Goal: Information Seeking & Learning: Find specific fact

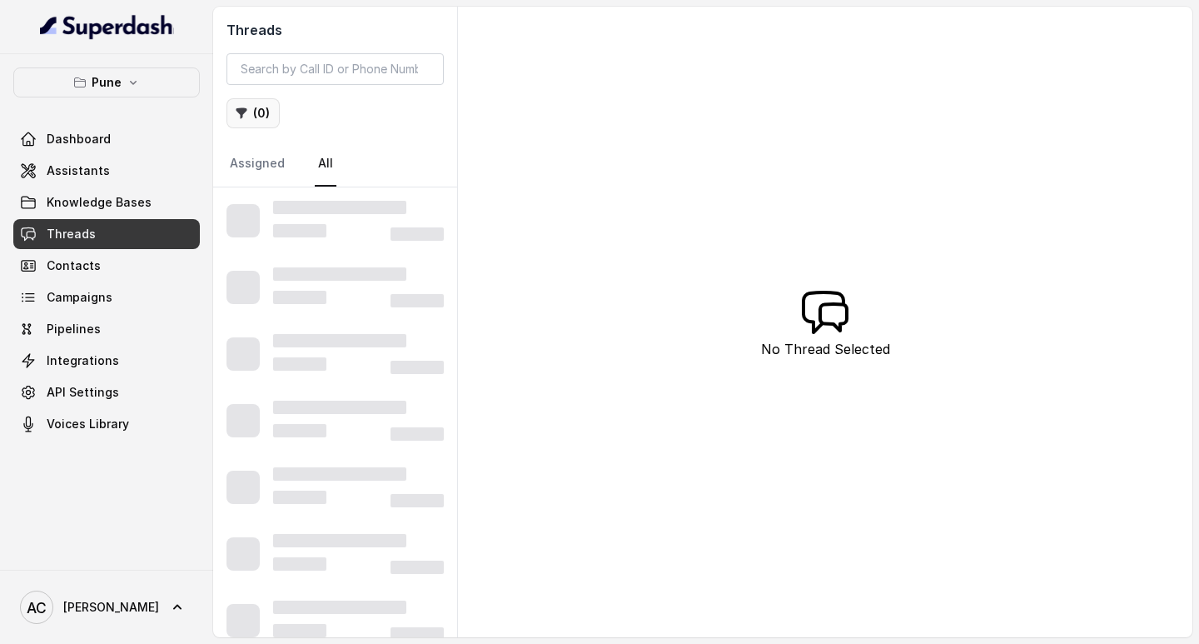
click at [257, 106] on button "( 0 )" at bounding box center [253, 113] width 53 height 30
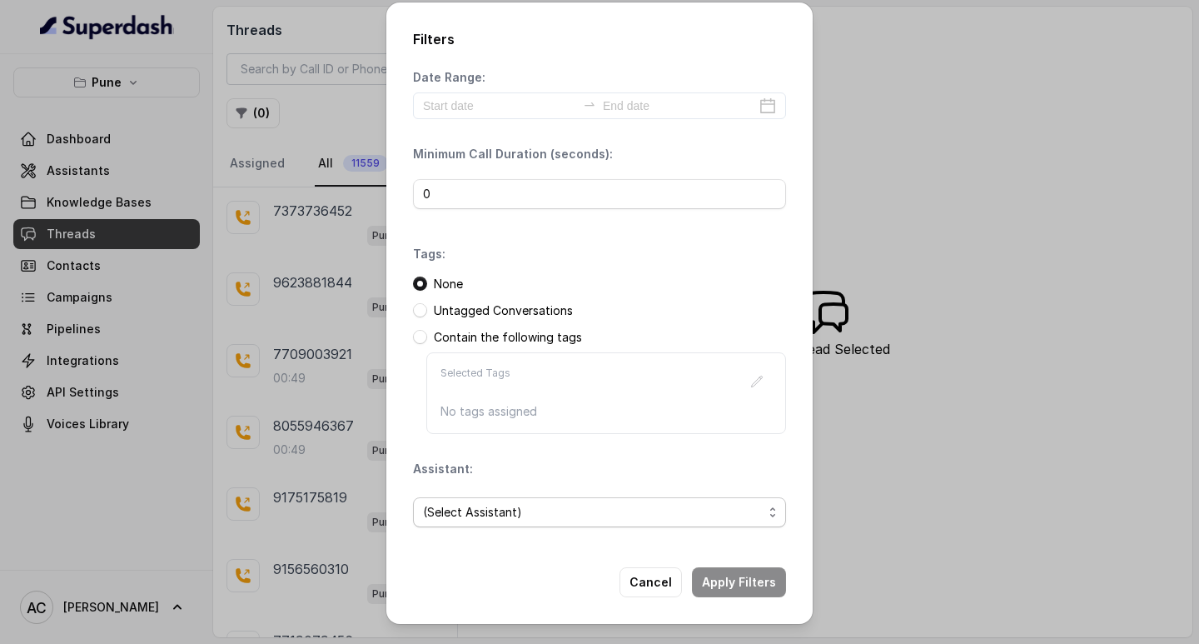
click at [477, 517] on span "(Select Assistant)" at bounding box center [593, 512] width 340 height 20
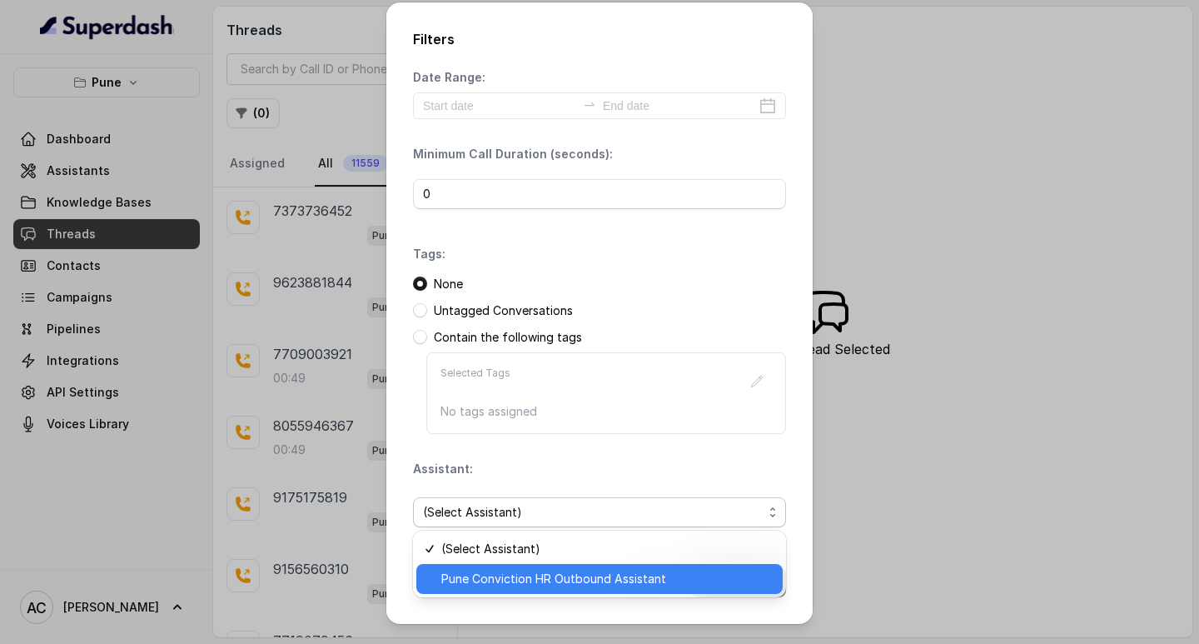
click at [505, 579] on span "Pune Conviction HR Outbound Assistant" at bounding box center [606, 579] width 331 height 20
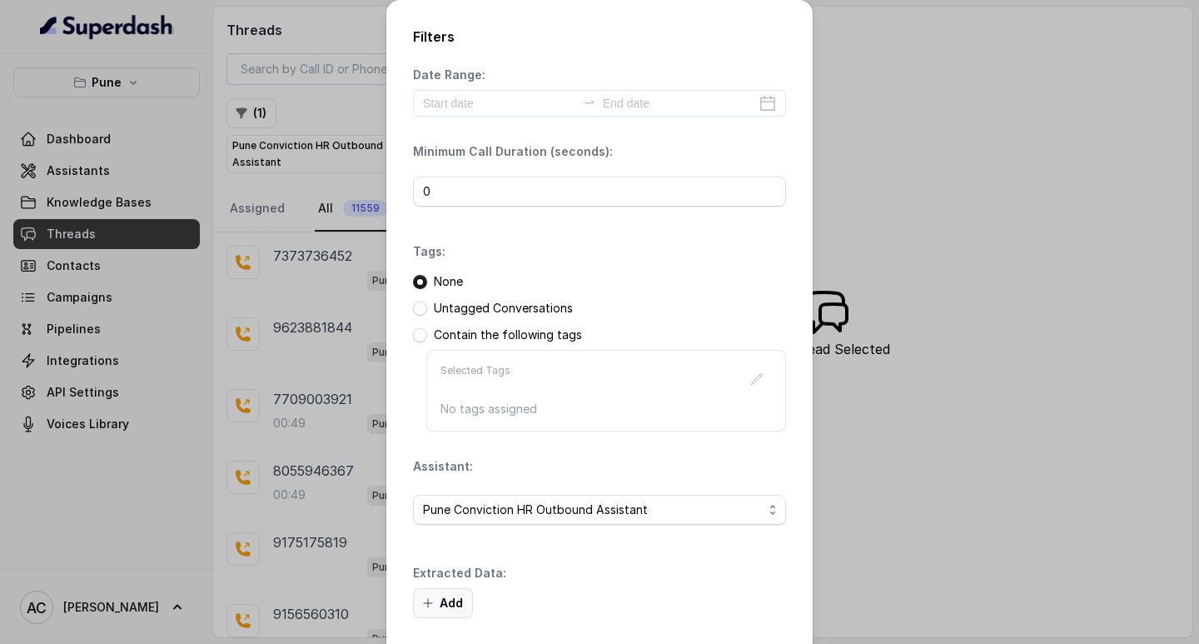
click at [447, 603] on button "Add" at bounding box center [443, 603] width 60 height 30
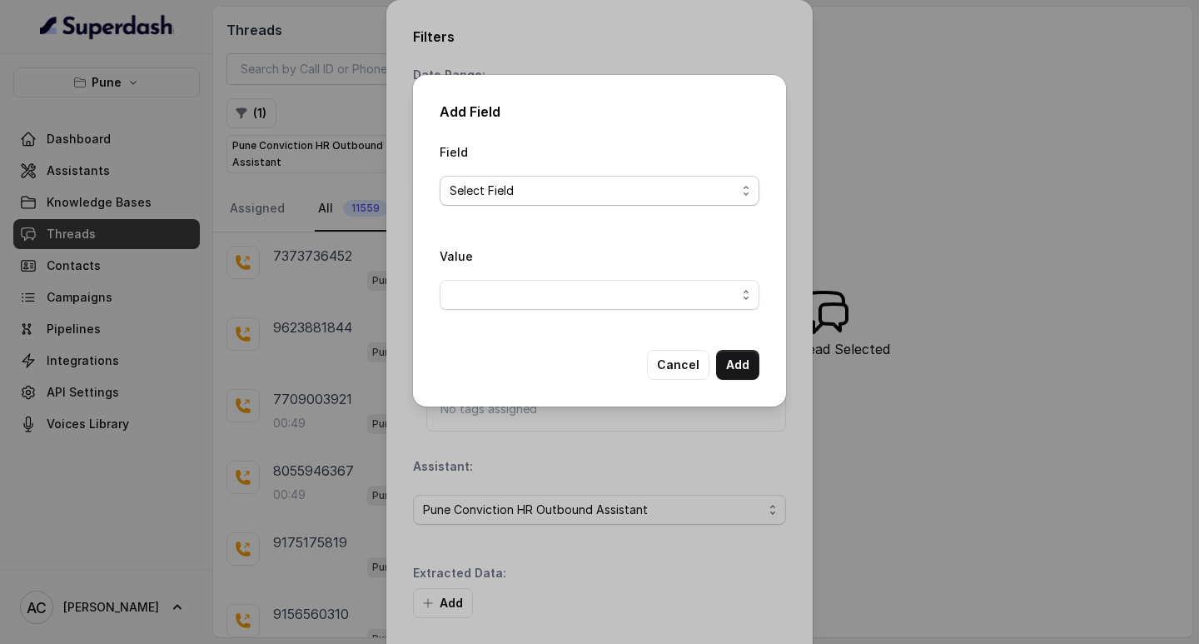
click at [459, 190] on span "Select Field" at bounding box center [593, 191] width 286 height 20
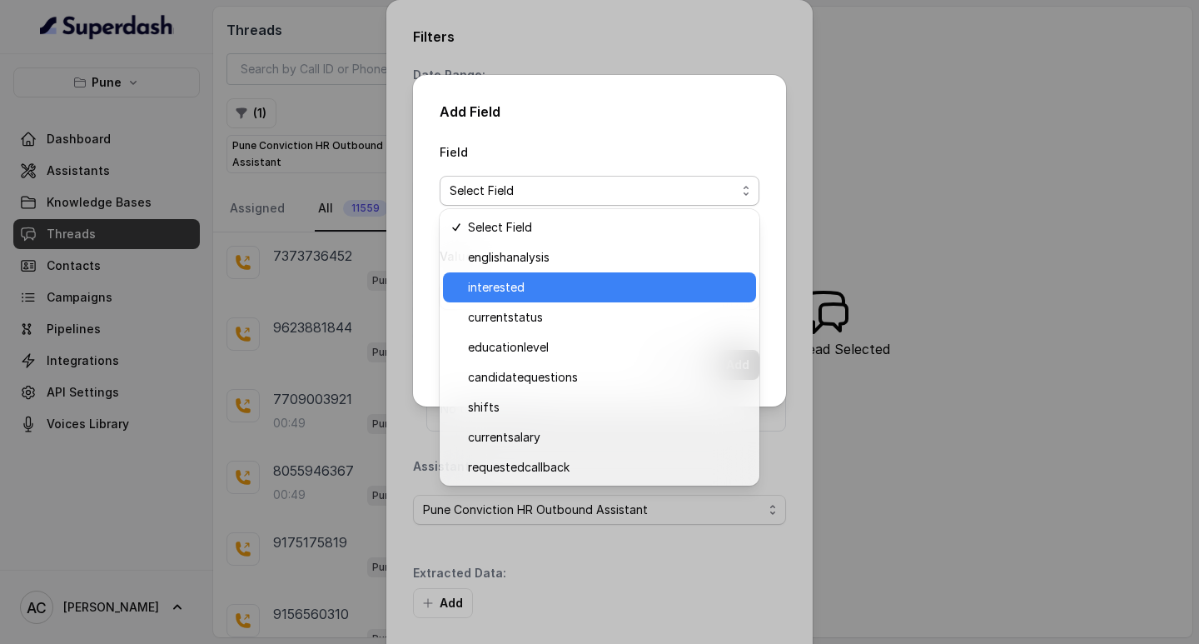
click at [489, 284] on span "interested" at bounding box center [607, 287] width 278 height 20
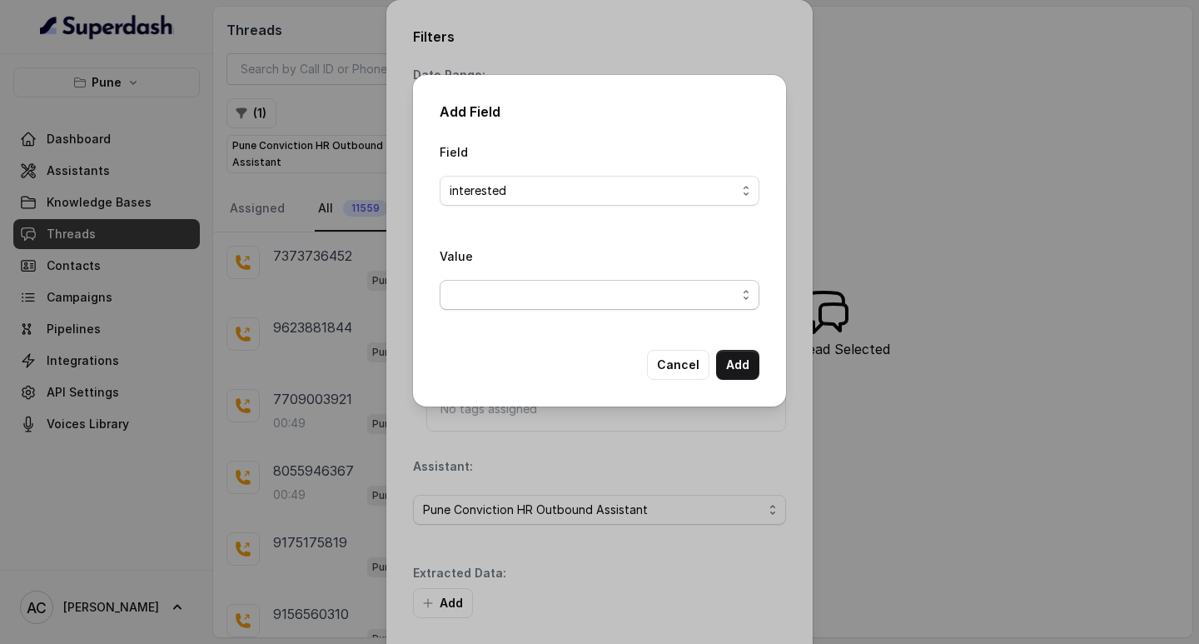
click at [476, 297] on span "button" at bounding box center [600, 295] width 320 height 30
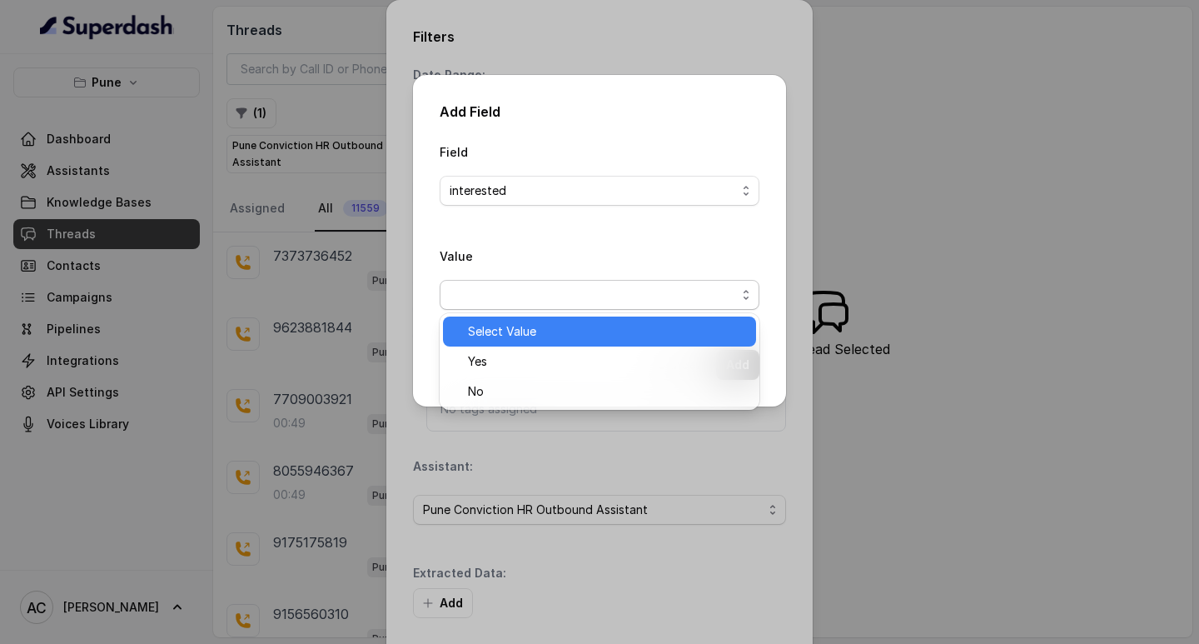
click at [473, 330] on span "Select Value" at bounding box center [607, 331] width 278 height 20
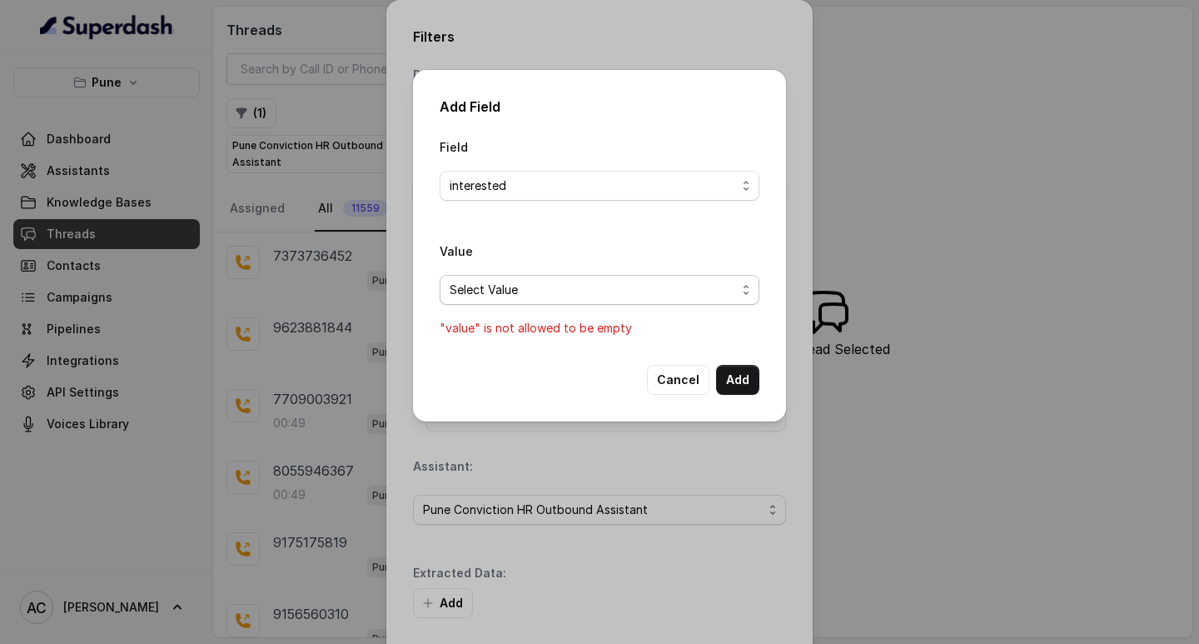
click at [483, 280] on span "Select Value" at bounding box center [593, 290] width 286 height 20
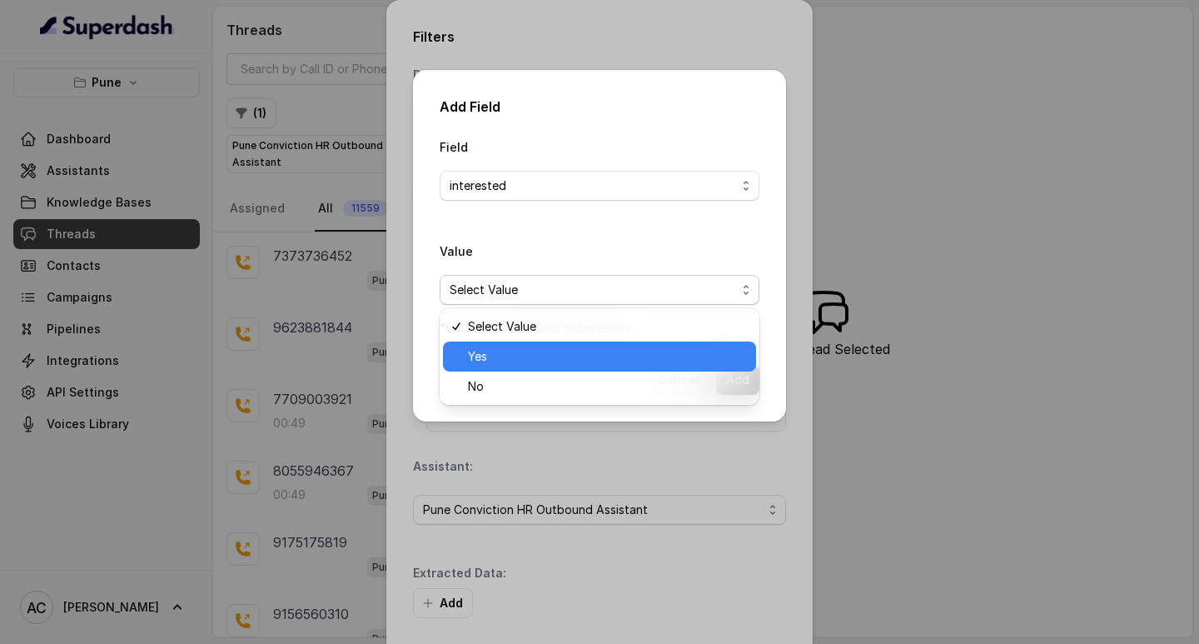
click at [480, 354] on span "Yes" at bounding box center [607, 356] width 278 height 20
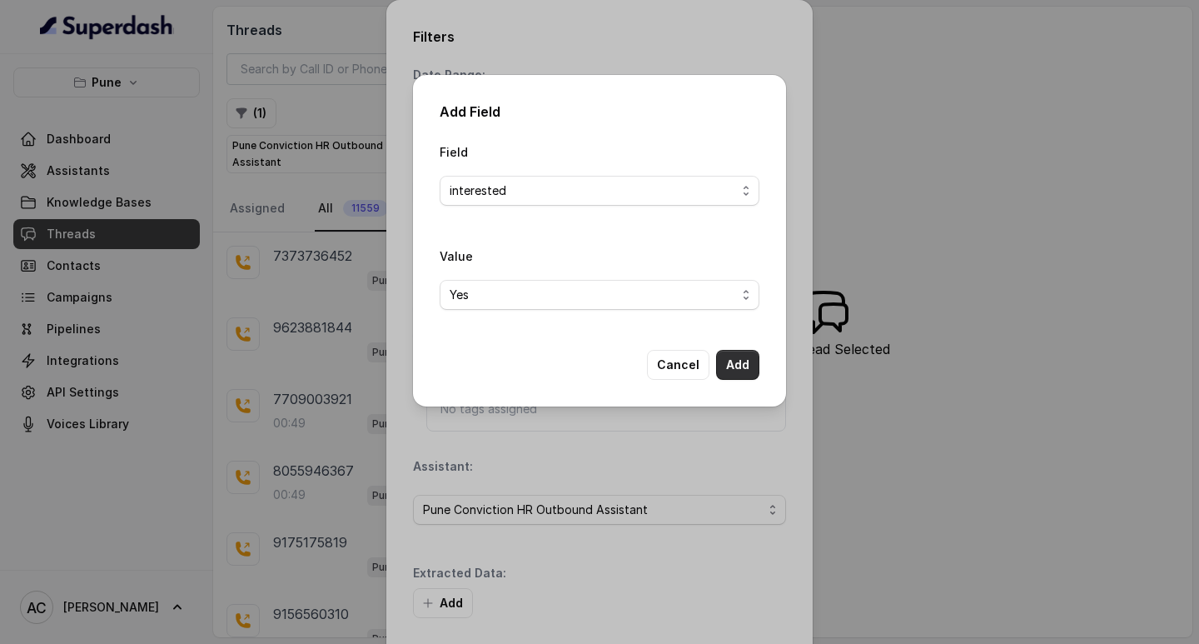
click at [745, 361] on button "Add" at bounding box center [737, 365] width 43 height 30
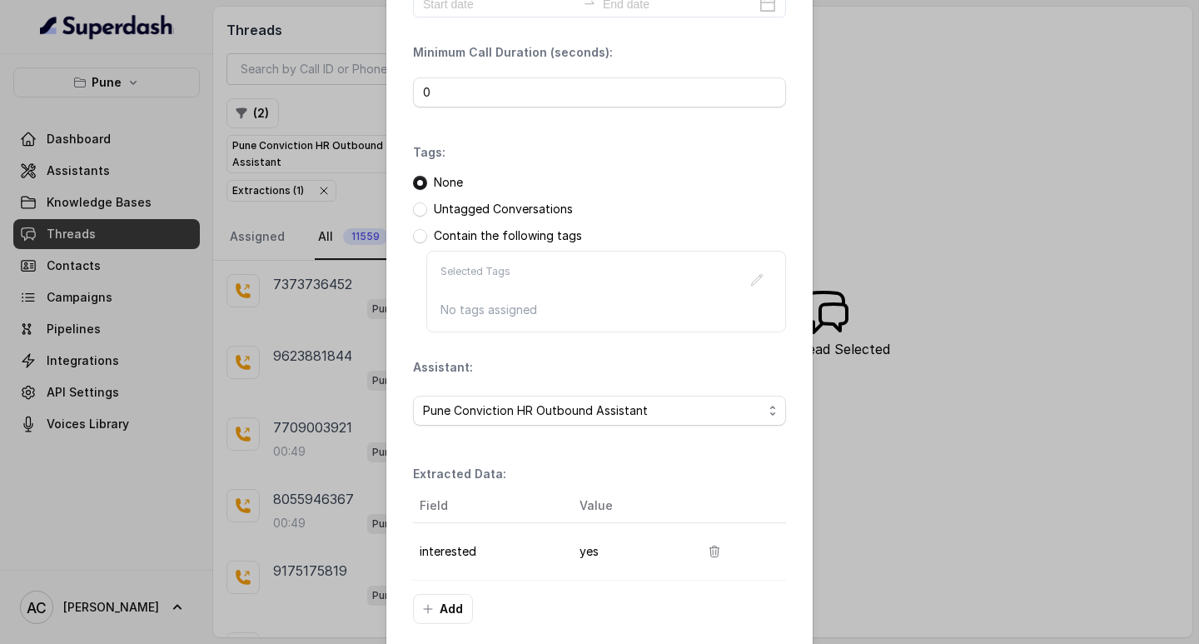
scroll to position [176, 0]
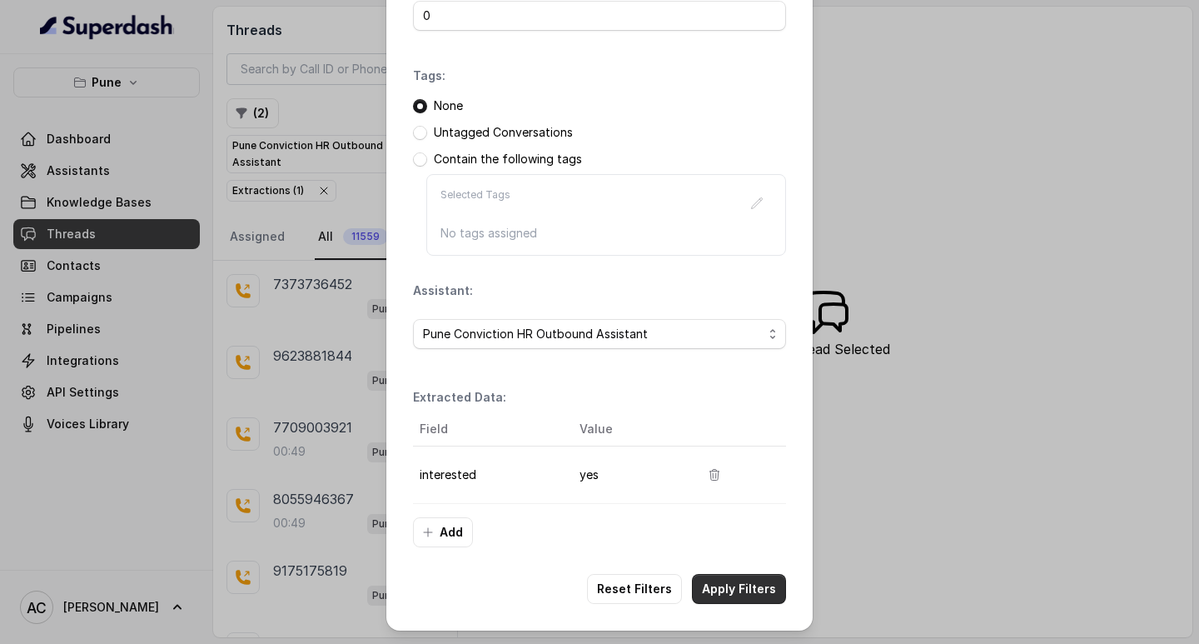
click at [735, 585] on button "Apply Filters" at bounding box center [739, 589] width 94 height 30
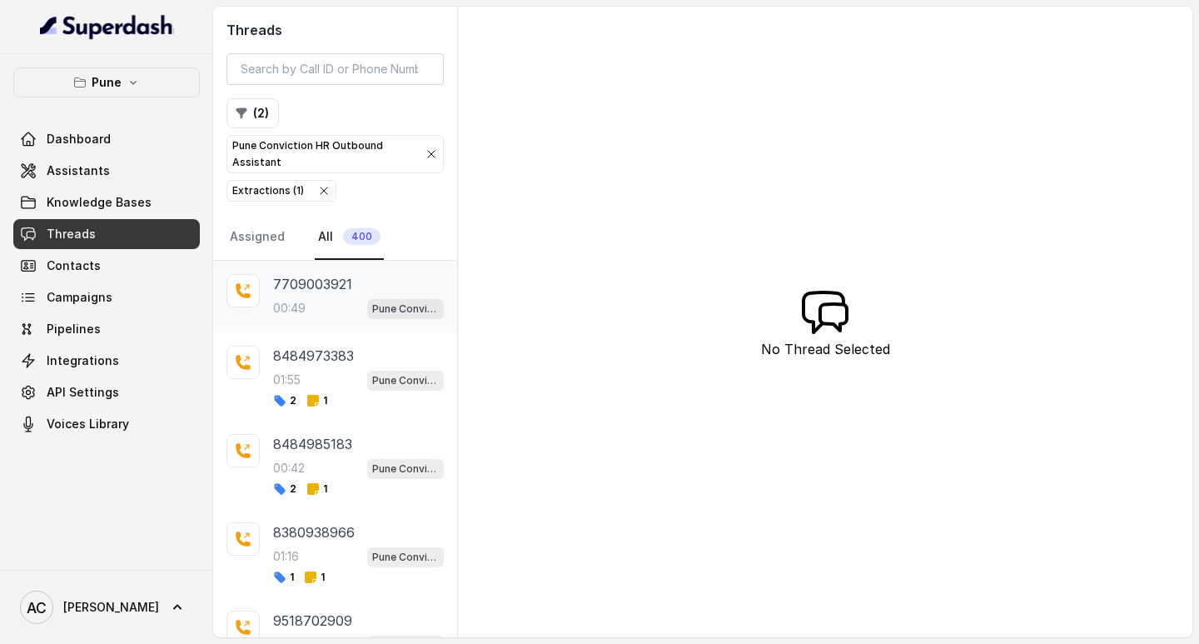
click at [296, 301] on p "00:49" at bounding box center [289, 308] width 32 height 17
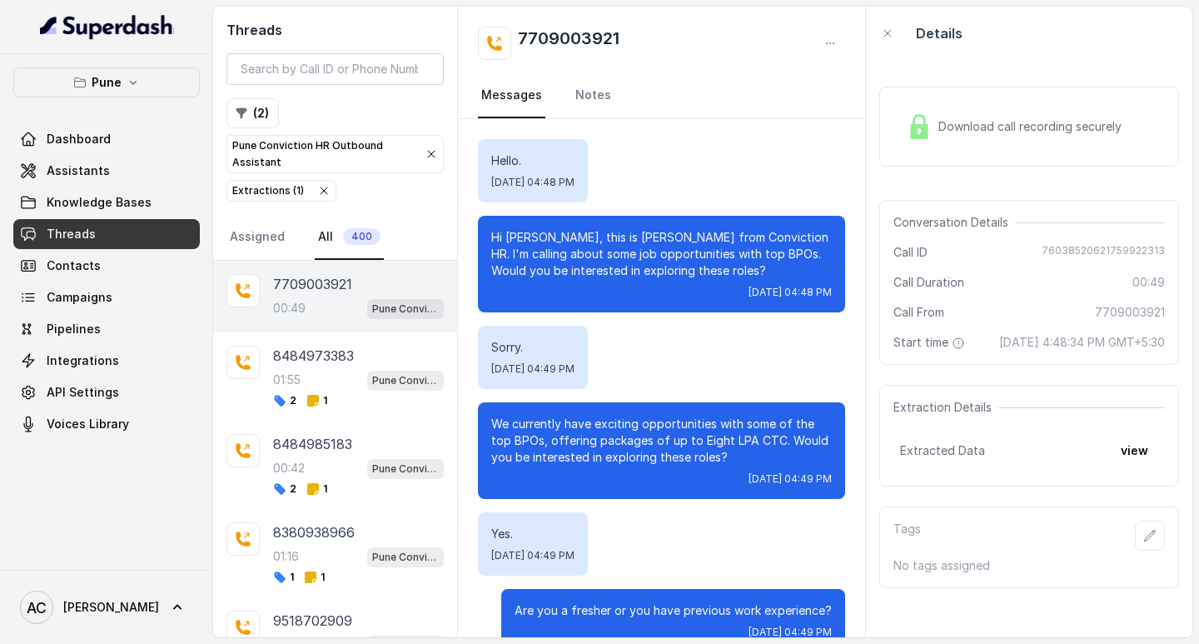
scroll to position [112, 0]
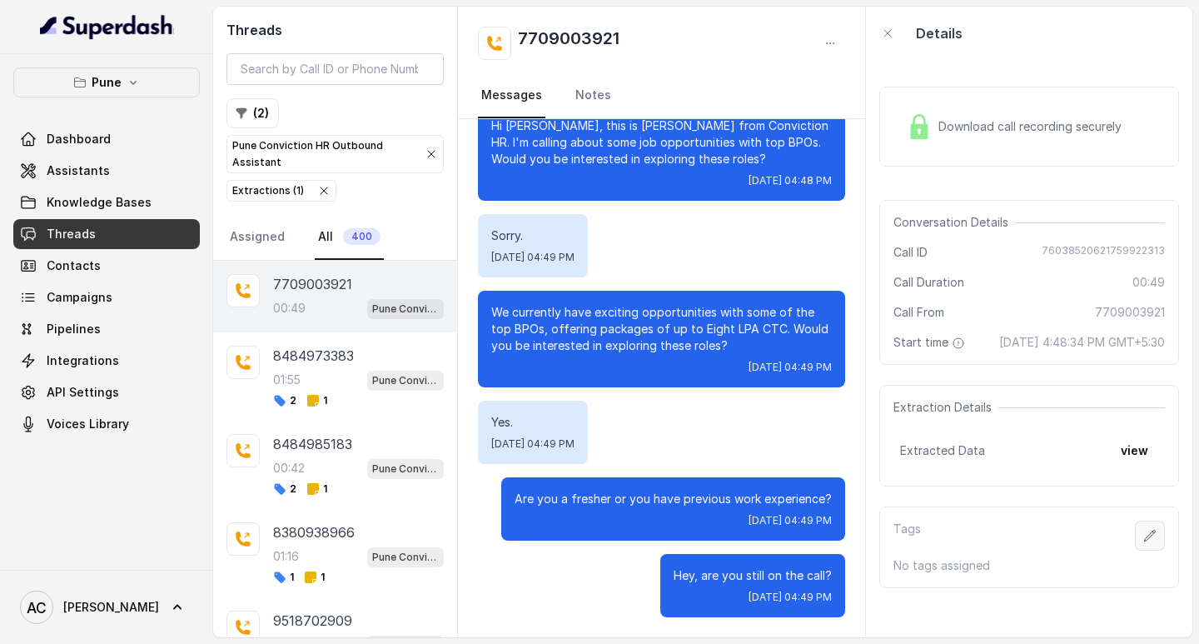
click at [1143, 542] on icon "button" at bounding box center [1149, 535] width 13 height 13
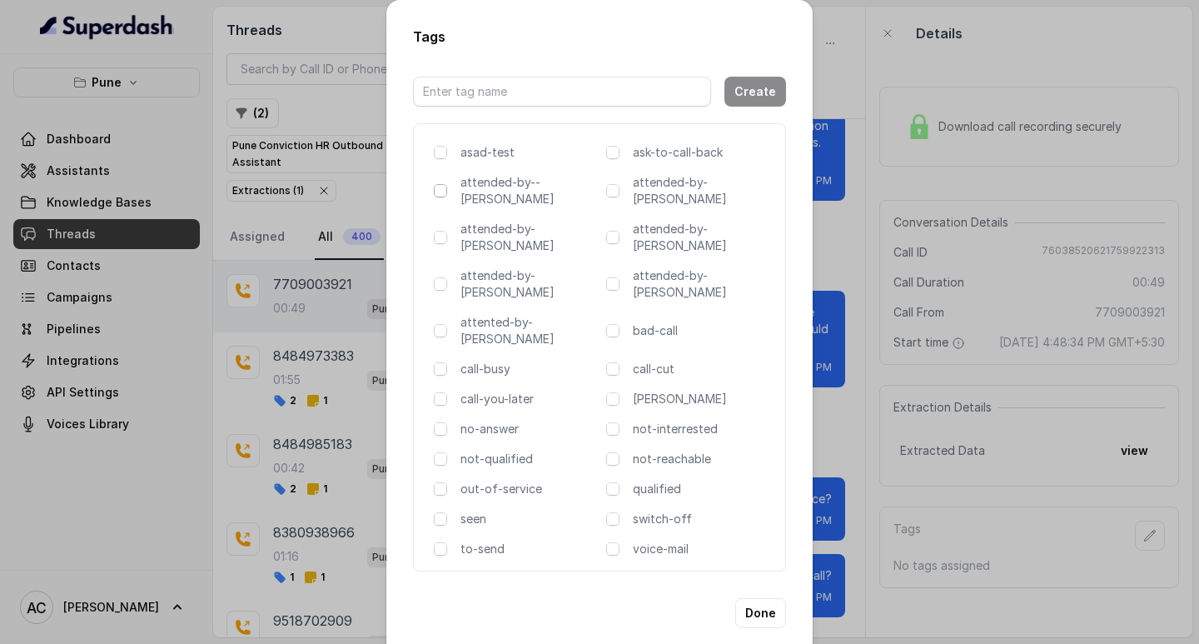
click at [437, 193] on span at bounding box center [440, 190] width 13 height 13
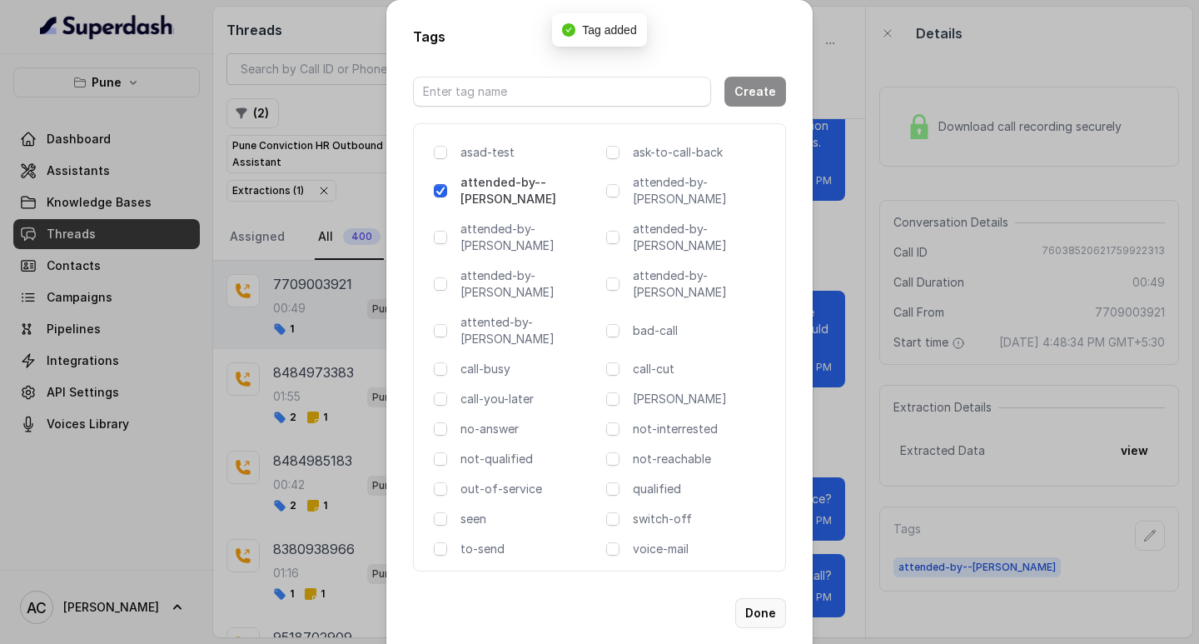
click at [764, 598] on button "Done" at bounding box center [760, 613] width 51 height 30
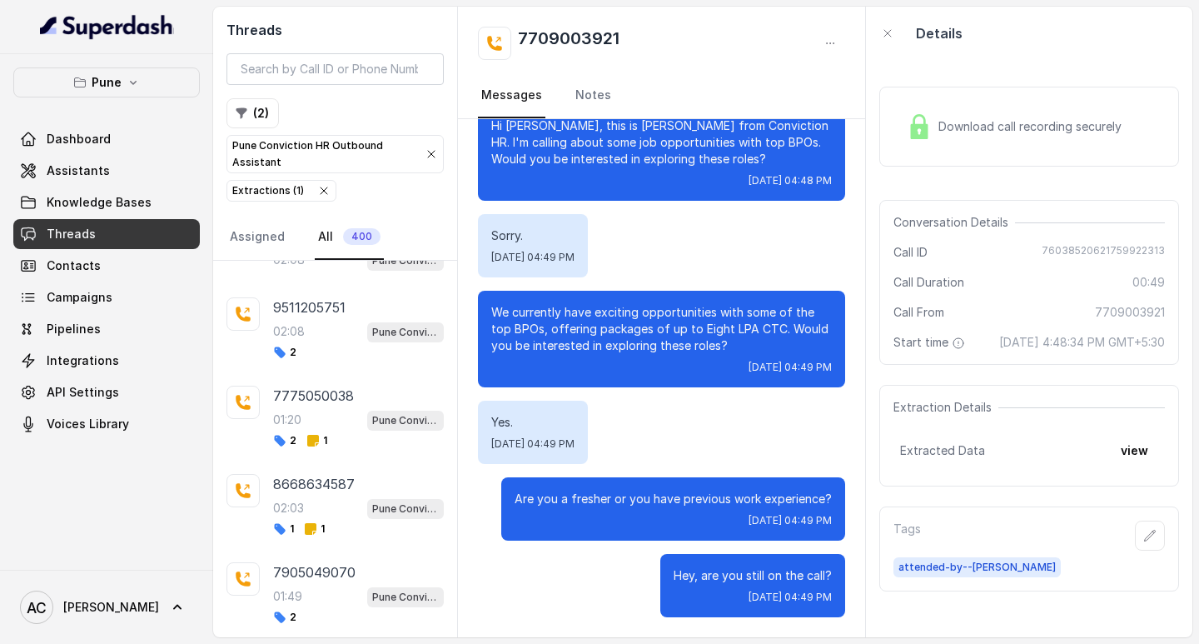
scroll to position [1073, 0]
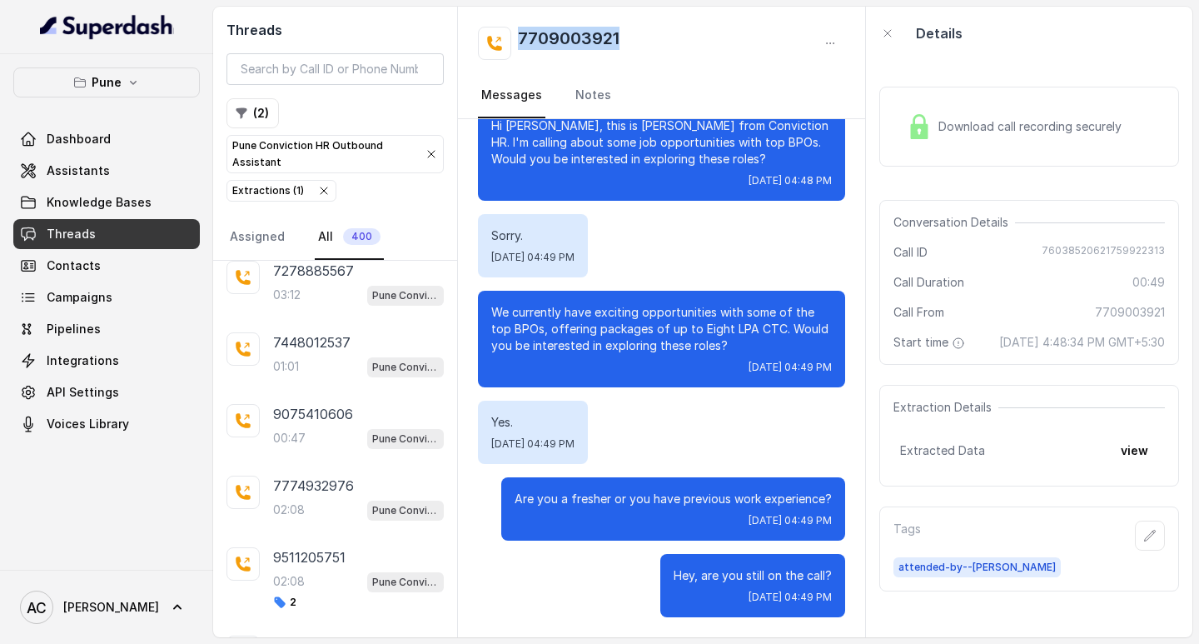
drag, startPoint x: 632, startPoint y: 39, endPoint x: 458, endPoint y: 46, distance: 174.2
click at [458, 46] on div "7709003921 Messages Notes" at bounding box center [661, 63] width 407 height 112
copy h2 "7709003921"
click at [1143, 542] on icon "button" at bounding box center [1149, 535] width 13 height 13
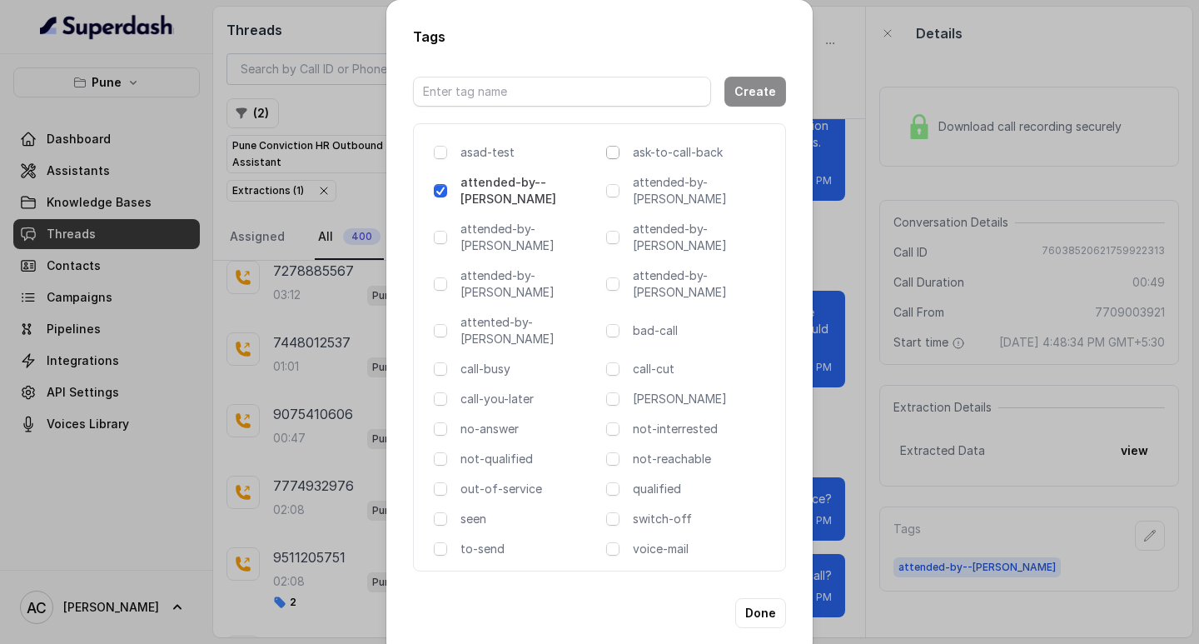
click at [616, 159] on span at bounding box center [612, 152] width 13 height 13
click at [759, 598] on button "Done" at bounding box center [760, 613] width 51 height 30
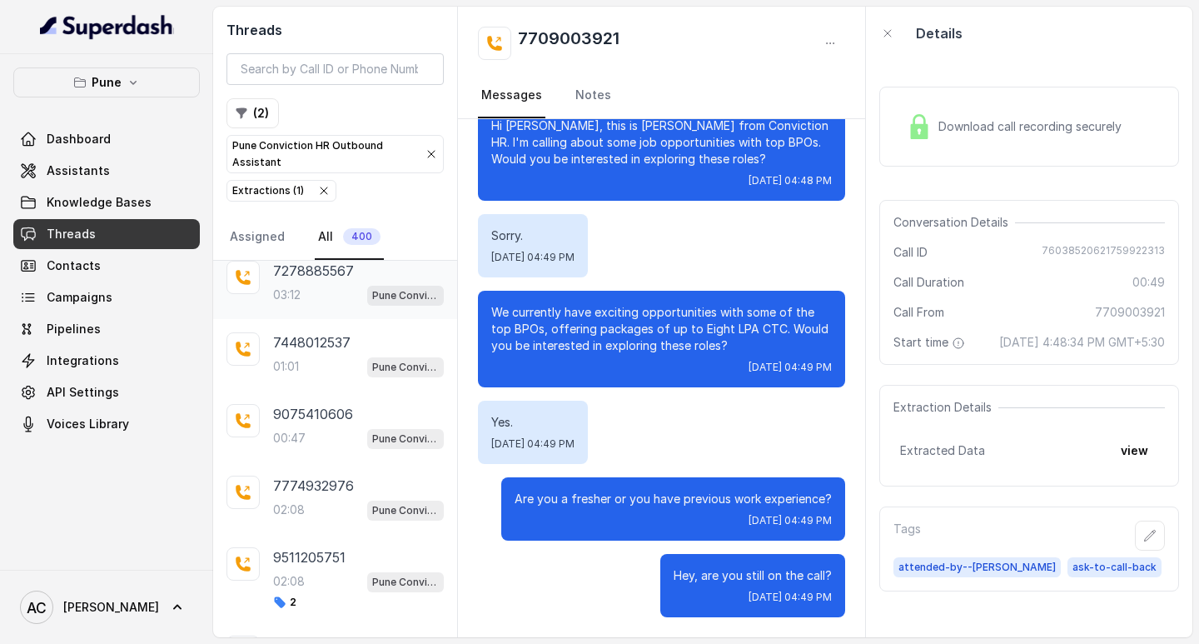
click at [296, 276] on p "7278885567" at bounding box center [313, 271] width 81 height 20
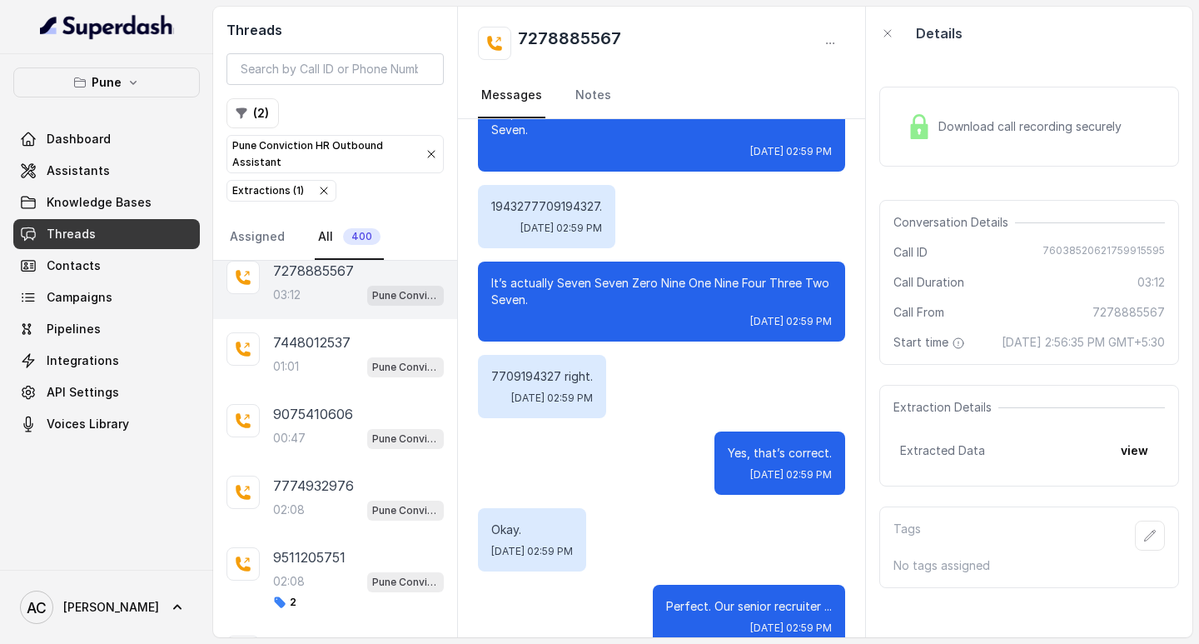
scroll to position [2210, 0]
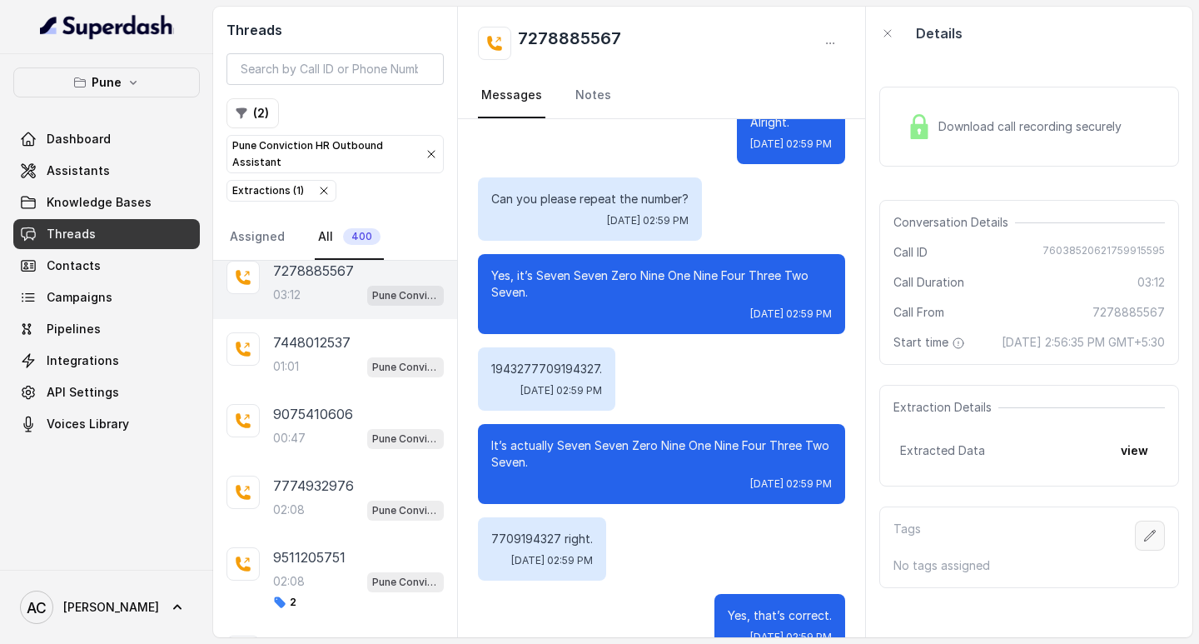
click at [1143, 542] on icon "button" at bounding box center [1149, 535] width 13 height 13
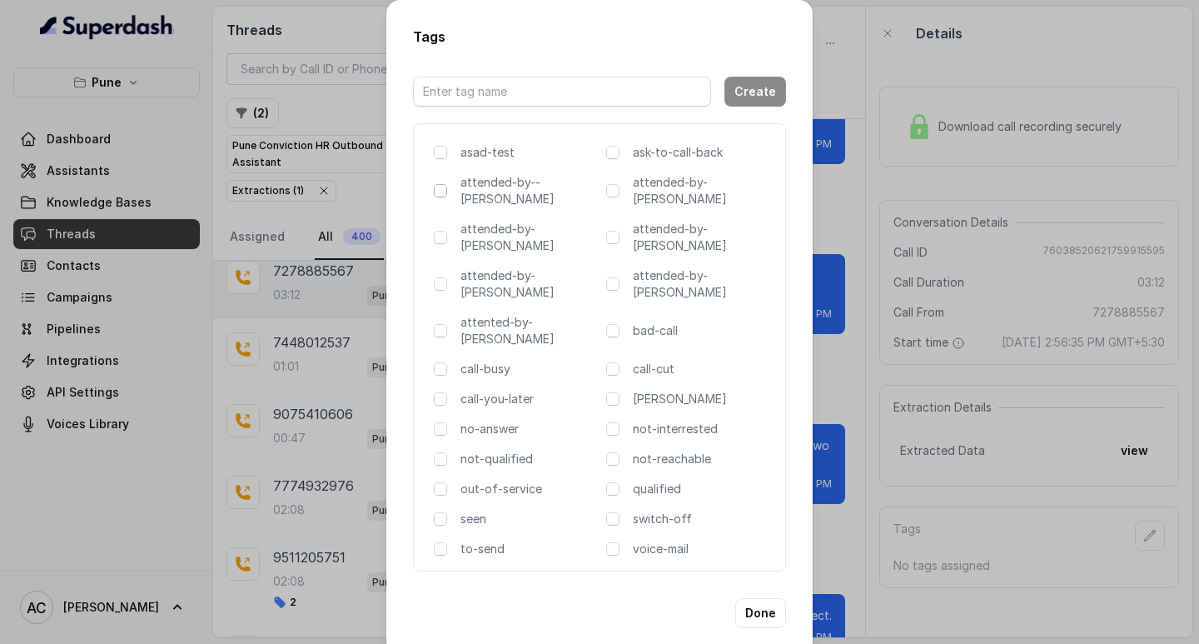
click at [440, 196] on span at bounding box center [440, 190] width 13 height 13
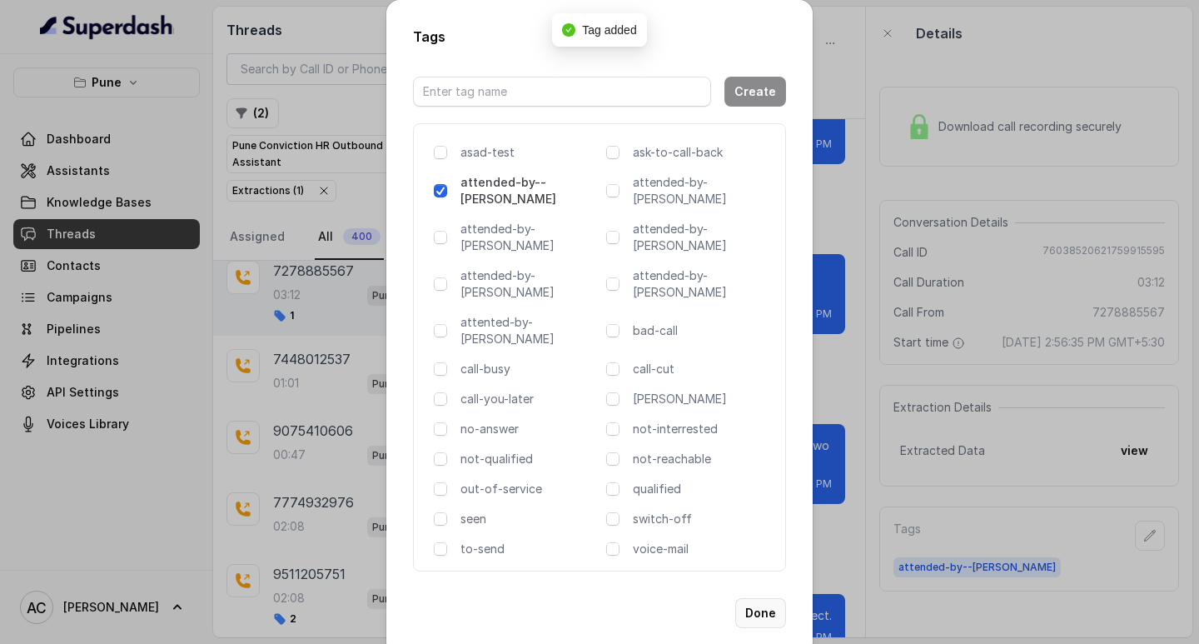
click at [755, 598] on button "Done" at bounding box center [760, 613] width 51 height 30
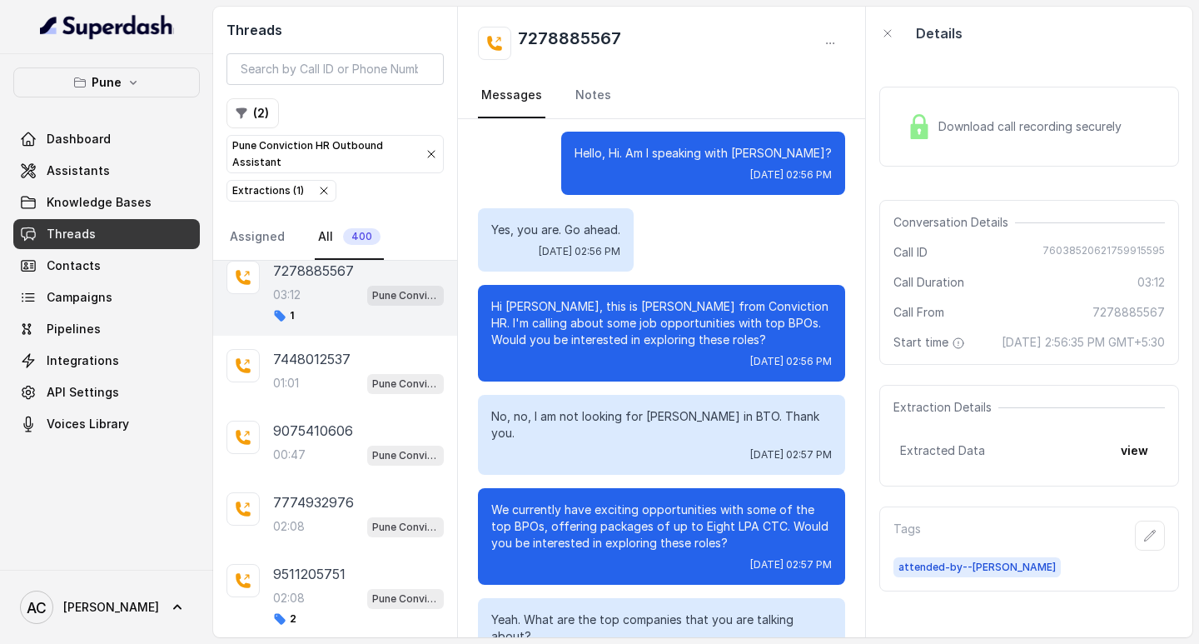
scroll to position [0, 0]
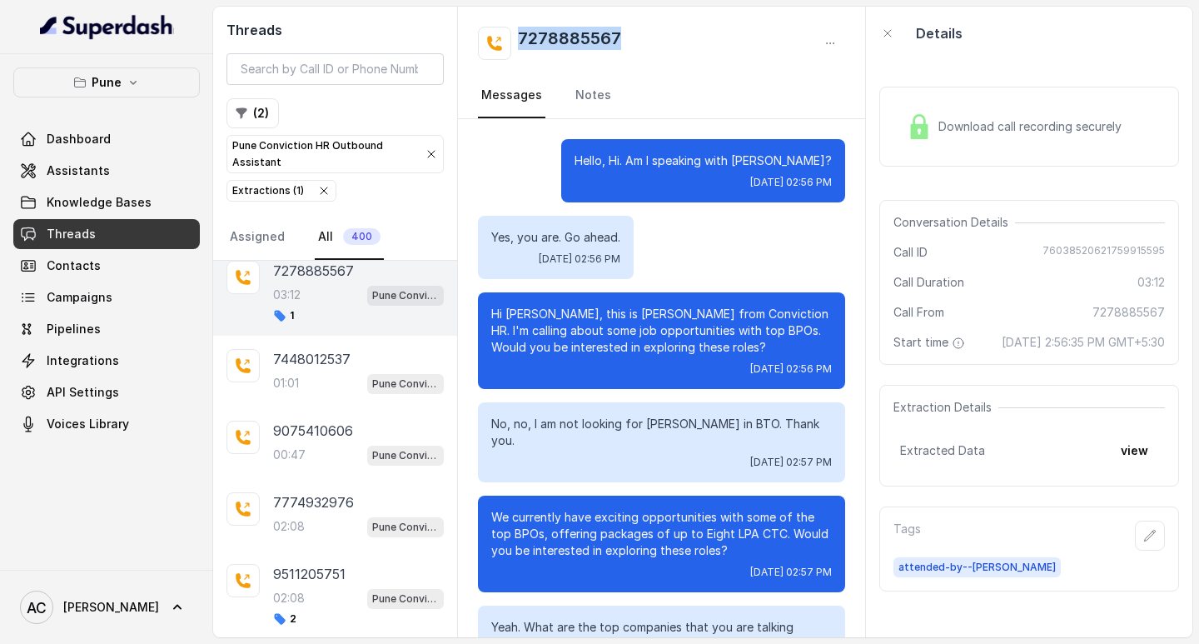
drag, startPoint x: 637, startPoint y: 38, endPoint x: 504, endPoint y: 40, distance: 133.3
click at [504, 40] on div "7278885567" at bounding box center [661, 43] width 367 height 33
copy h2 "7278885567"
drag, startPoint x: 566, startPoint y: 311, endPoint x: 505, endPoint y: 309, distance: 61.7
click at [505, 309] on p "Hi [PERSON_NAME], this is [PERSON_NAME] from Conviction HR. I'm calling about s…" at bounding box center [661, 331] width 341 height 50
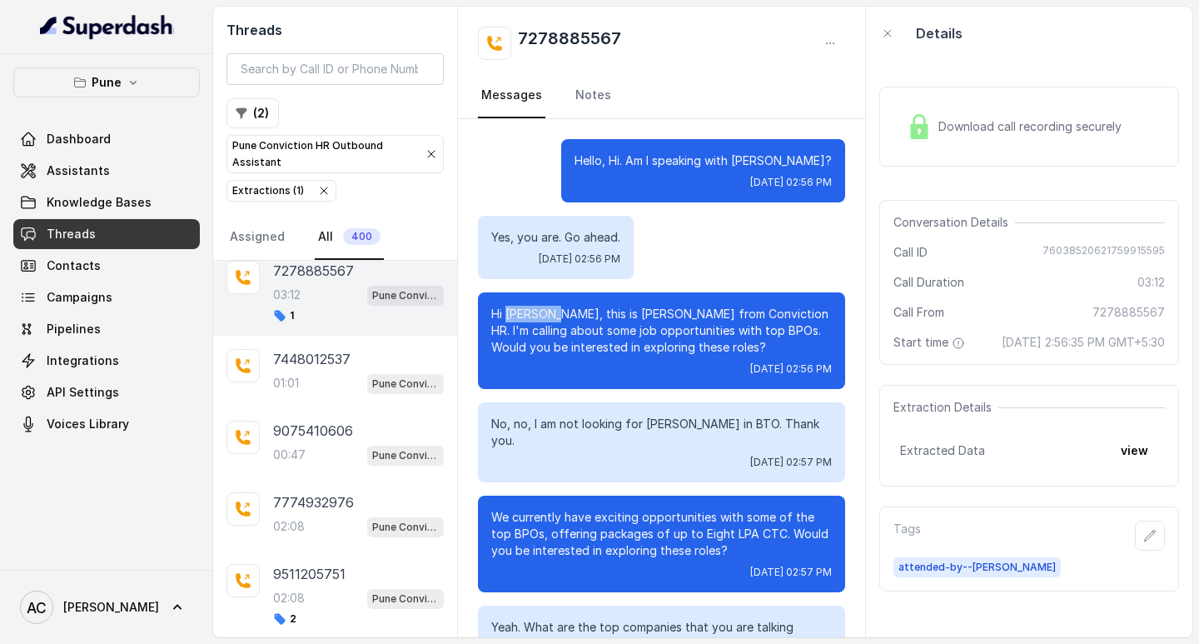
copy p "DIPYAMAN"
click at [1143, 542] on icon "button" at bounding box center [1149, 535] width 13 height 13
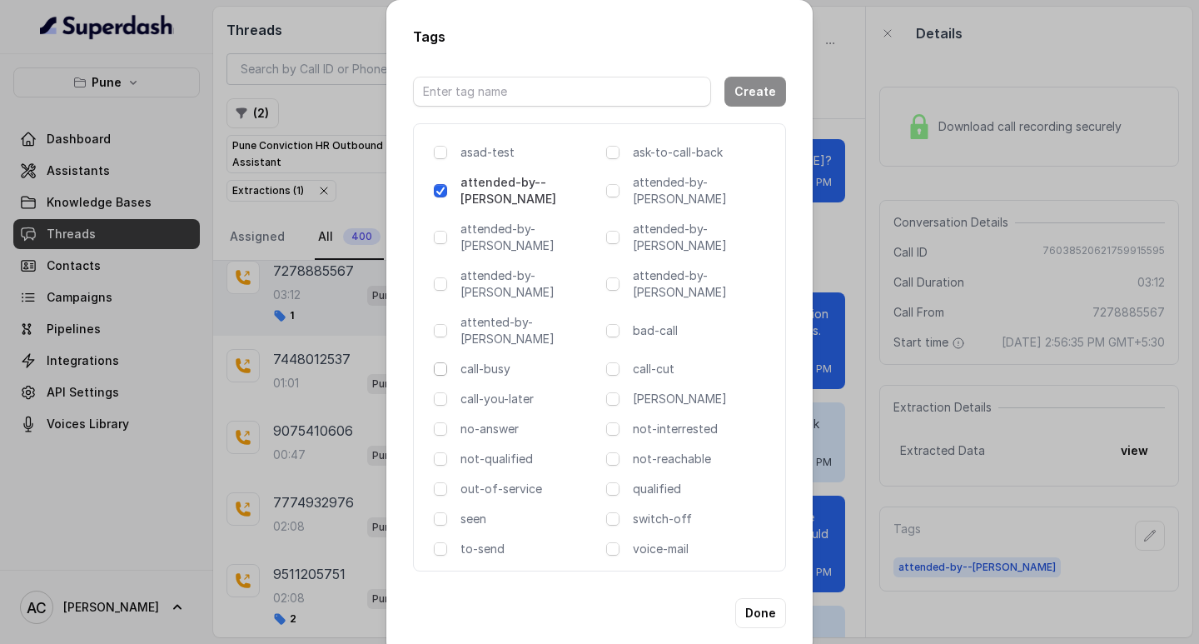
click at [441, 362] on span at bounding box center [440, 368] width 13 height 13
click at [760, 598] on button "Done" at bounding box center [760, 613] width 51 height 30
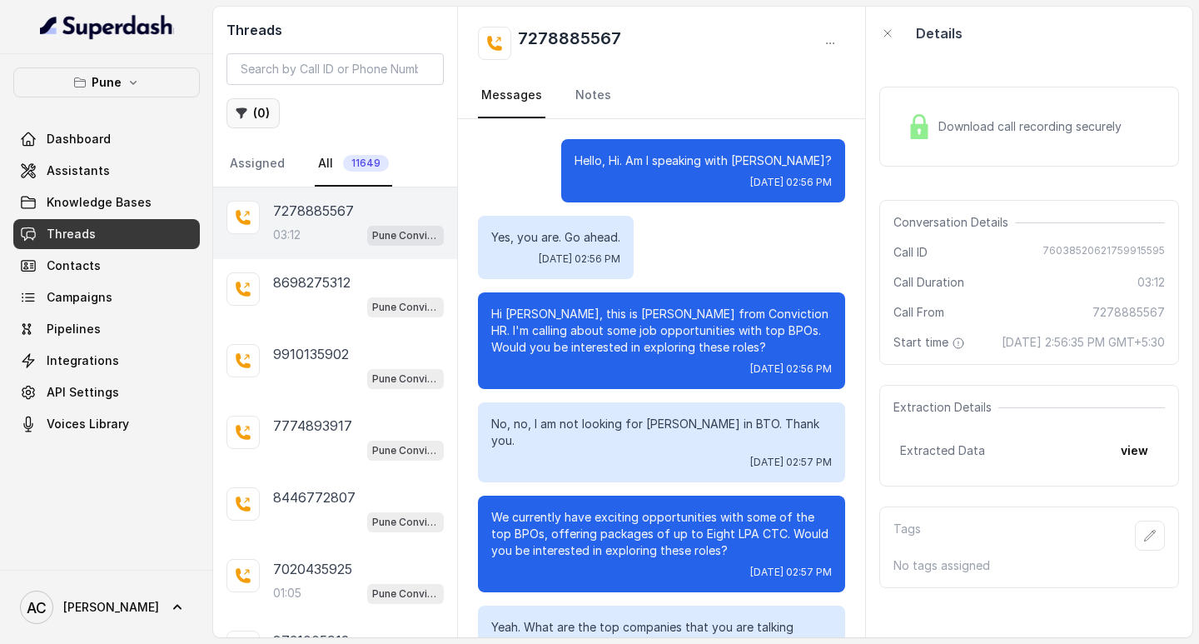
scroll to position [2710, 0]
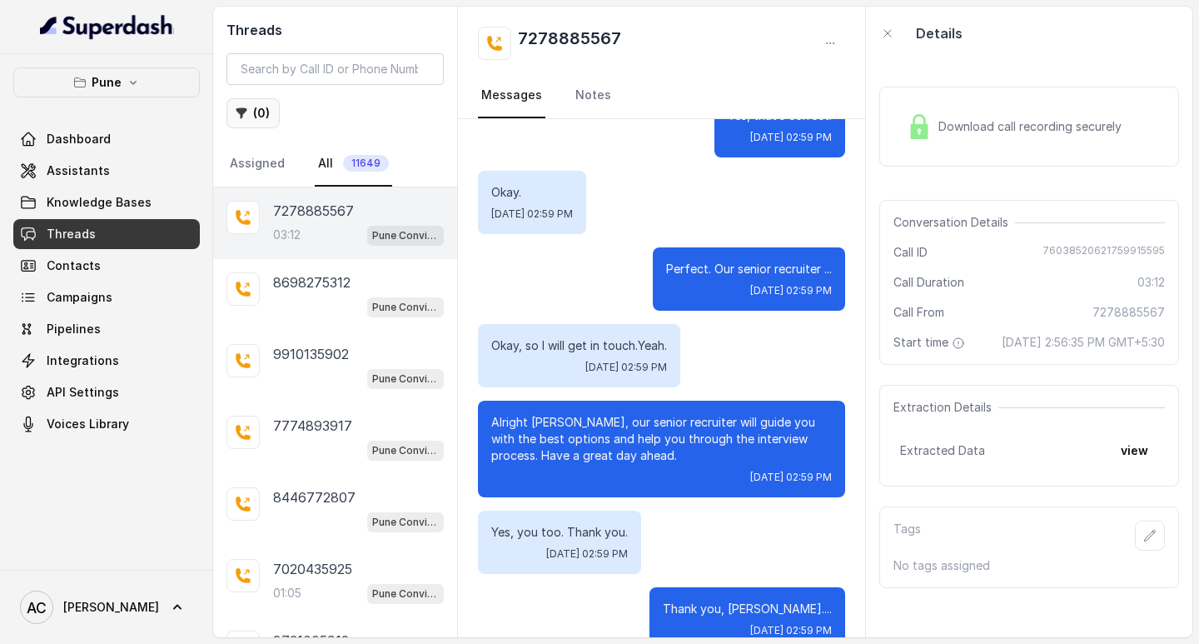
click at [258, 117] on button "( 0 )" at bounding box center [253, 113] width 53 height 30
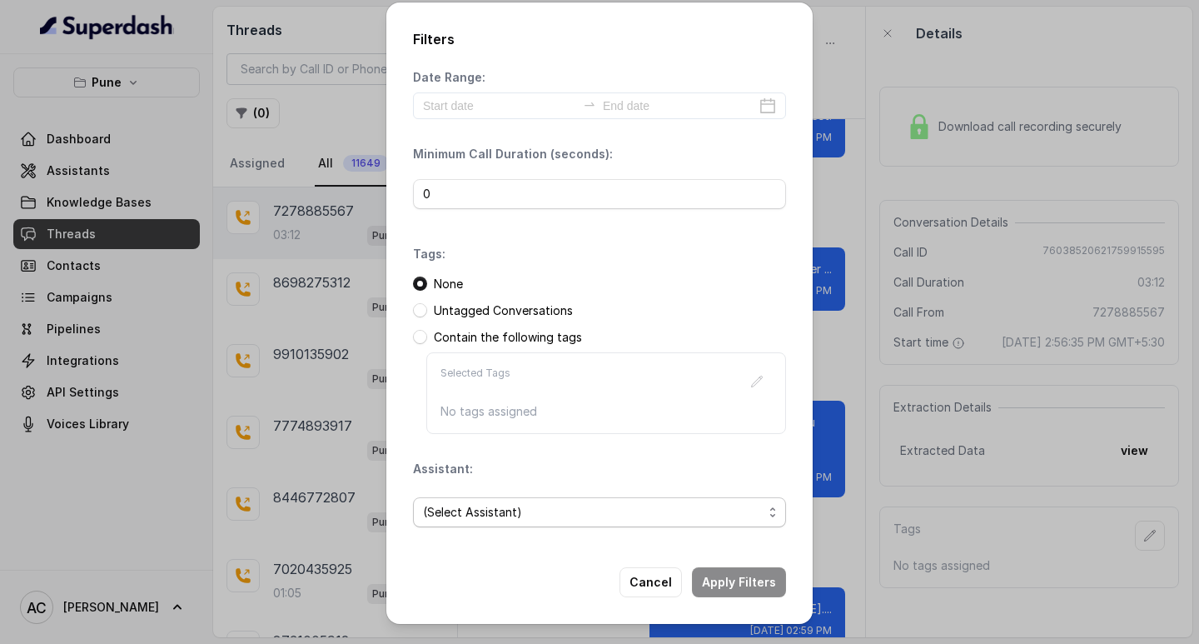
click at [461, 512] on span "(Select Assistant)" at bounding box center [593, 512] width 340 height 20
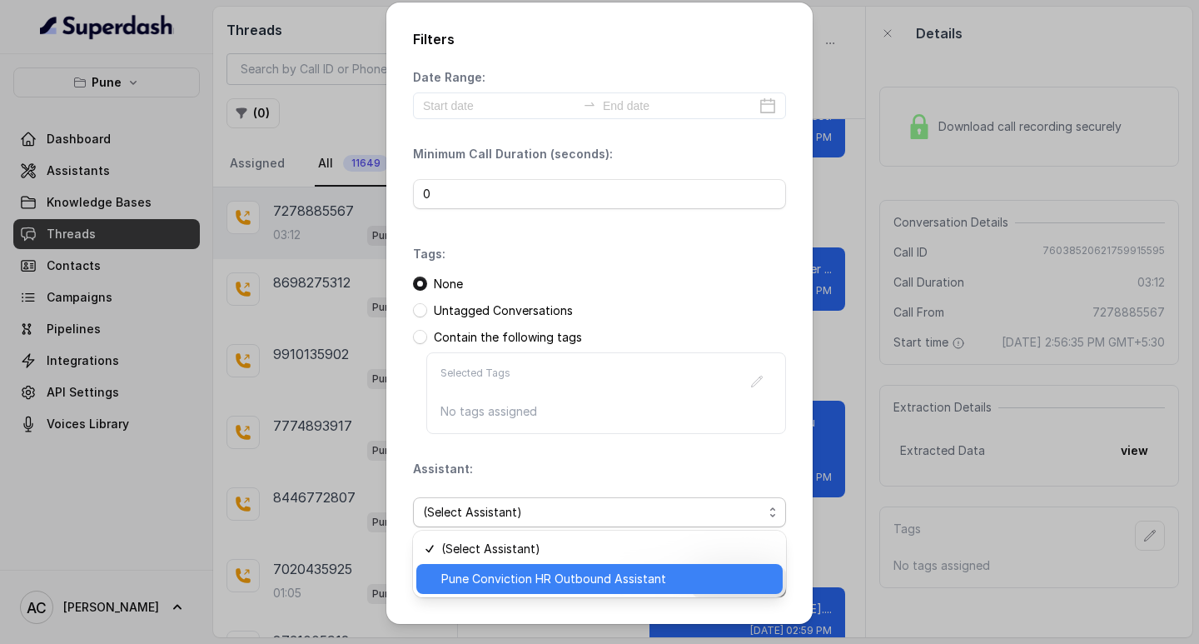
click at [488, 577] on span "Pune Conviction HR Outbound Assistant" at bounding box center [606, 579] width 331 height 20
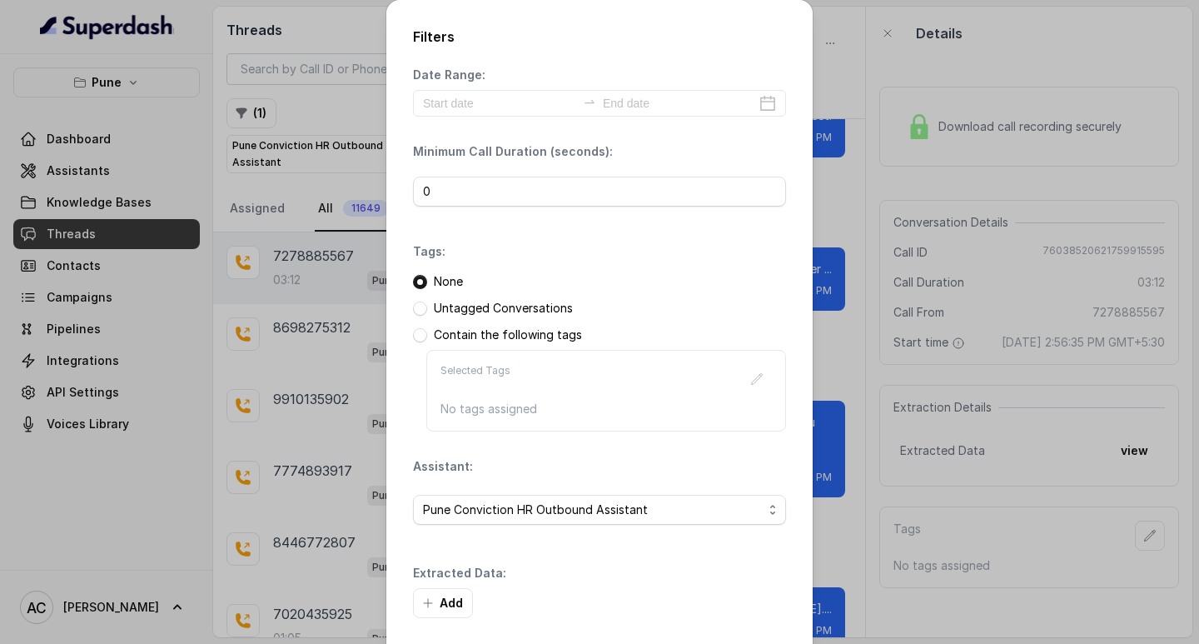
scroll to position [71, 0]
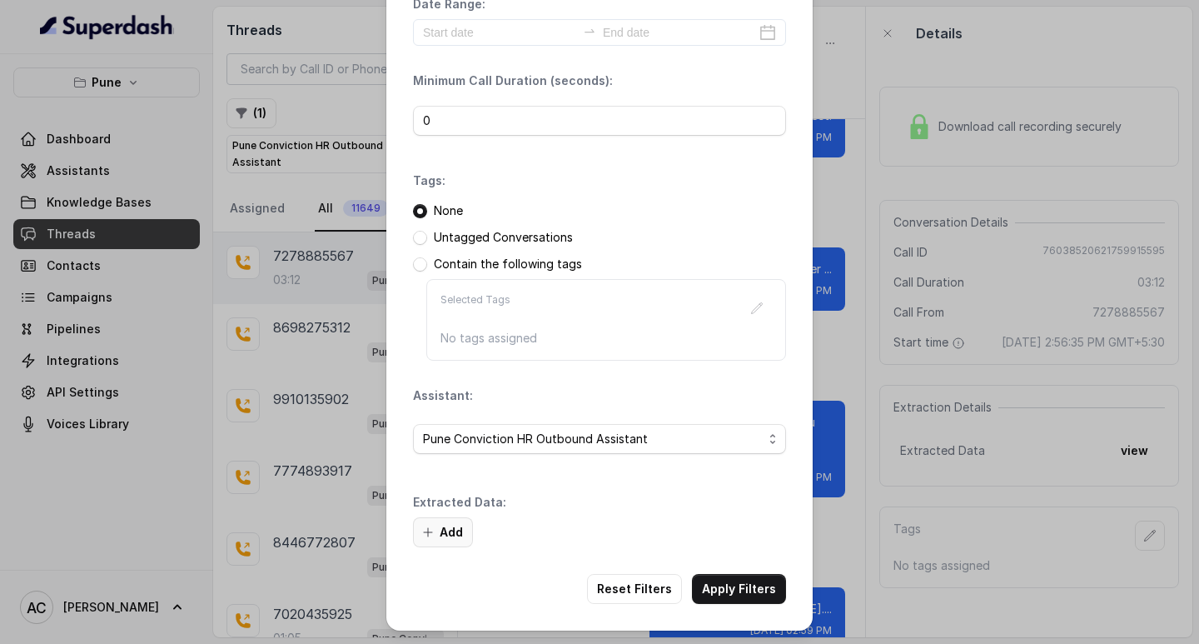
click at [449, 529] on button "Add" at bounding box center [443, 532] width 60 height 30
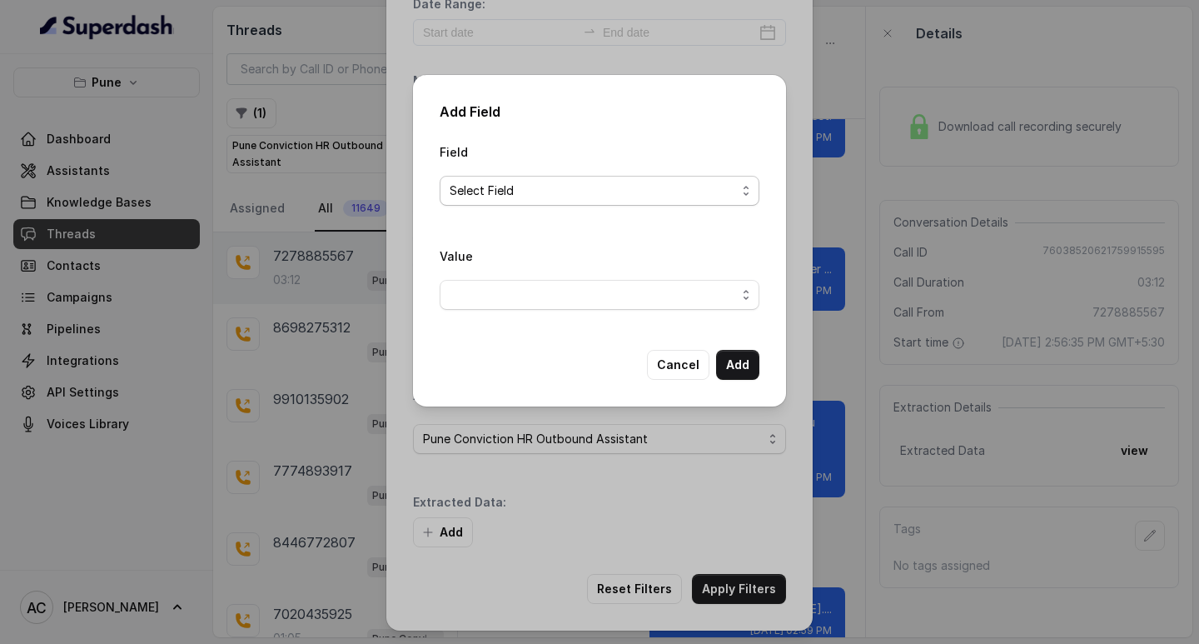
click at [476, 185] on span "Select Field" at bounding box center [593, 191] width 286 height 20
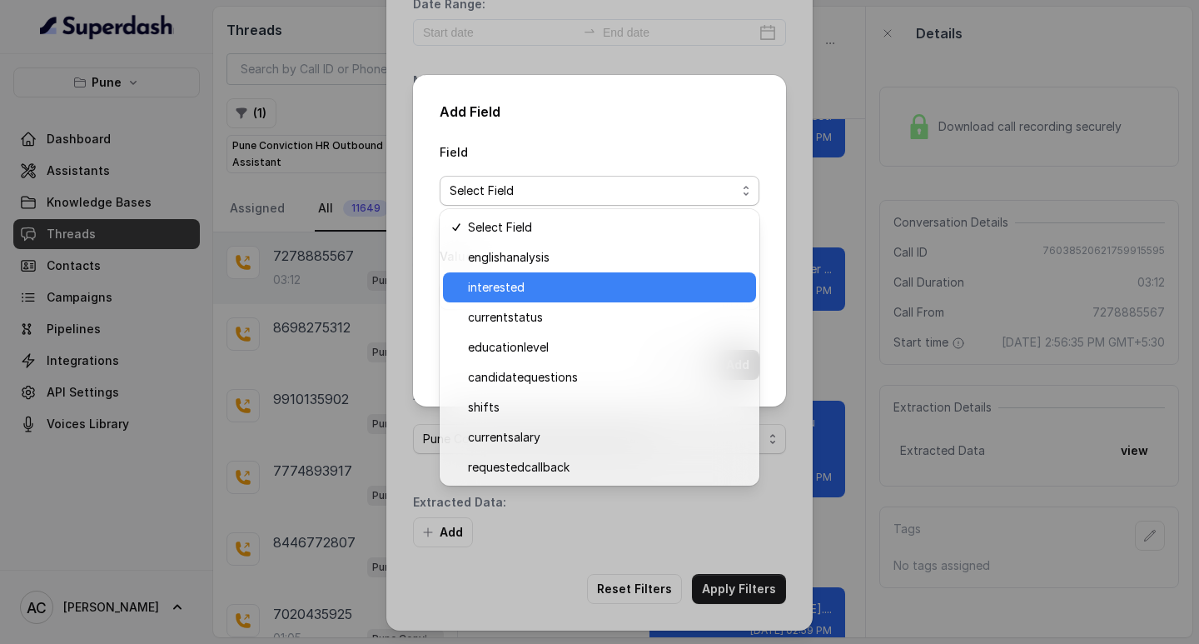
click at [505, 284] on span "interested" at bounding box center [607, 287] width 278 height 20
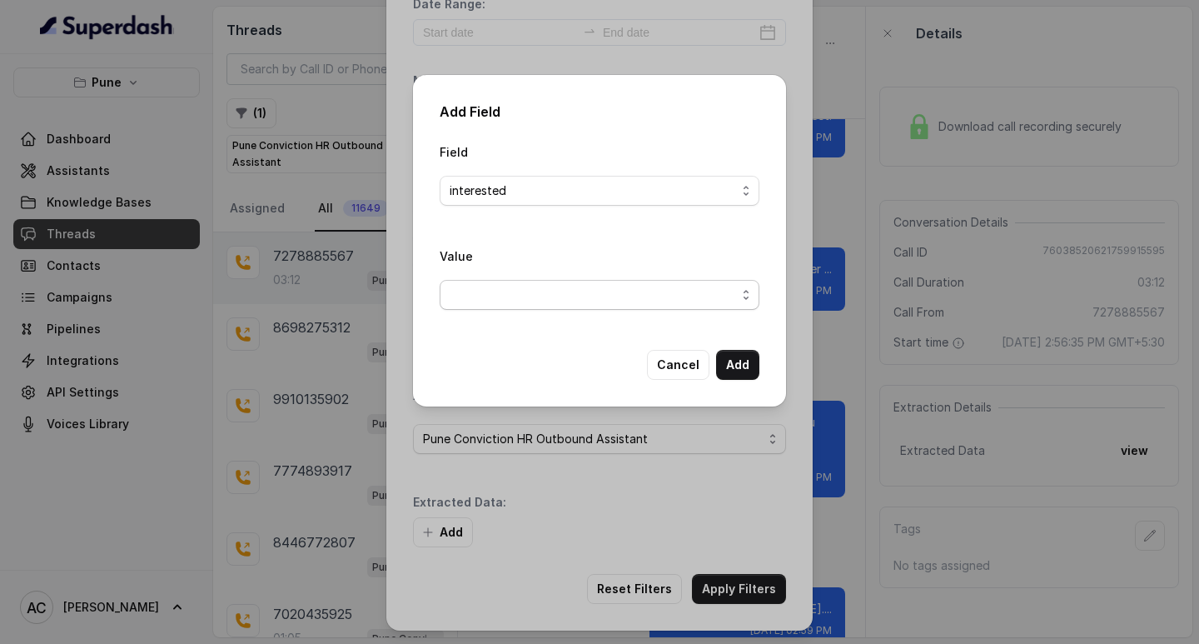
click at [480, 300] on span "button" at bounding box center [600, 295] width 320 height 30
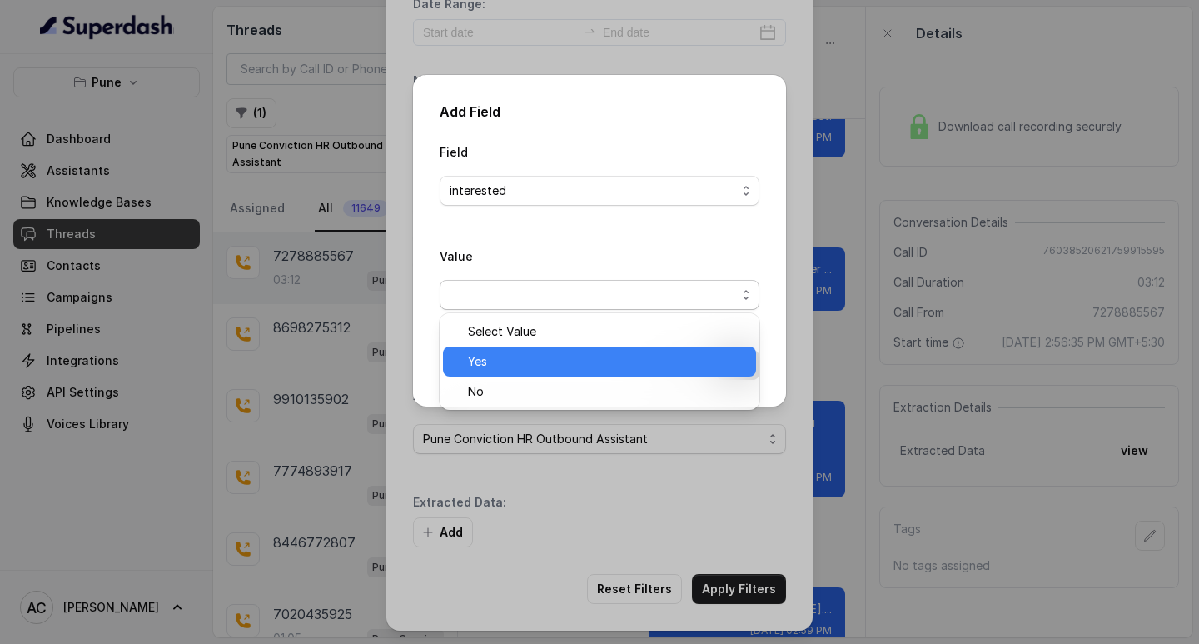
click at [484, 359] on span "Yes" at bounding box center [607, 361] width 278 height 20
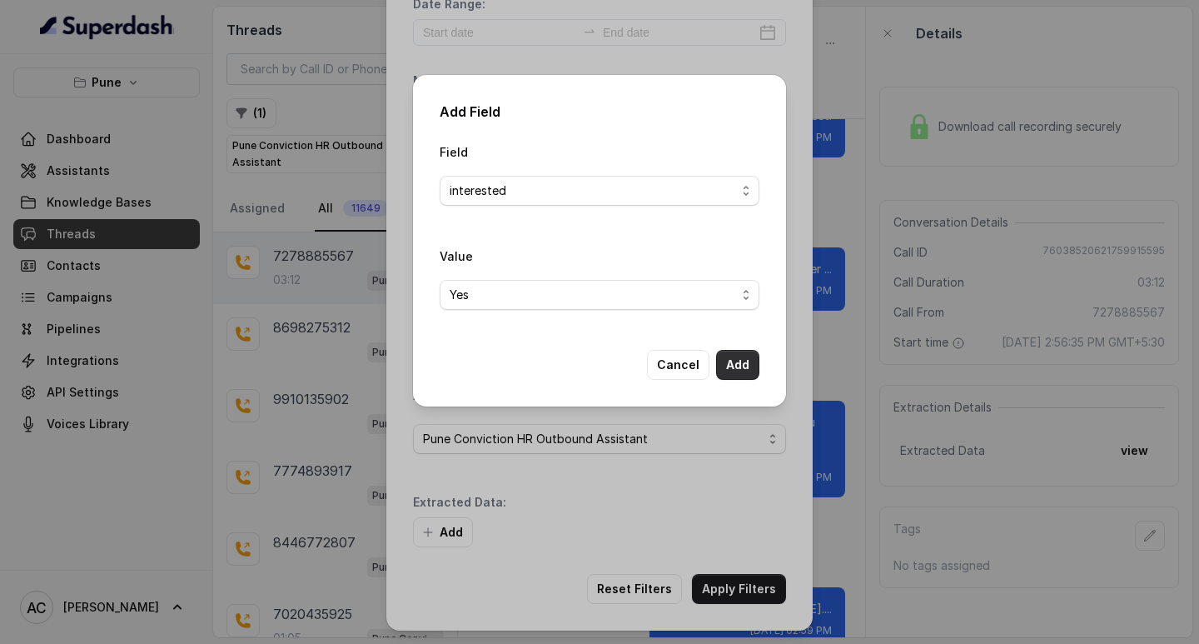
click at [743, 363] on button "Add" at bounding box center [737, 365] width 43 height 30
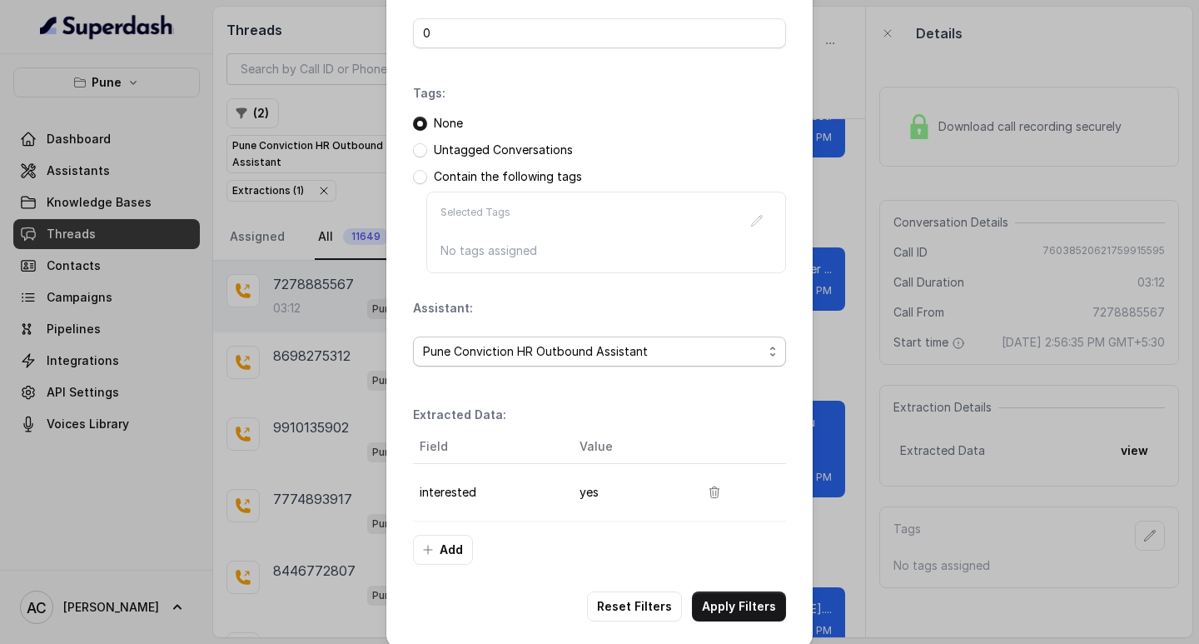
scroll to position [176, 0]
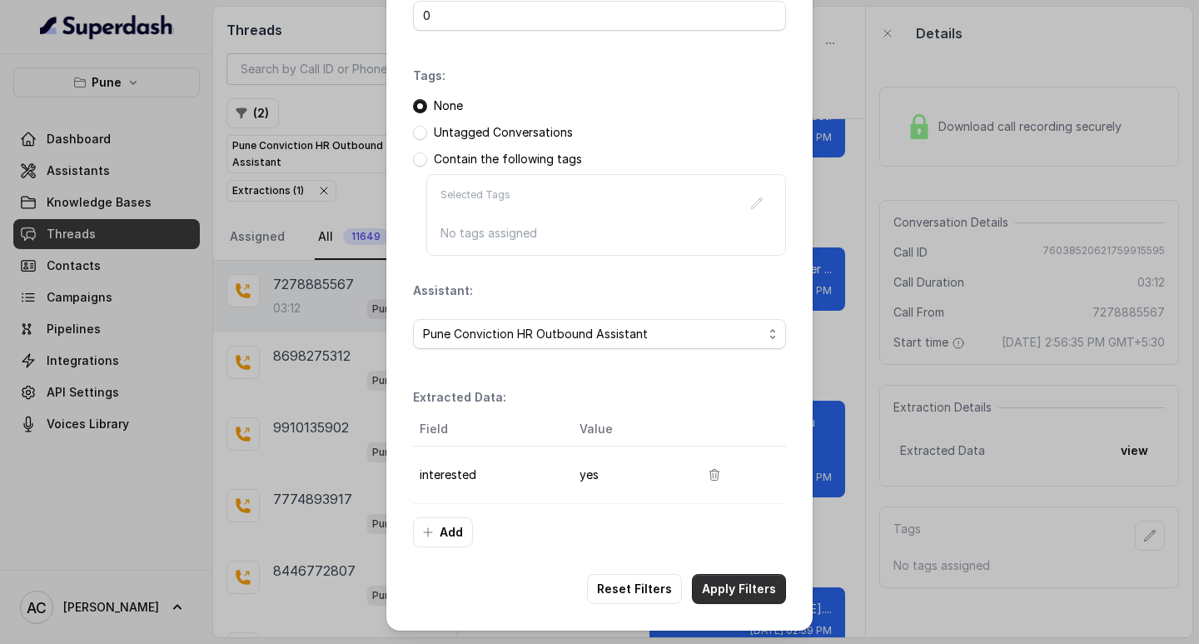
click at [730, 589] on button "Apply Filters" at bounding box center [739, 589] width 94 height 30
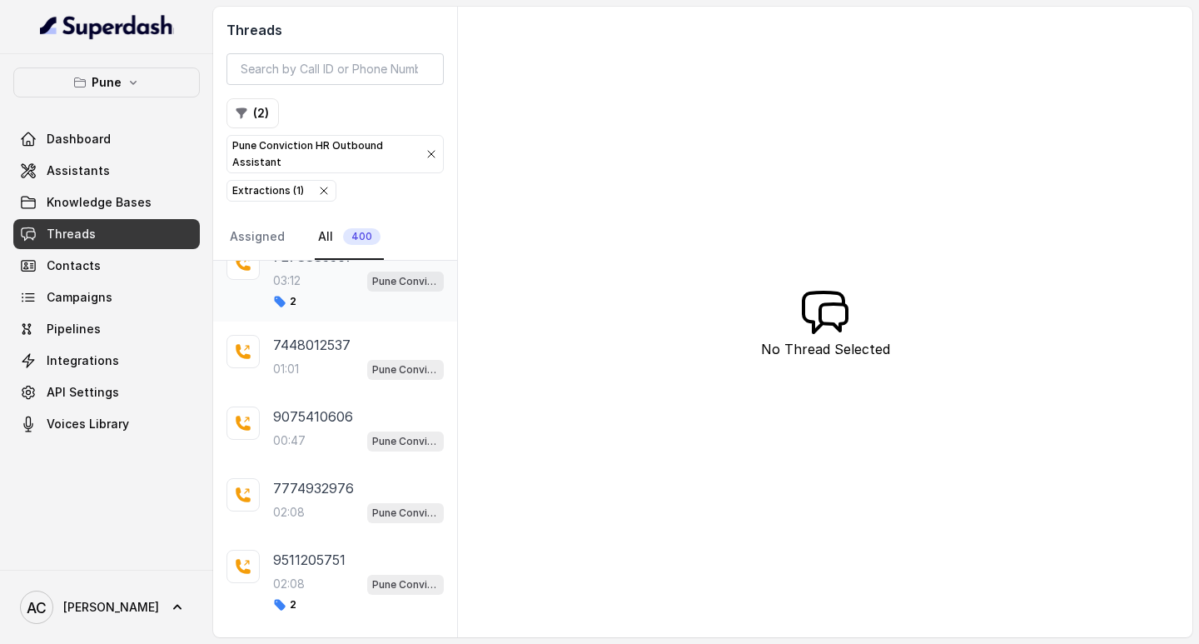
scroll to position [1053, 0]
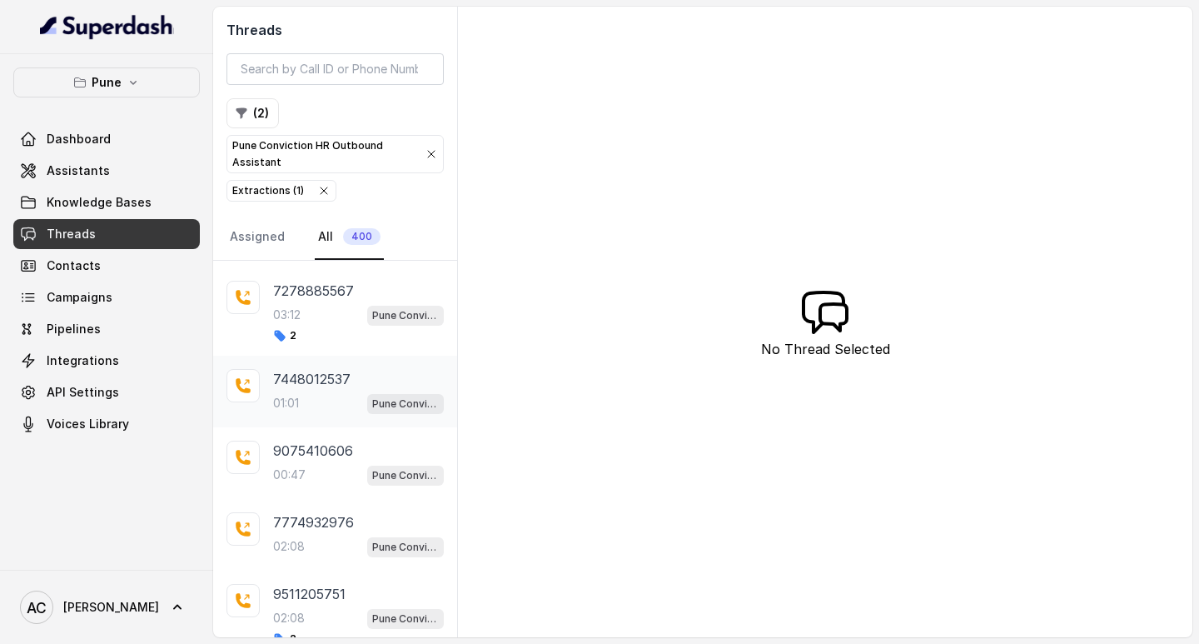
click at [314, 383] on p "7448012537" at bounding box center [311, 379] width 77 height 20
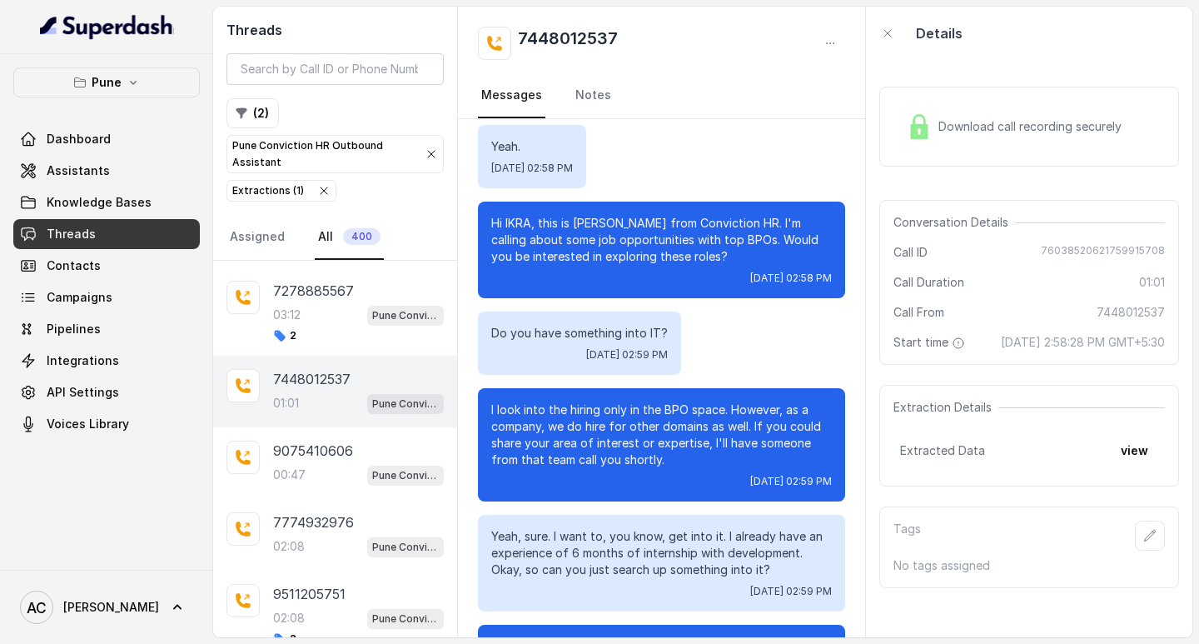
scroll to position [195, 0]
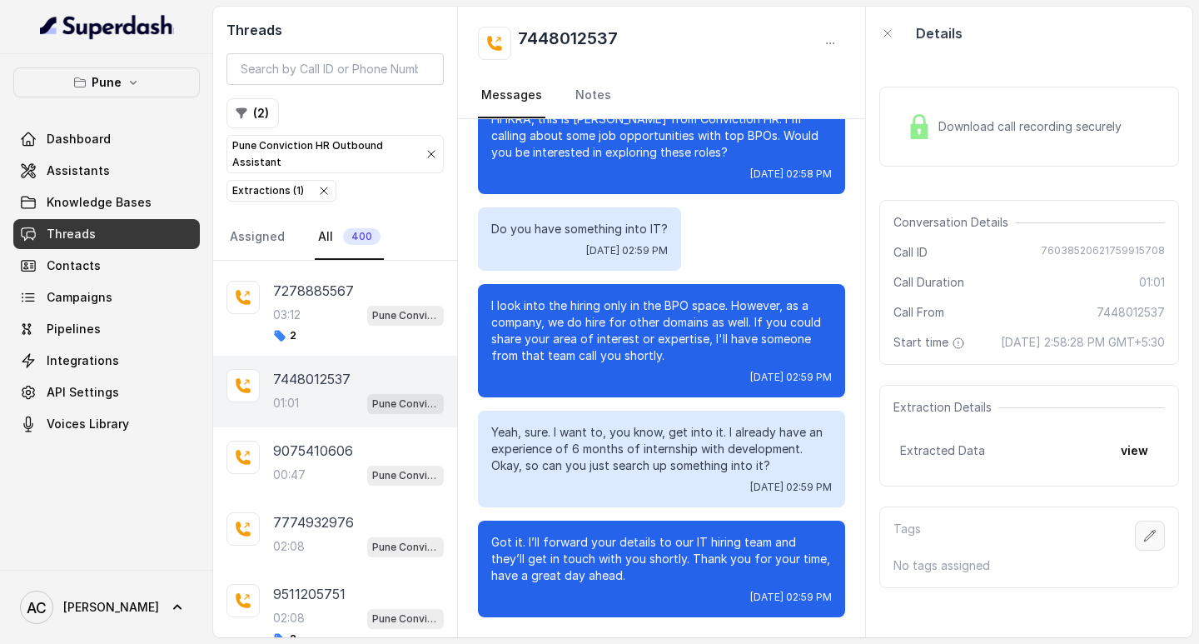
click at [1143, 542] on icon "button" at bounding box center [1149, 535] width 13 height 13
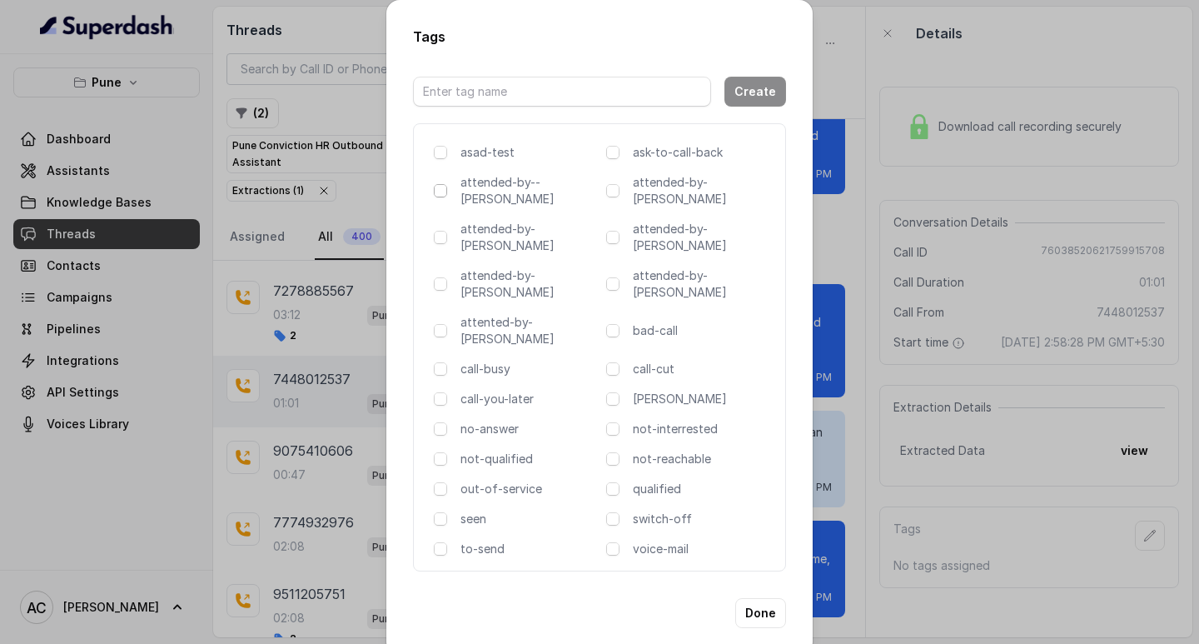
click at [442, 192] on span at bounding box center [440, 190] width 13 height 13
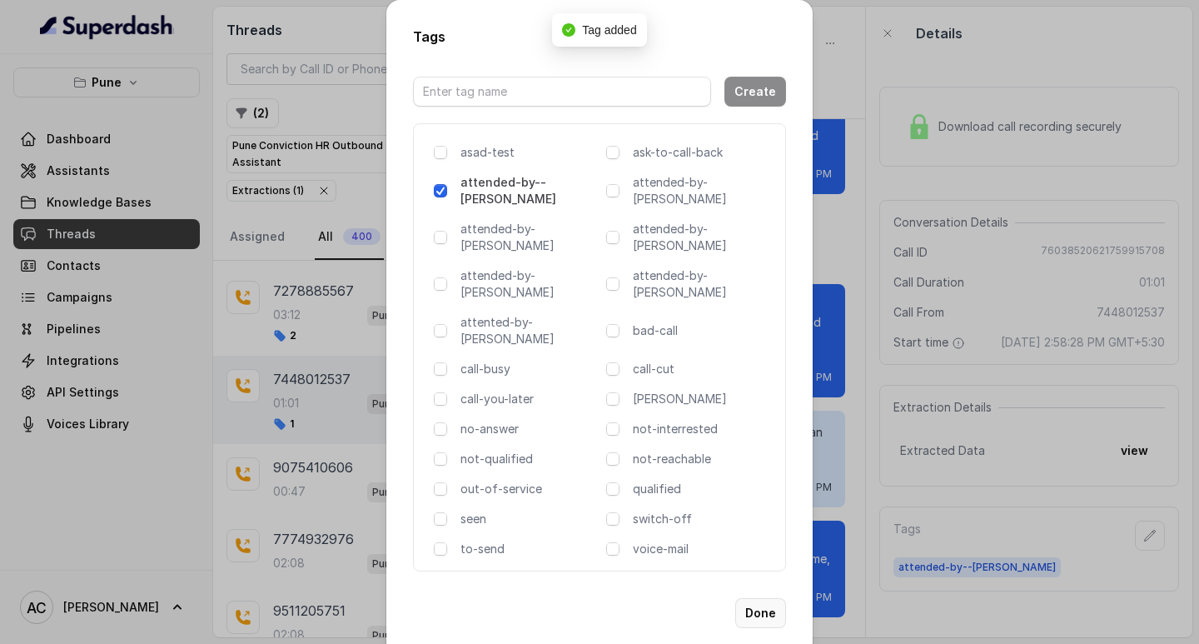
click at [774, 598] on button "Done" at bounding box center [760, 613] width 51 height 30
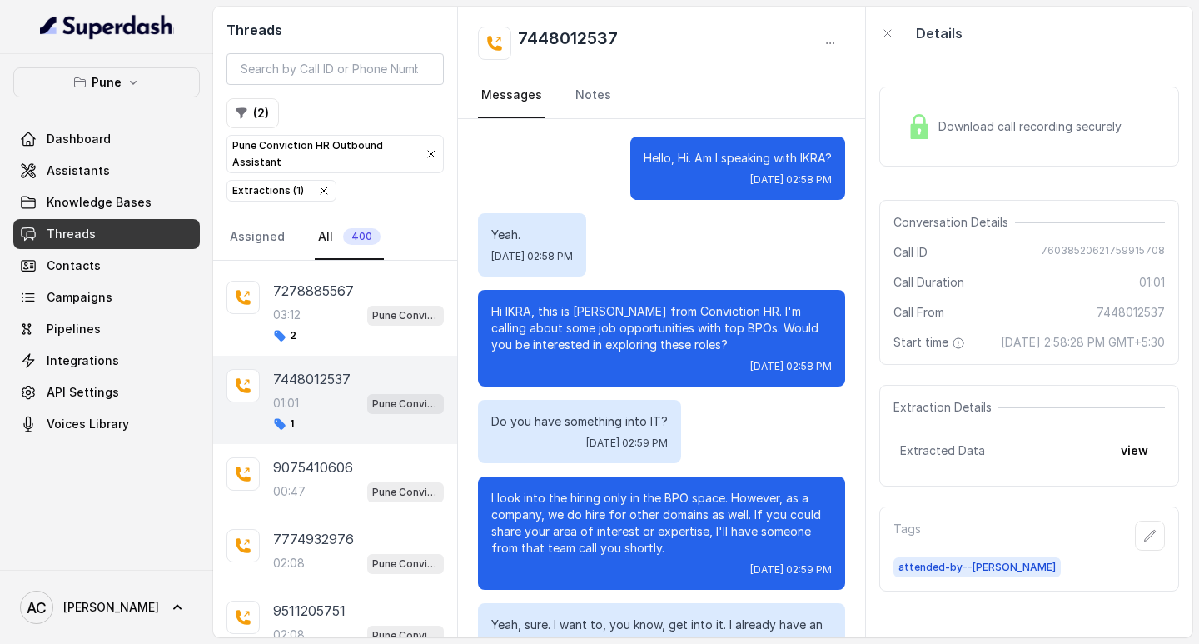
scroll to position [0, 0]
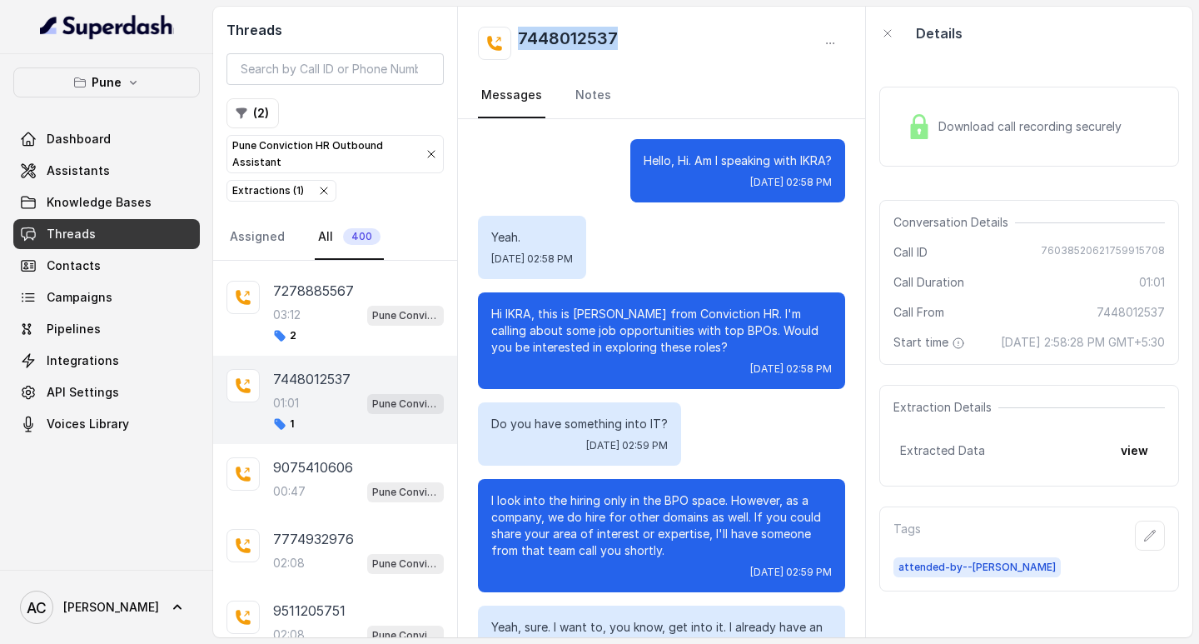
drag, startPoint x: 635, startPoint y: 52, endPoint x: 485, endPoint y: 55, distance: 149.9
click at [486, 55] on div "7448012537" at bounding box center [661, 43] width 367 height 33
drag, startPoint x: 663, startPoint y: 31, endPoint x: 654, endPoint y: 48, distance: 19.7
click at [664, 32] on div "7448012537" at bounding box center [661, 43] width 367 height 33
click at [658, 38] on div "7448012537" at bounding box center [661, 43] width 367 height 33
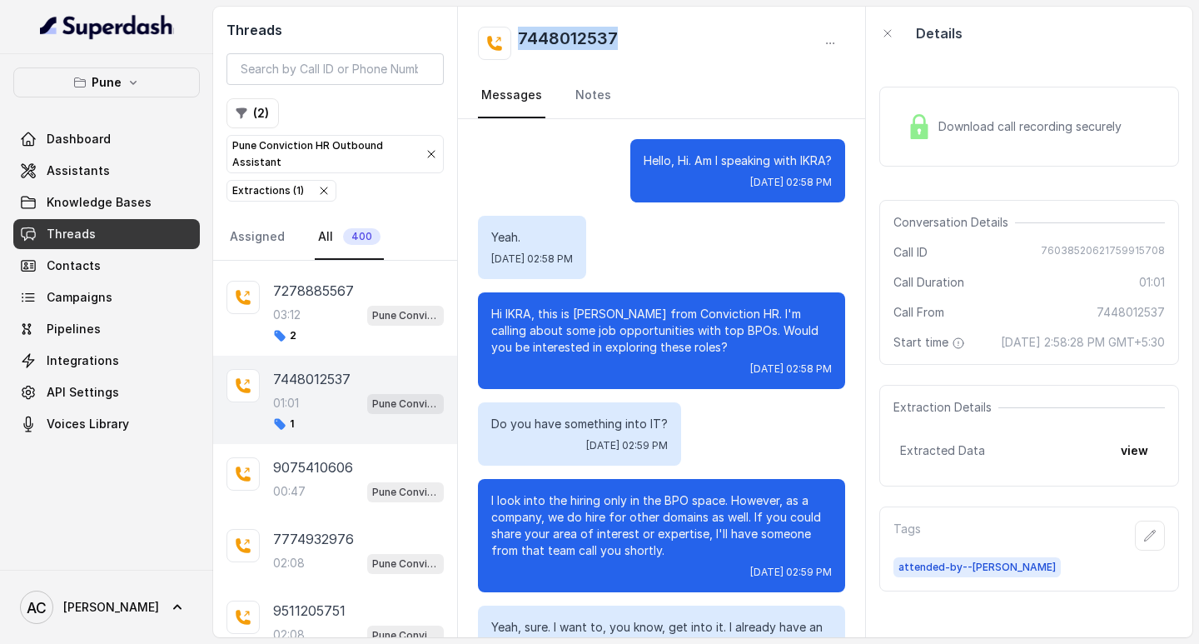
drag, startPoint x: 675, startPoint y: 38, endPoint x: 518, endPoint y: 42, distance: 157.4
click at [518, 42] on div "7448012537" at bounding box center [661, 43] width 367 height 33
copy h2 "7448012537"
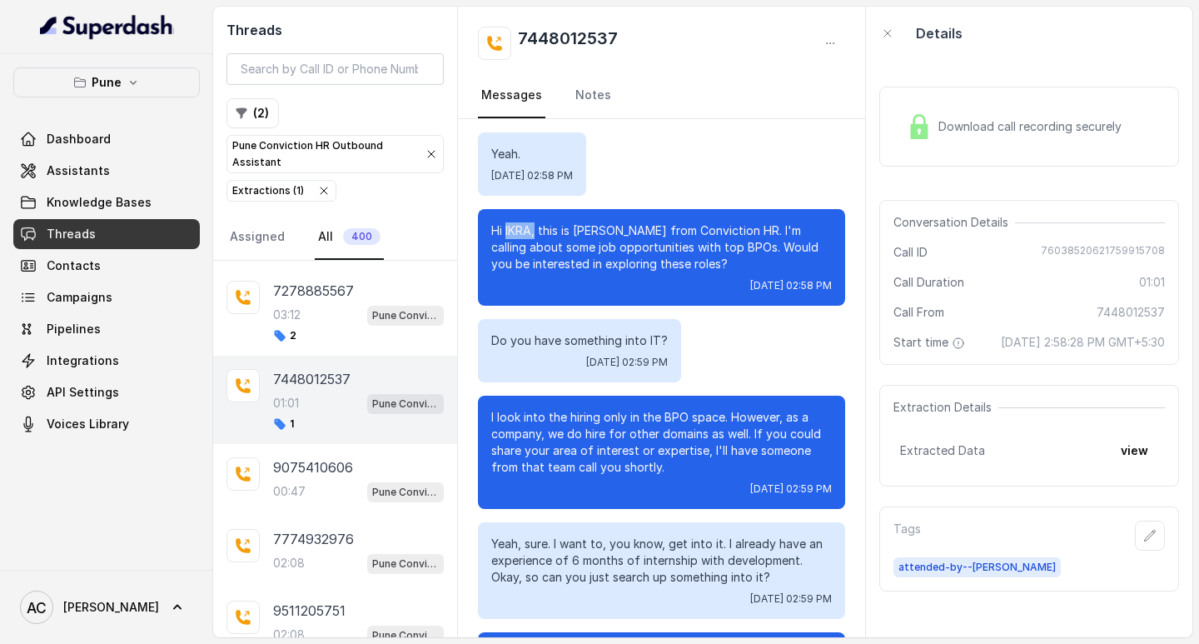
drag, startPoint x: 535, startPoint y: 228, endPoint x: 505, endPoint y: 228, distance: 30.0
click at [505, 228] on p "Hi IKRA, this is Monica from Conviction HR. I'm calling about some job opportun…" at bounding box center [661, 247] width 341 height 50
copy p "IKRA,"
click at [1145, 540] on icon "button" at bounding box center [1150, 535] width 11 height 11
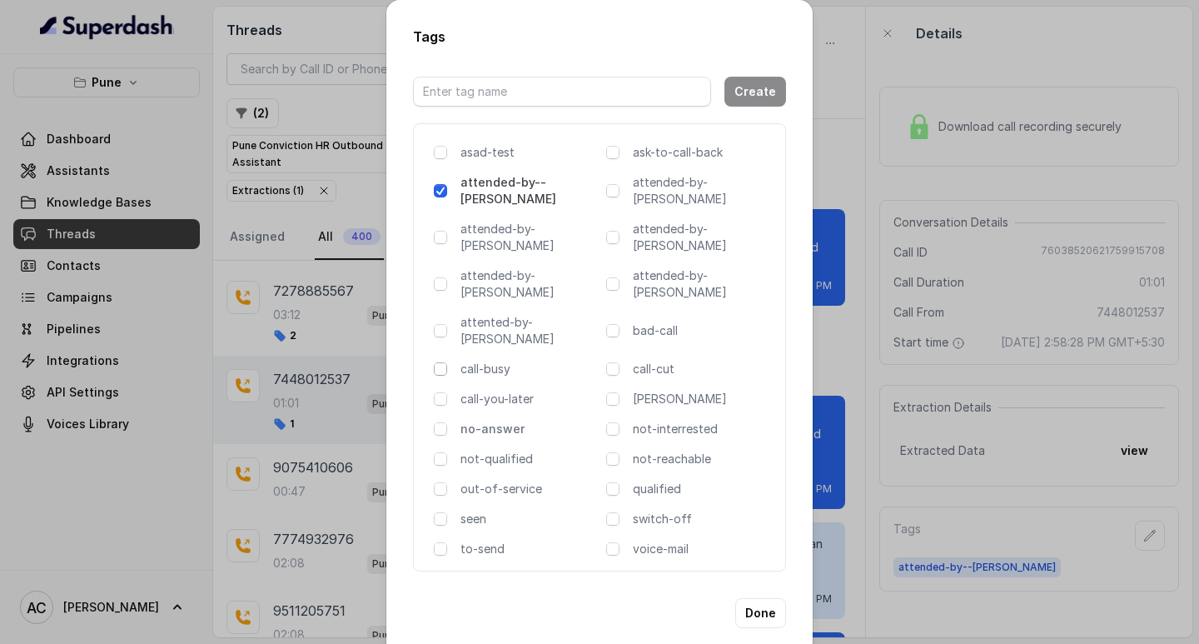
drag, startPoint x: 440, startPoint y: 312, endPoint x: 530, endPoint y: 371, distance: 108.3
click at [441, 362] on span at bounding box center [440, 368] width 13 height 13
click at [769, 598] on button "Done" at bounding box center [760, 613] width 51 height 30
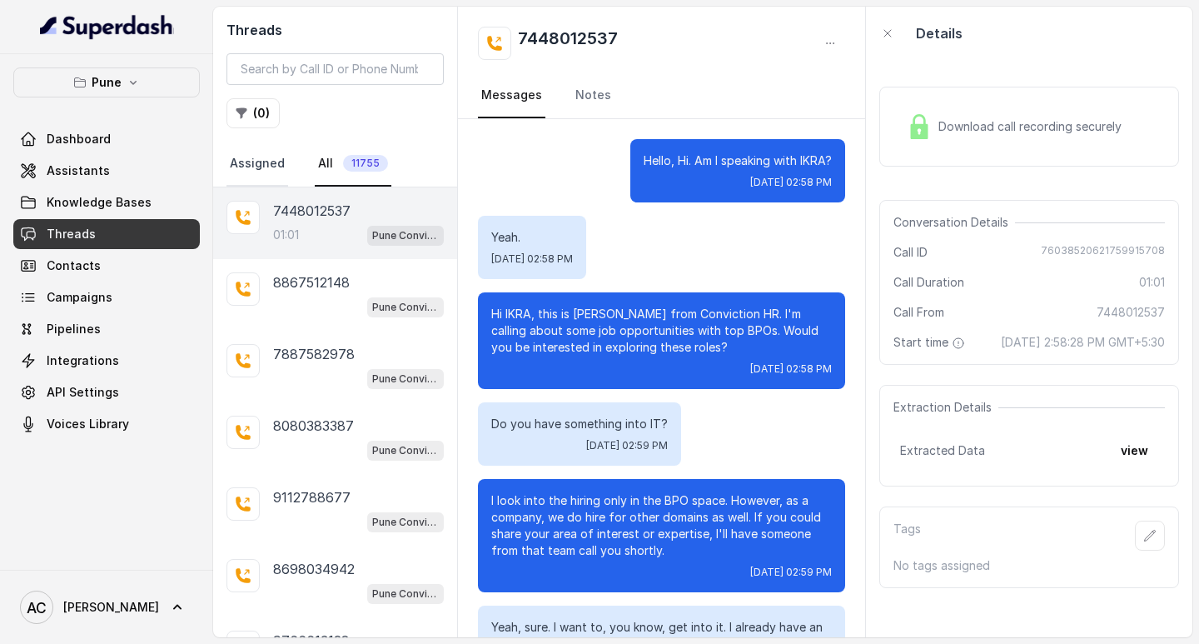
scroll to position [195, 0]
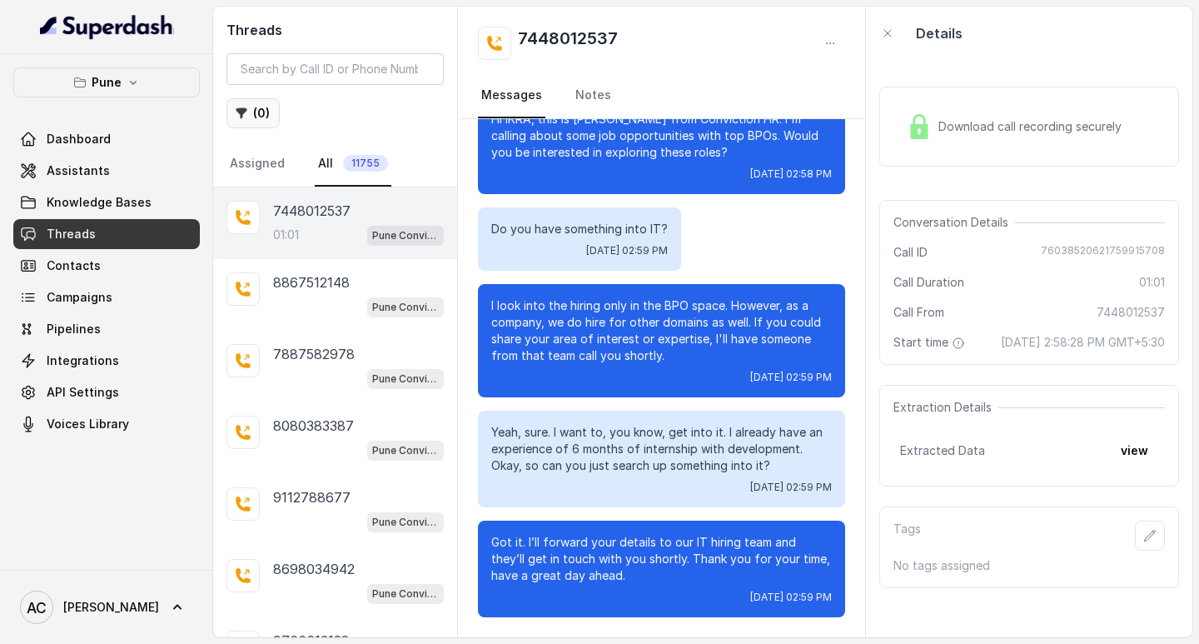
click at [258, 111] on button "( 0 )" at bounding box center [253, 113] width 53 height 30
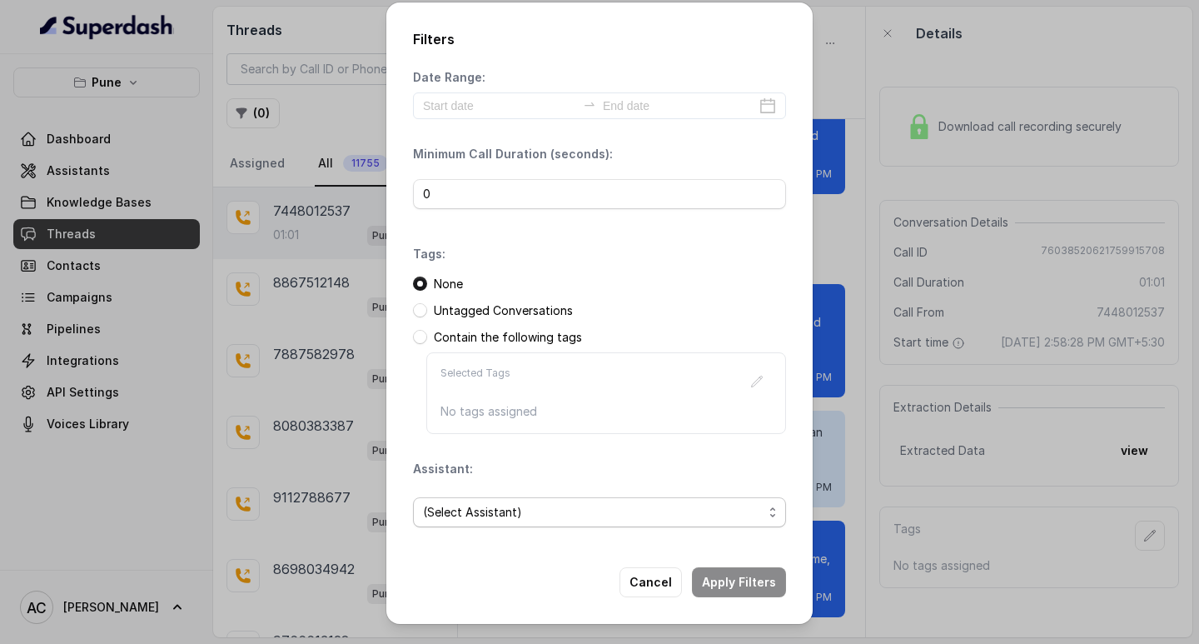
click at [462, 507] on span "(Select Assistant)" at bounding box center [593, 512] width 340 height 20
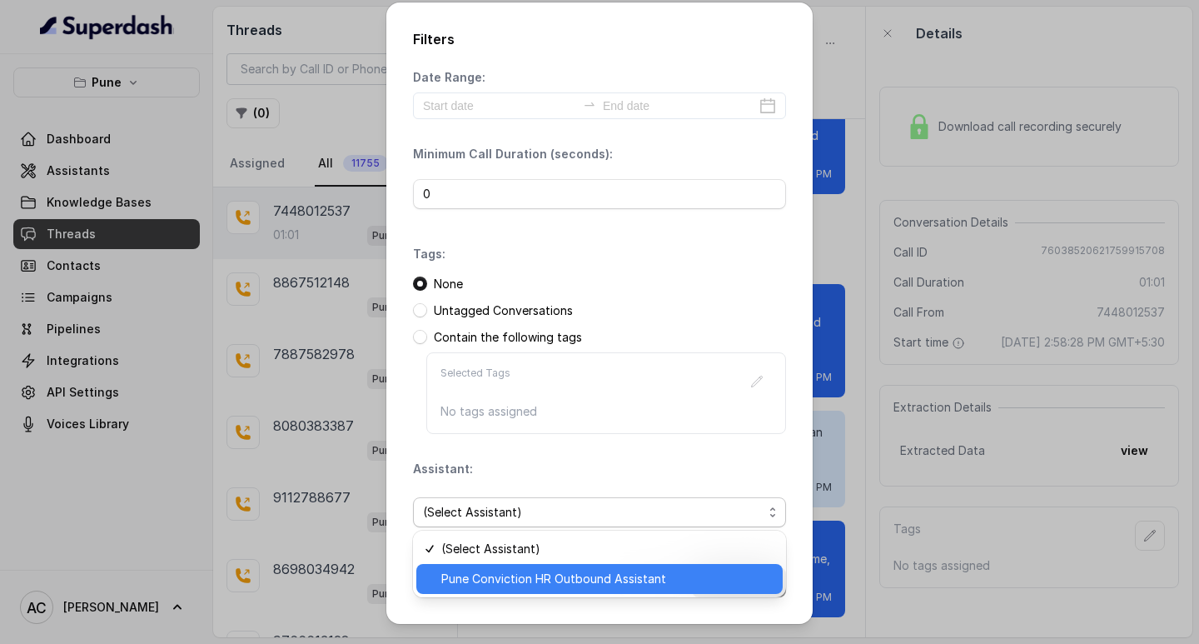
click at [493, 578] on span "Pune Conviction HR Outbound Assistant" at bounding box center [606, 579] width 331 height 20
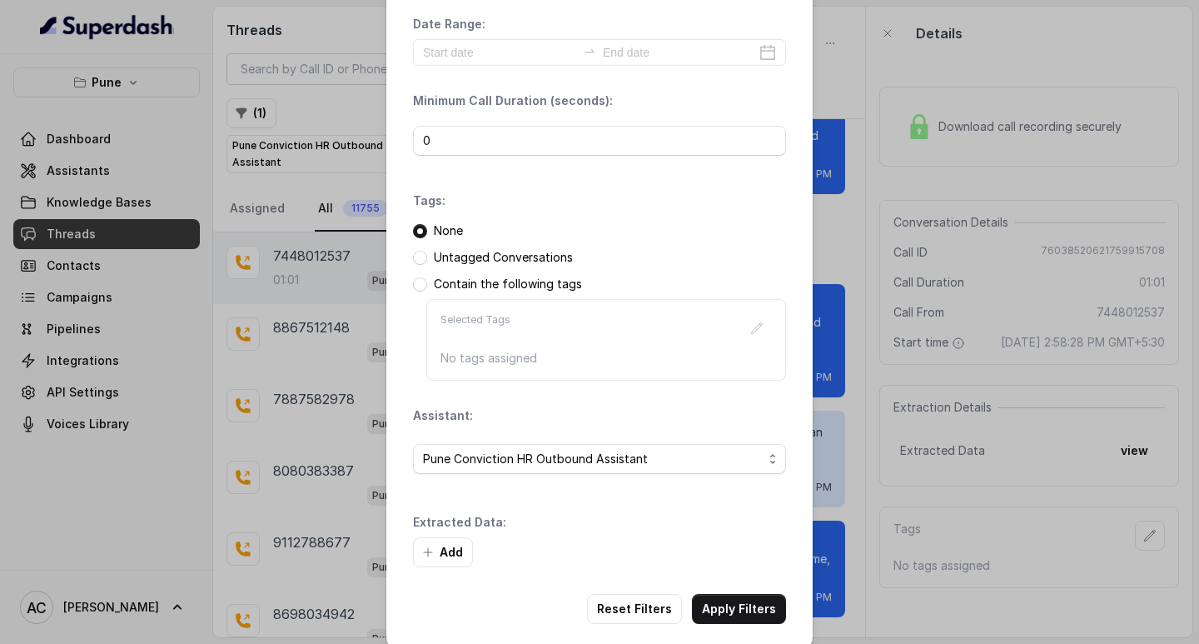
scroll to position [71, 0]
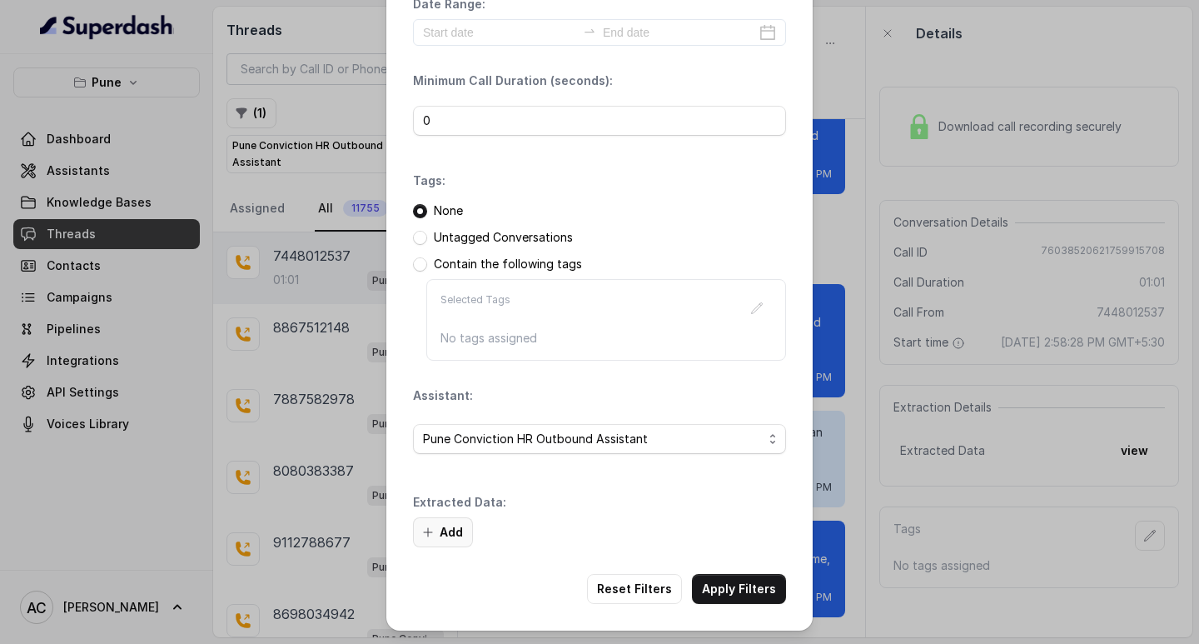
click at [451, 529] on button "Add" at bounding box center [443, 532] width 60 height 30
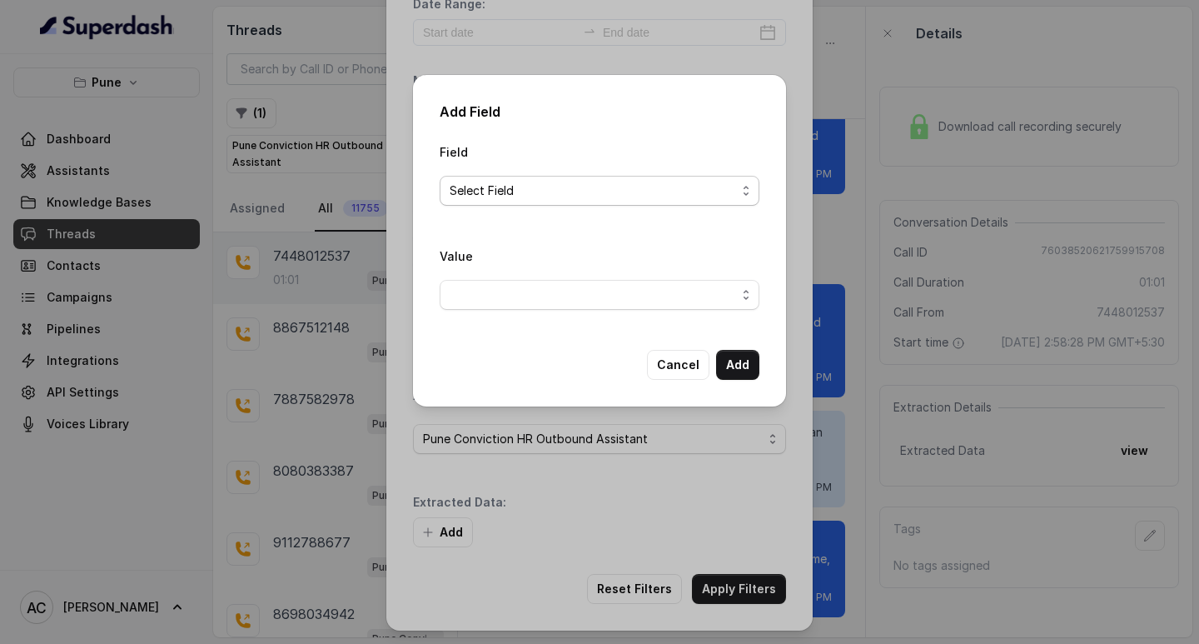
click at [476, 183] on span "Select Field" at bounding box center [593, 191] width 286 height 20
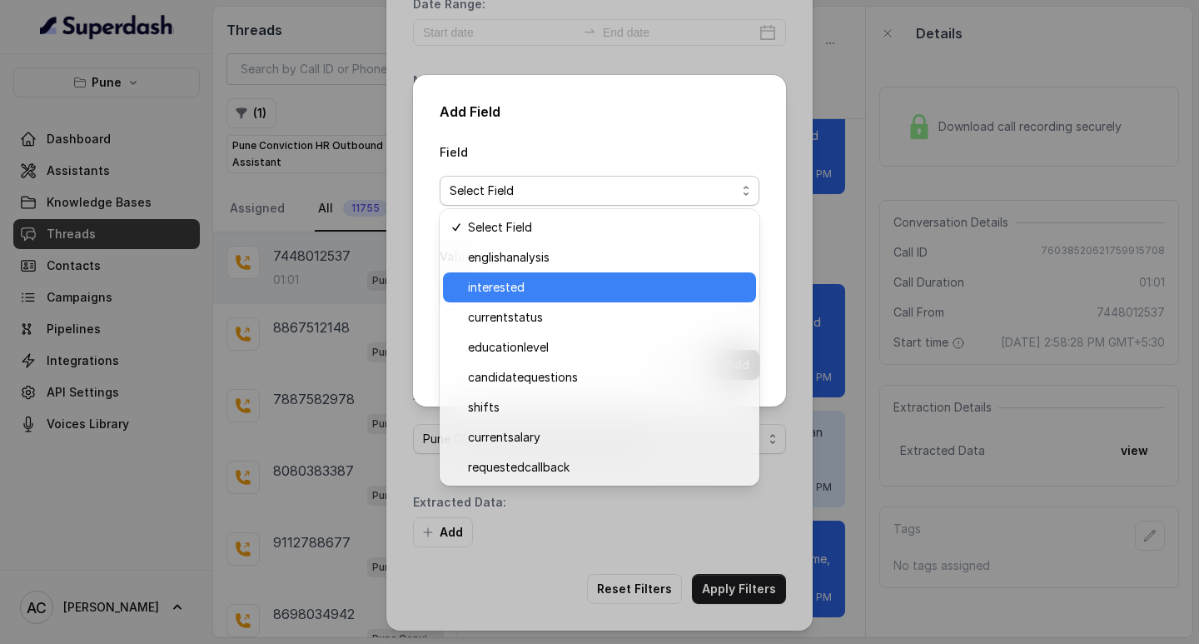
click at [510, 295] on span "interested" at bounding box center [607, 287] width 278 height 20
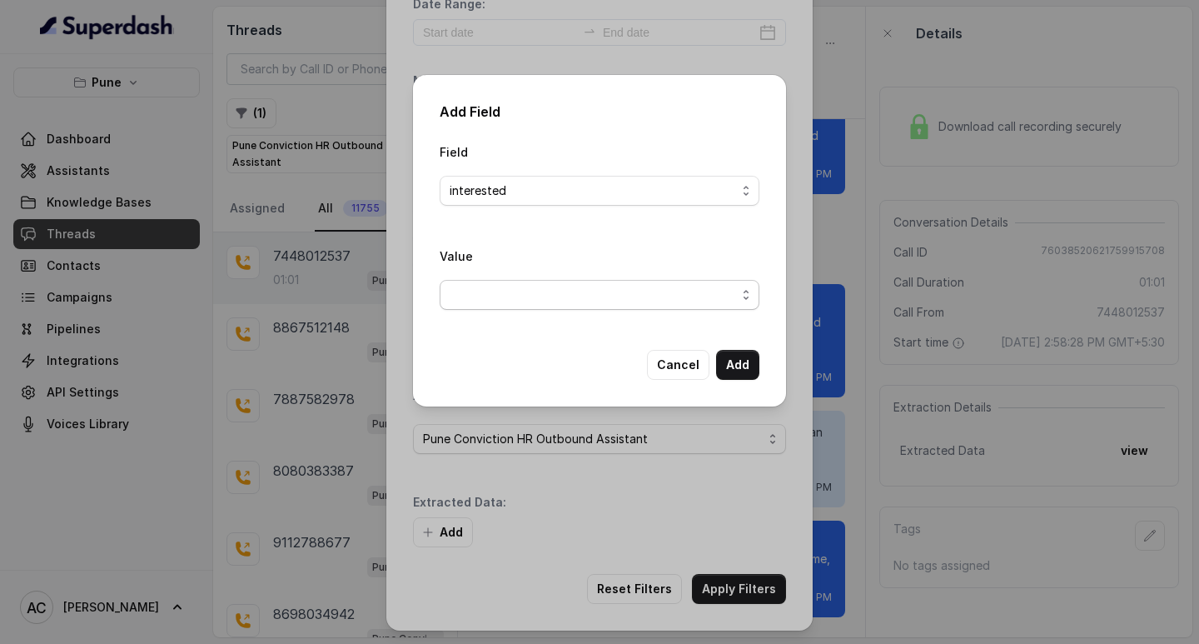
click at [488, 291] on span "button" at bounding box center [600, 295] width 320 height 30
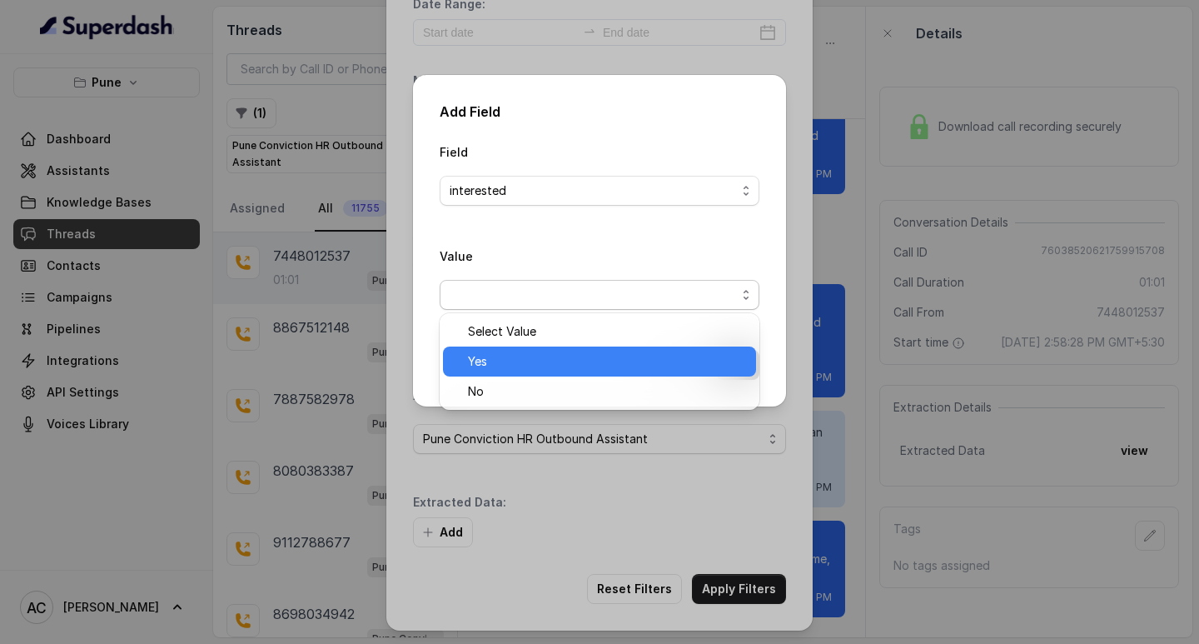
click at [491, 361] on span "Yes" at bounding box center [607, 361] width 278 height 20
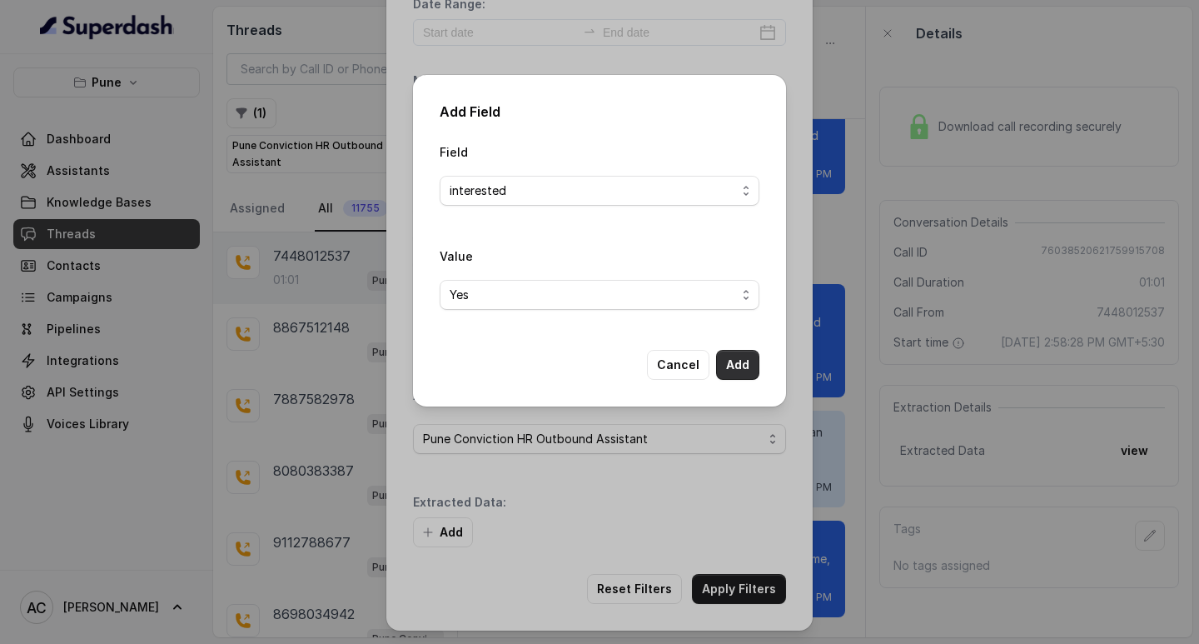
click at [736, 366] on button "Add" at bounding box center [737, 365] width 43 height 30
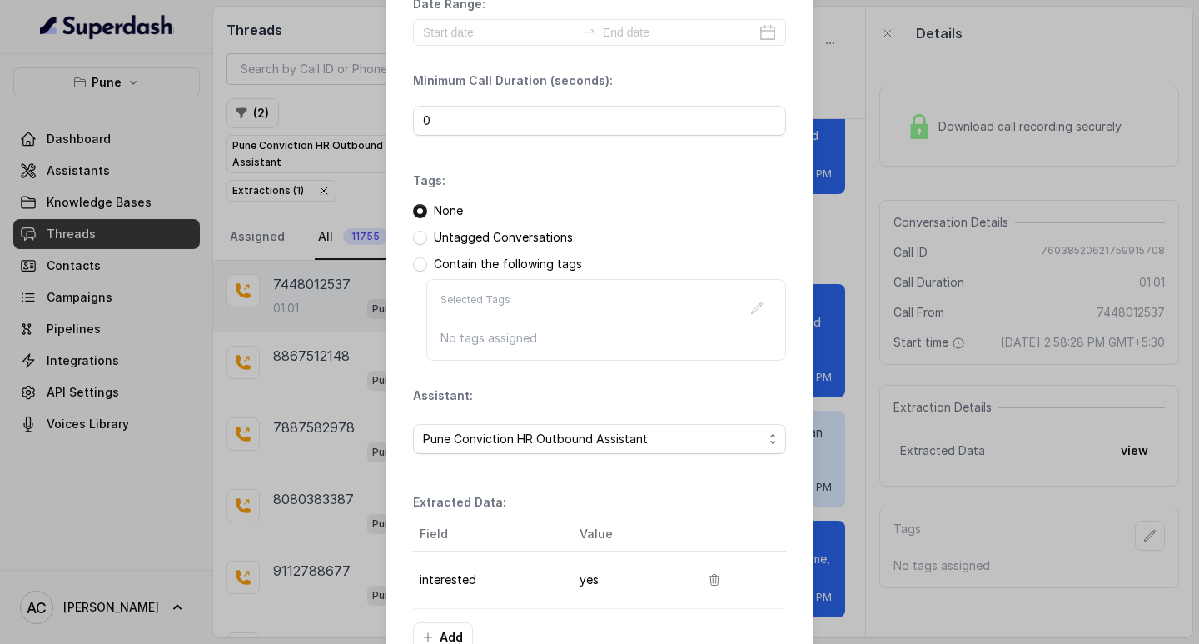
scroll to position [176, 0]
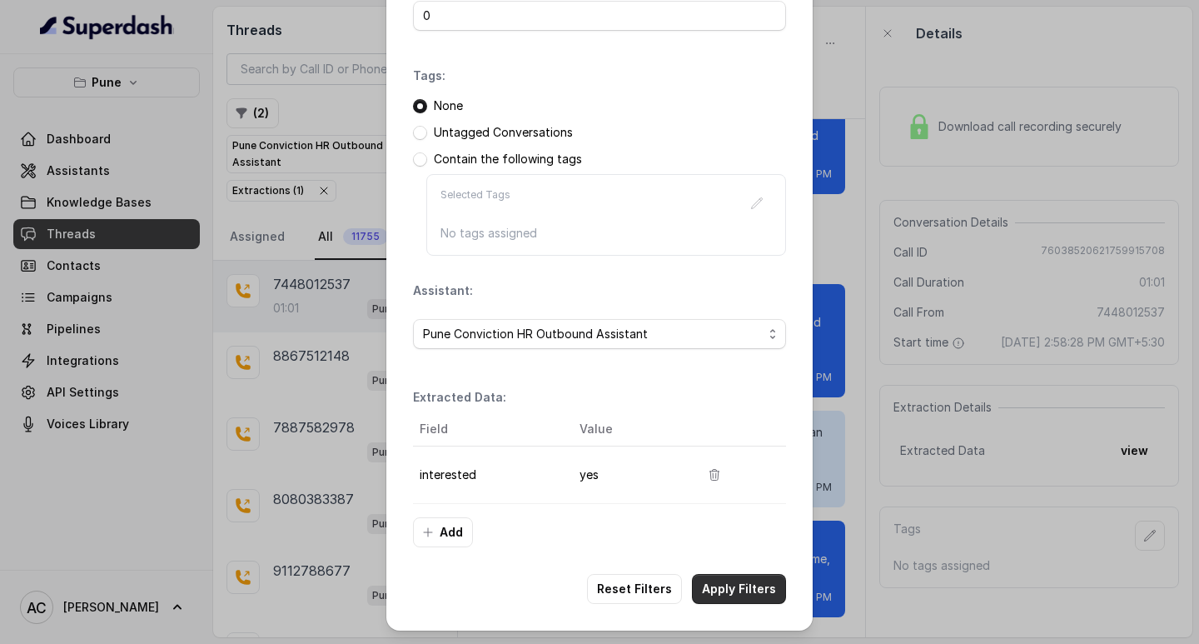
click at [723, 583] on button "Apply Filters" at bounding box center [739, 589] width 94 height 30
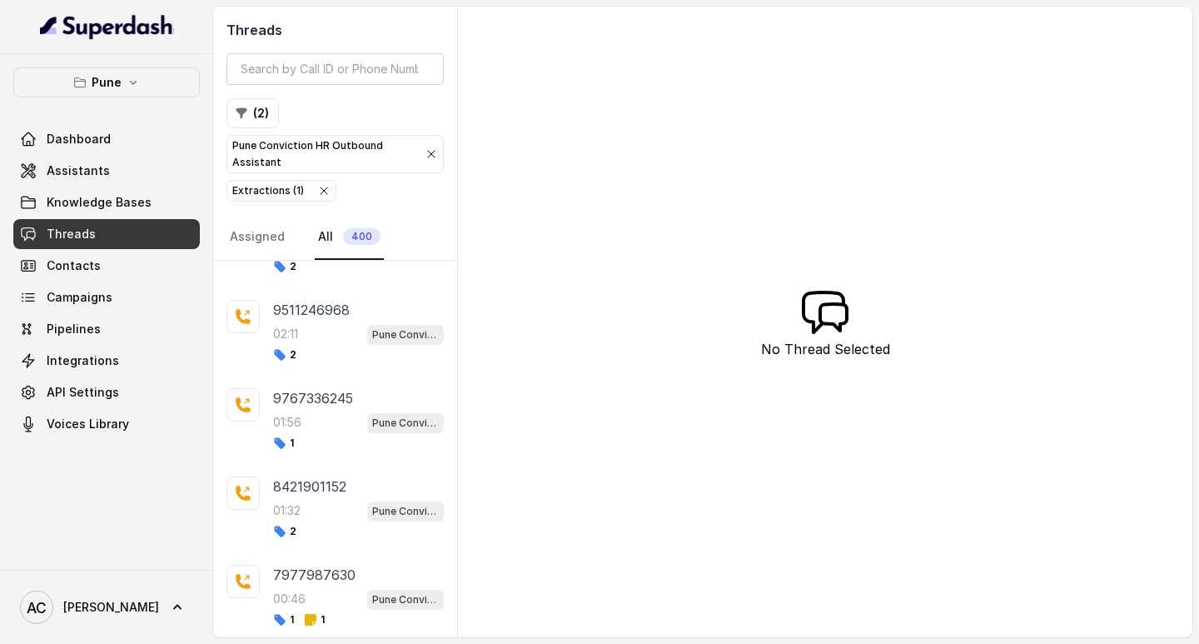
scroll to position [416, 0]
click at [308, 336] on div "02:11 Pune Conviction HR Outbound Assistant" at bounding box center [358, 333] width 171 height 22
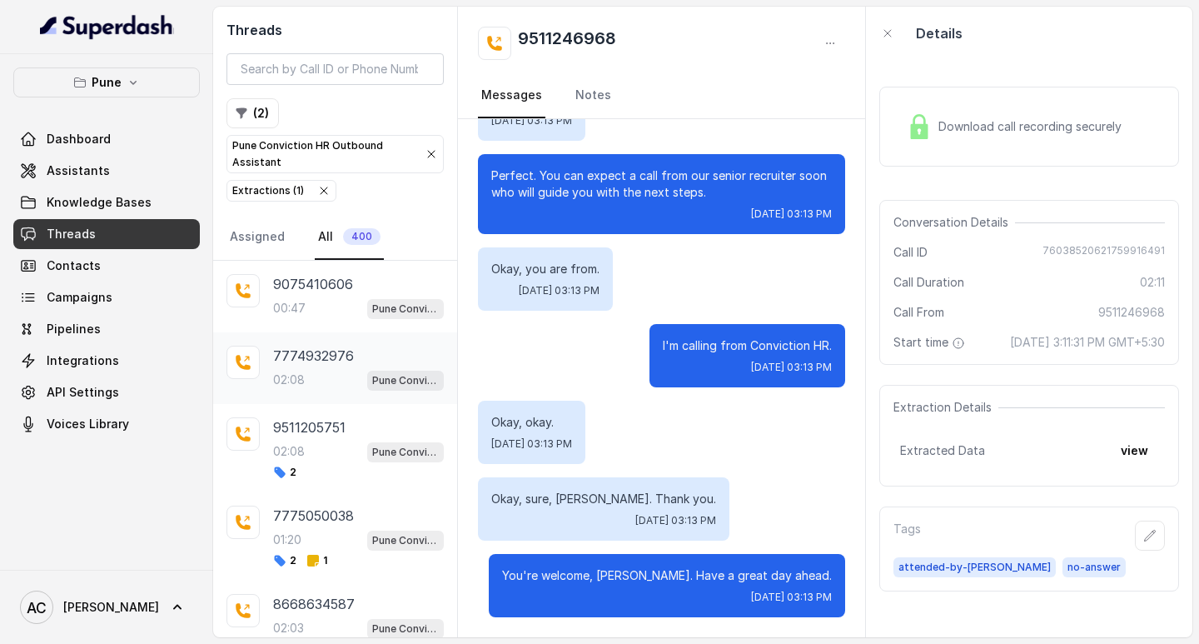
scroll to position [1153, 0]
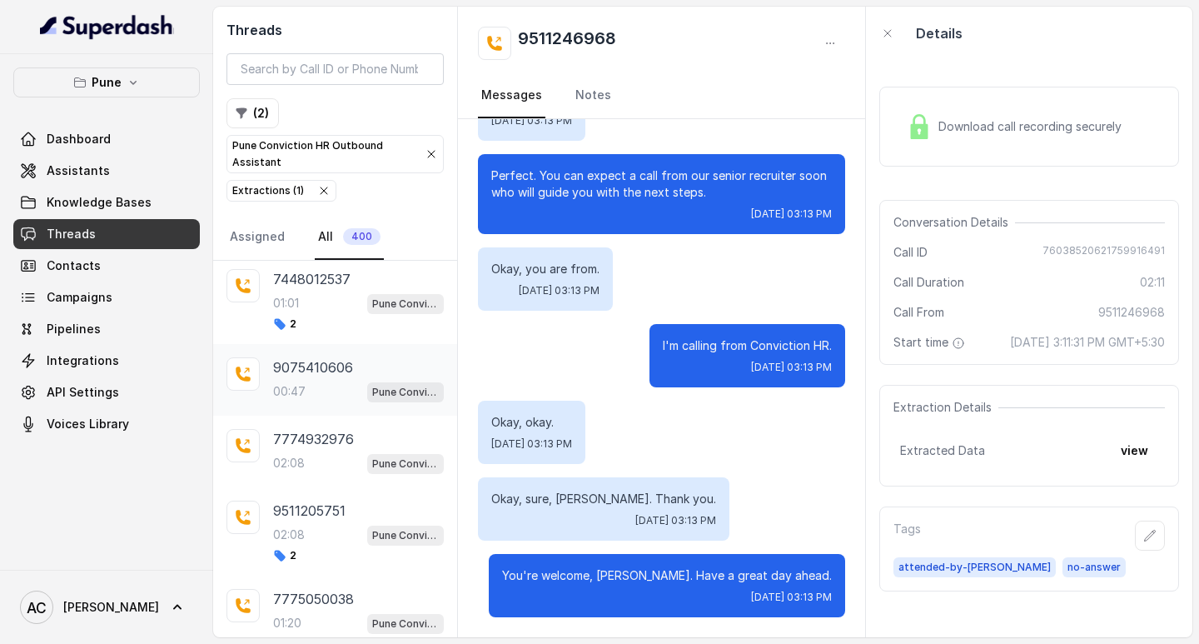
click at [306, 381] on div "00:47 Pune Conviction HR Outbound Assistant" at bounding box center [358, 392] width 171 height 22
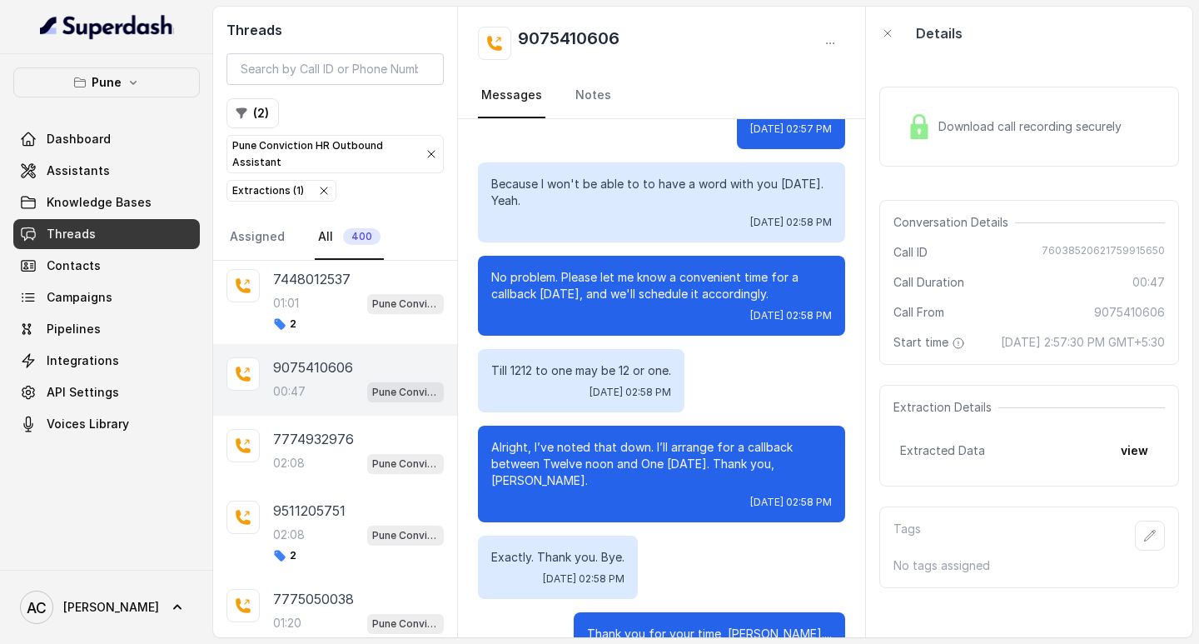
scroll to position [391, 0]
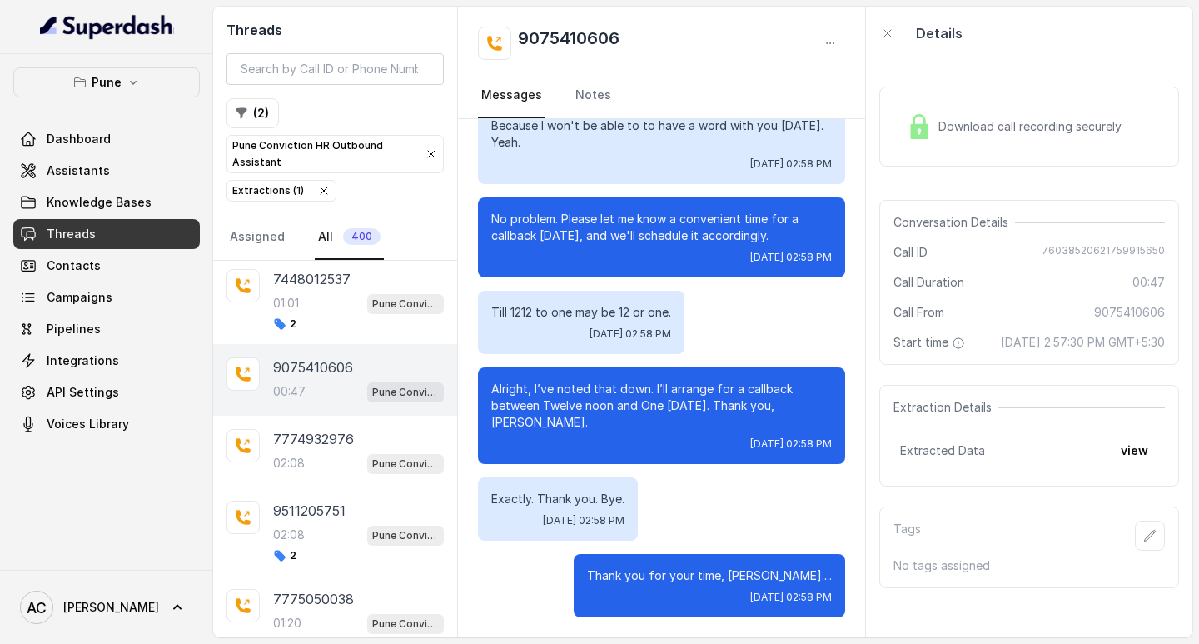
click at [306, 370] on p "9075410606" at bounding box center [313, 367] width 80 height 20
click at [306, 446] on p "7774932976" at bounding box center [313, 439] width 81 height 20
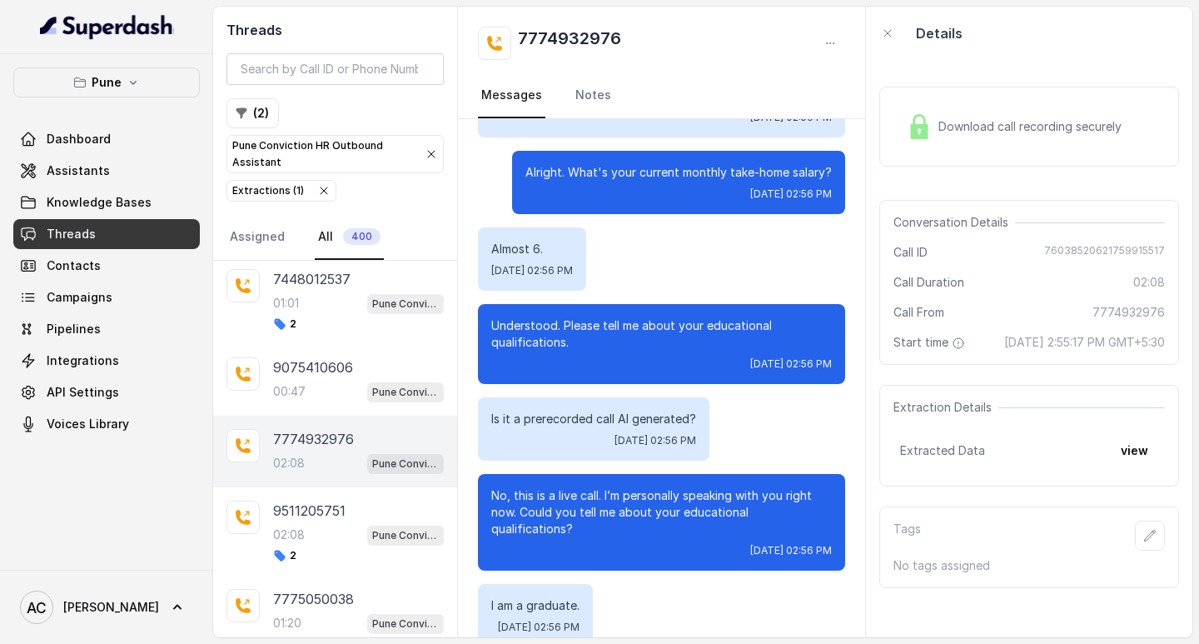
scroll to position [585, 0]
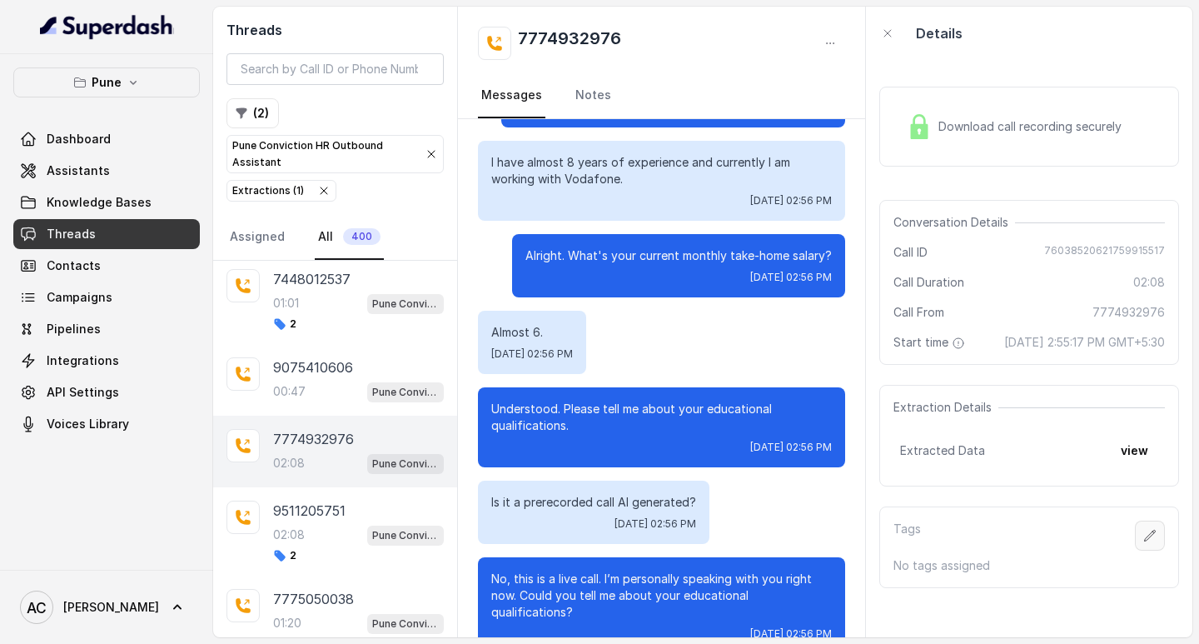
click at [1143, 542] on icon "button" at bounding box center [1149, 535] width 13 height 13
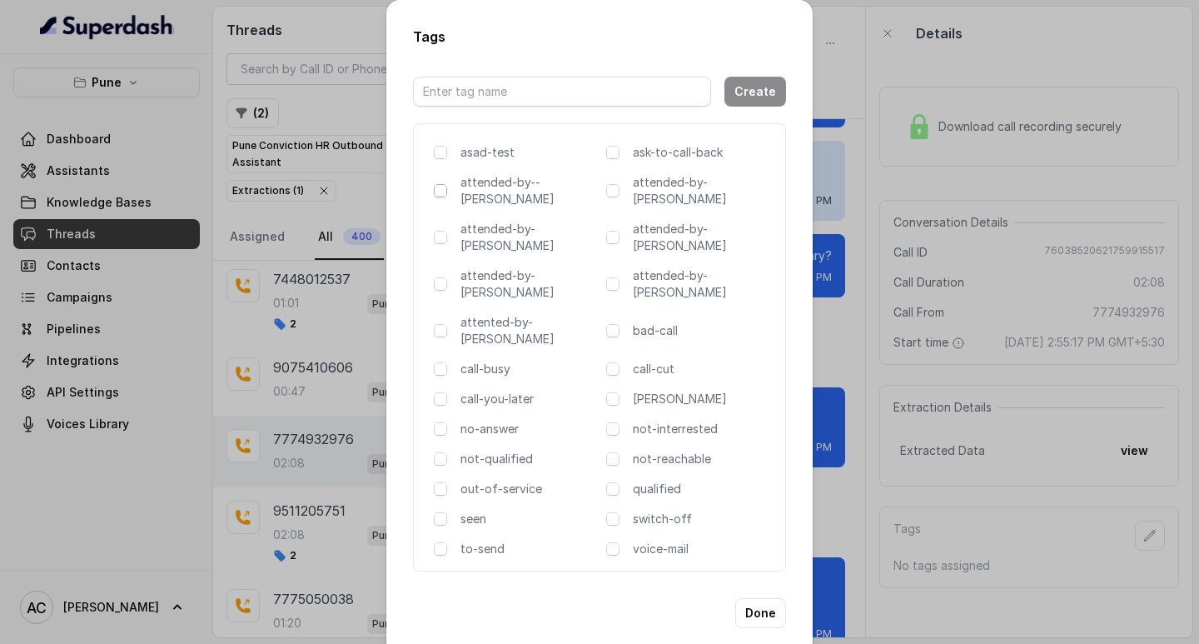
click at [441, 197] on span at bounding box center [440, 190] width 13 height 13
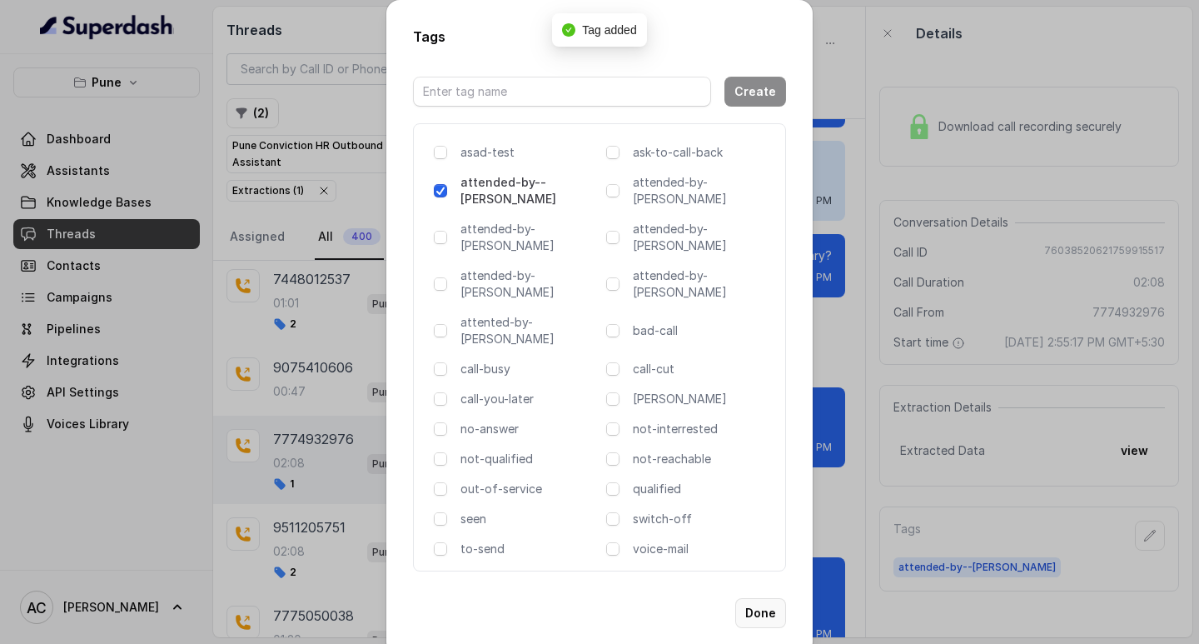
click at [756, 598] on button "Done" at bounding box center [760, 613] width 51 height 30
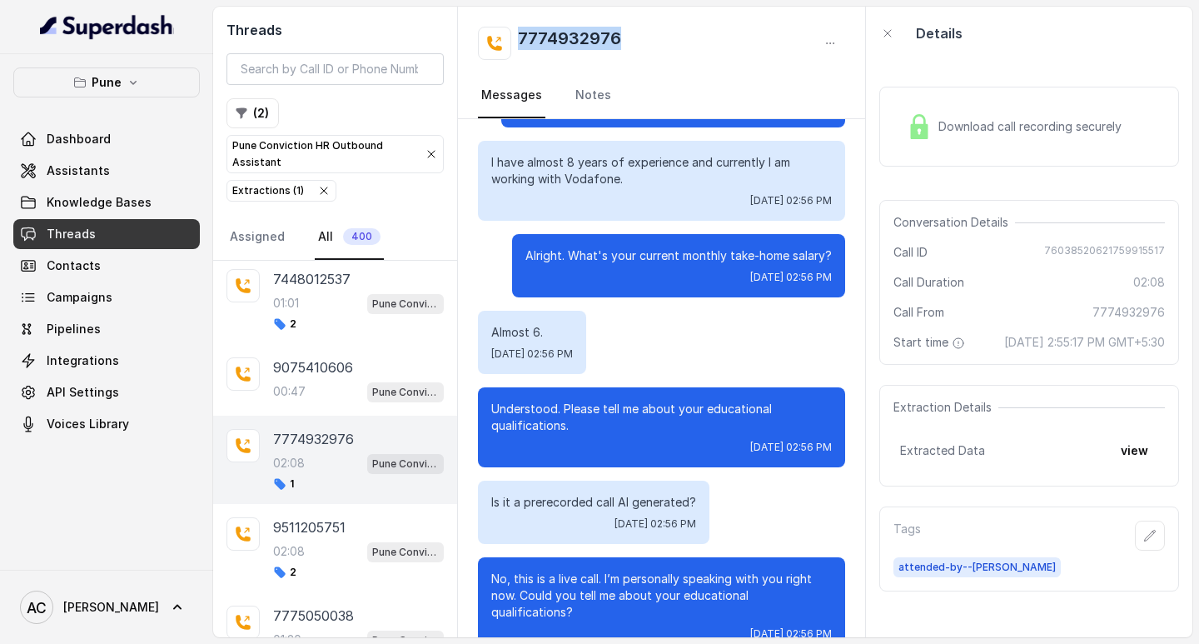
drag, startPoint x: 626, startPoint y: 48, endPoint x: 511, endPoint y: 50, distance: 114.9
click at [511, 50] on div "7774932976" at bounding box center [661, 43] width 367 height 33
copy h2 "7774932976"
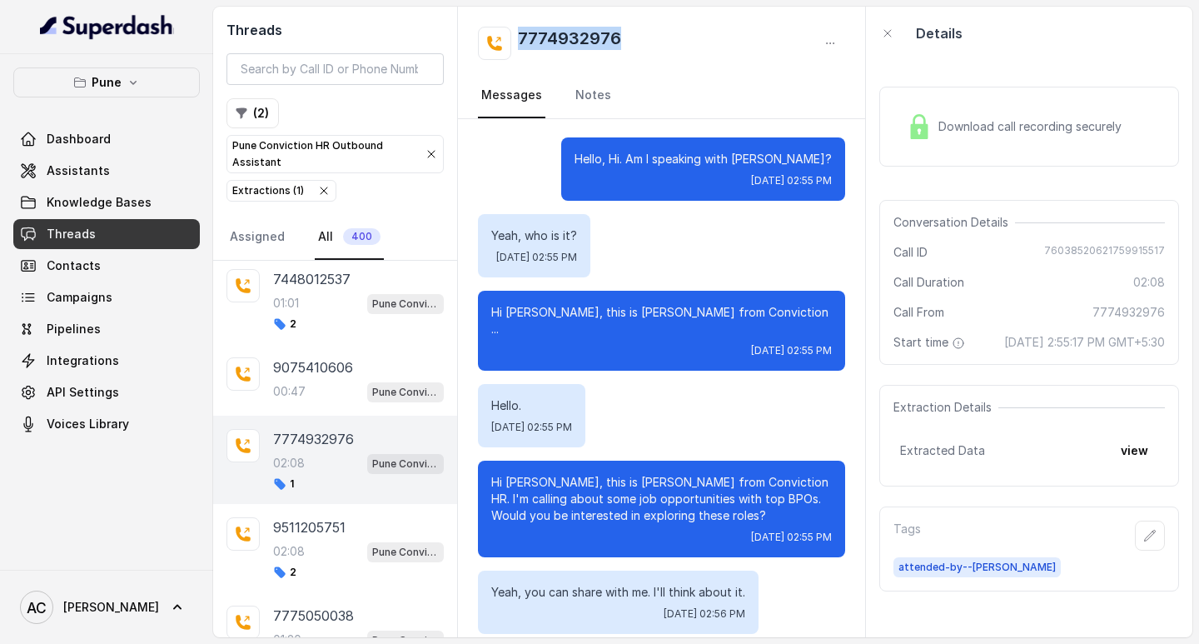
scroll to position [0, 0]
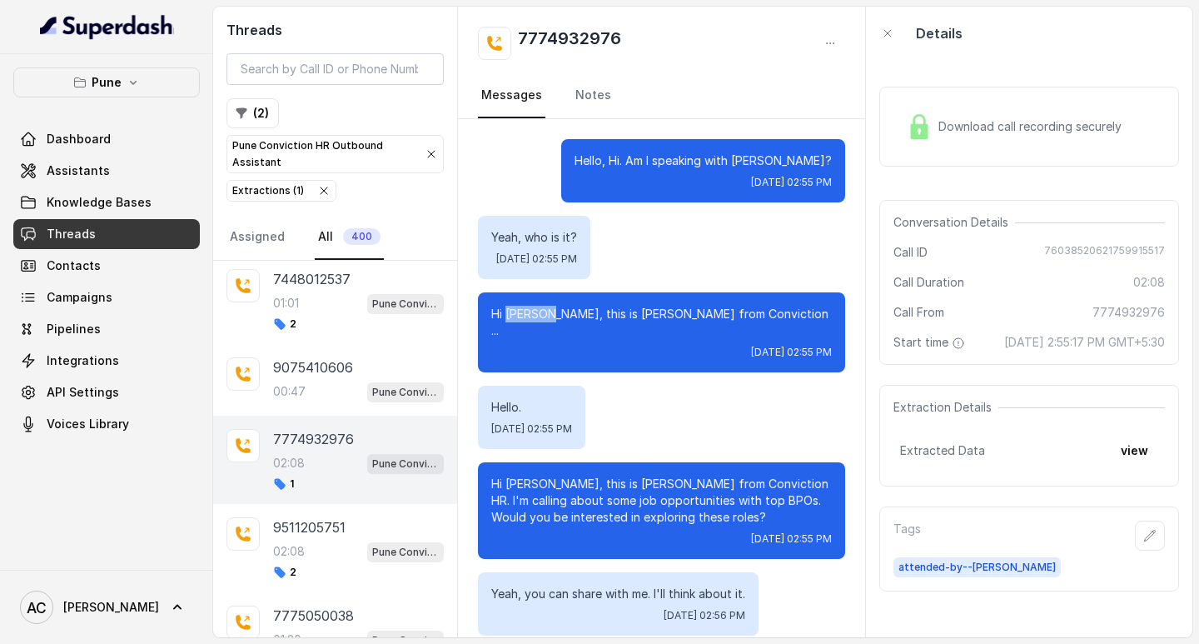
drag, startPoint x: 635, startPoint y: 311, endPoint x: 590, endPoint y: 312, distance: 45.0
click at [590, 312] on p "Hi Madona, this is Monica from Conviction ..." at bounding box center [661, 322] width 341 height 33
copy p "Madona,"
click at [1143, 542] on icon "button" at bounding box center [1149, 535] width 13 height 13
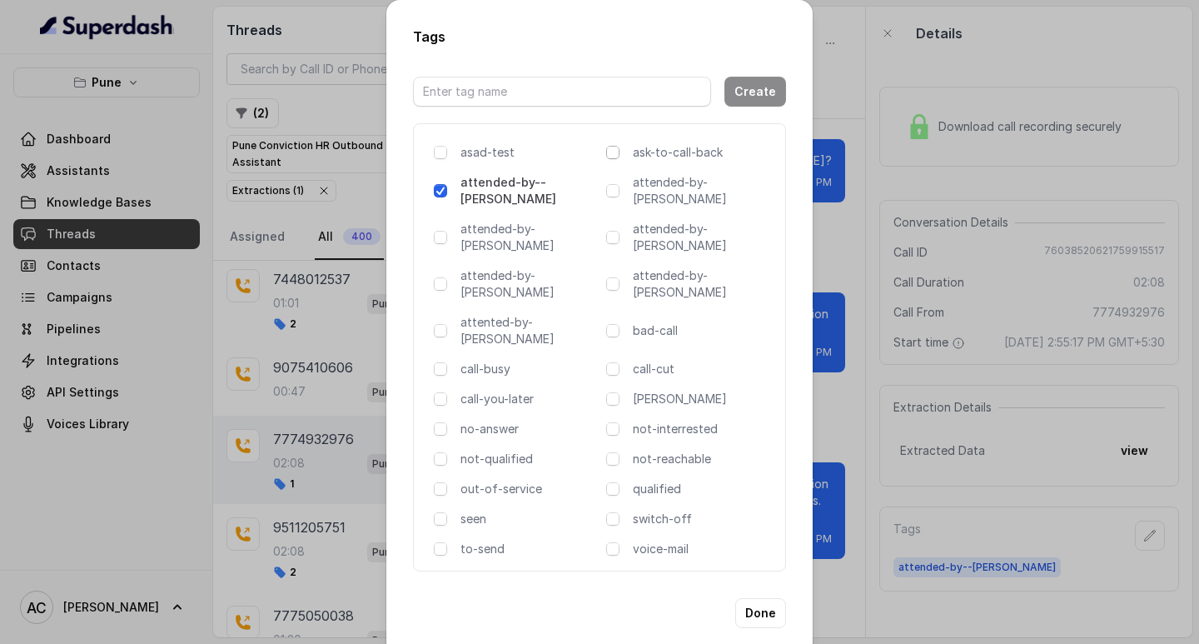
click at [614, 159] on span at bounding box center [612, 152] width 13 height 13
click at [757, 598] on button "Done" at bounding box center [760, 613] width 51 height 30
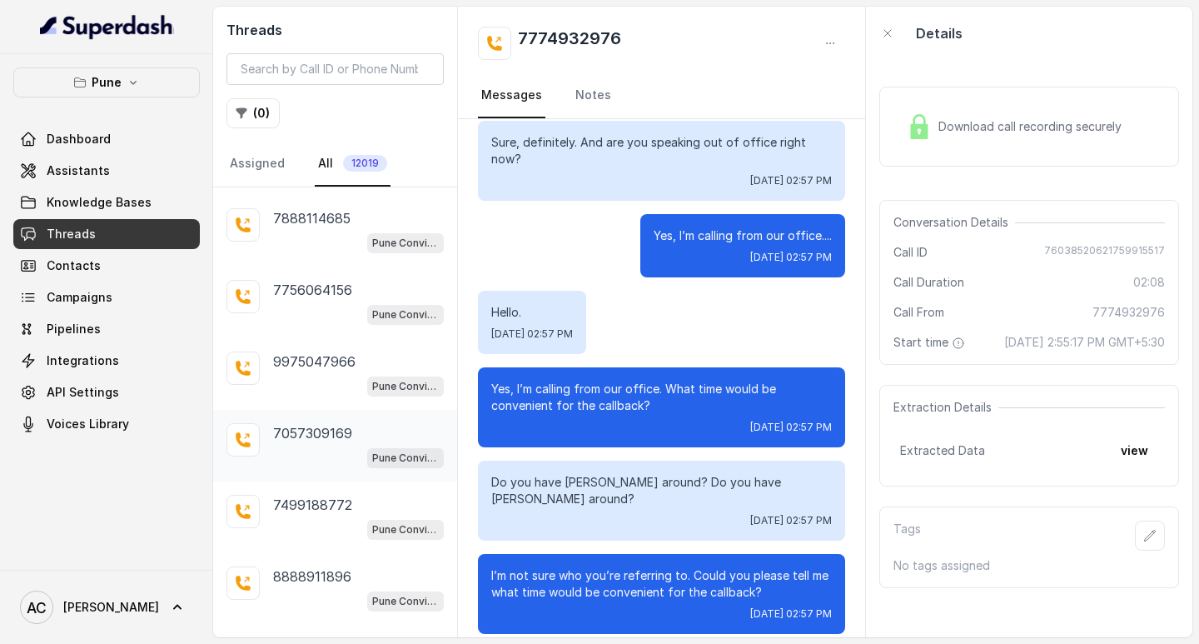
scroll to position [2270, 0]
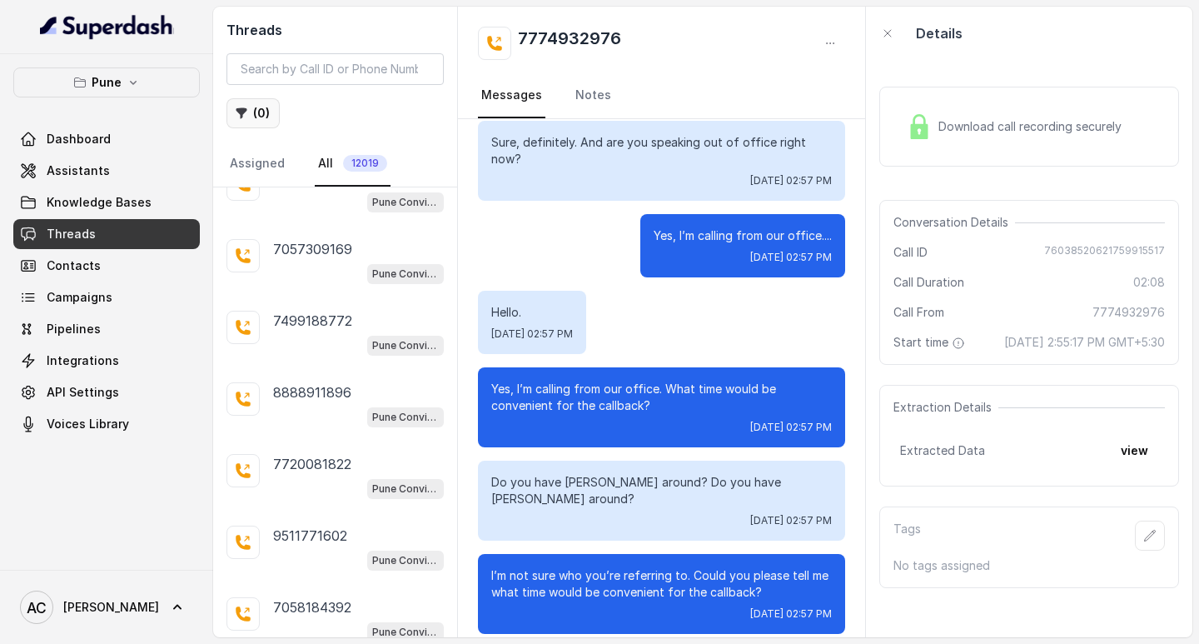
click at [256, 111] on button "( 0 )" at bounding box center [253, 113] width 53 height 30
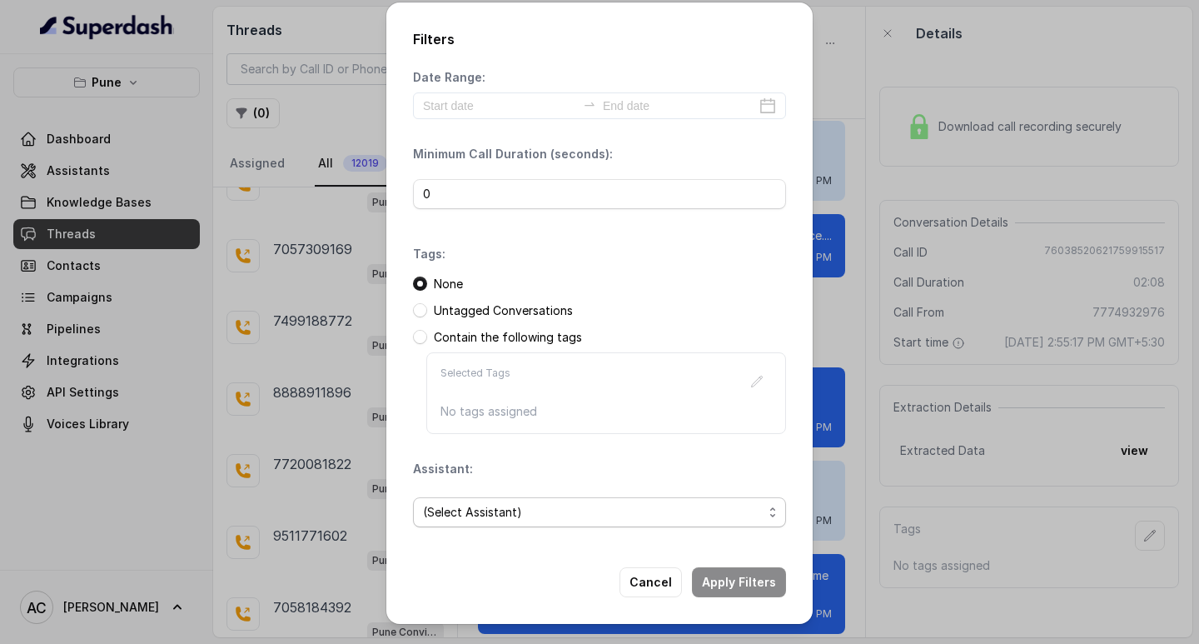
click at [467, 515] on span "(Select Assistant)" at bounding box center [593, 512] width 340 height 20
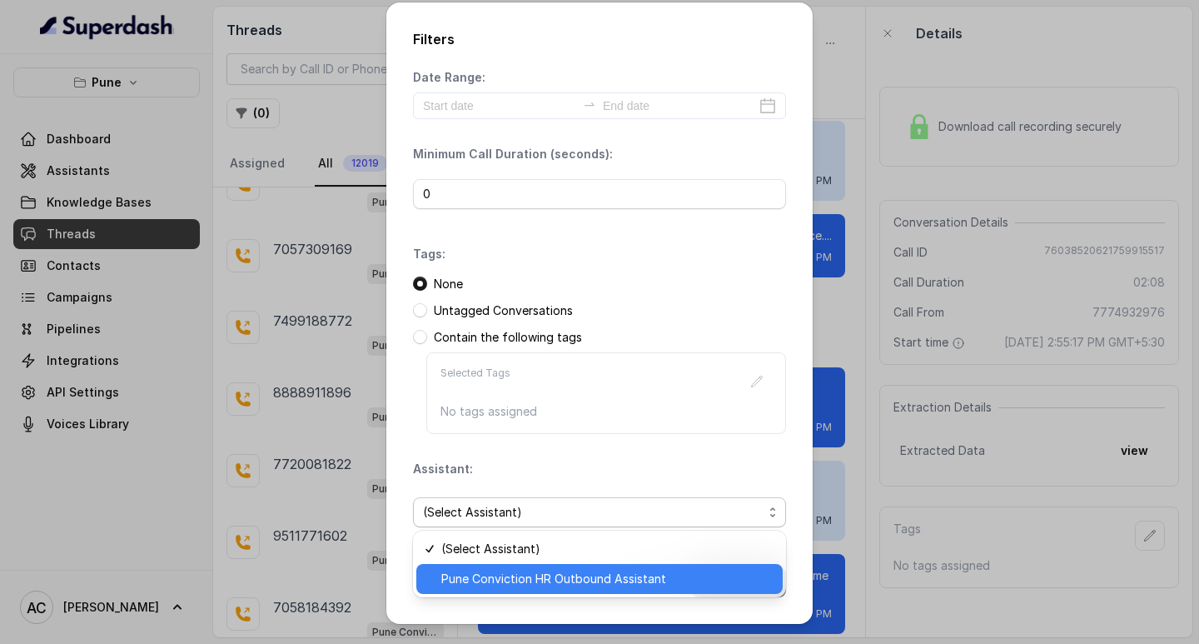
click at [487, 583] on span "Pune Conviction HR Outbound Assistant" at bounding box center [606, 579] width 331 height 20
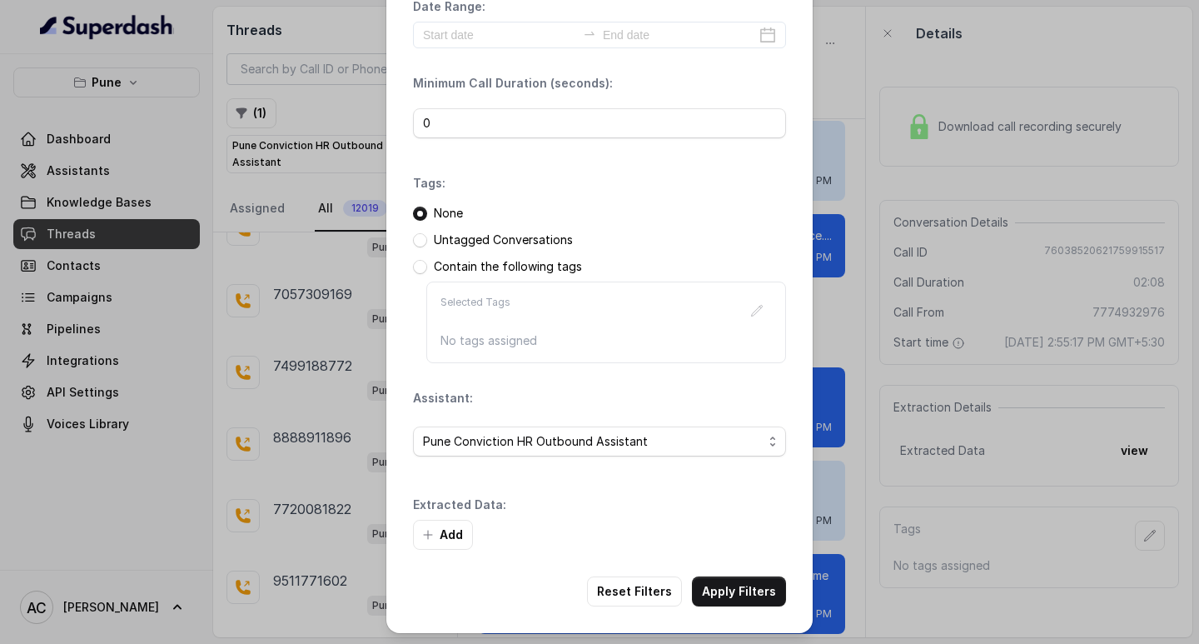
scroll to position [71, 0]
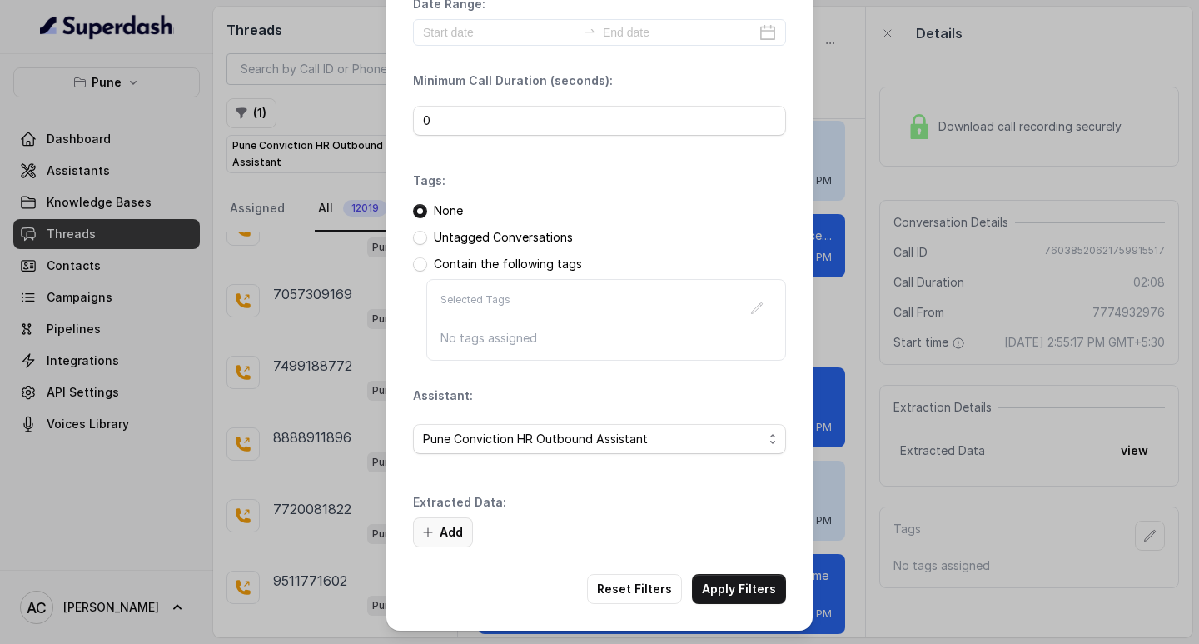
click at [454, 532] on button "Add" at bounding box center [443, 532] width 60 height 30
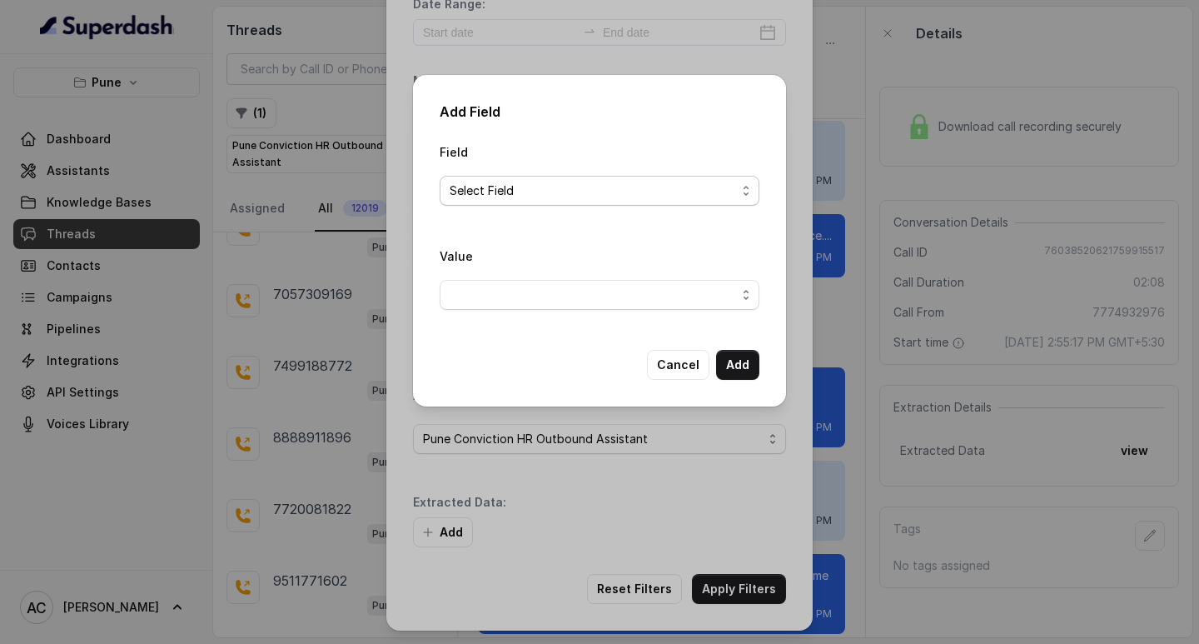
click at [477, 176] on span "Select Field" at bounding box center [600, 191] width 320 height 30
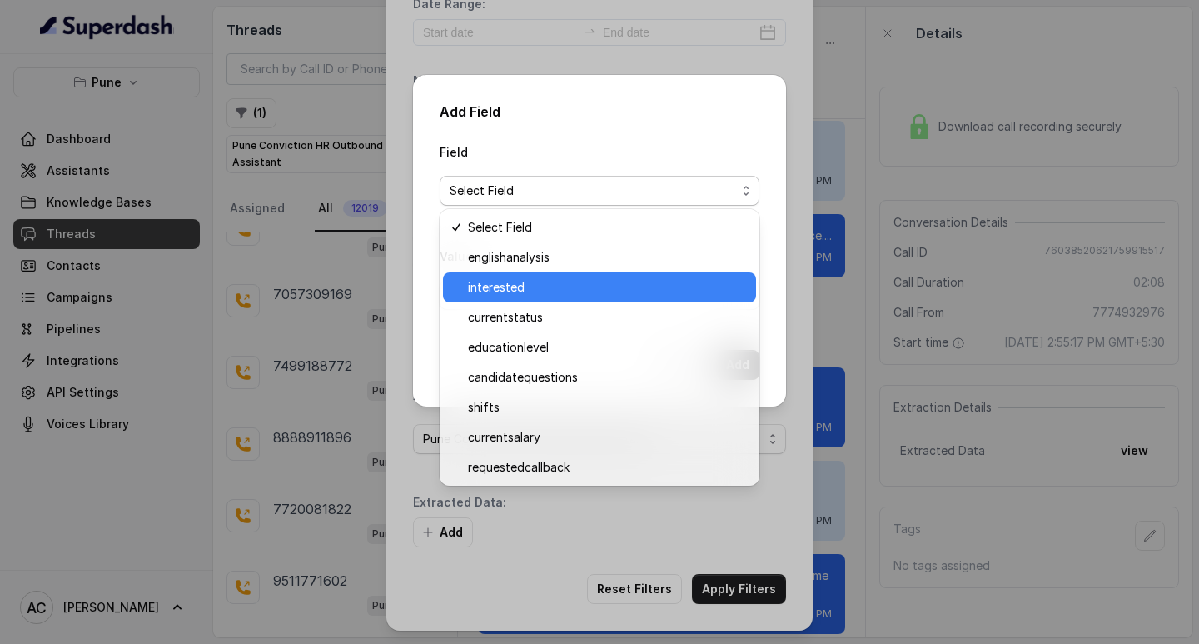
click at [506, 281] on span "interested" at bounding box center [607, 287] width 278 height 20
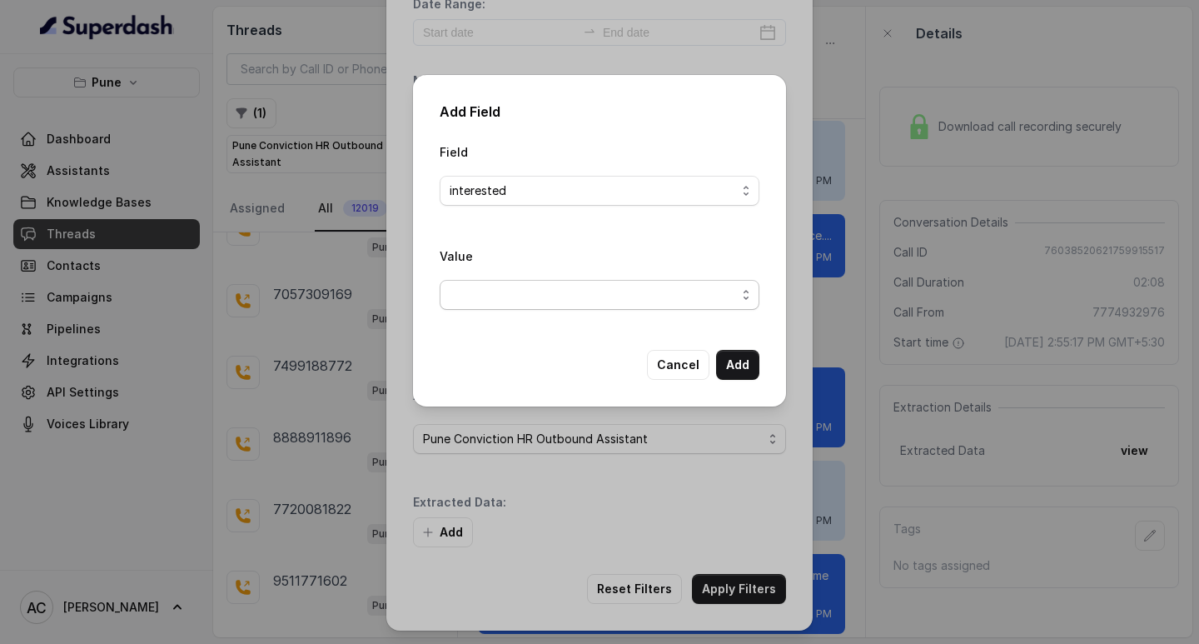
click at [506, 294] on span "button" at bounding box center [600, 295] width 320 height 30
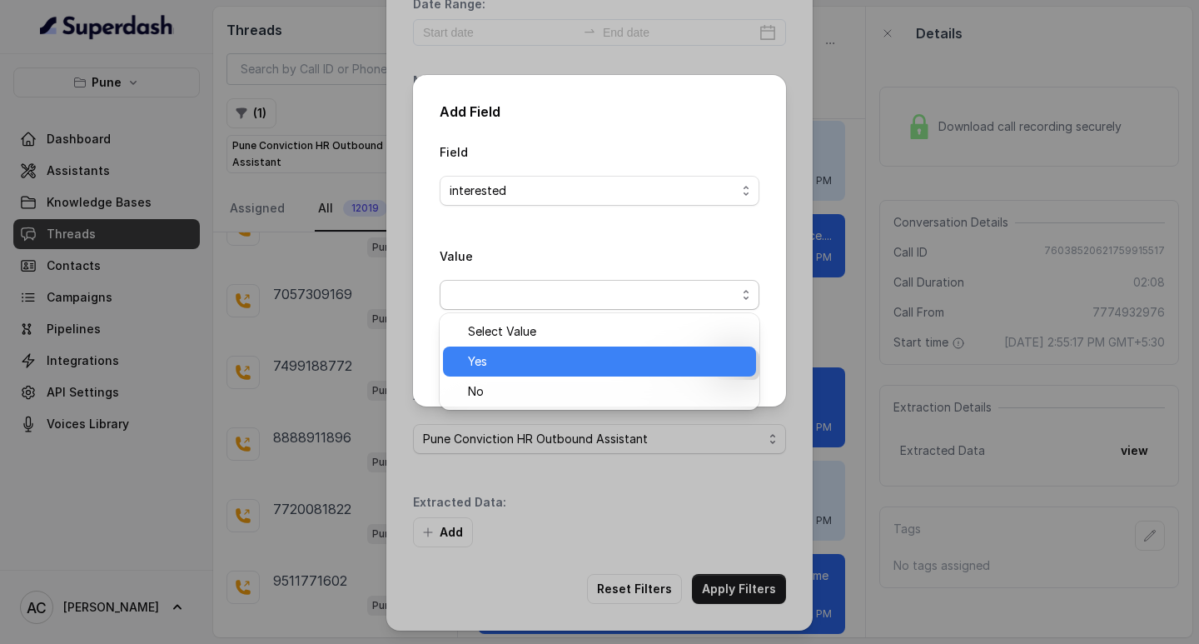
click at [502, 354] on span "Yes" at bounding box center [607, 361] width 278 height 20
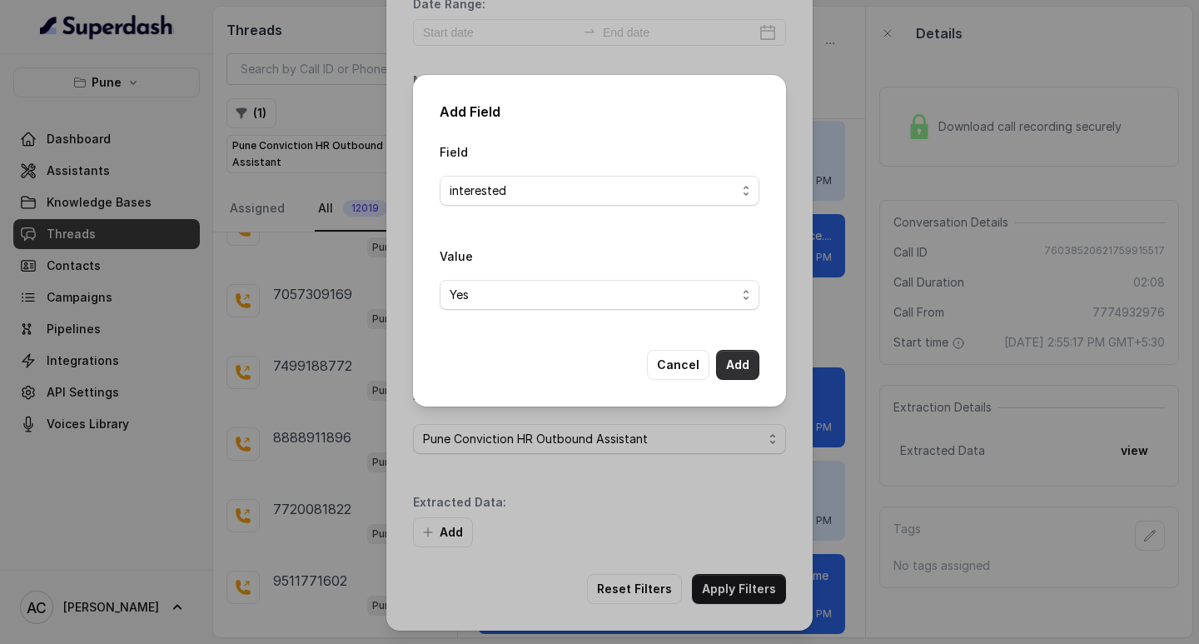
click at [730, 361] on button "Add" at bounding box center [737, 365] width 43 height 30
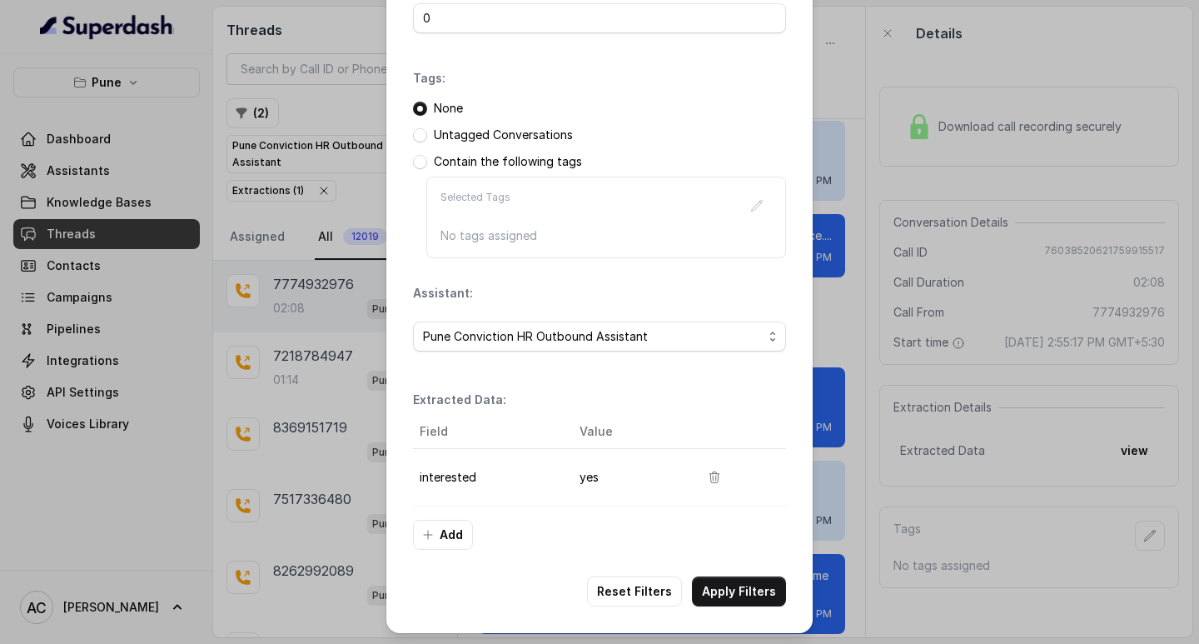
scroll to position [176, 0]
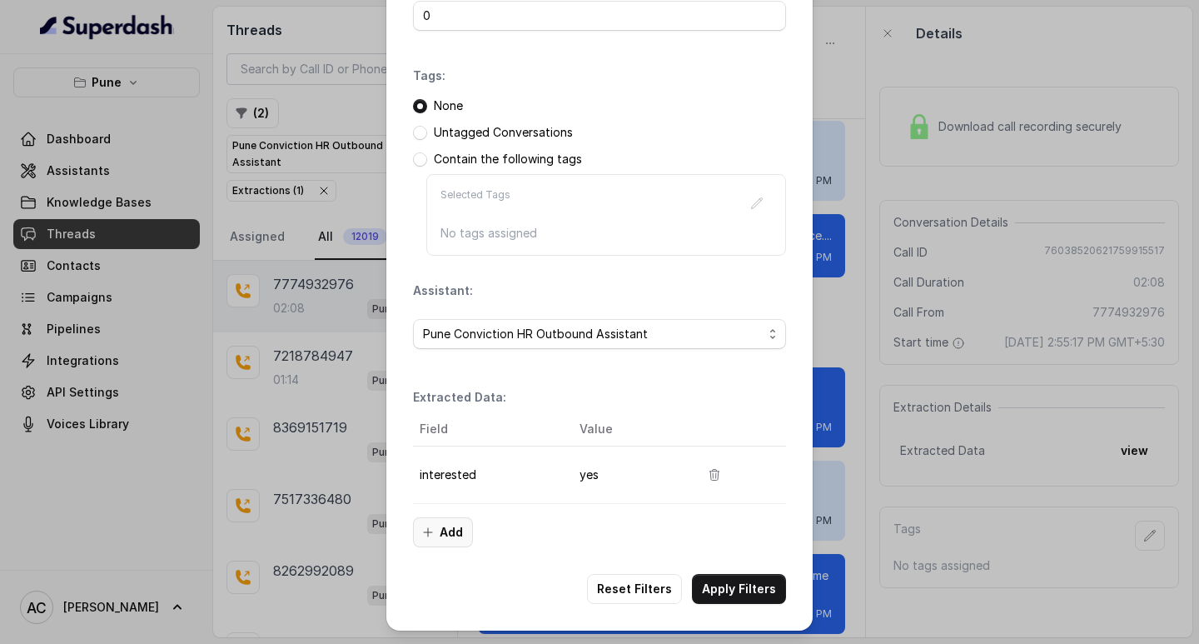
click at [443, 531] on button "Add" at bounding box center [443, 532] width 60 height 30
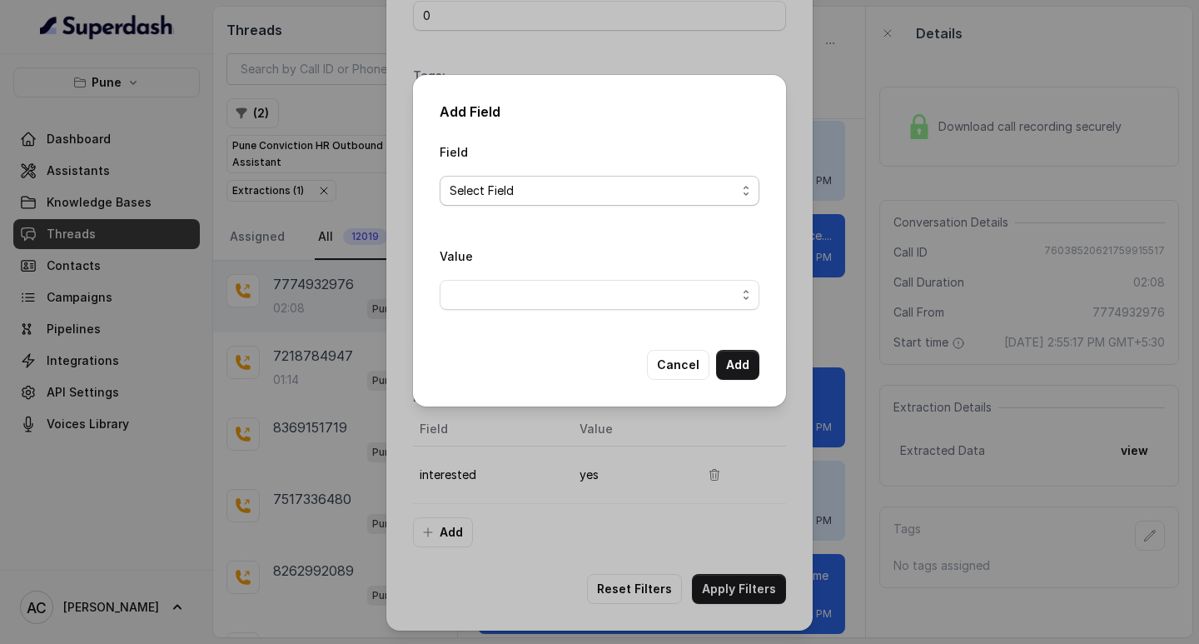
click at [528, 187] on span "Select Field" at bounding box center [593, 191] width 286 height 20
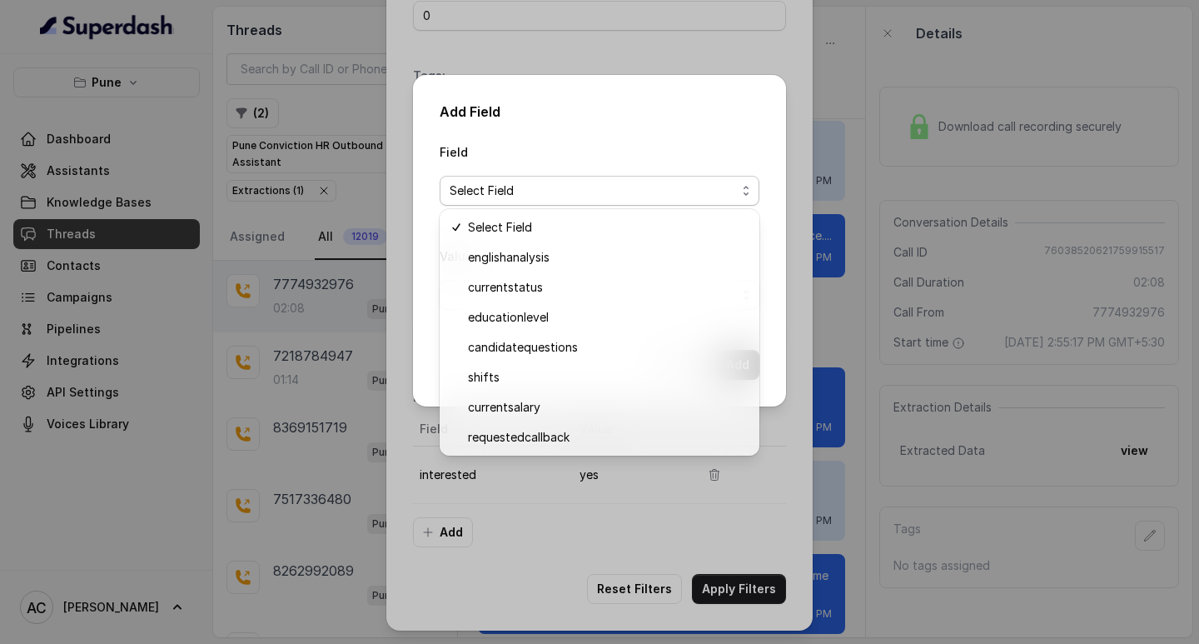
click at [350, 207] on div "Add Field Field Select Field Value Cancel Add" at bounding box center [599, 322] width 1199 height 644
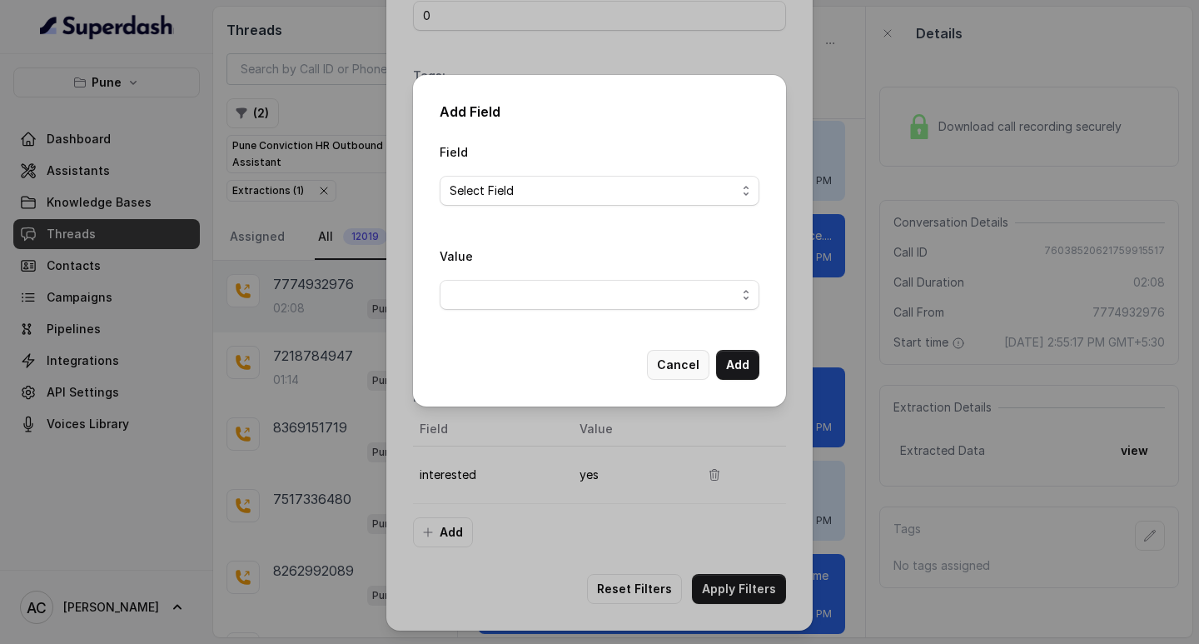
drag, startPoint x: 671, startPoint y: 360, endPoint x: 580, endPoint y: 349, distance: 91.4
click at [672, 360] on button "Cancel" at bounding box center [678, 365] width 62 height 30
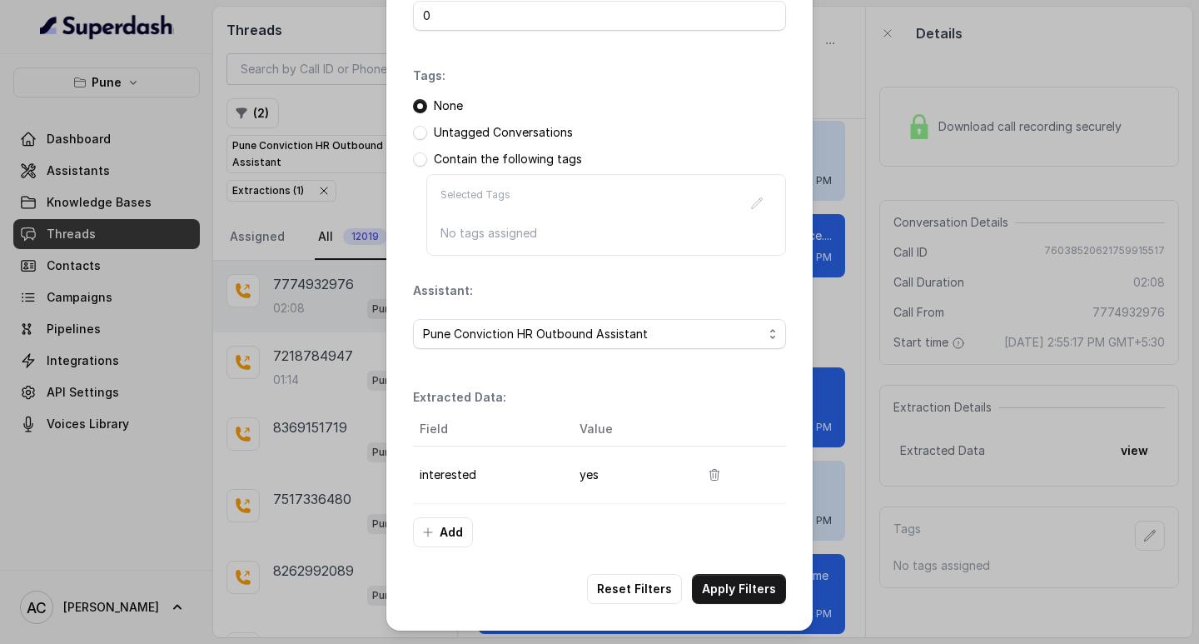
scroll to position [0, 0]
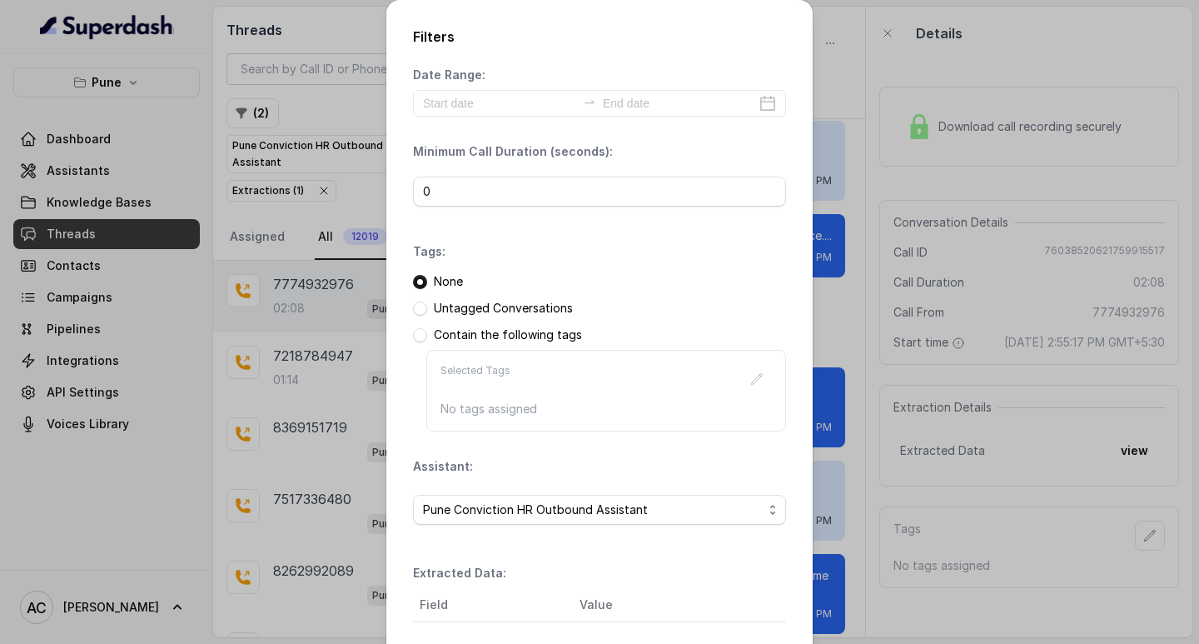
click at [359, 196] on div "Filters Date Range: Minimum Call Duration (seconds): 0 Tags: None Untagged Conv…" at bounding box center [599, 322] width 1199 height 644
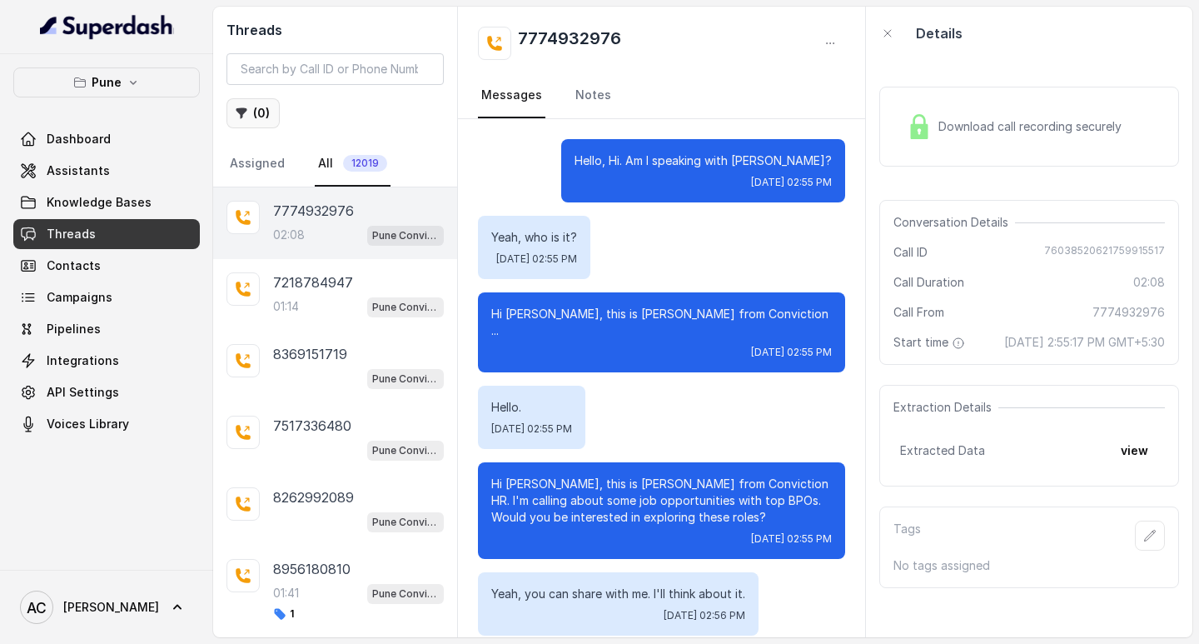
scroll to position [1751, 0]
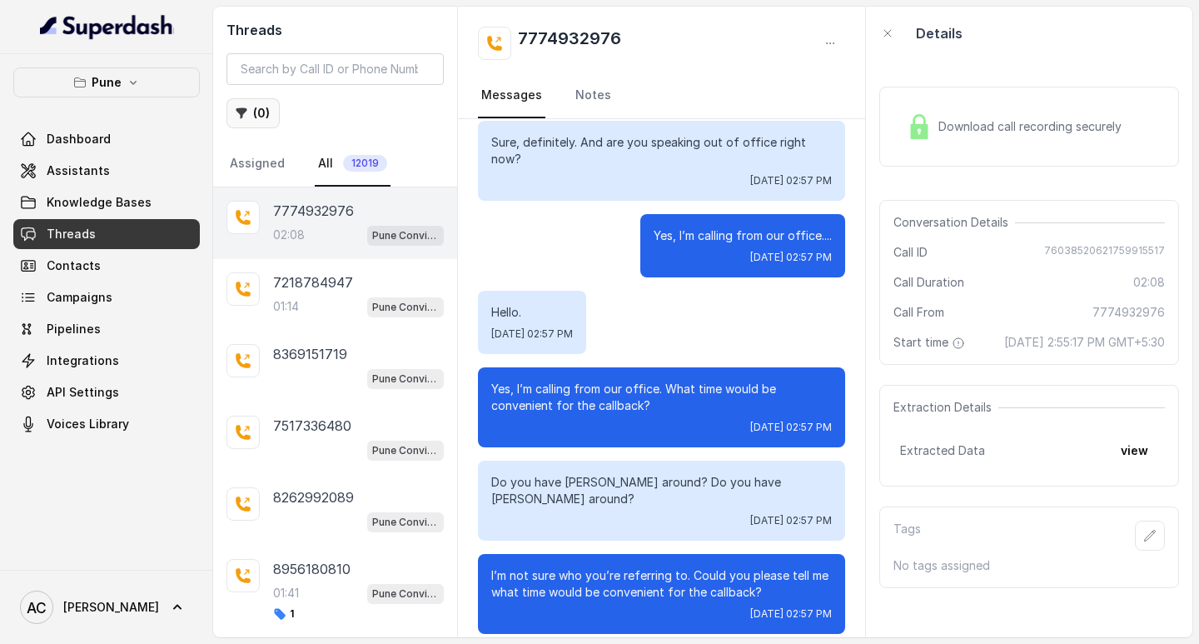
click at [265, 116] on button "( 0 )" at bounding box center [253, 113] width 53 height 30
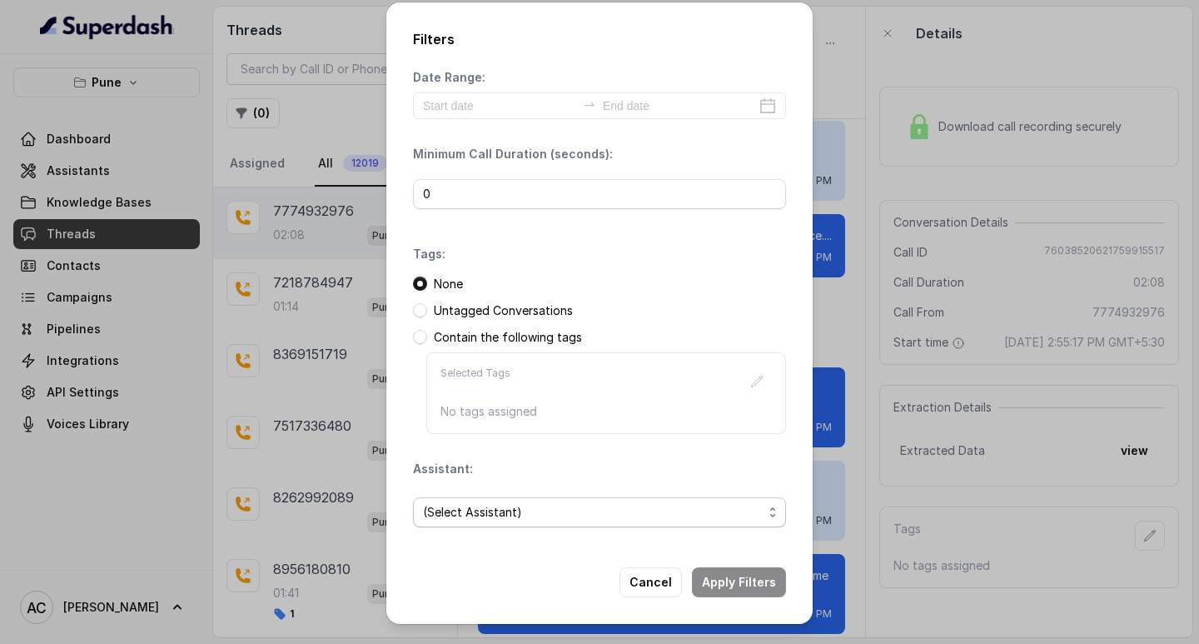
click at [448, 505] on span "(Select Assistant)" at bounding box center [593, 512] width 340 height 20
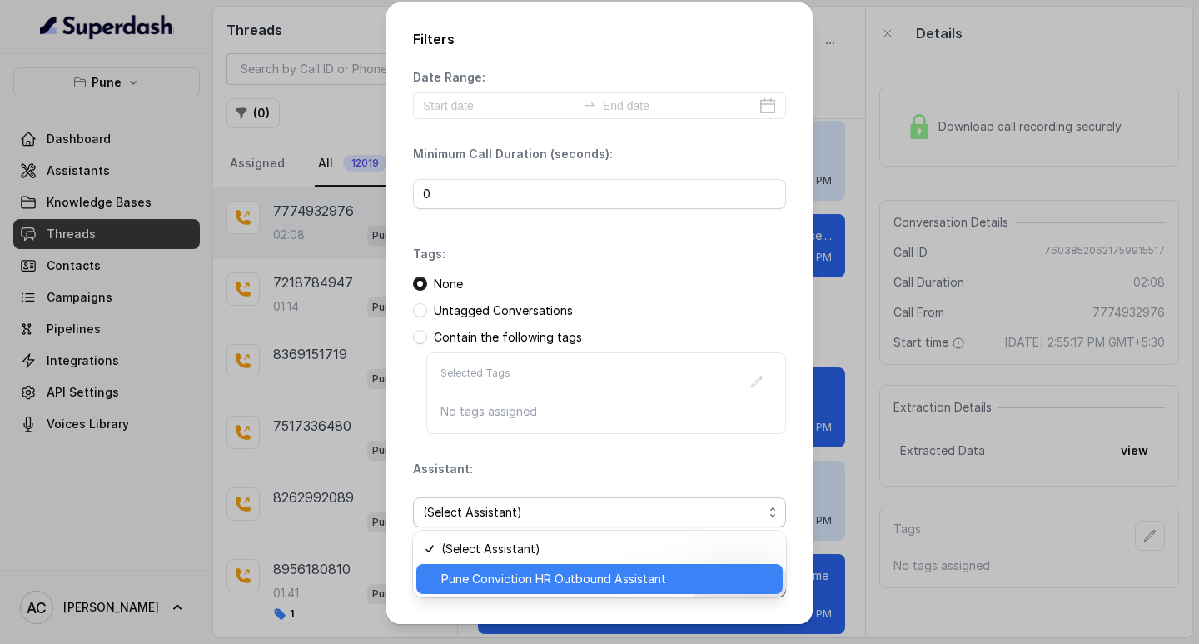
click at [455, 579] on span "Pune Conviction HR Outbound Assistant" at bounding box center [606, 579] width 331 height 20
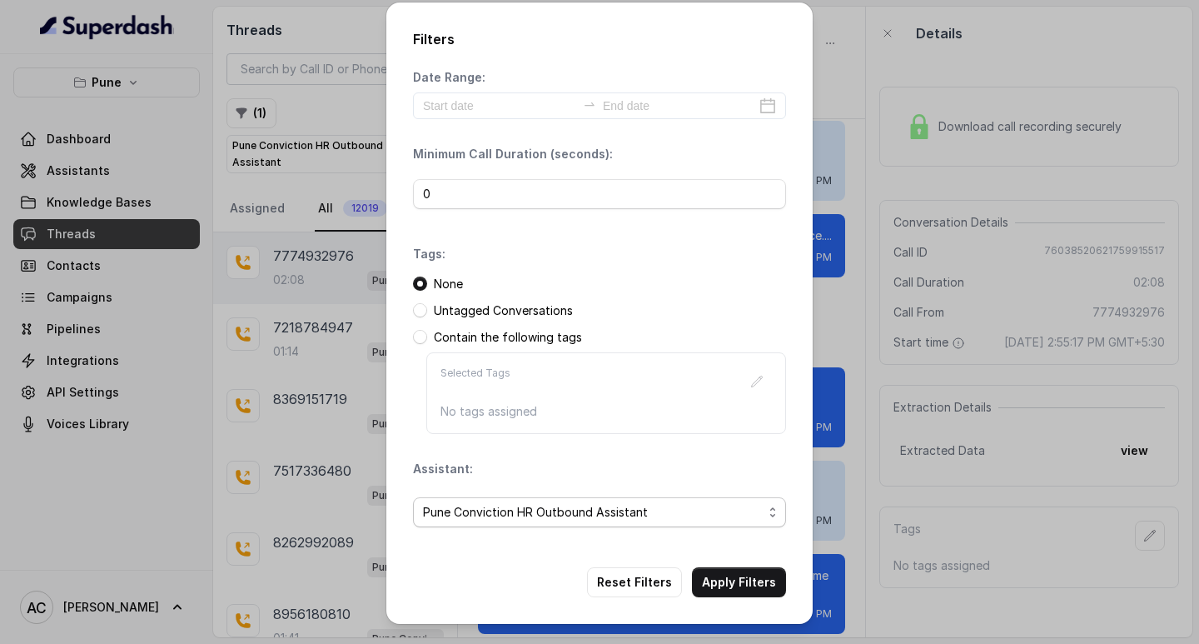
click at [463, 508] on span "Pune Conviction HR Outbound Assistant" at bounding box center [593, 512] width 340 height 20
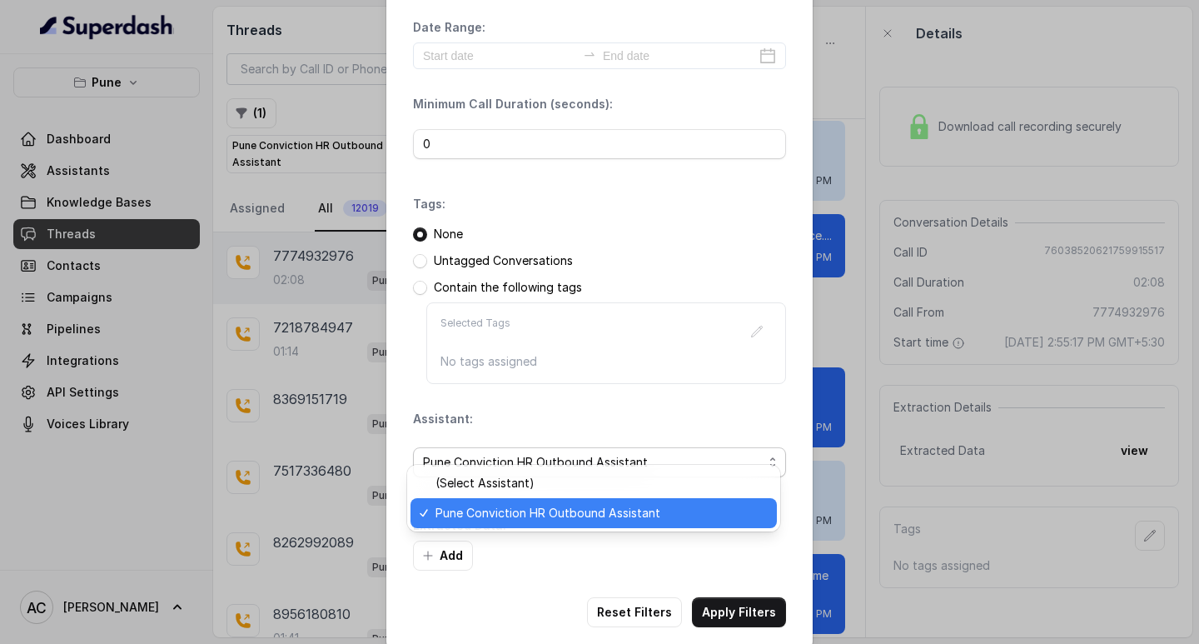
scroll to position [71, 0]
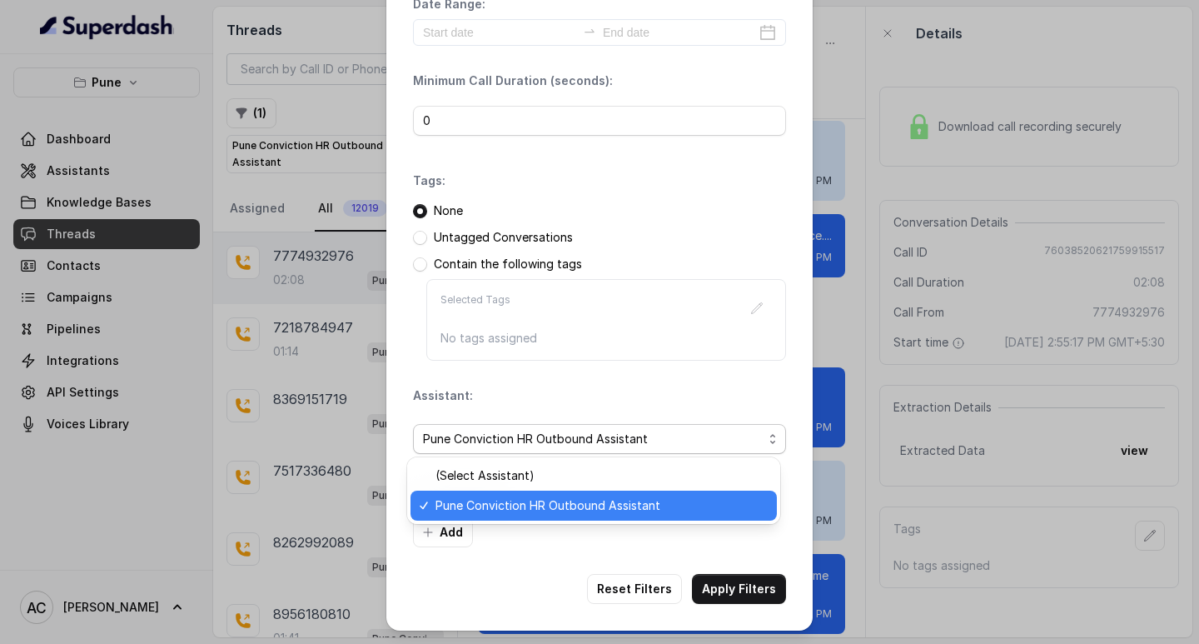
click at [486, 508] on span "Pune Conviction HR Outbound Assistant" at bounding box center [601, 506] width 331 height 20
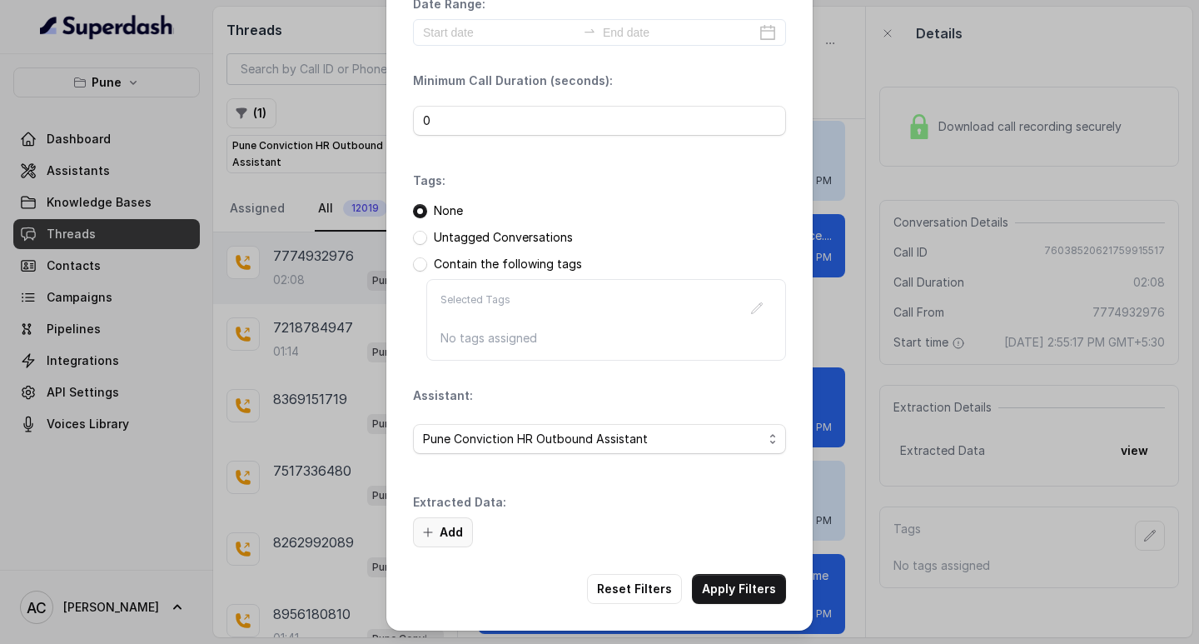
click at [445, 522] on button "Add" at bounding box center [443, 532] width 60 height 30
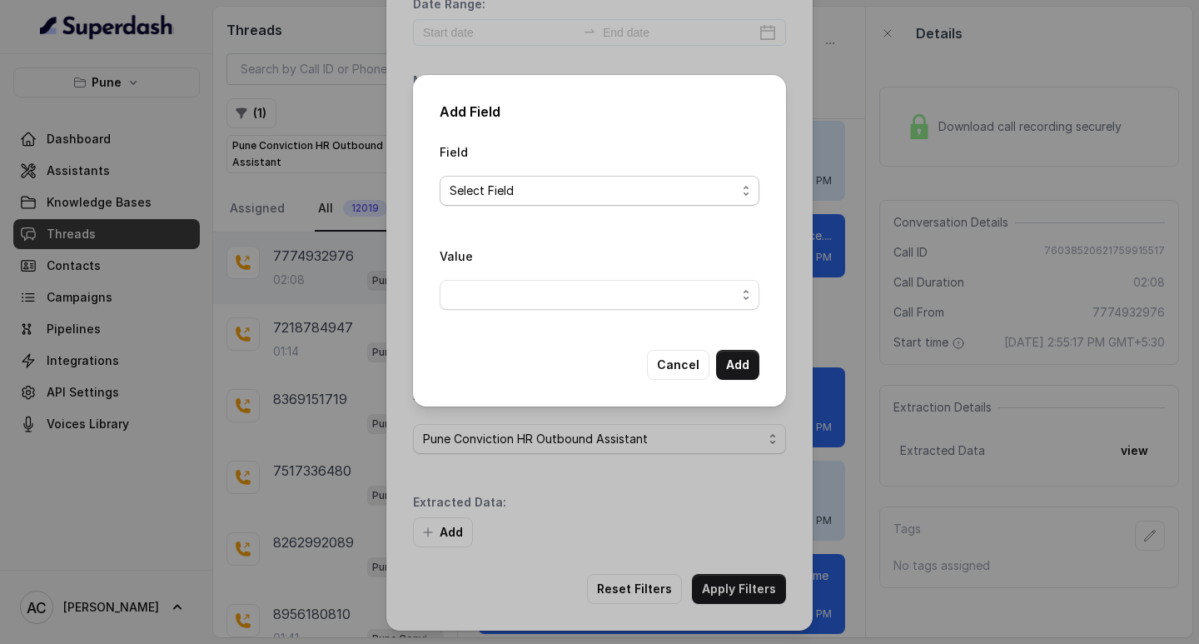
click at [468, 189] on span "Select Field" at bounding box center [593, 191] width 286 height 20
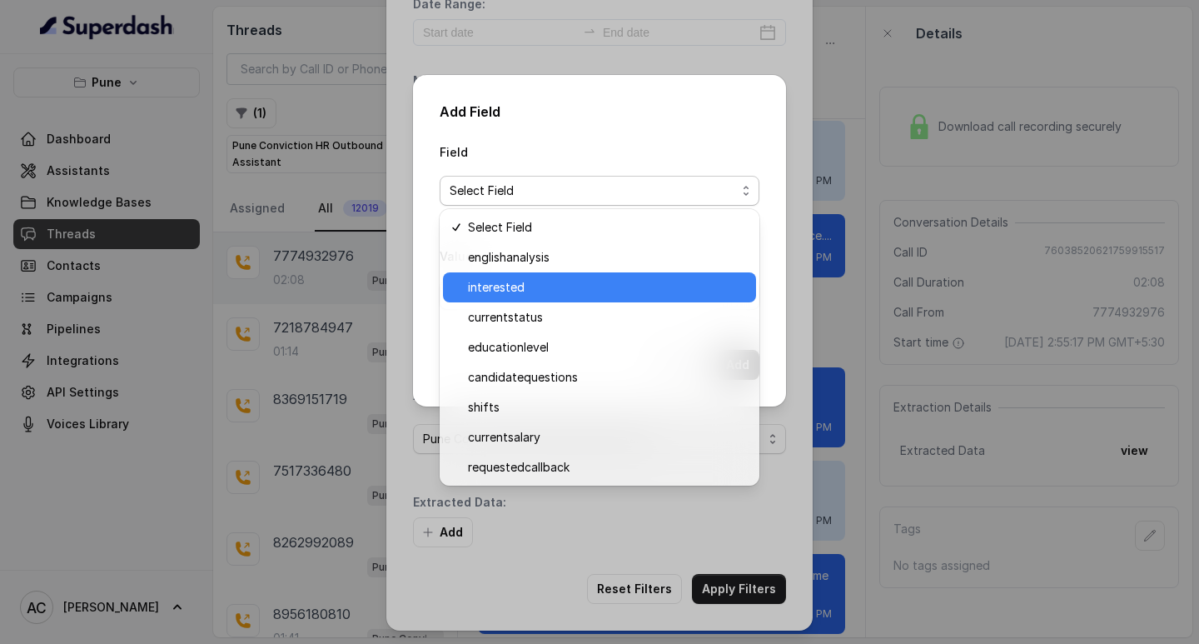
click at [481, 286] on span "interested" at bounding box center [607, 287] width 278 height 20
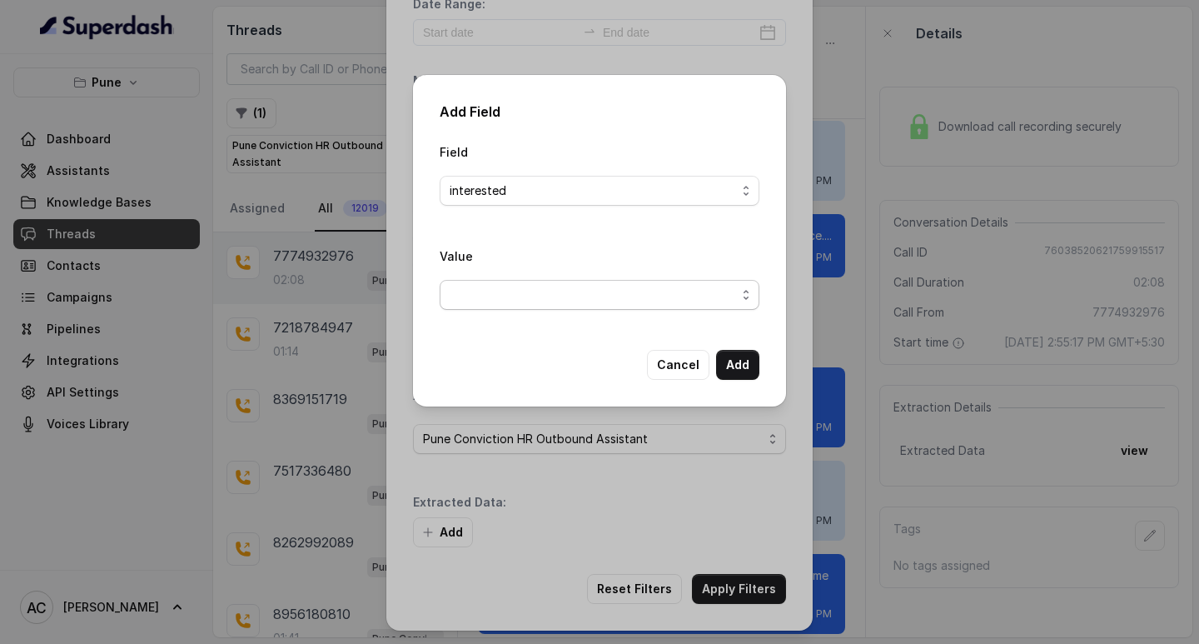
click at [474, 301] on span "button" at bounding box center [600, 295] width 320 height 30
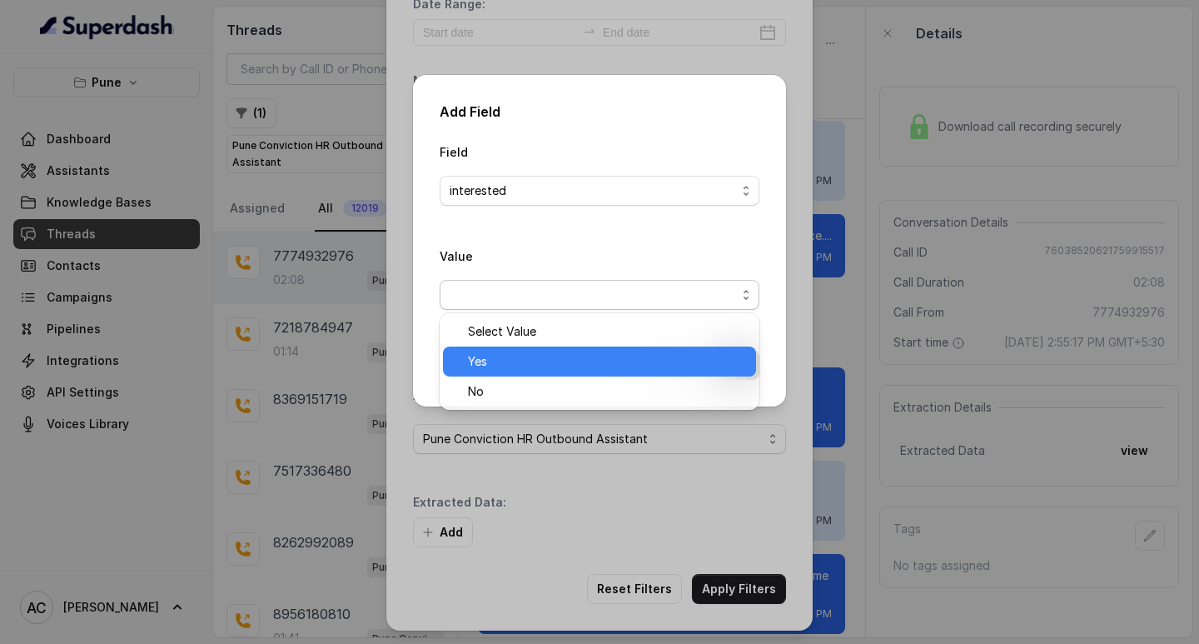
click at [474, 361] on span "Yes" at bounding box center [607, 361] width 278 height 20
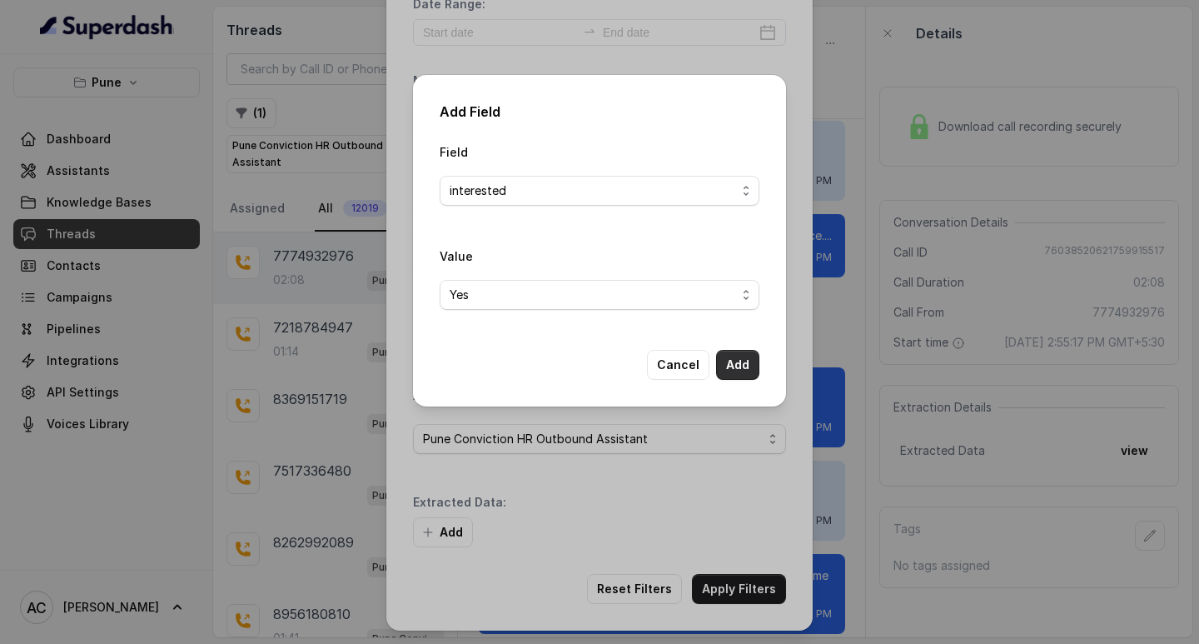
click at [741, 365] on button "Add" at bounding box center [737, 365] width 43 height 30
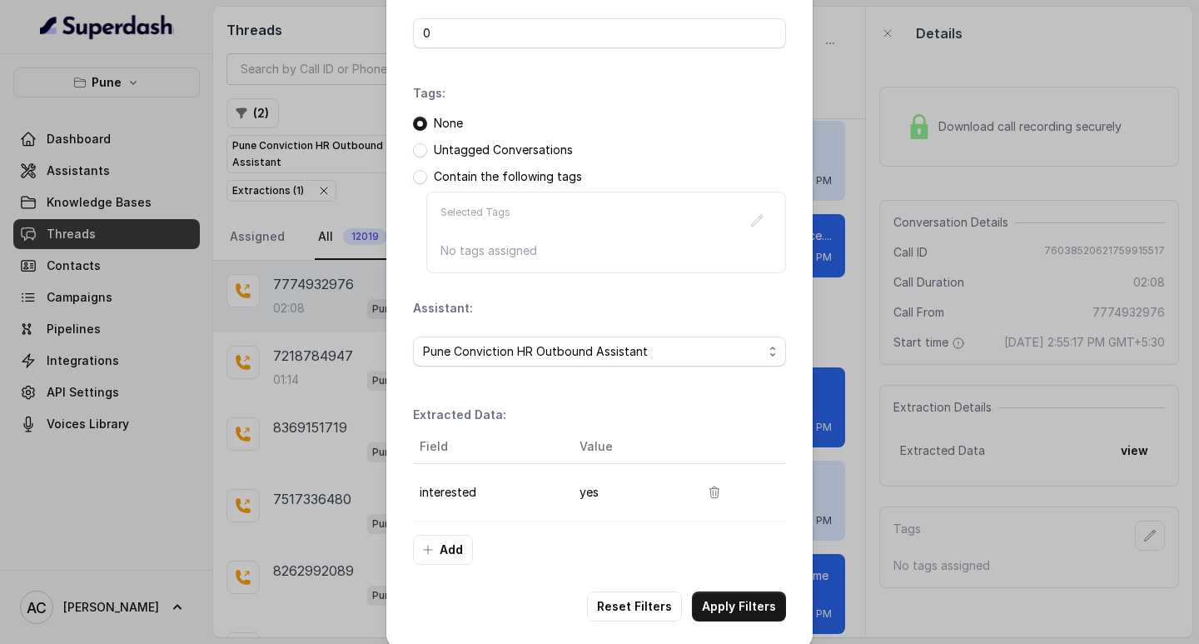
scroll to position [176, 0]
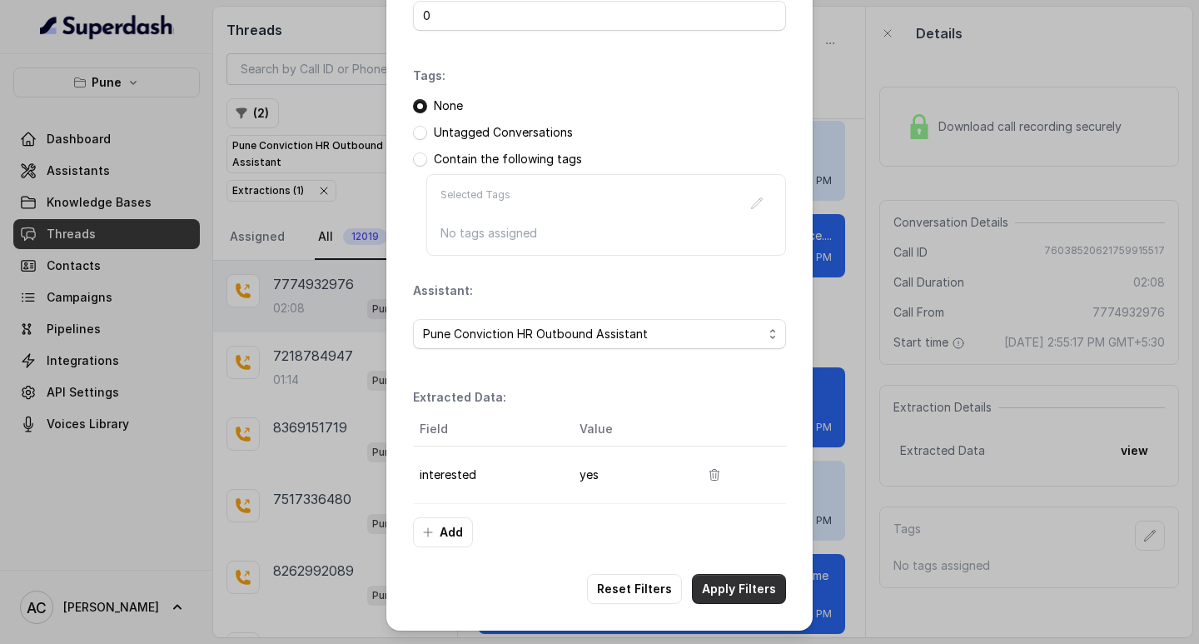
click at [725, 580] on button "Apply Filters" at bounding box center [739, 589] width 94 height 30
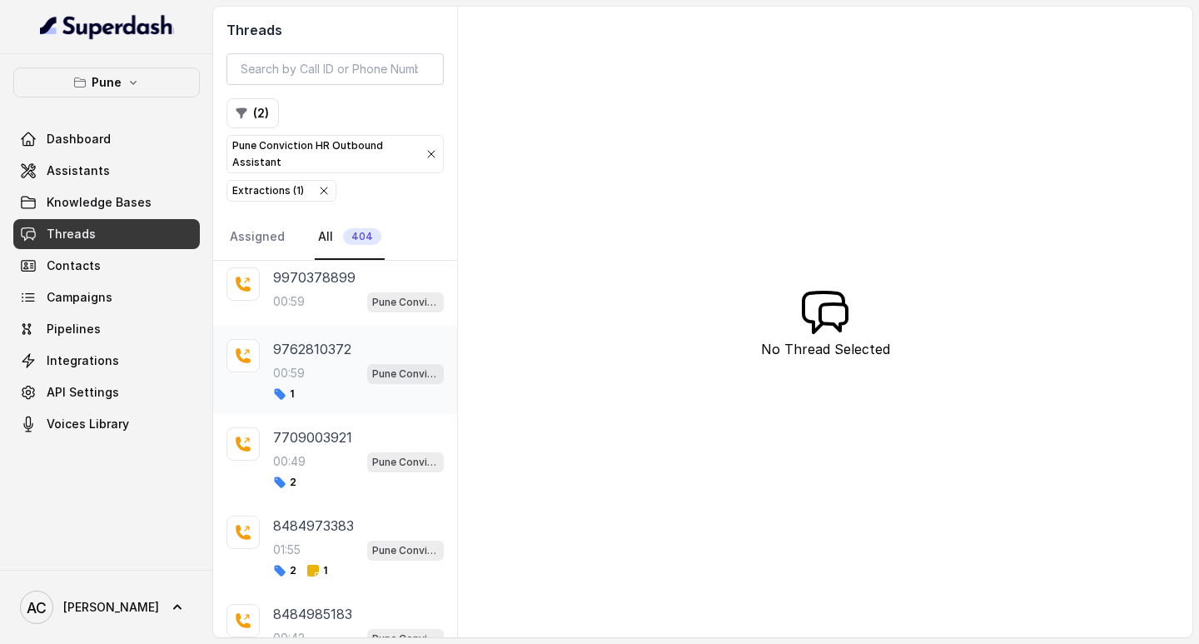
scroll to position [83, 0]
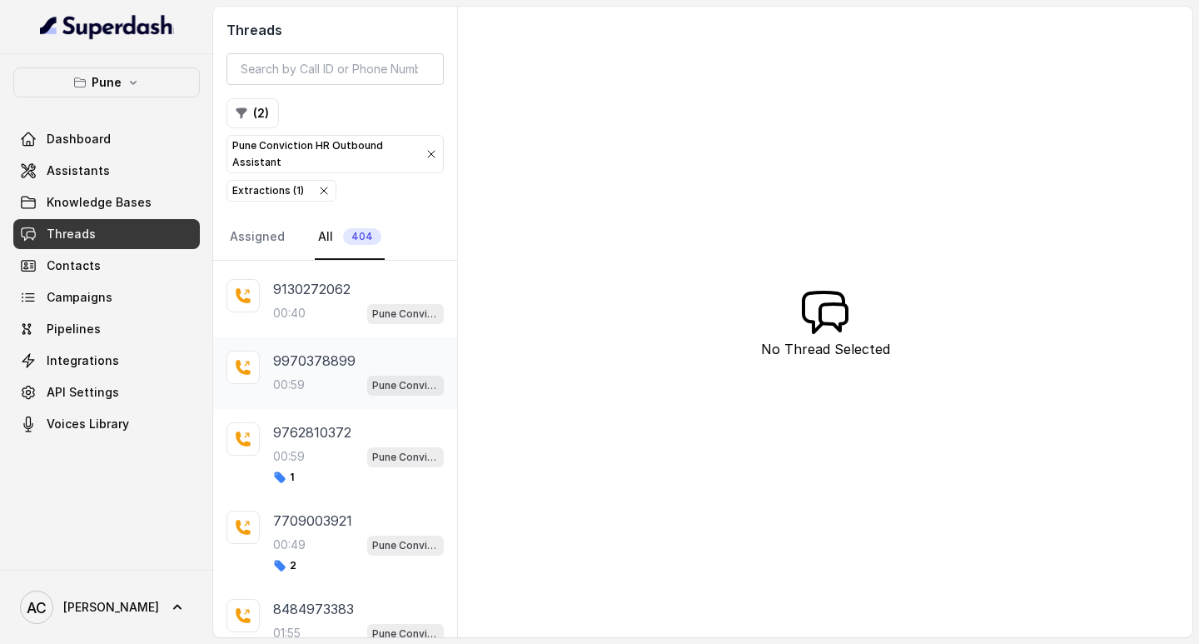
click at [306, 377] on div "00:59 Pune Conviction HR Outbound Assistant" at bounding box center [358, 385] width 171 height 22
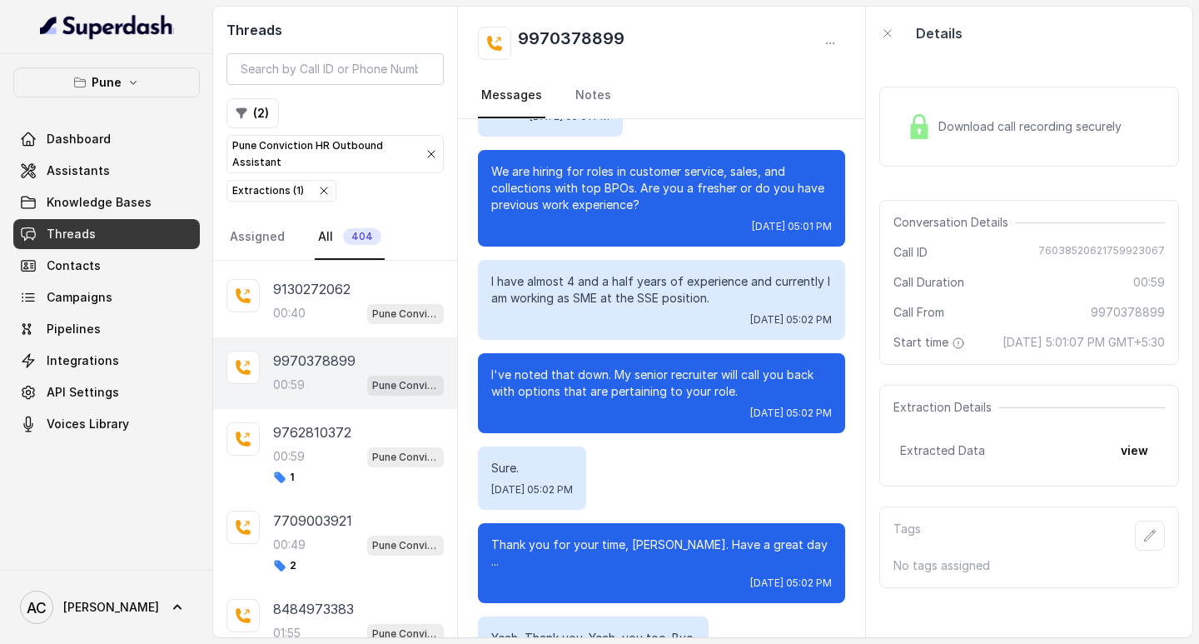
scroll to position [591, 0]
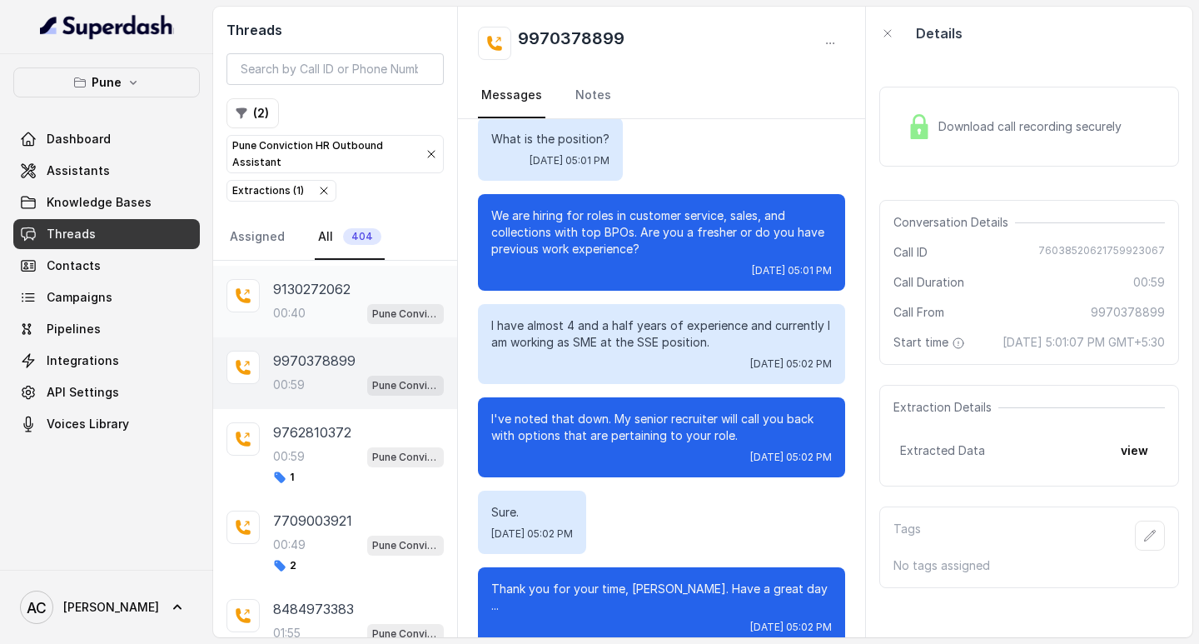
click at [316, 303] on div "00:40 Pune Conviction HR Outbound Assistant" at bounding box center [358, 313] width 171 height 22
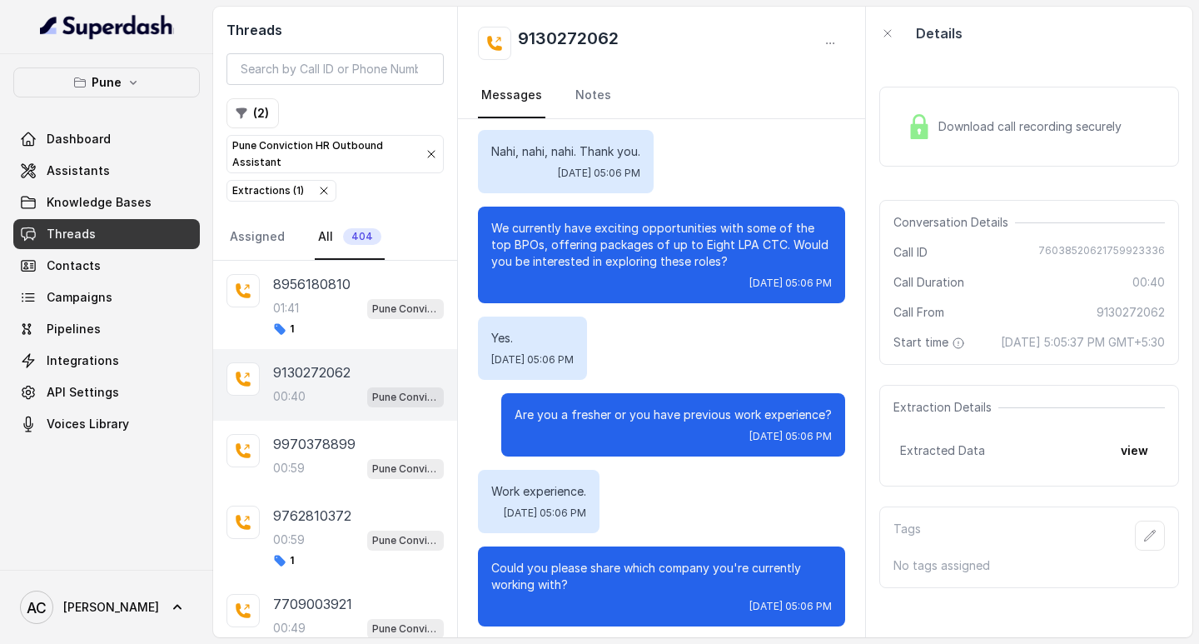
scroll to position [281, 0]
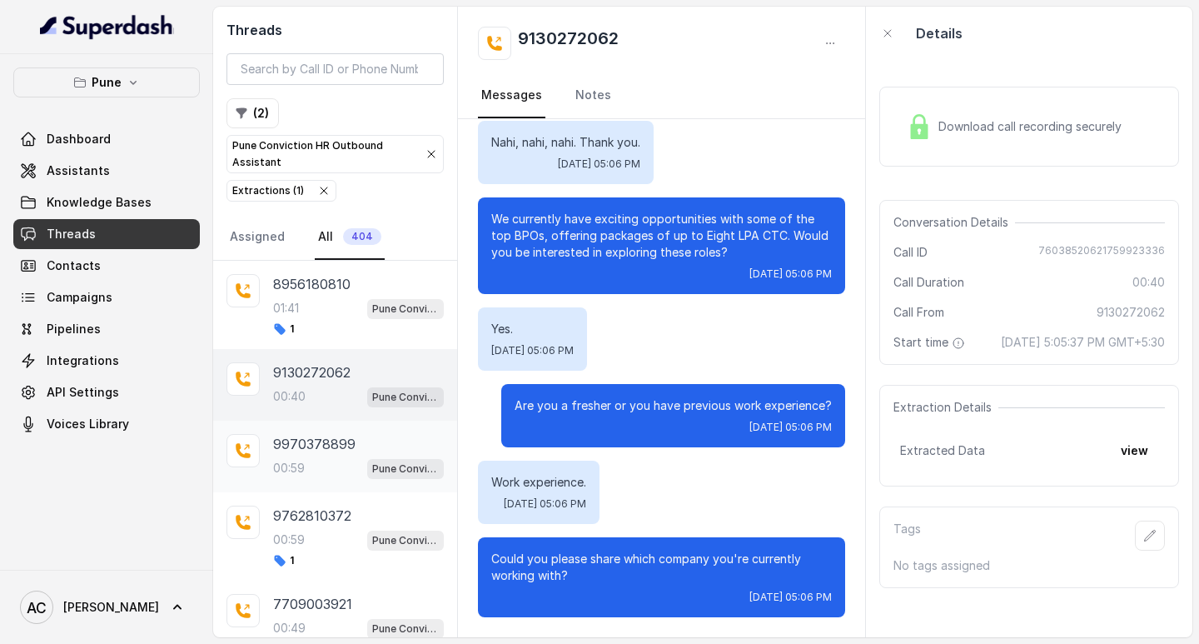
click at [309, 446] on p "9970378899" at bounding box center [314, 444] width 82 height 20
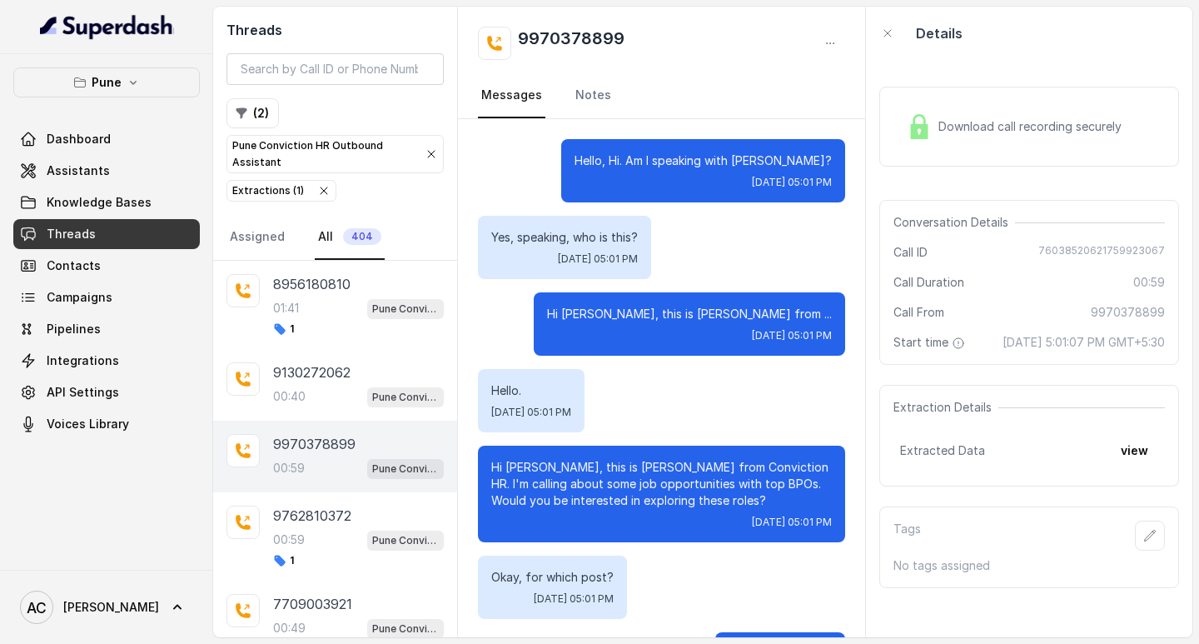
scroll to position [758, 0]
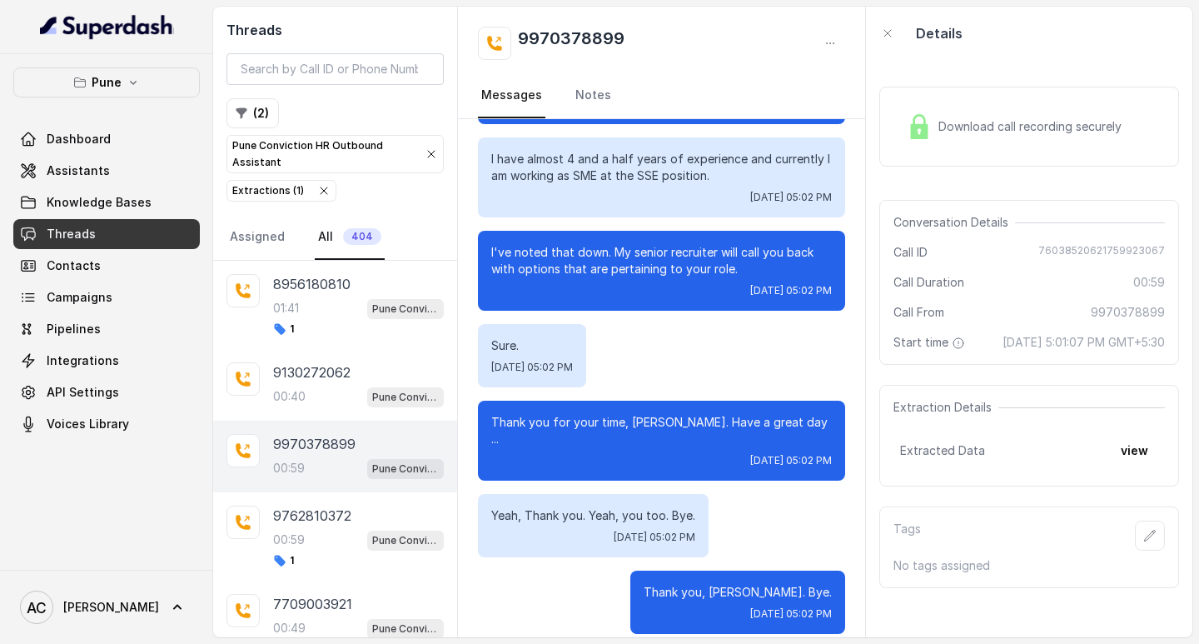
click at [301, 452] on p "9970378899" at bounding box center [314, 444] width 82 height 20
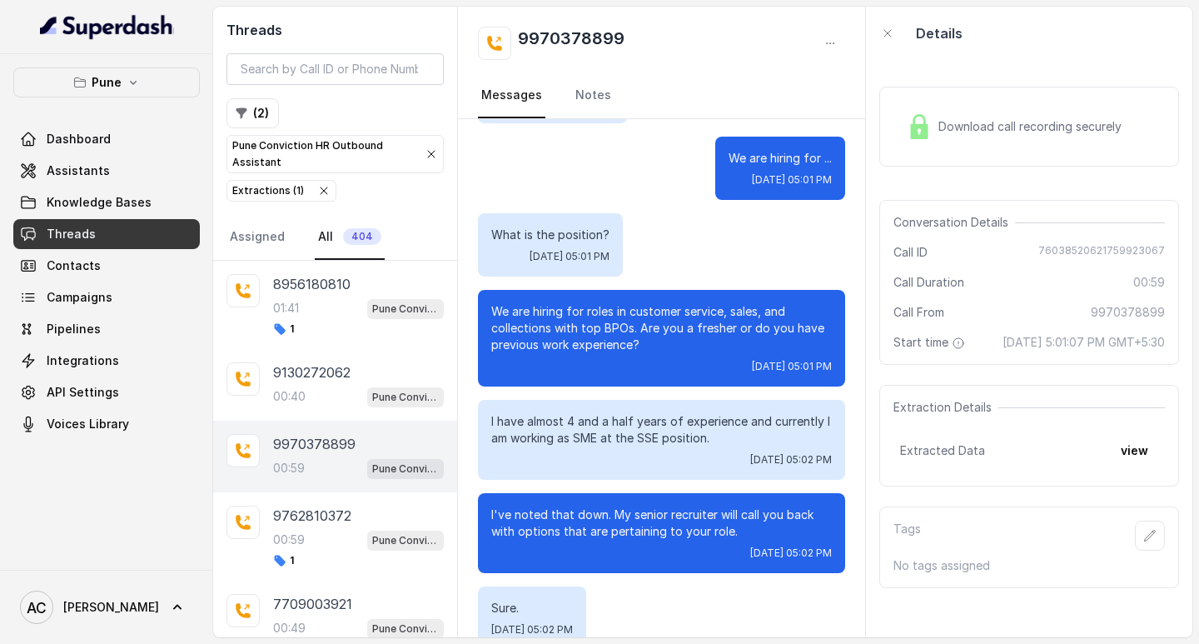
scroll to position [500, 0]
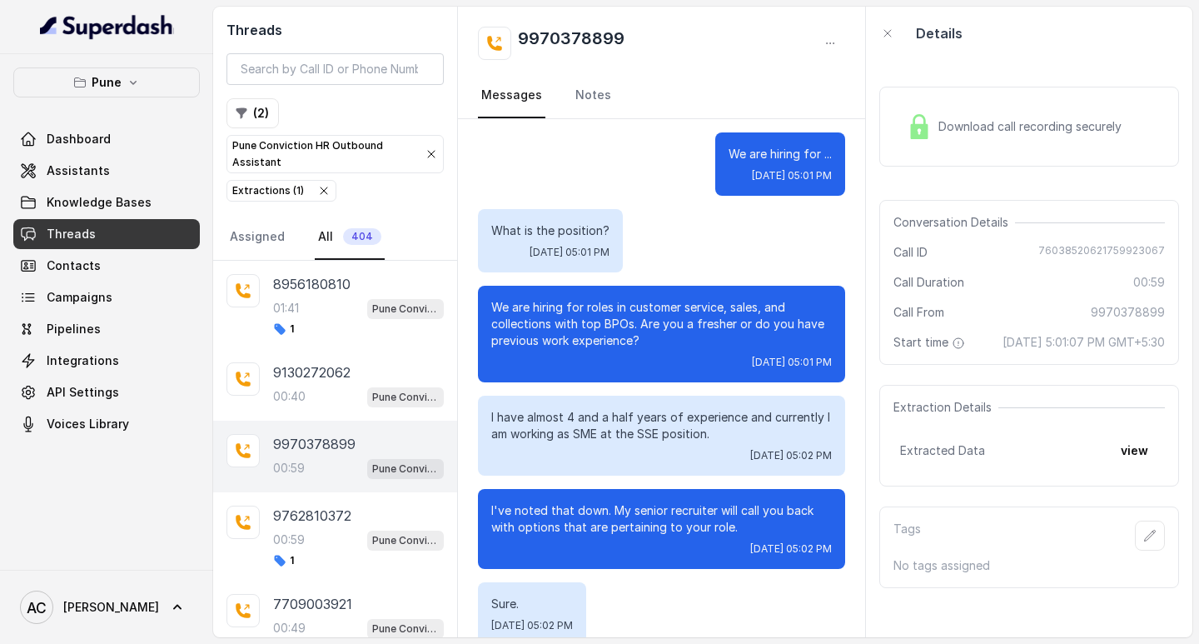
click at [307, 463] on div "00:59 Pune Conviction HR Outbound Assistant" at bounding box center [358, 468] width 171 height 22
click at [317, 392] on div "00:40 Pune Conviction HR Outbound Assistant" at bounding box center [358, 397] width 171 height 22
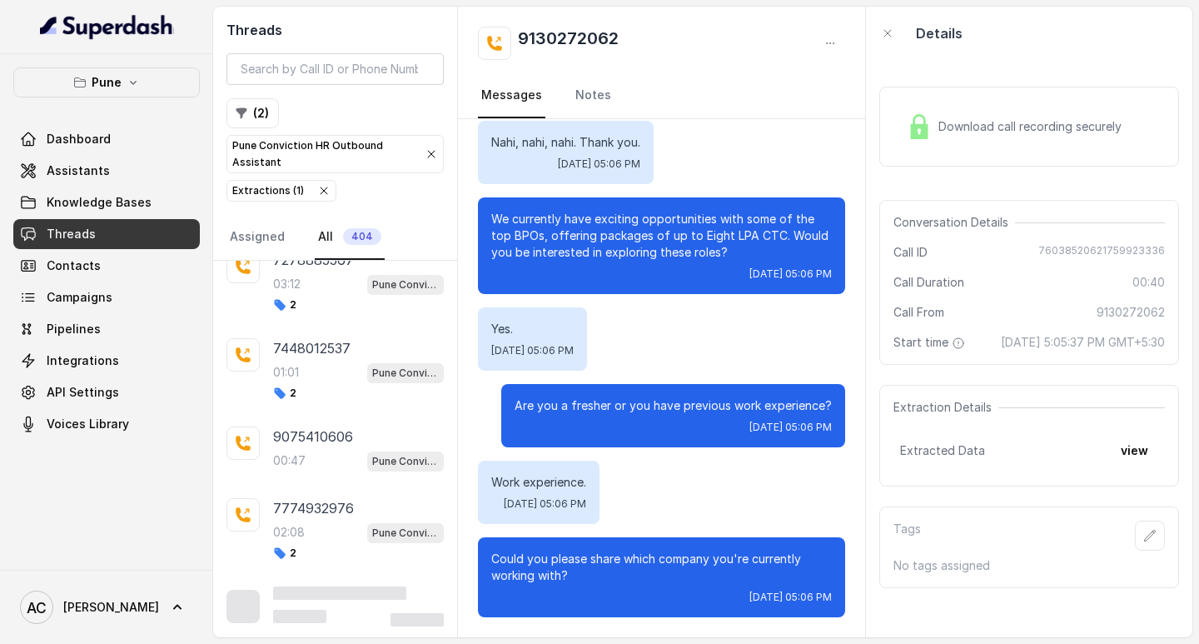
scroll to position [1406, 0]
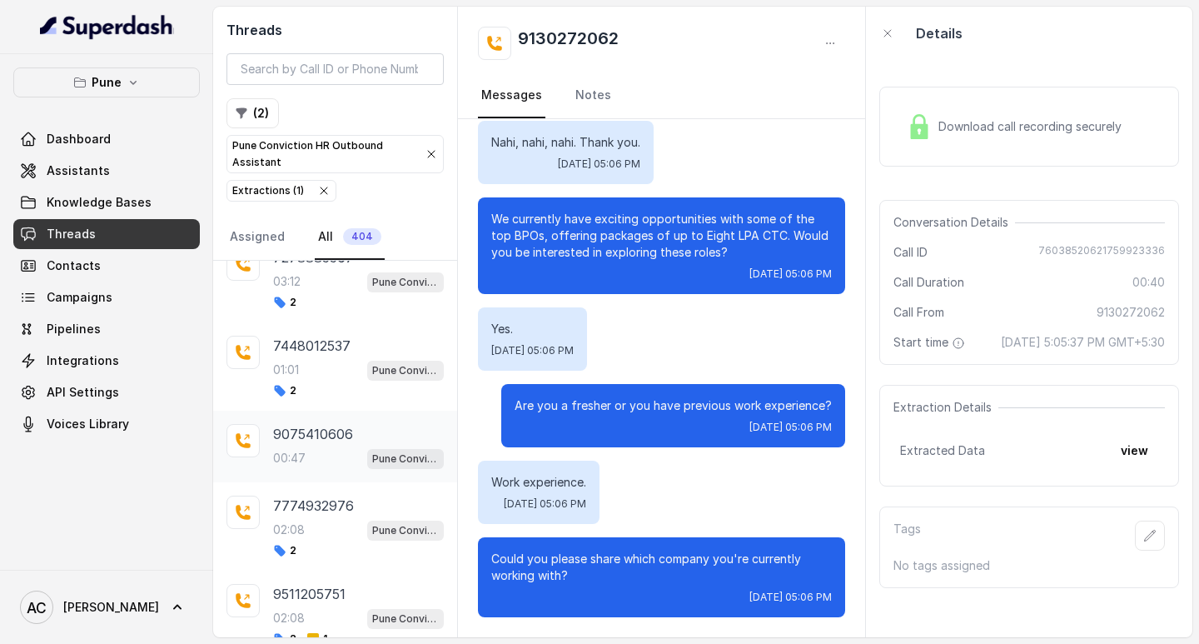
click at [306, 452] on div "00:47 Pune Conviction HR Outbound Assistant" at bounding box center [358, 458] width 171 height 22
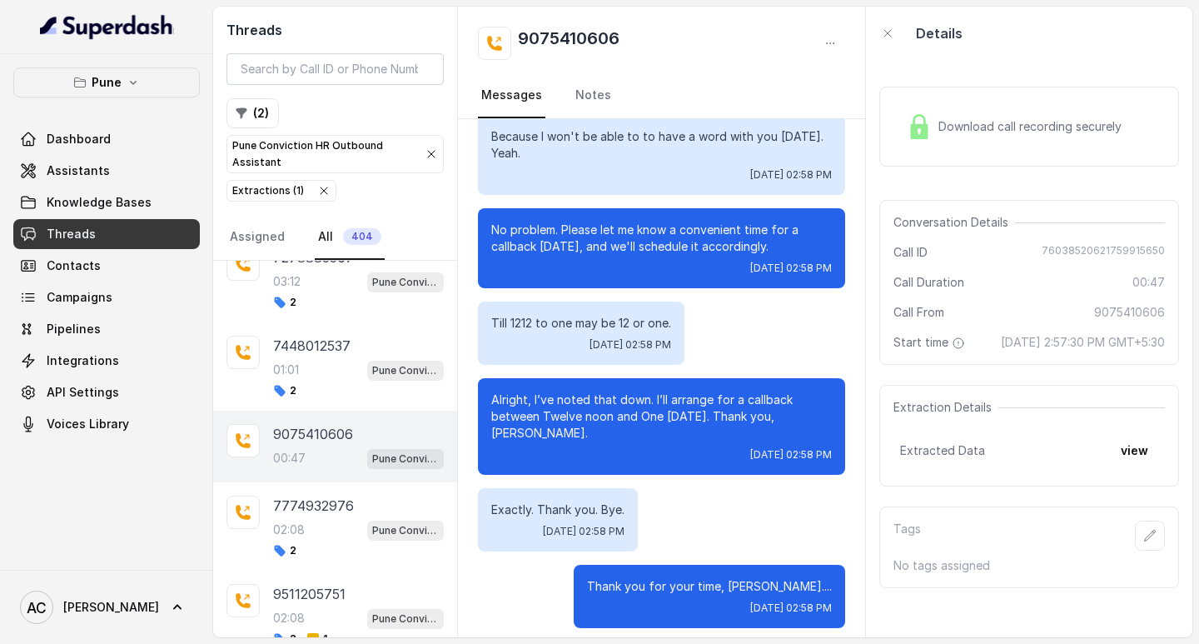
scroll to position [391, 0]
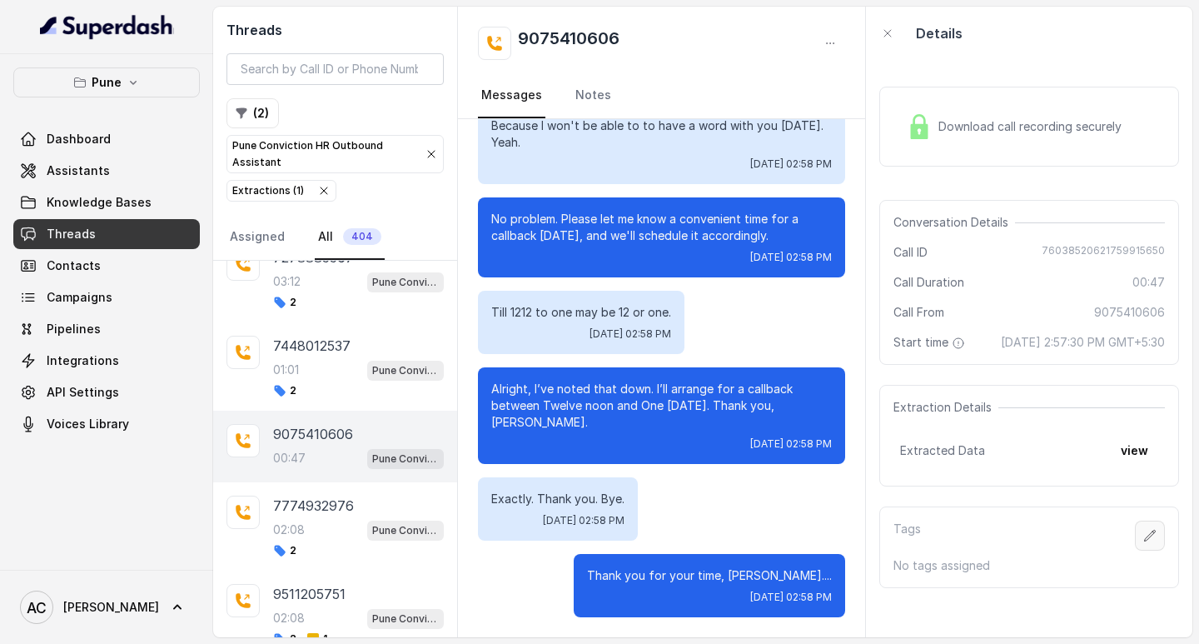
click at [1144, 547] on button "button" at bounding box center [1150, 535] width 30 height 30
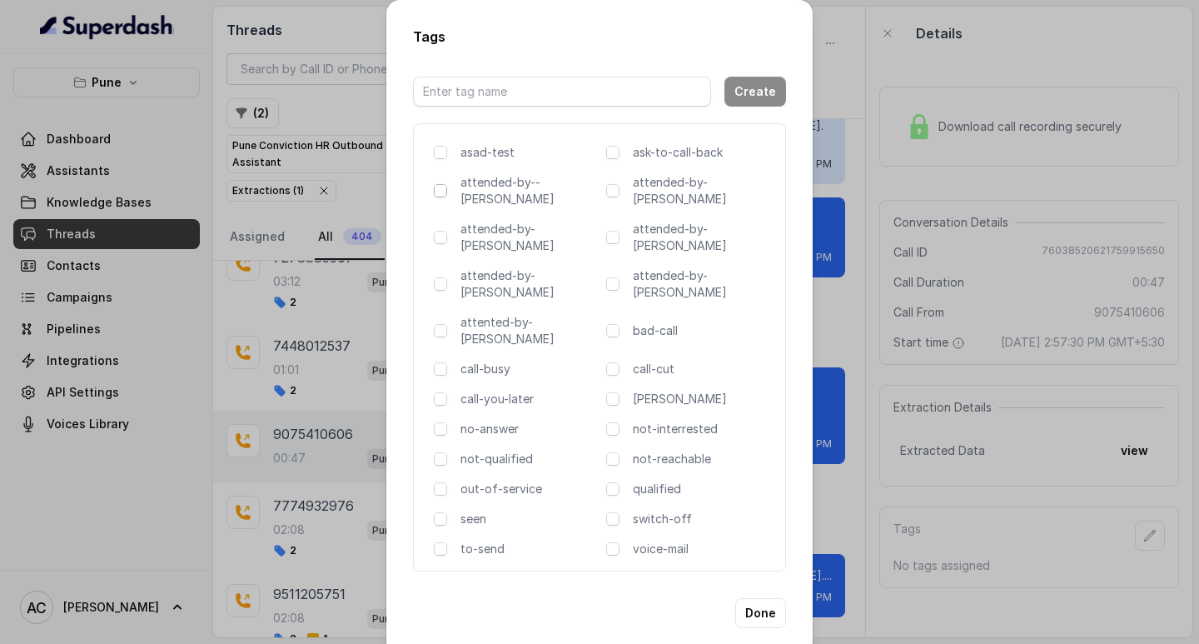
click at [444, 196] on span at bounding box center [440, 190] width 13 height 13
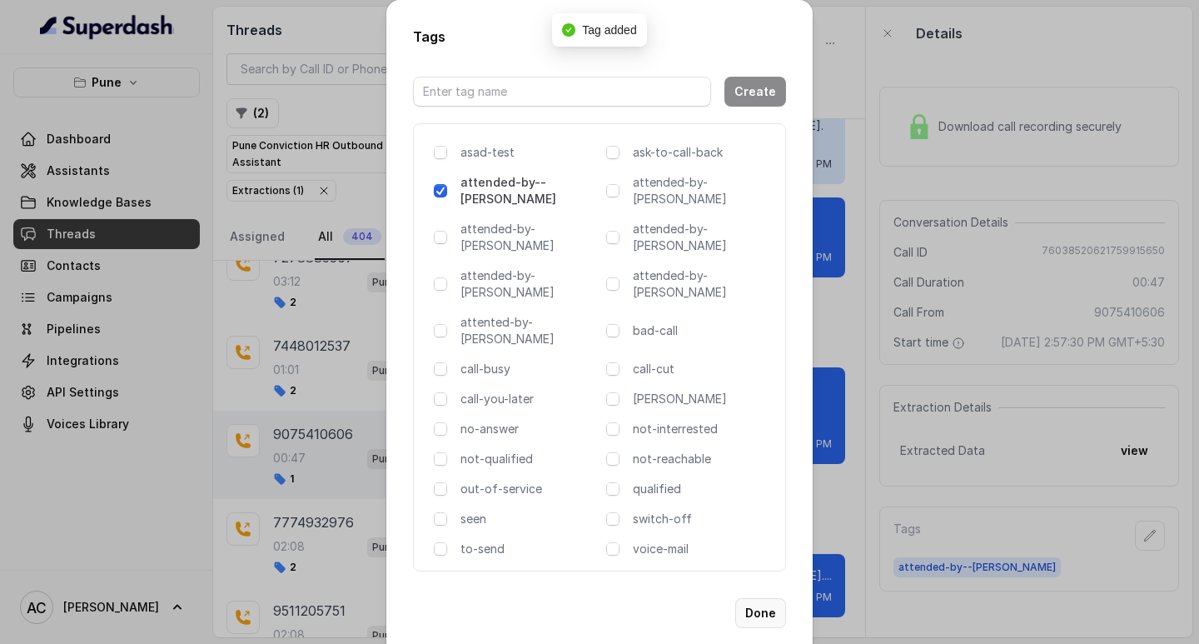
click at [764, 598] on button "Done" at bounding box center [760, 613] width 51 height 30
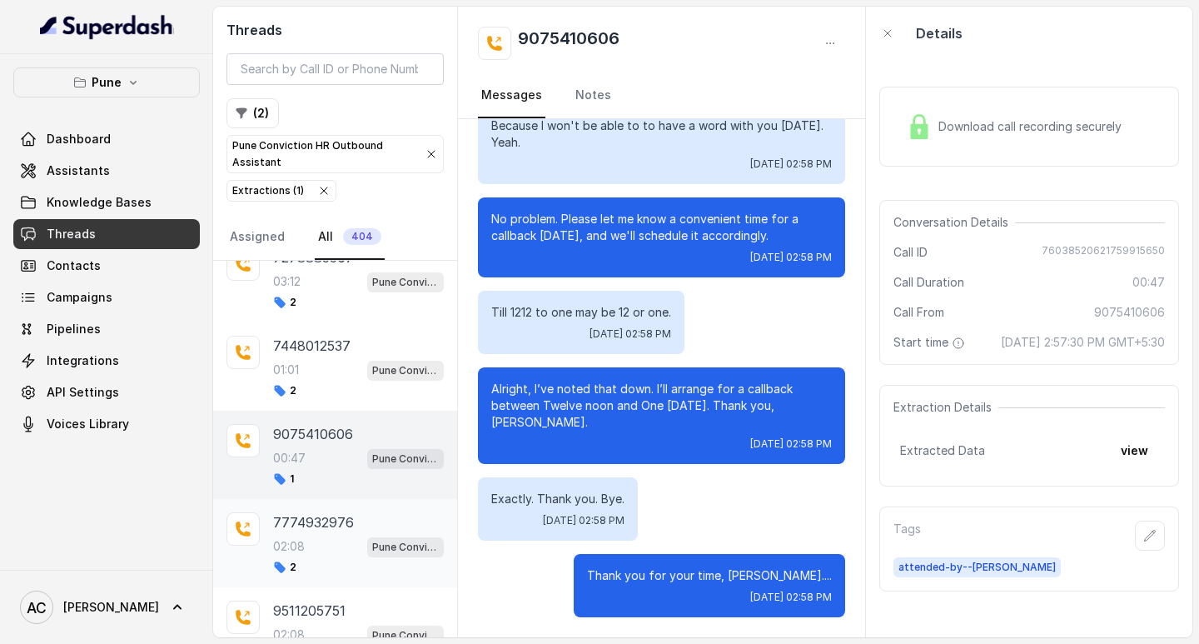
scroll to position [1073, 0]
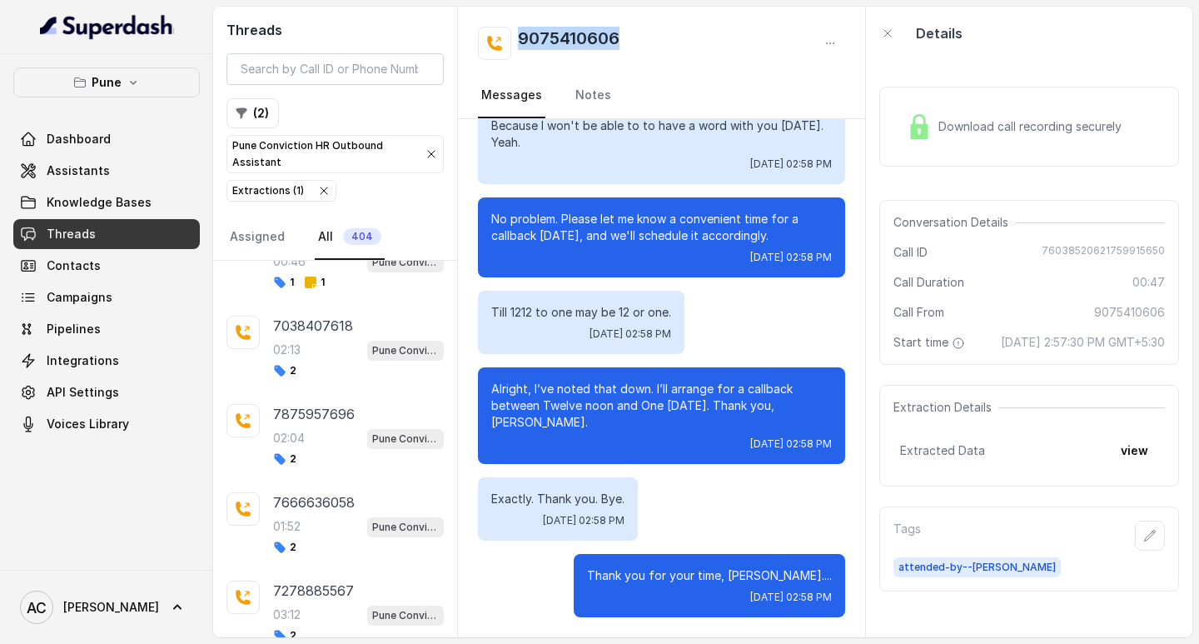
drag, startPoint x: 517, startPoint y: 44, endPoint x: 663, endPoint y: 54, distance: 146.1
click at [663, 54] on div "9075410606" at bounding box center [661, 43] width 367 height 33
copy h2 "9075410606"
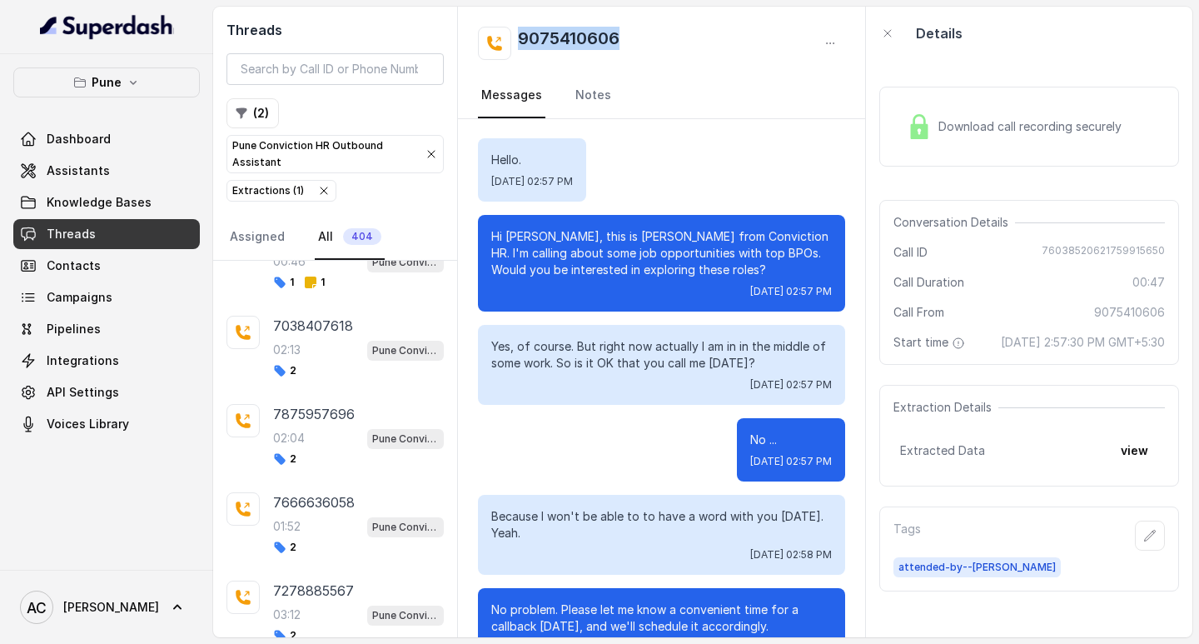
scroll to position [0, 0]
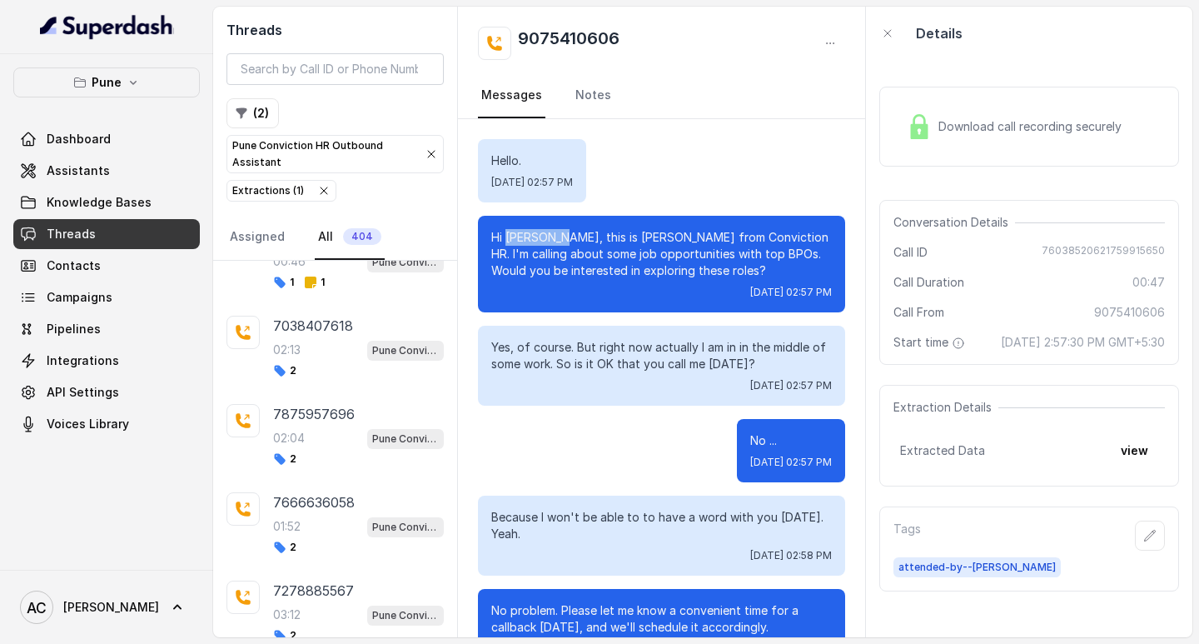
drag, startPoint x: 561, startPoint y: 232, endPoint x: 505, endPoint y: 233, distance: 56.6
click at [505, 233] on p "Hi Shraddha, this is Monica from Conviction HR. I'm calling about some job oppo…" at bounding box center [661, 254] width 341 height 50
copy p "Shraddha,"
drag, startPoint x: 517, startPoint y: 36, endPoint x: 732, endPoint y: 36, distance: 214.9
click at [732, 36] on div "9075410606" at bounding box center [661, 43] width 367 height 33
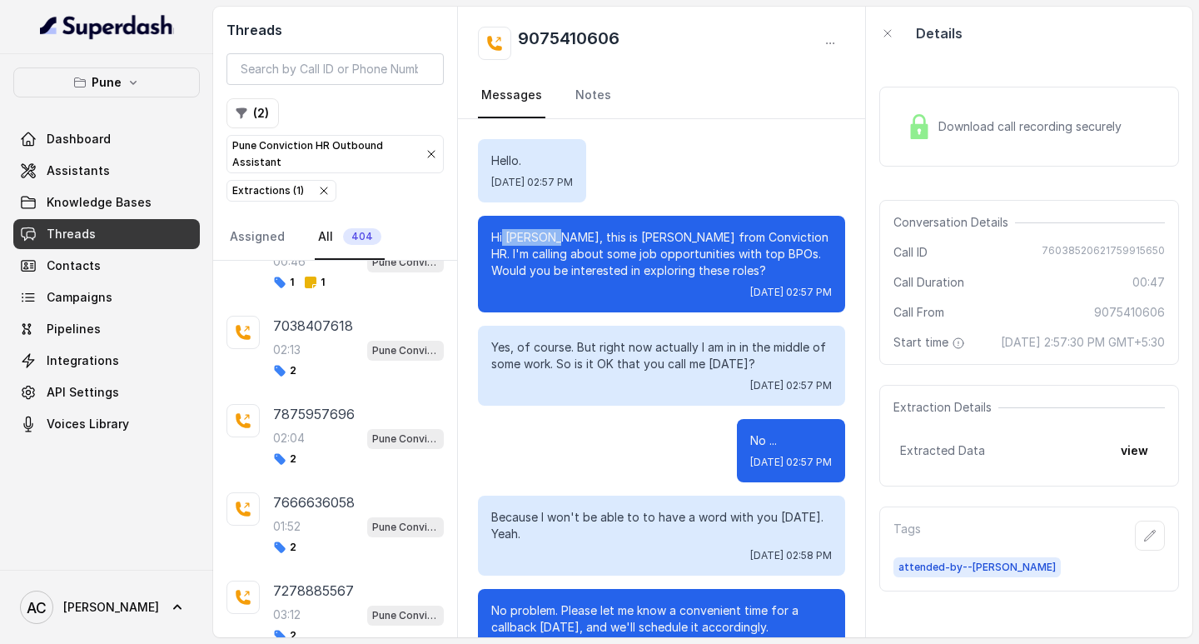
drag, startPoint x: 560, startPoint y: 236, endPoint x: 504, endPoint y: 238, distance: 55.9
click at [504, 238] on p "Hi Shraddha, this is Monica from Conviction HR. I'm calling about some job oppo…" at bounding box center [661, 254] width 341 height 50
copy p "Shraddha"
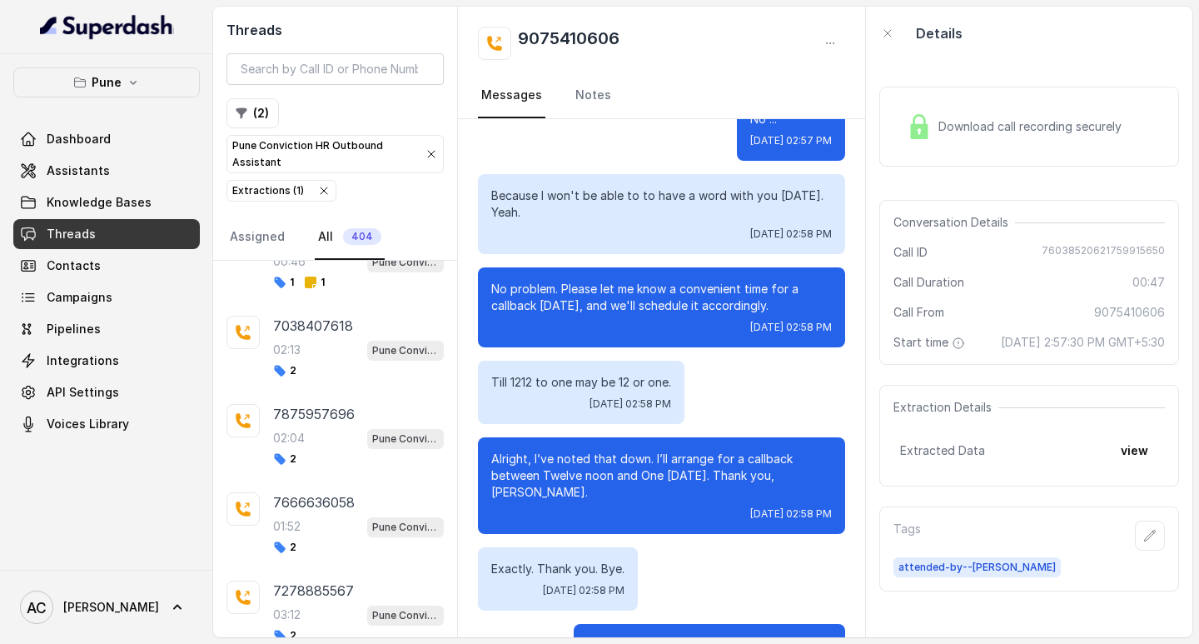
scroll to position [333, 0]
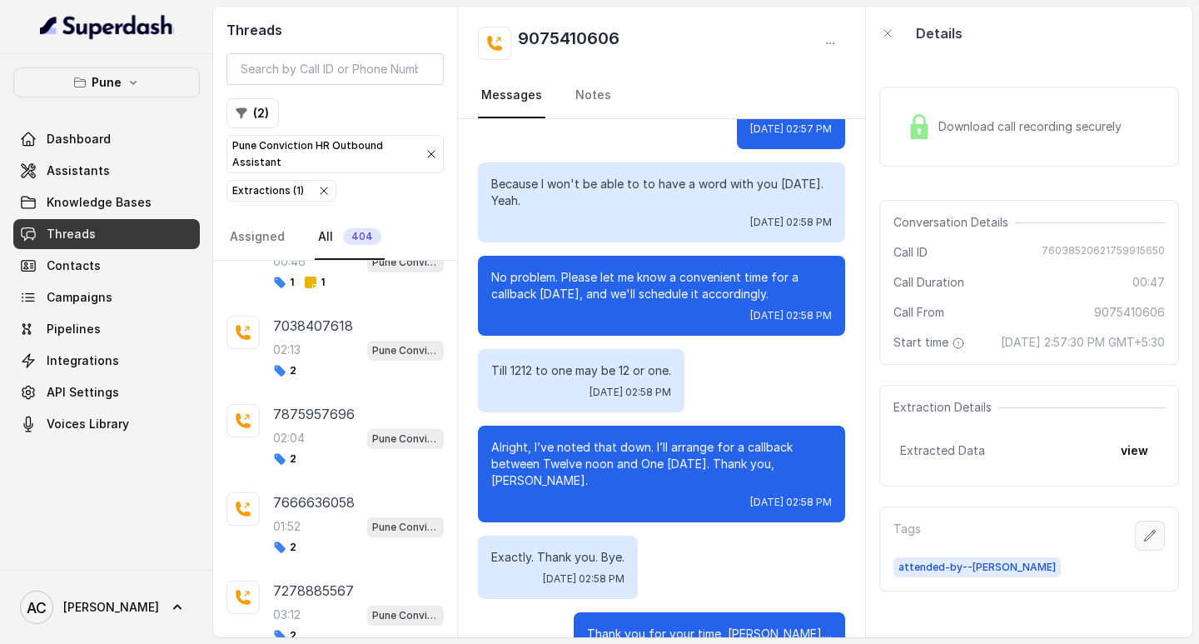
click at [1145, 540] on icon "button" at bounding box center [1150, 535] width 11 height 11
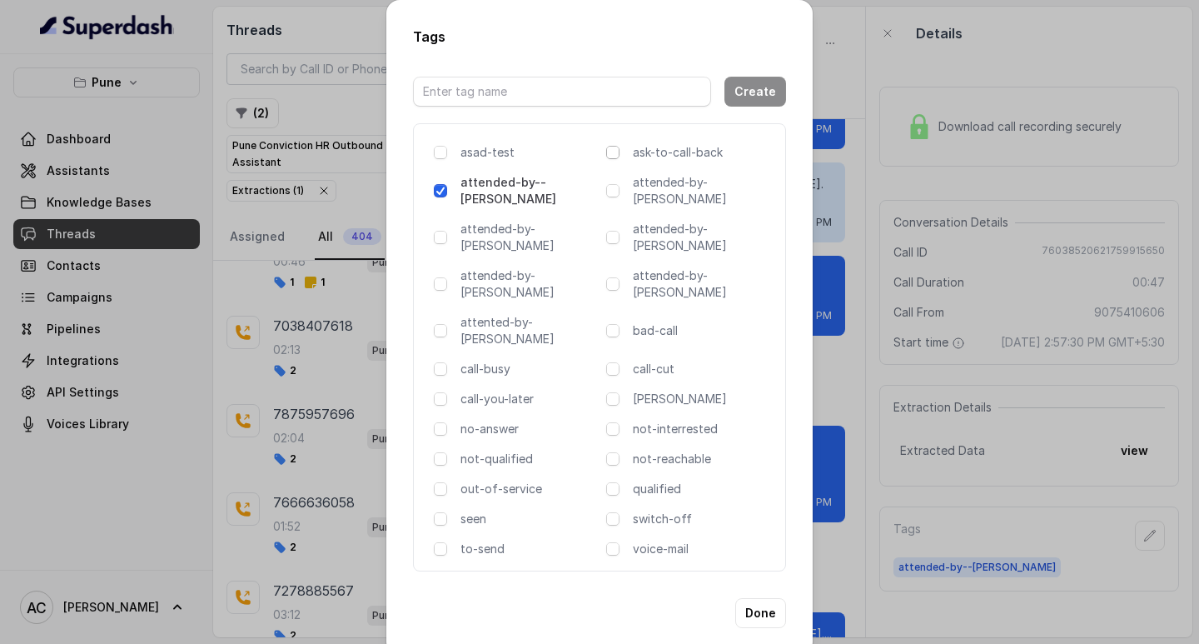
click at [616, 159] on span at bounding box center [612, 152] width 13 height 13
click at [761, 598] on button "Done" at bounding box center [760, 613] width 51 height 30
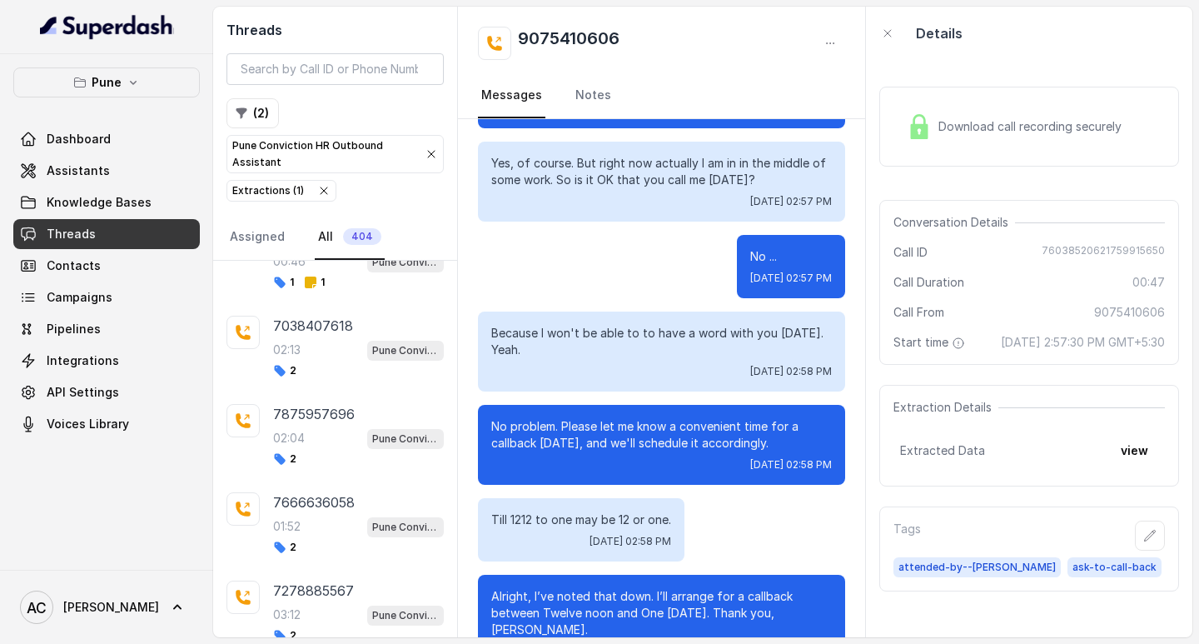
scroll to position [0, 0]
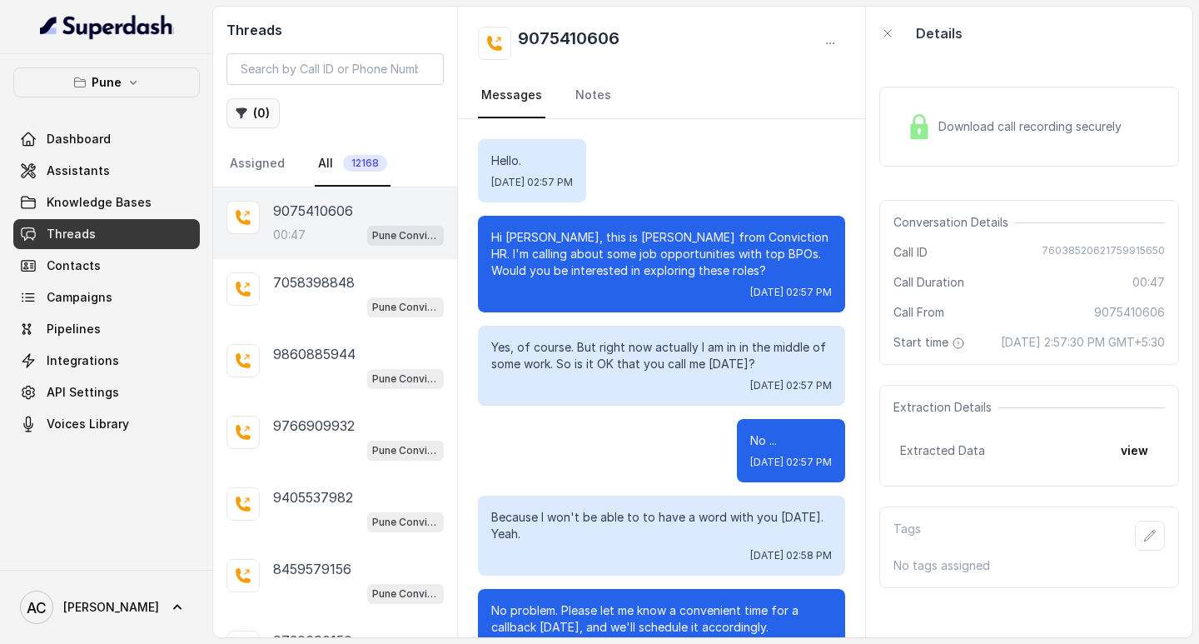
scroll to position [391, 0]
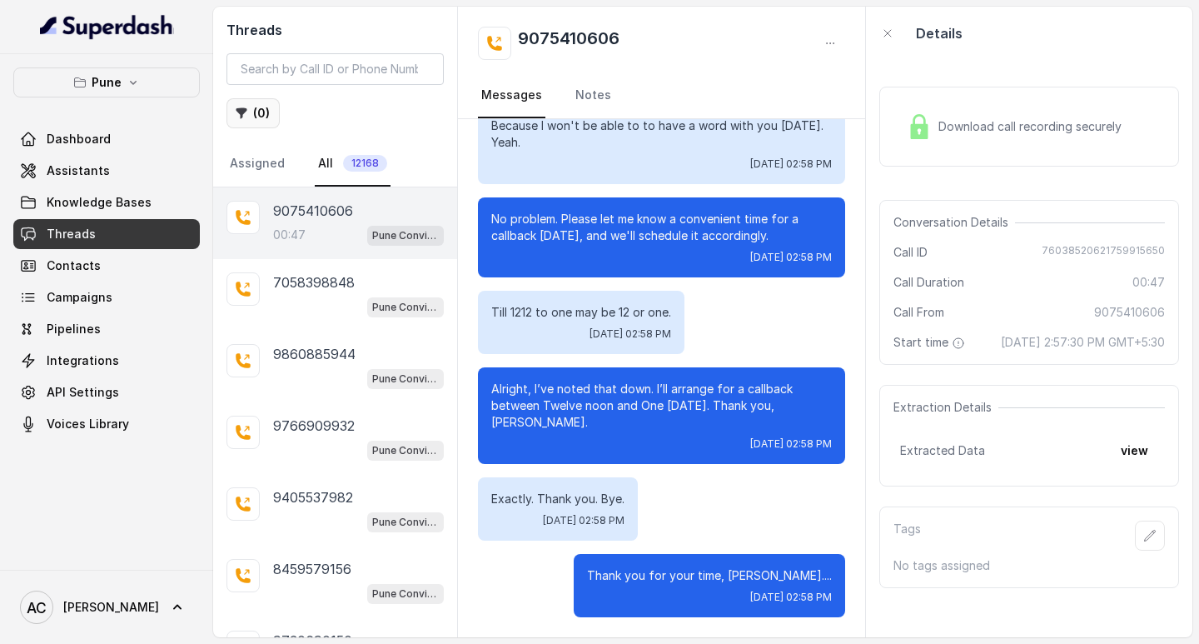
click at [268, 112] on button "( 0 )" at bounding box center [253, 113] width 53 height 30
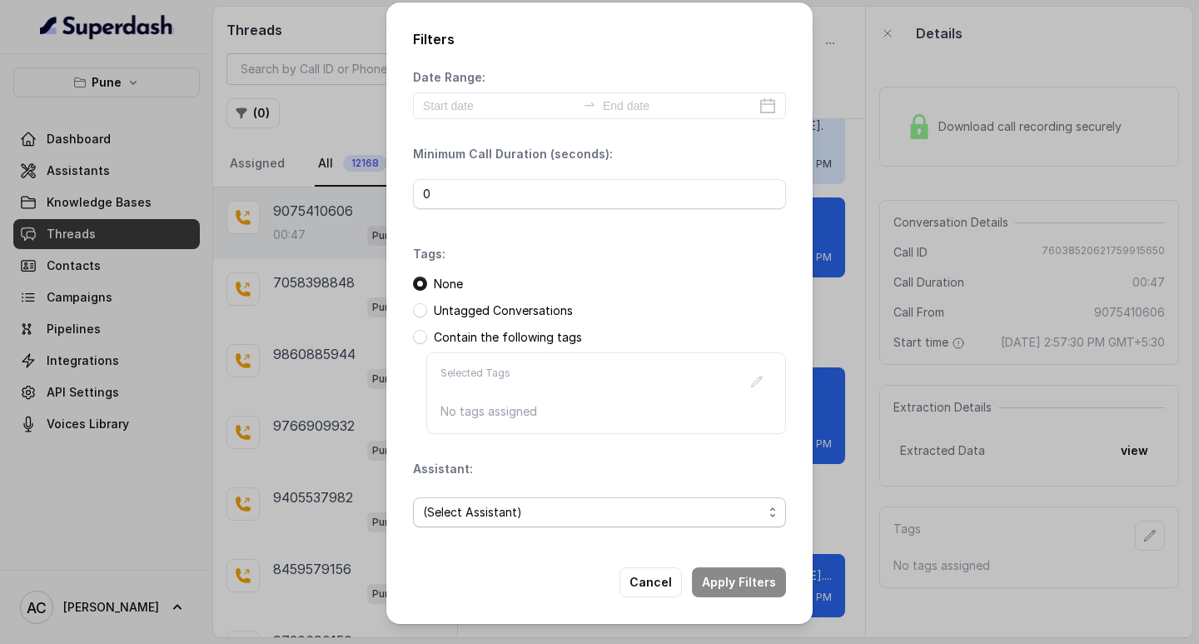
click at [440, 507] on span "(Select Assistant)" at bounding box center [593, 512] width 340 height 20
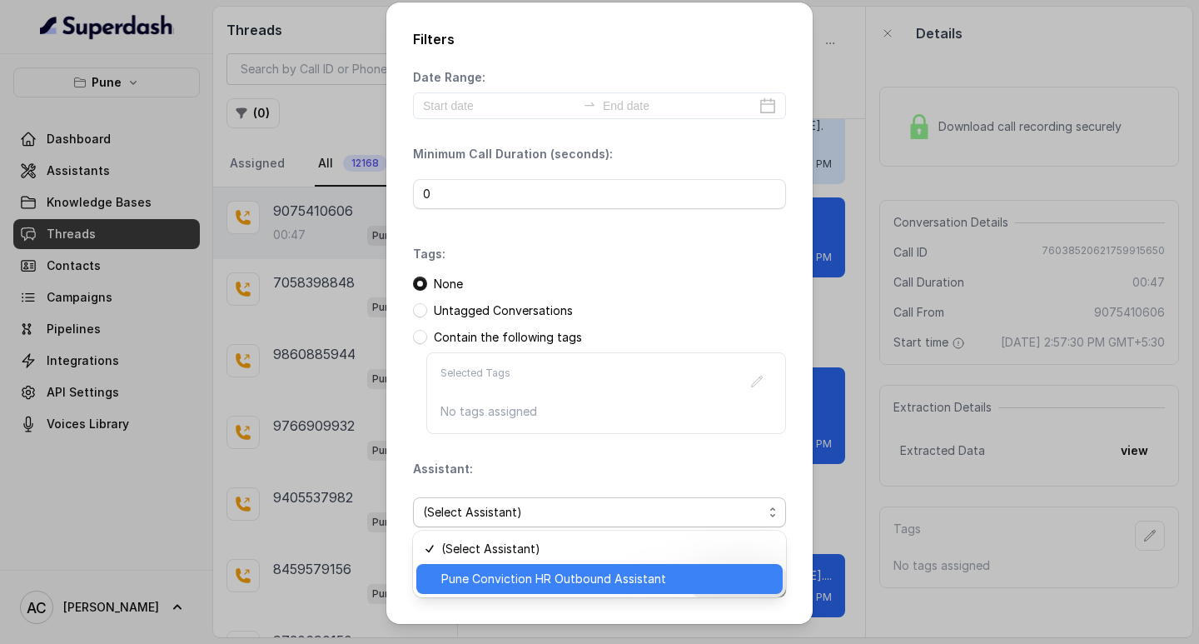
drag, startPoint x: 449, startPoint y: 580, endPoint x: 458, endPoint y: 566, distance: 16.2
click at [451, 580] on span "Pune Conviction HR Outbound Assistant" at bounding box center [606, 579] width 331 height 20
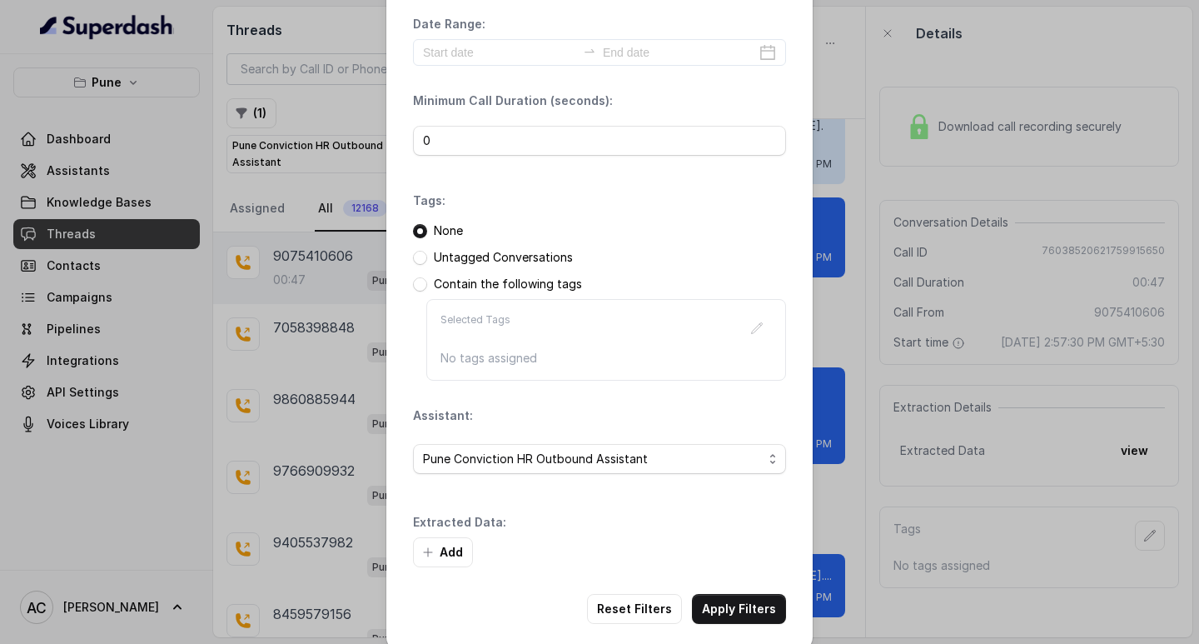
scroll to position [71, 0]
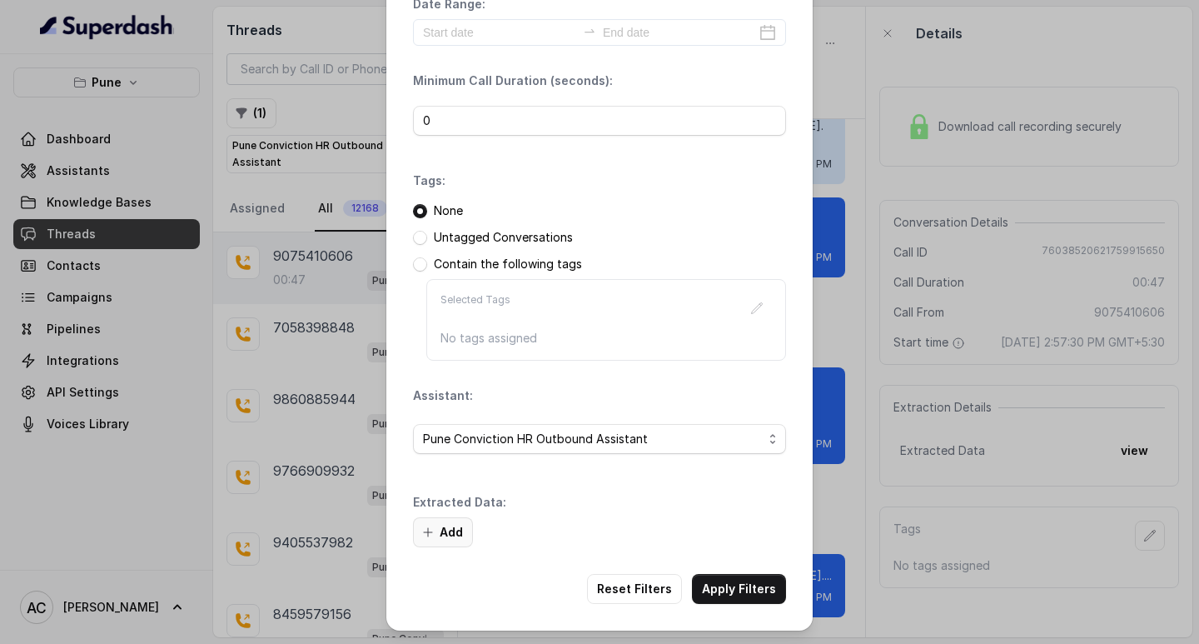
click at [445, 520] on button "Add" at bounding box center [443, 532] width 60 height 30
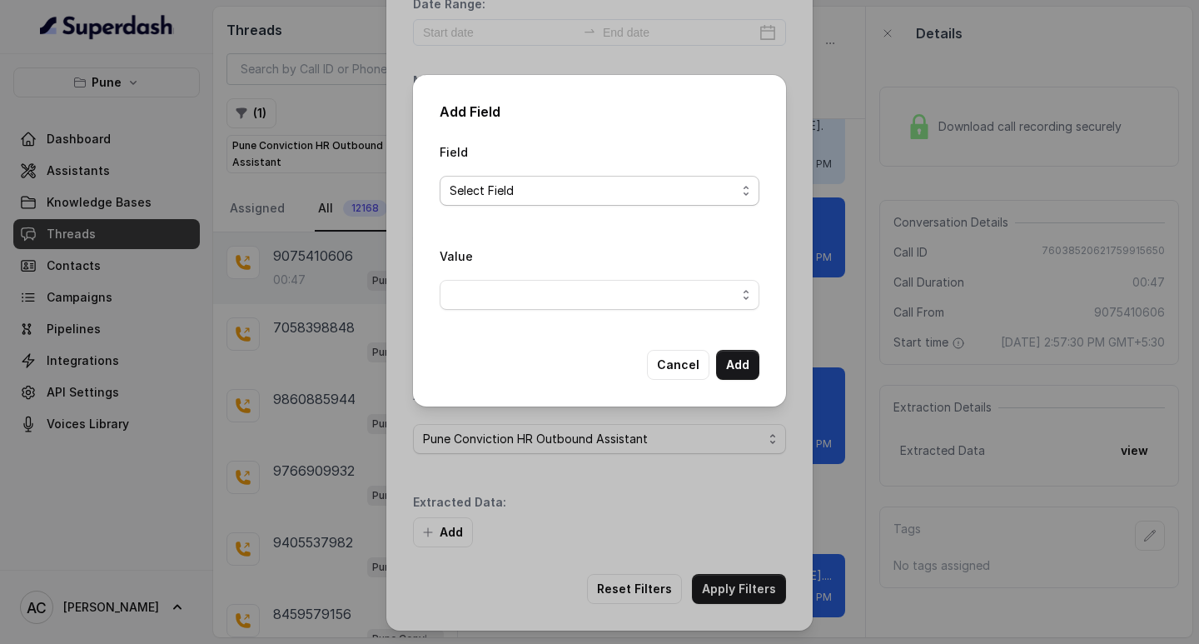
click at [500, 196] on span "Select Field" at bounding box center [593, 191] width 286 height 20
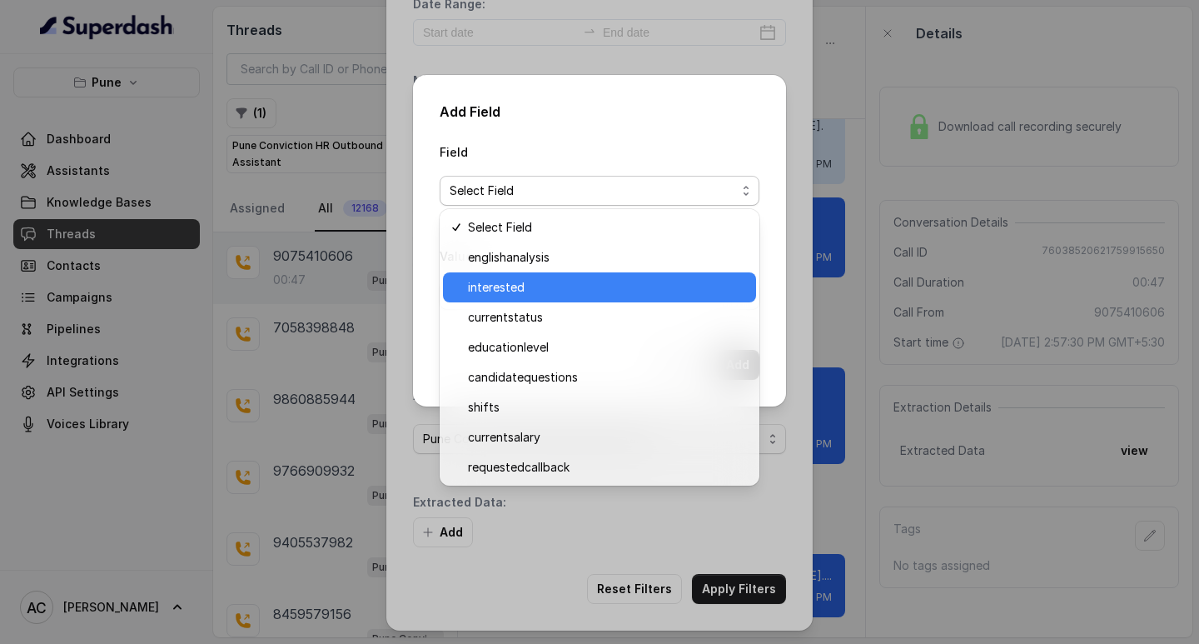
click at [501, 295] on span "interested" at bounding box center [607, 287] width 278 height 20
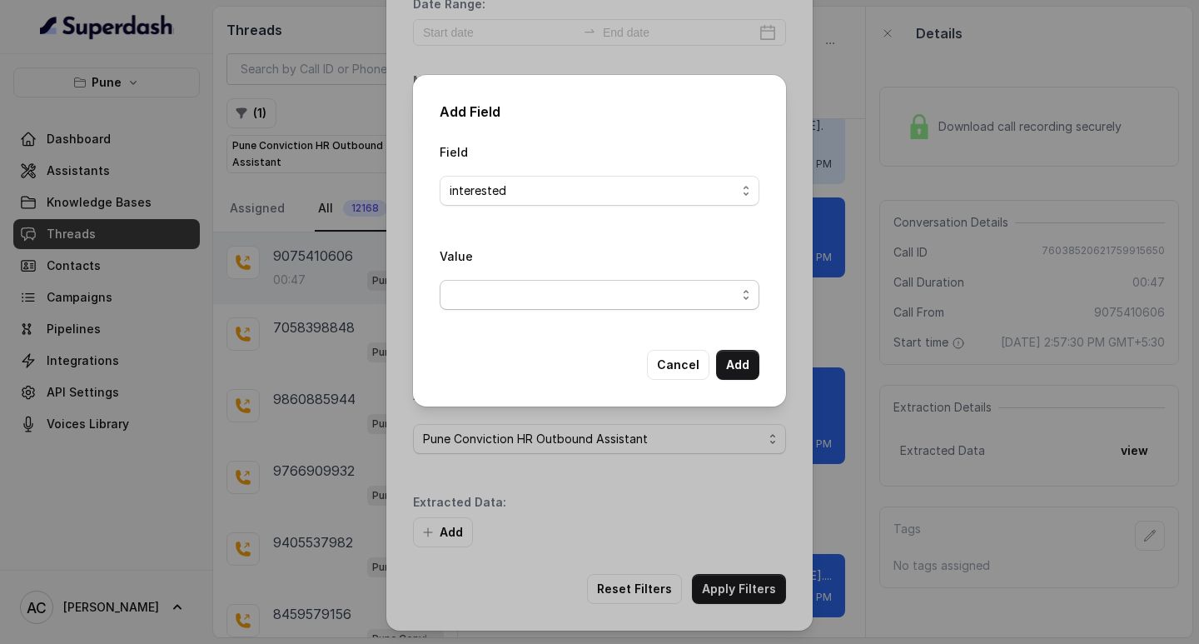
click at [489, 292] on span "button" at bounding box center [600, 295] width 320 height 30
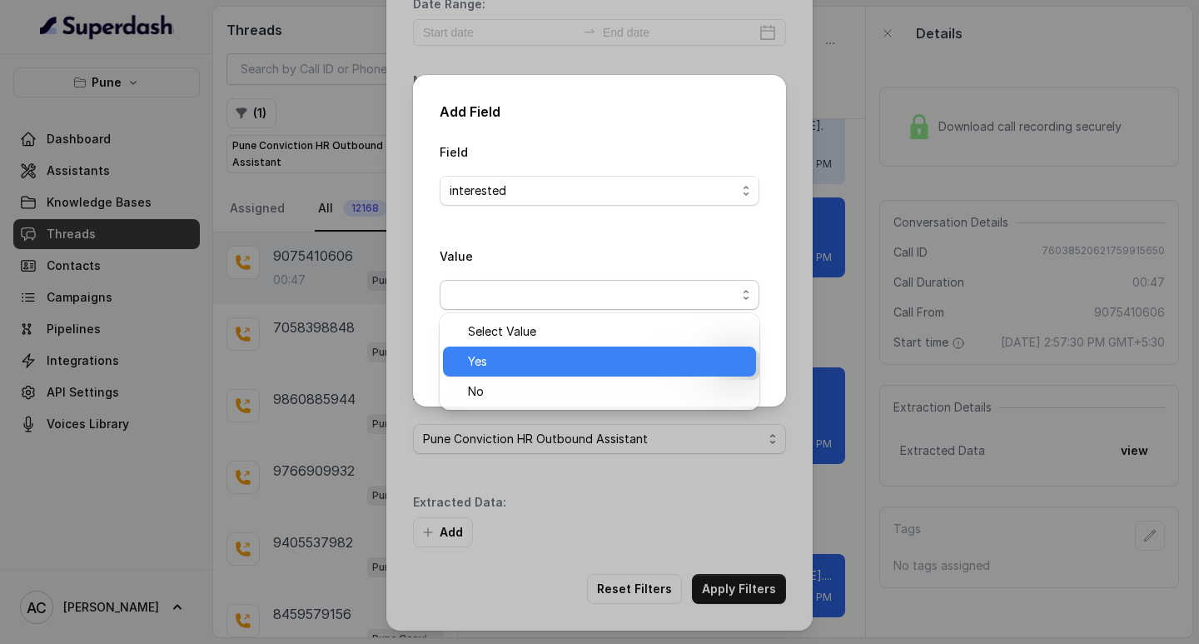
click at [496, 366] on span "Yes" at bounding box center [607, 361] width 278 height 20
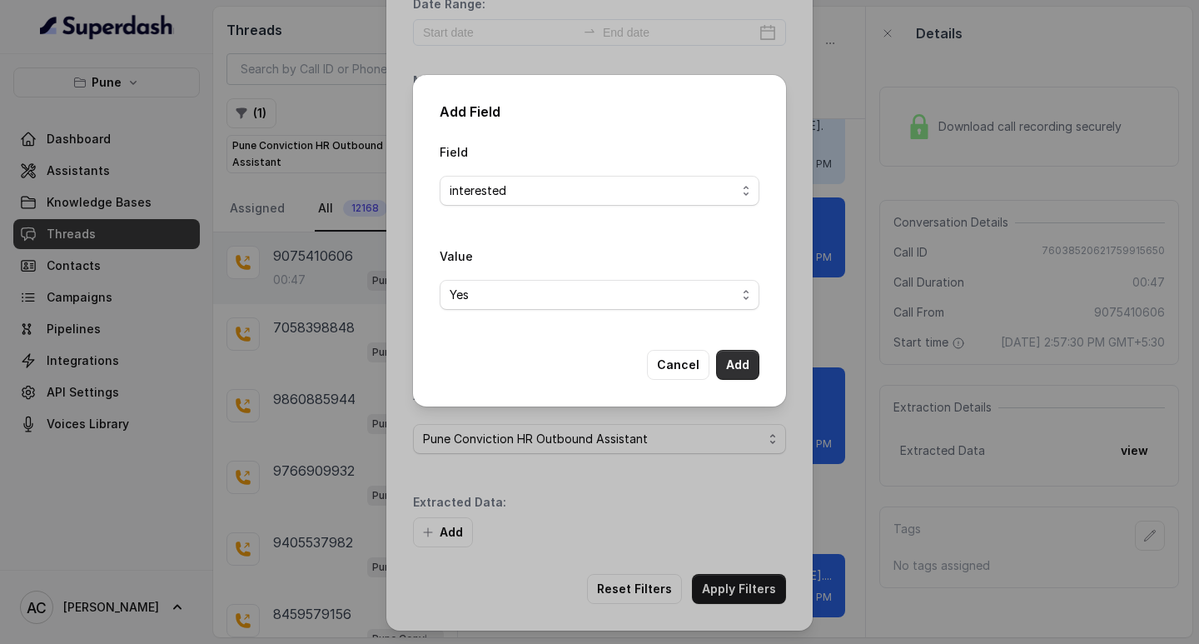
click at [740, 363] on button "Add" at bounding box center [737, 365] width 43 height 30
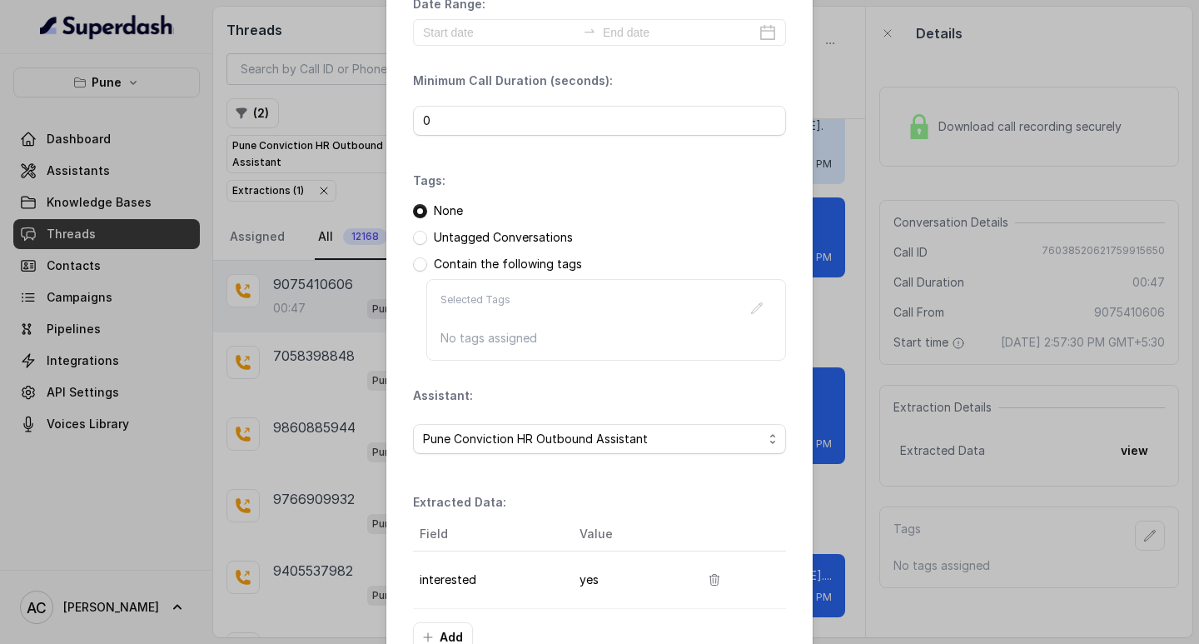
scroll to position [176, 0]
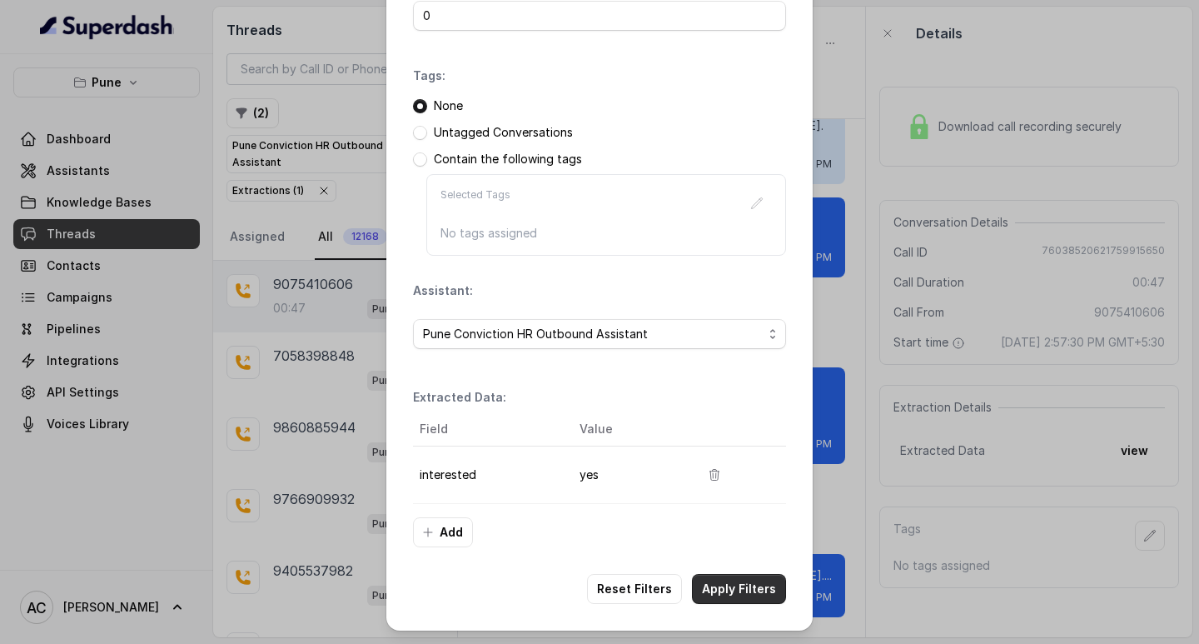
click at [730, 584] on button "Apply Filters" at bounding box center [739, 589] width 94 height 30
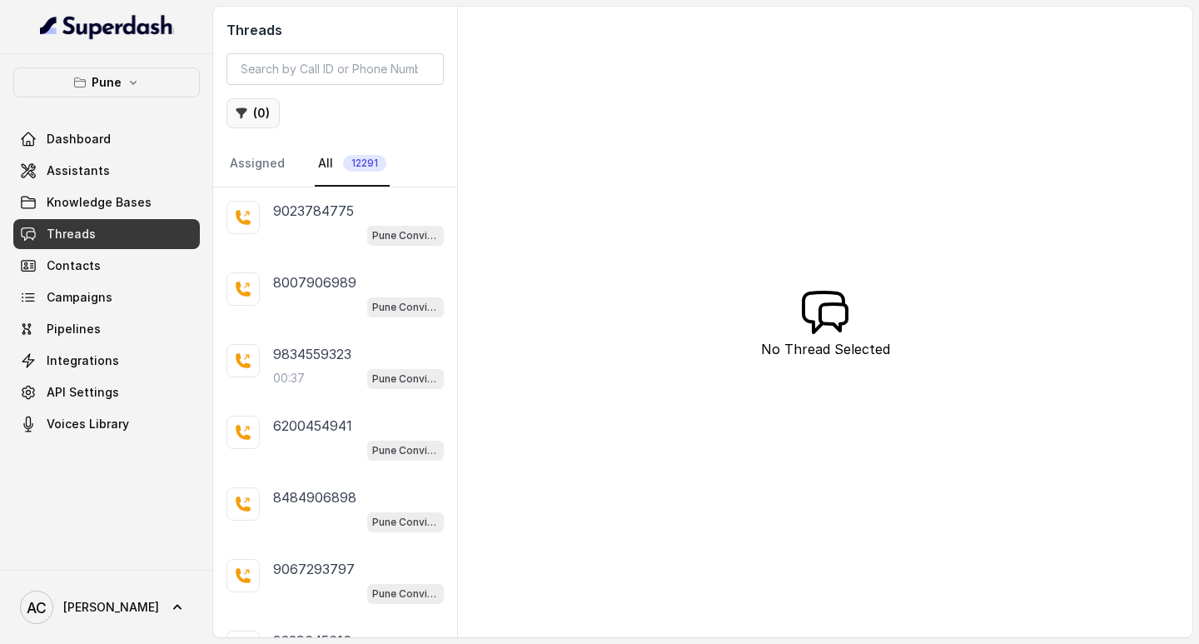
click at [252, 112] on button "( 0 )" at bounding box center [253, 113] width 53 height 30
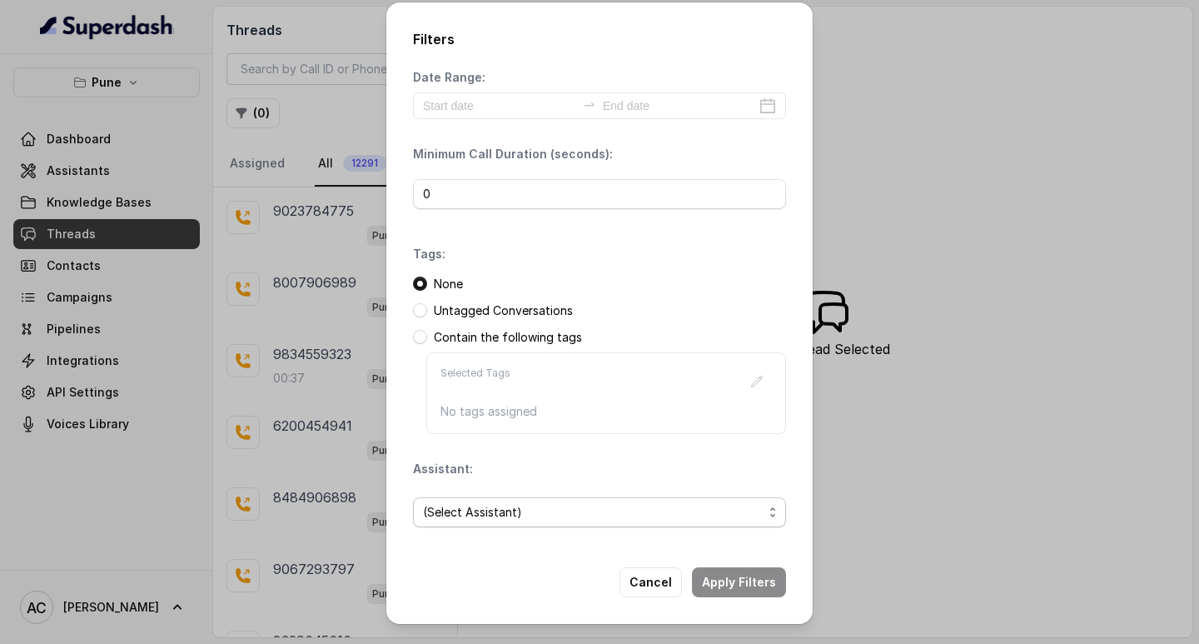
click at [466, 513] on span "(Select Assistant)" at bounding box center [593, 512] width 340 height 20
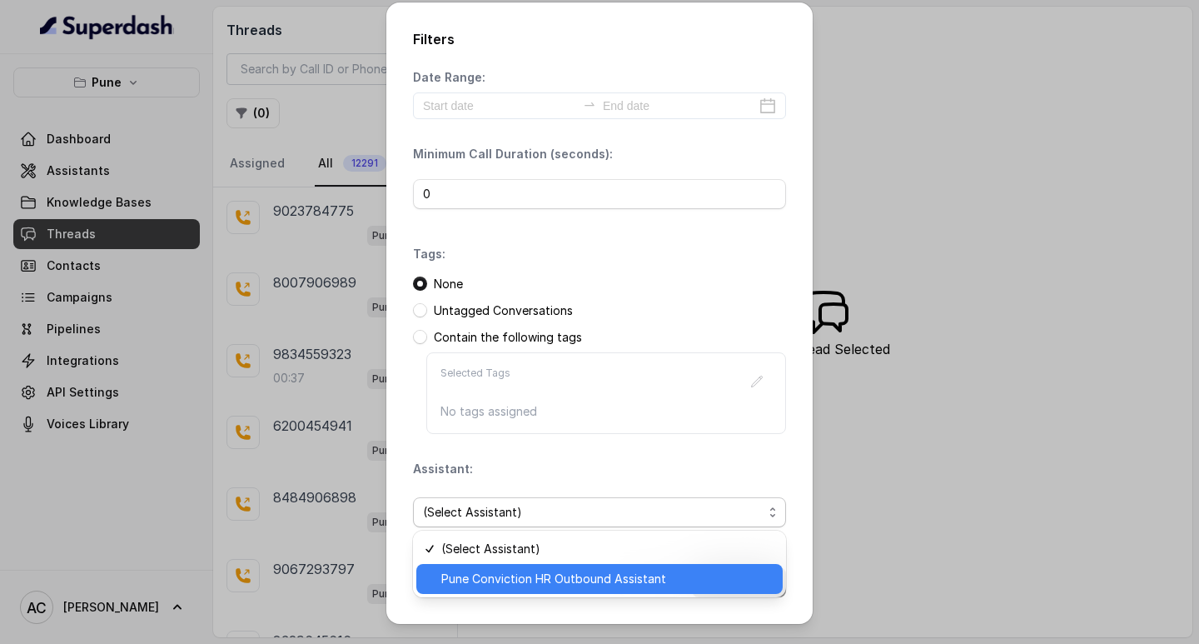
drag, startPoint x: 471, startPoint y: 571, endPoint x: 464, endPoint y: 558, distance: 14.9
click at [473, 571] on span "Pune Conviction HR Outbound Assistant" at bounding box center [606, 579] width 331 height 20
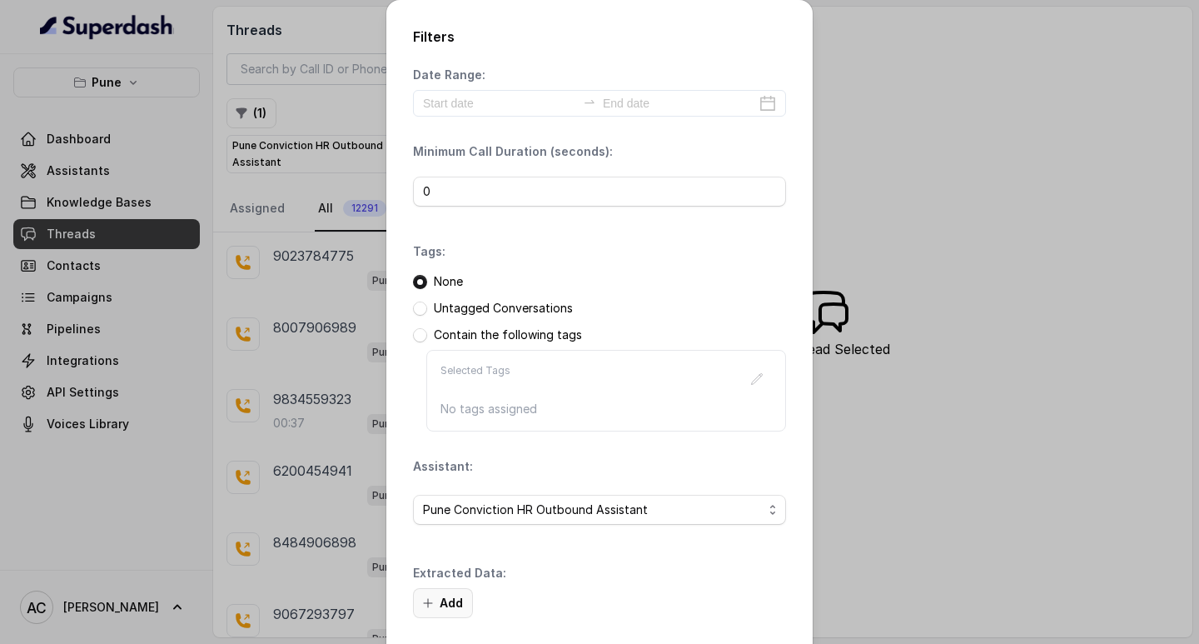
click at [440, 599] on button "Add" at bounding box center [443, 603] width 60 height 30
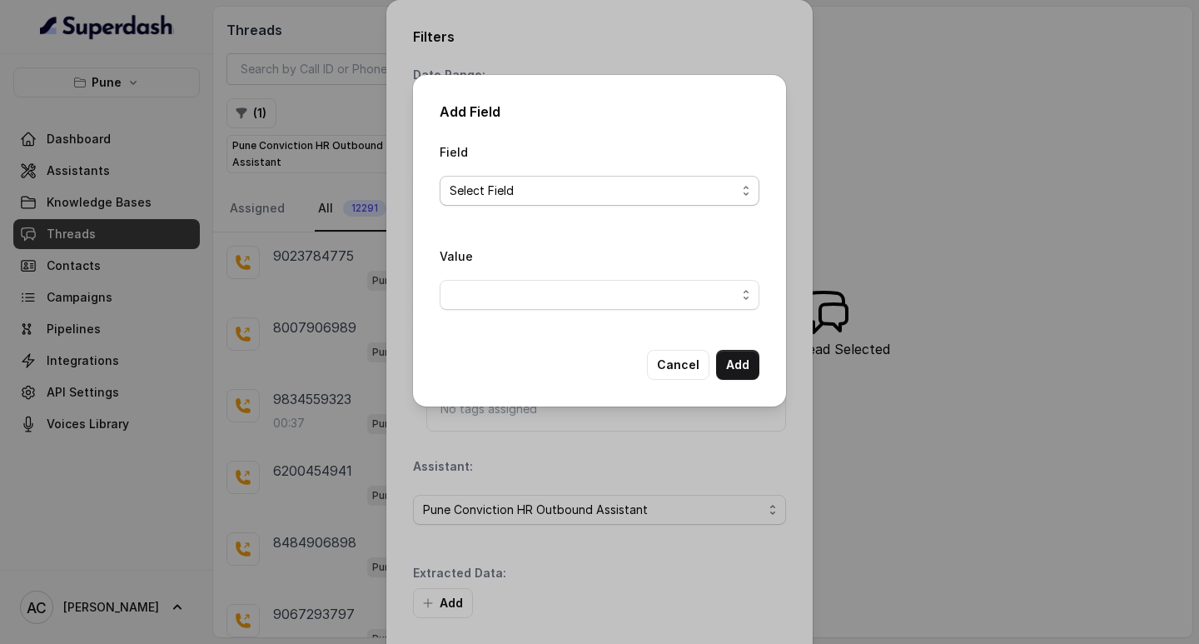
click at [471, 193] on span "Select Field" at bounding box center [593, 191] width 286 height 20
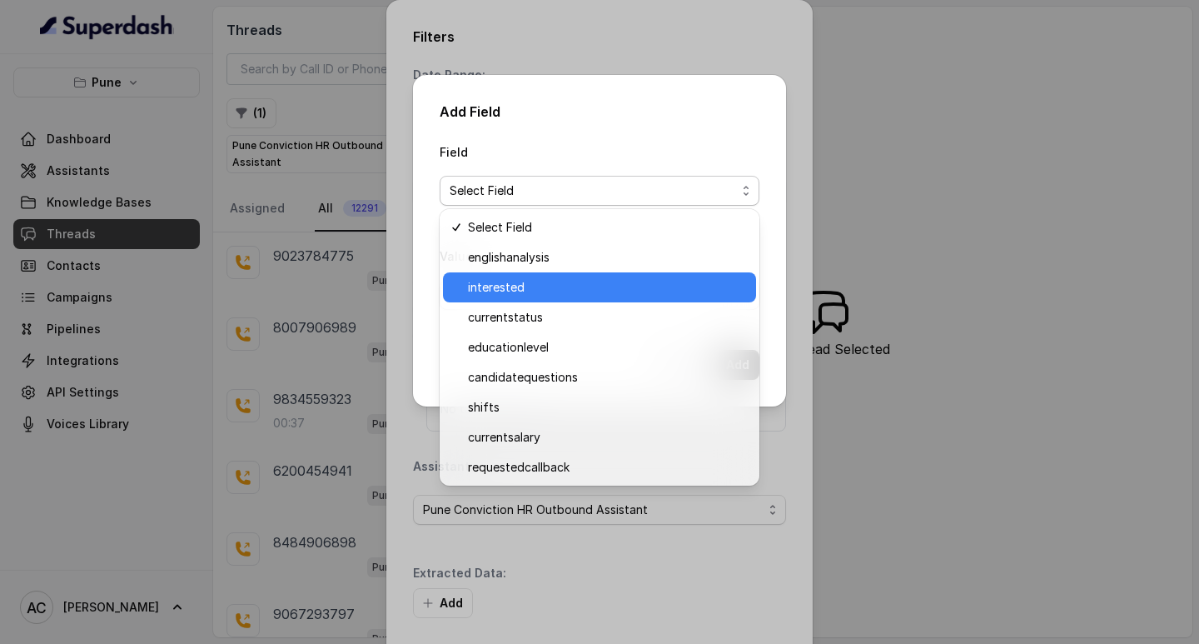
click at [520, 281] on span "interested" at bounding box center [607, 287] width 278 height 20
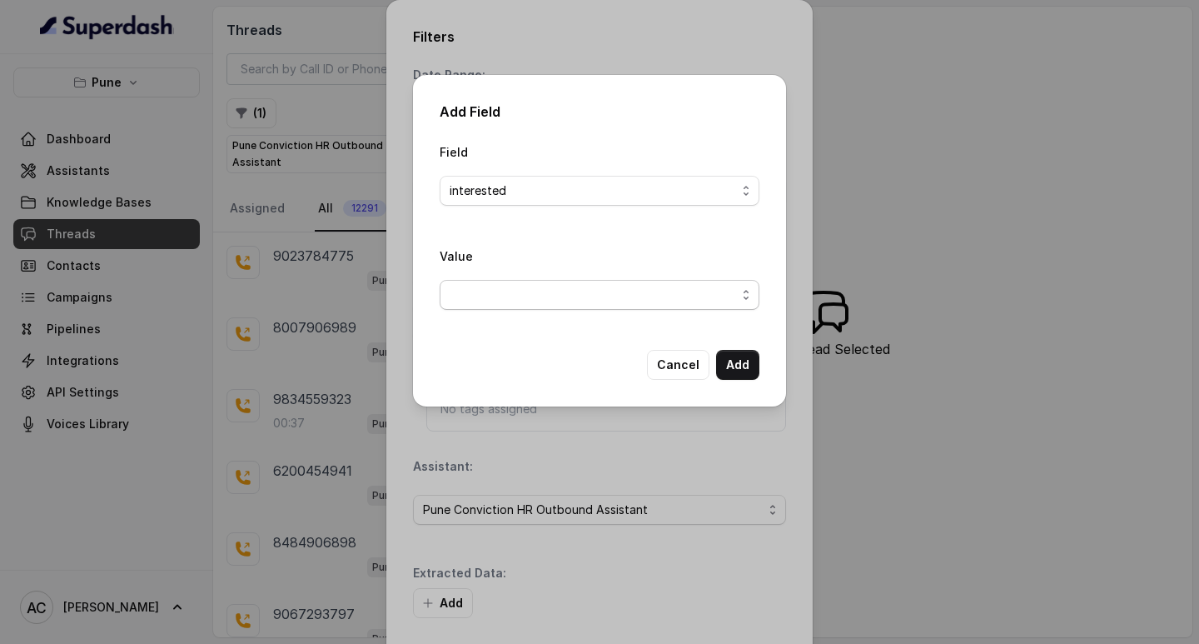
click at [500, 290] on span "button" at bounding box center [600, 295] width 320 height 30
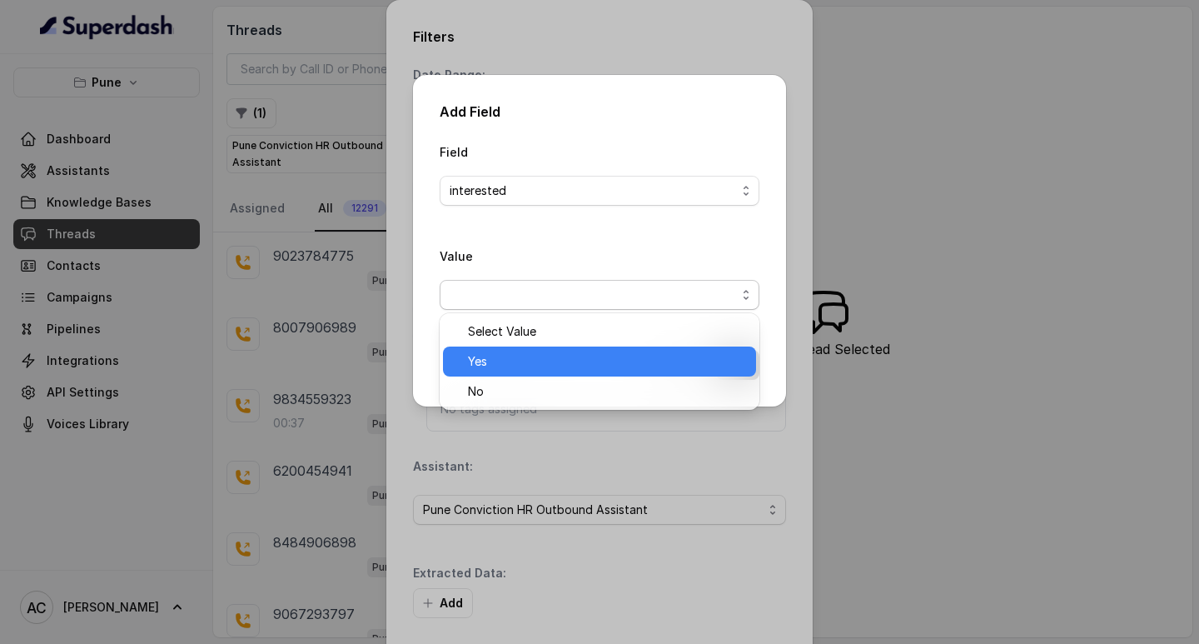
click at [508, 352] on span "Yes" at bounding box center [607, 361] width 278 height 20
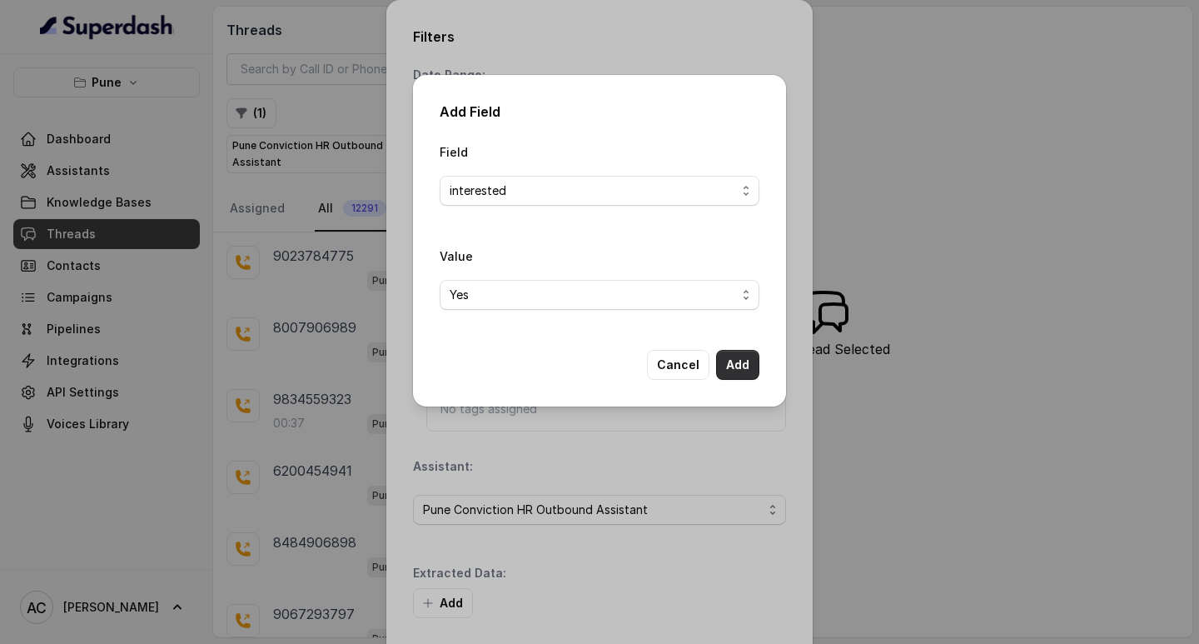
click at [741, 365] on button "Add" at bounding box center [737, 365] width 43 height 30
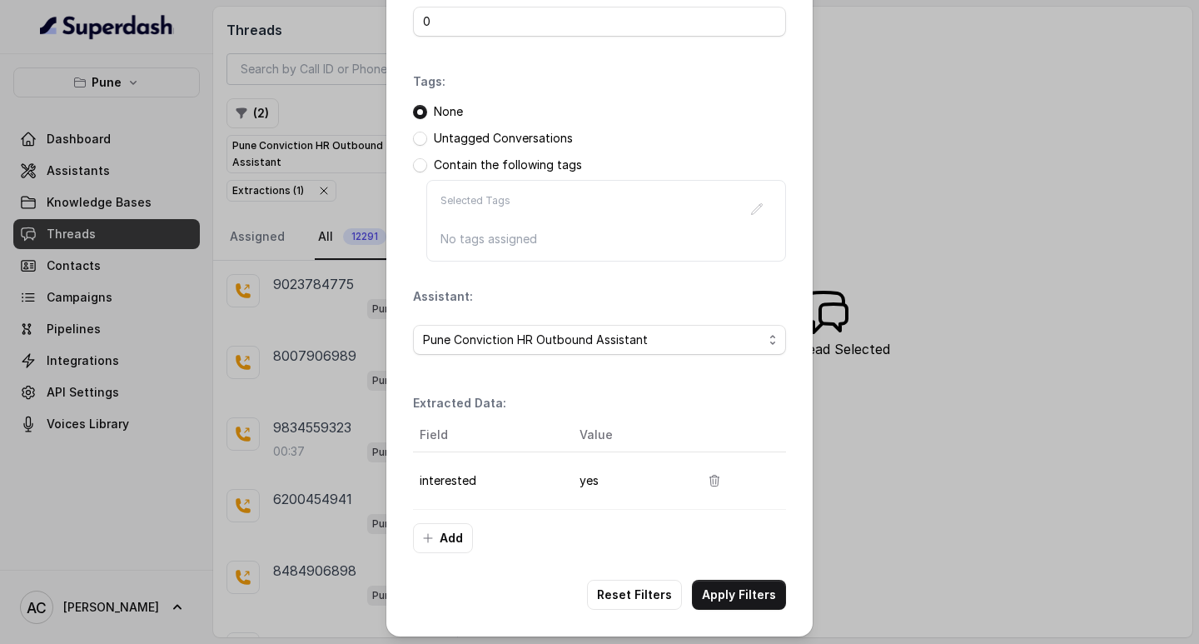
scroll to position [176, 0]
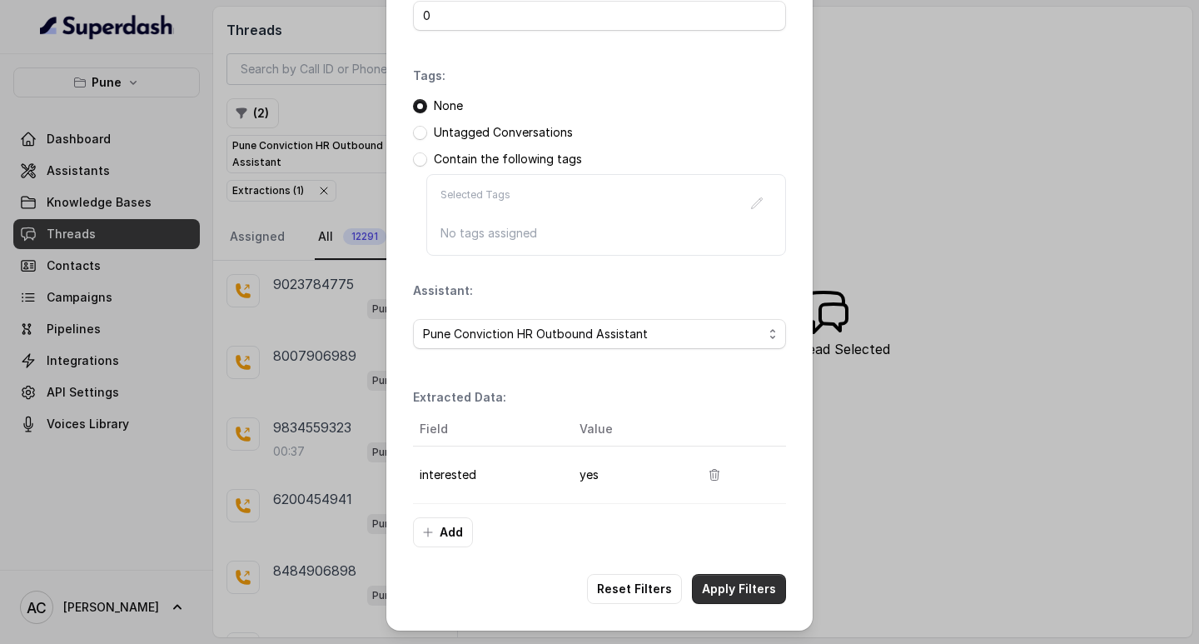
click at [708, 588] on button "Apply Filters" at bounding box center [739, 589] width 94 height 30
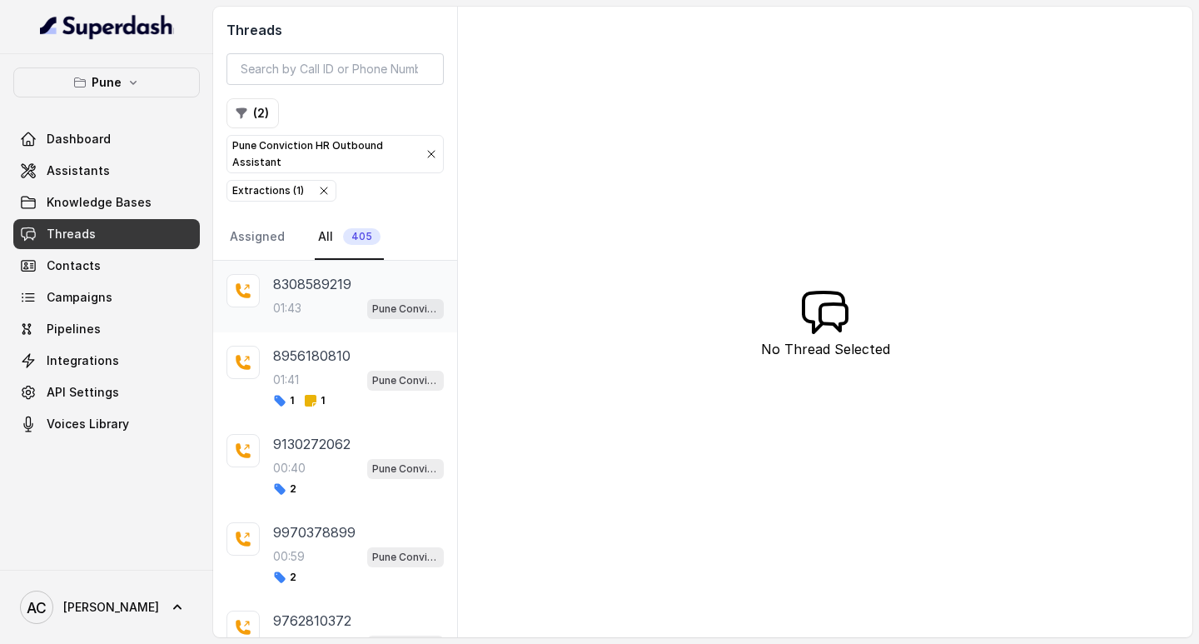
click at [321, 294] on div "8308589219 01:43 Pune Conviction HR Outbound Assistant" at bounding box center [358, 296] width 171 height 45
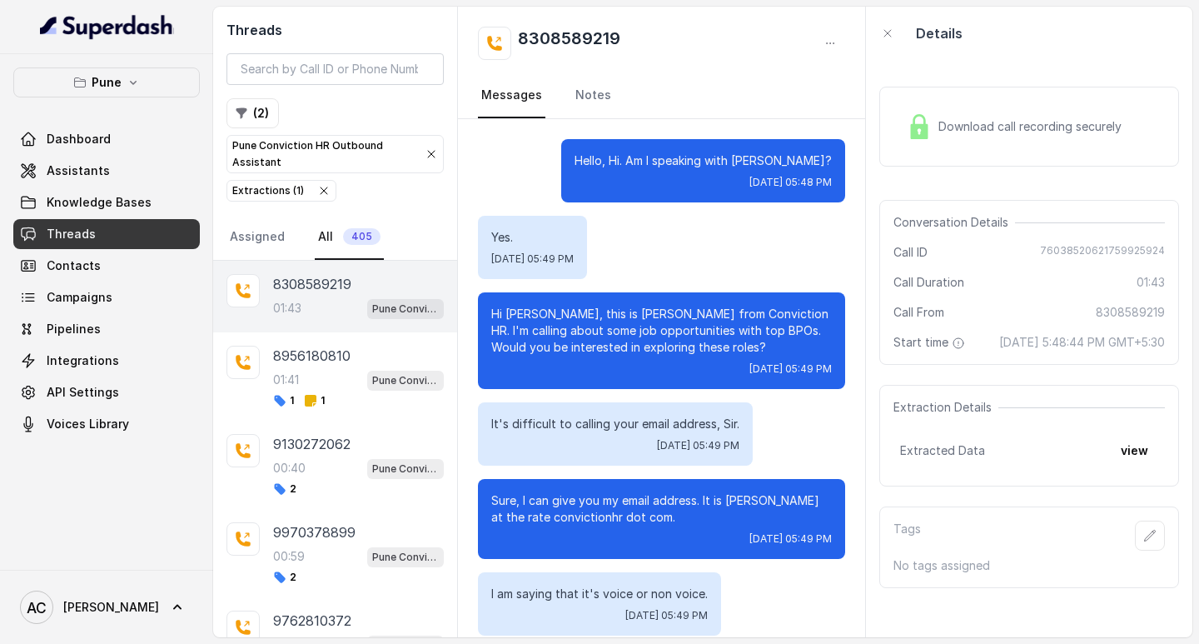
scroll to position [1404, 0]
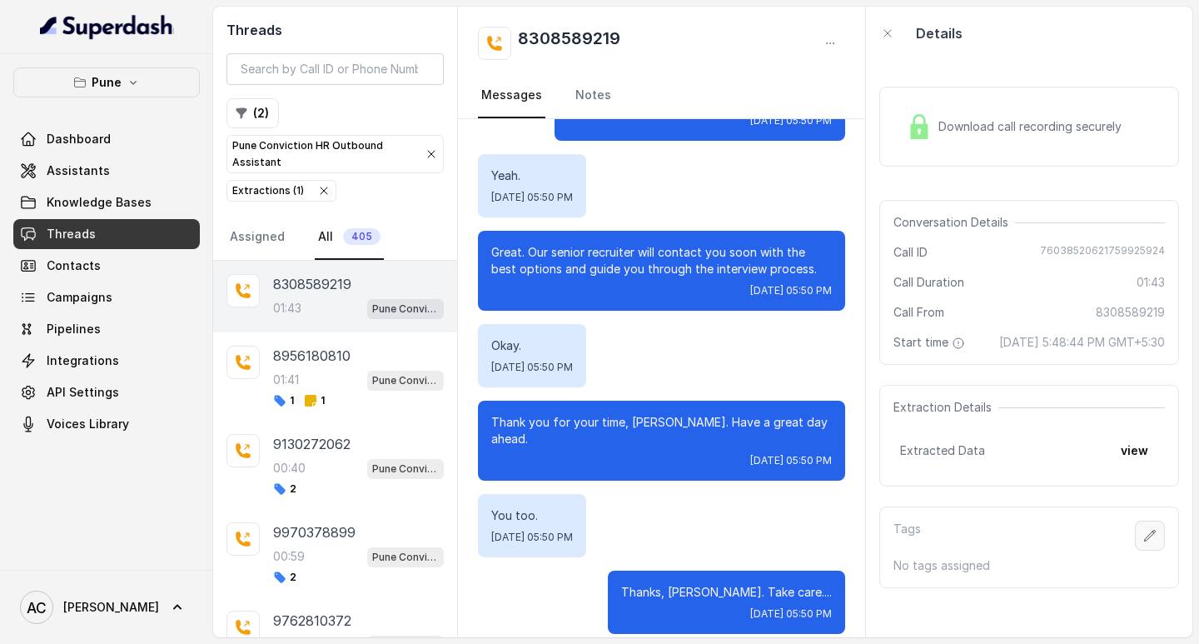
click at [1143, 542] on icon "button" at bounding box center [1149, 535] width 13 height 13
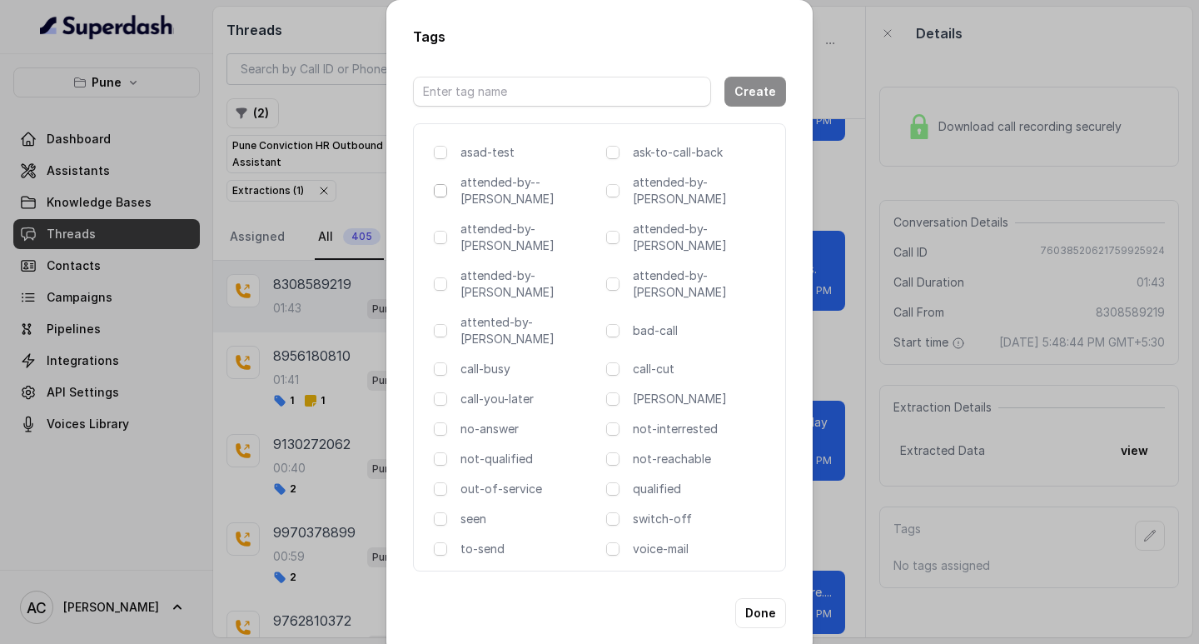
click at [437, 196] on span at bounding box center [440, 190] width 13 height 13
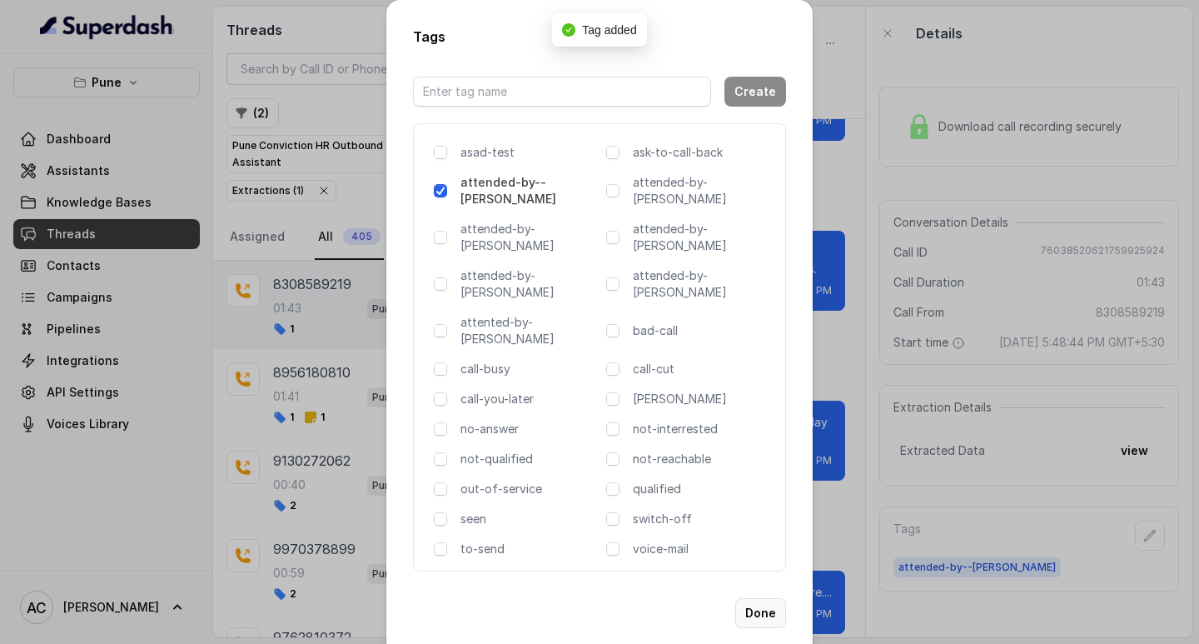
click at [754, 598] on button "Done" at bounding box center [760, 613] width 51 height 30
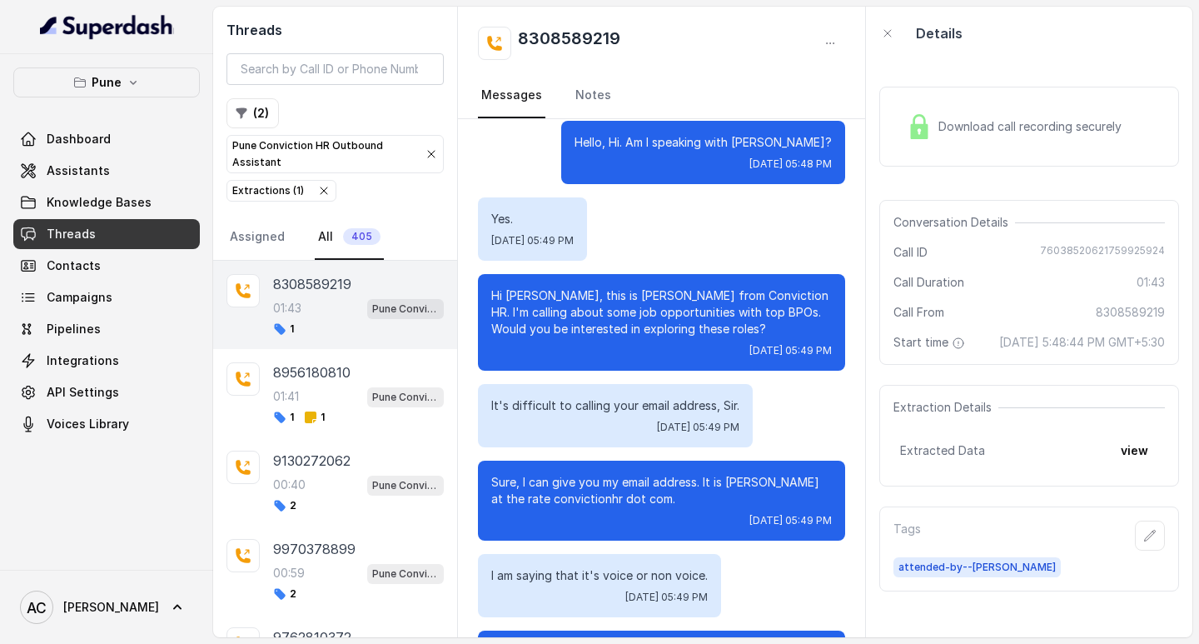
scroll to position [0, 0]
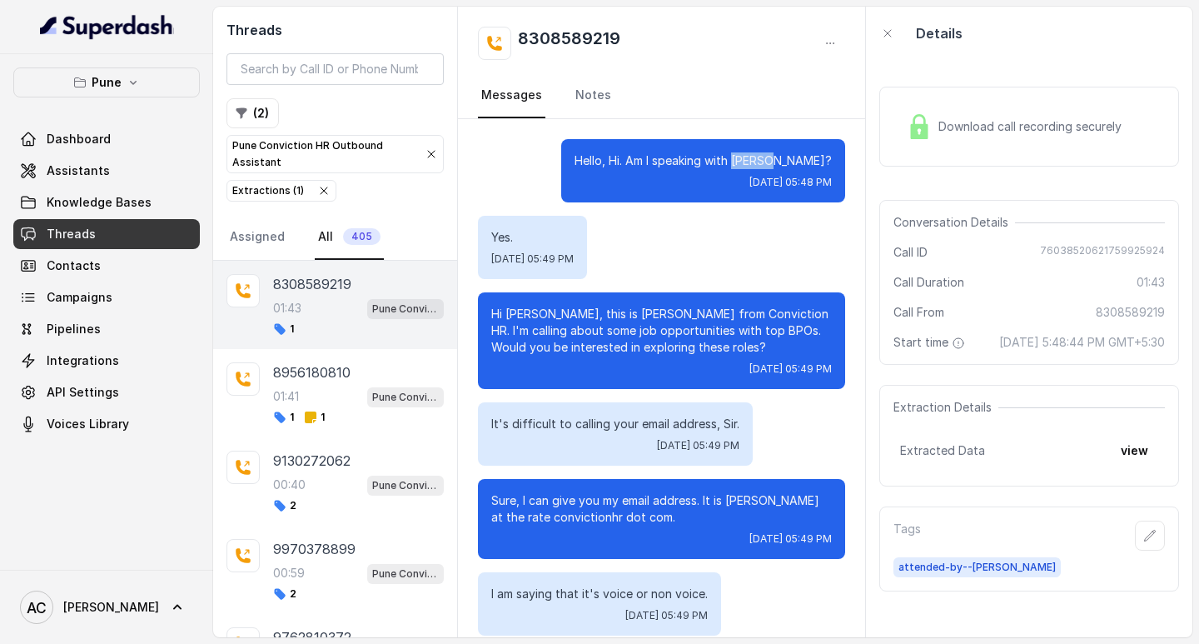
drag, startPoint x: 775, startPoint y: 161, endPoint x: 821, endPoint y: 159, distance: 45.8
click at [821, 159] on div "Hello, Hi. Am I speaking with [PERSON_NAME]? [DATE] 05:48 PM" at bounding box center [703, 170] width 284 height 63
copy p "[PERSON_NAME]?"
drag, startPoint x: 555, startPoint y: 46, endPoint x: 496, endPoint y: 47, distance: 59.2
click at [496, 47] on div "8308589219" at bounding box center [661, 43] width 367 height 33
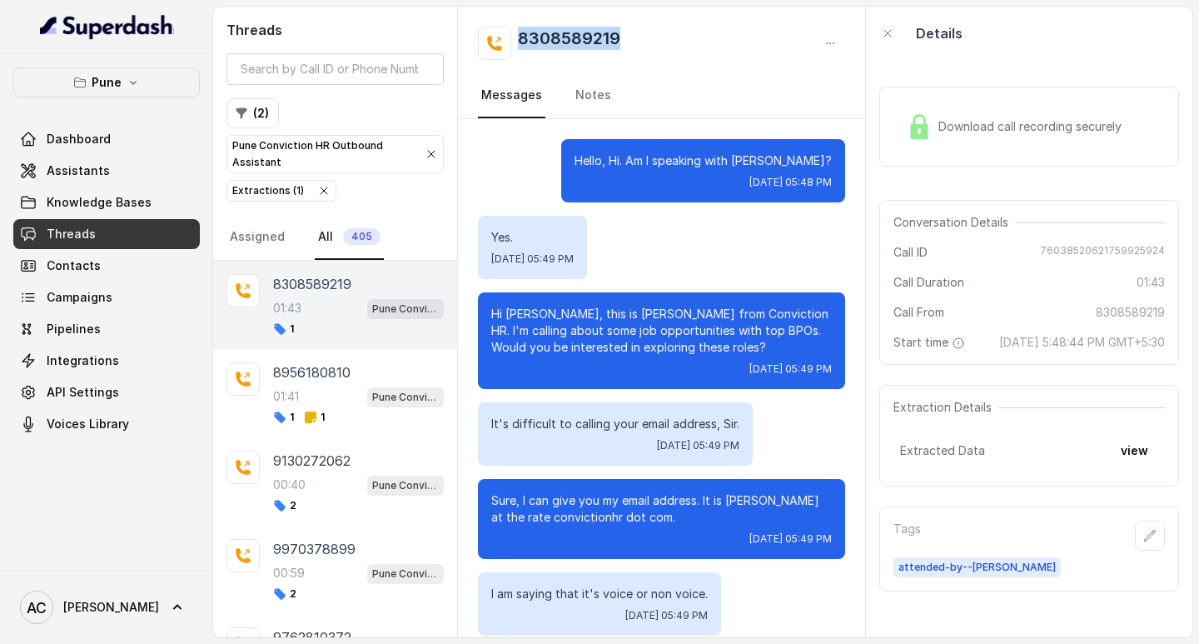
copy h2 "8308589219"
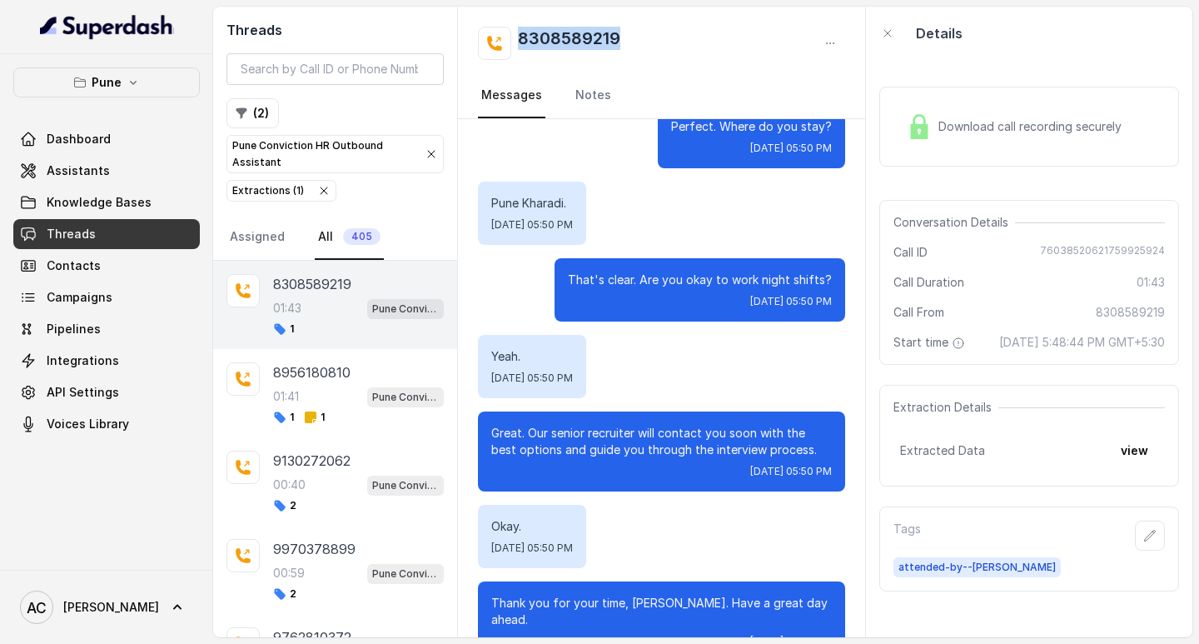
scroll to position [1404, 0]
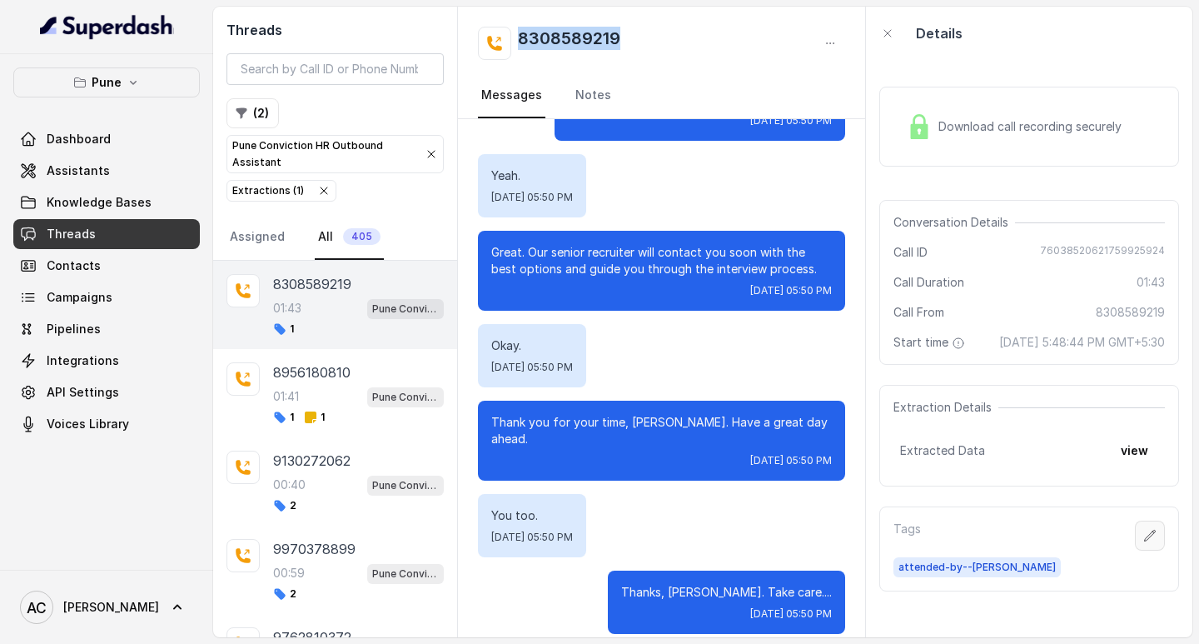
click at [1143, 542] on icon "button" at bounding box center [1149, 535] width 13 height 13
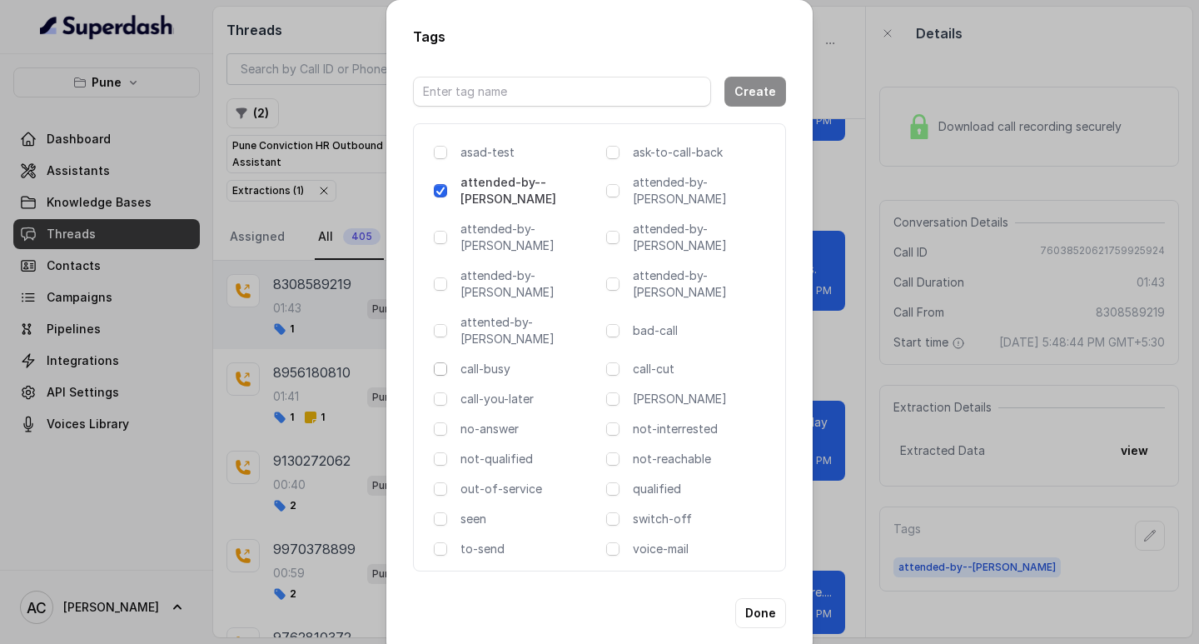
click at [442, 362] on span at bounding box center [440, 368] width 13 height 13
click at [751, 598] on button "Done" at bounding box center [760, 613] width 51 height 30
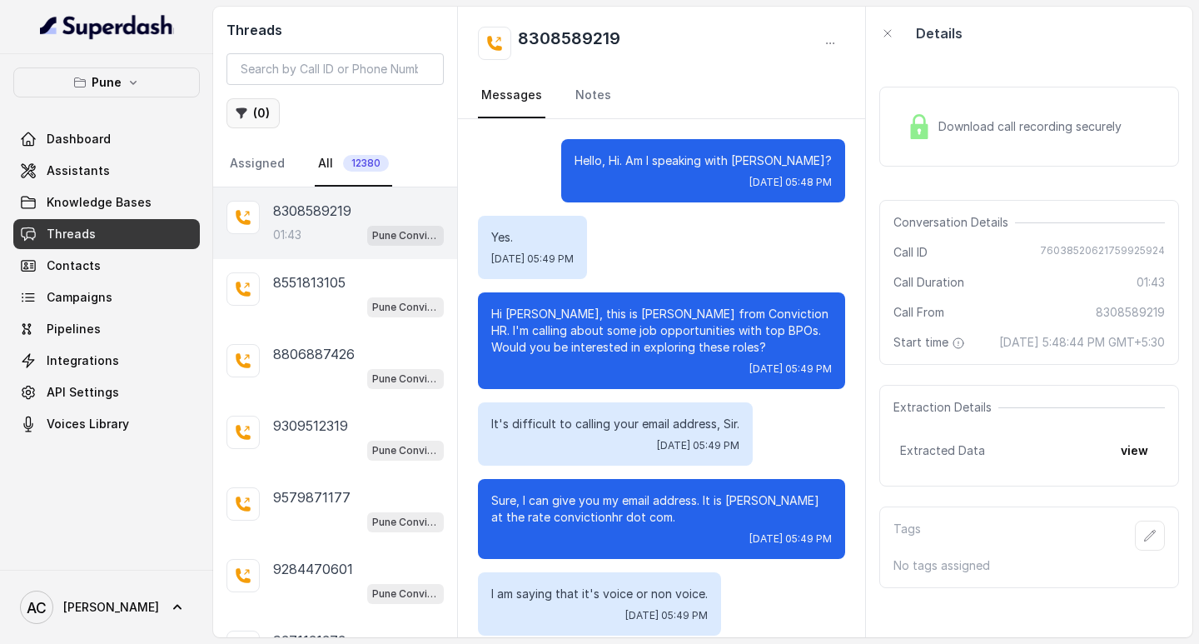
scroll to position [1404, 0]
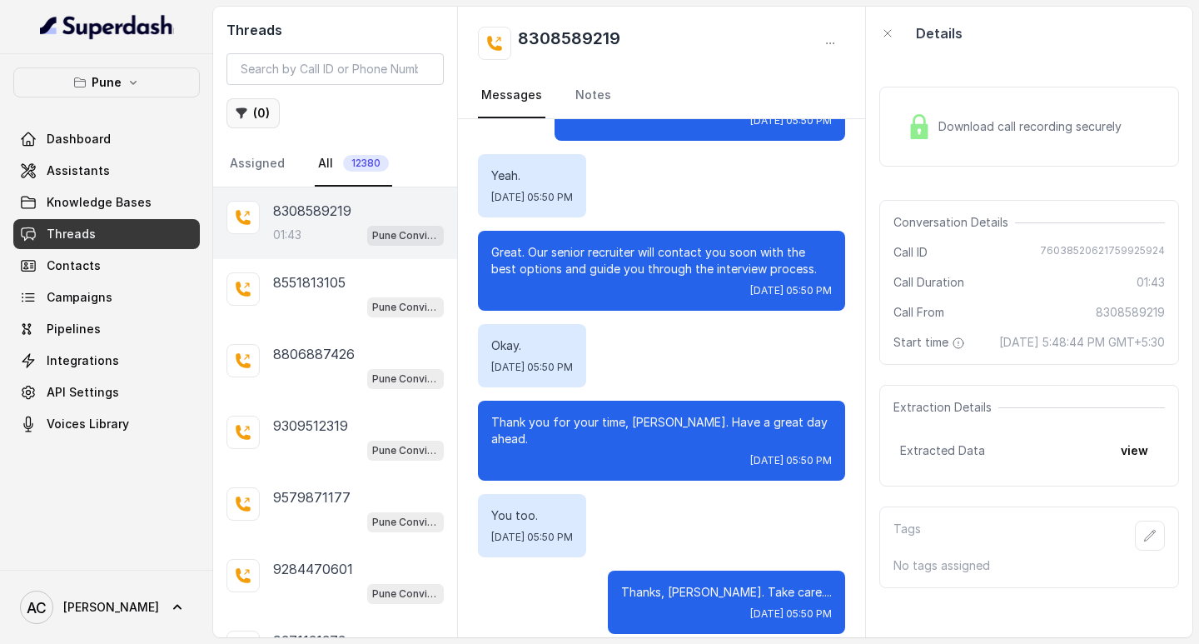
click at [273, 110] on button "( 0 )" at bounding box center [253, 113] width 53 height 30
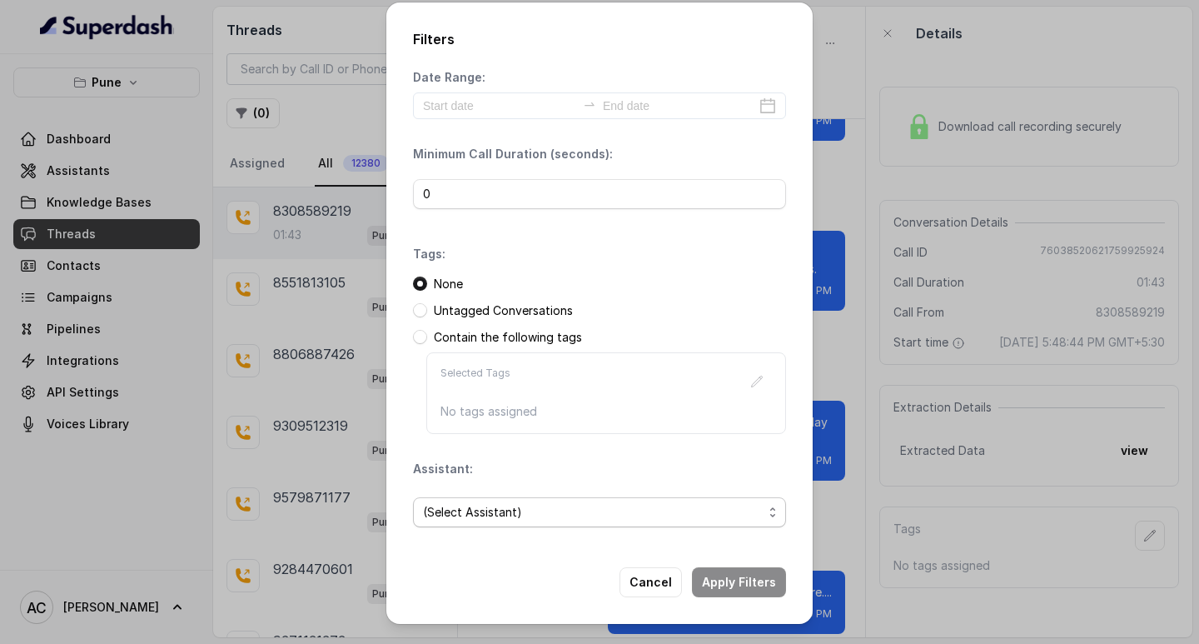
click at [462, 503] on span "(Select Assistant)" at bounding box center [593, 512] width 340 height 20
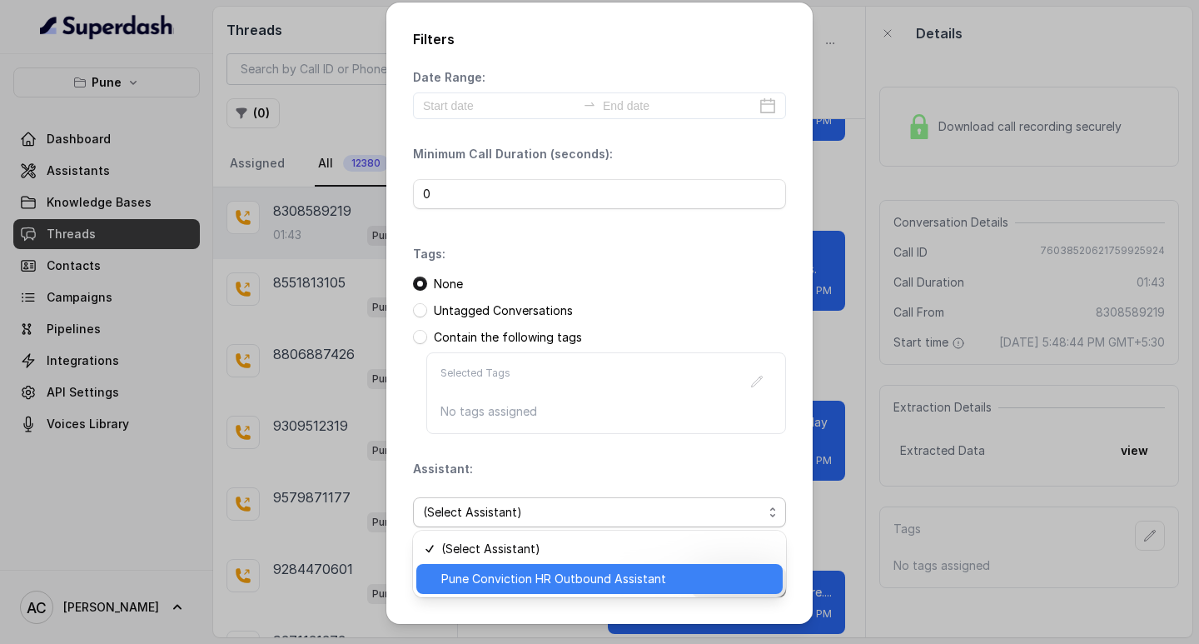
click at [501, 578] on span "Pune Conviction HR Outbound Assistant" at bounding box center [606, 579] width 331 height 20
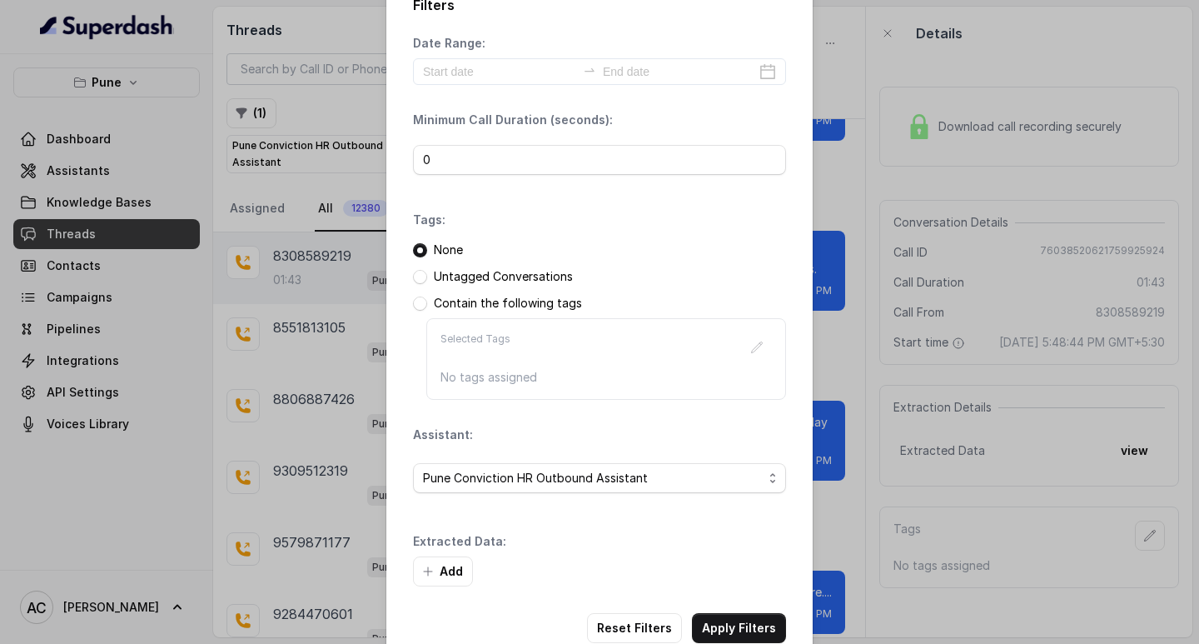
scroll to position [71, 0]
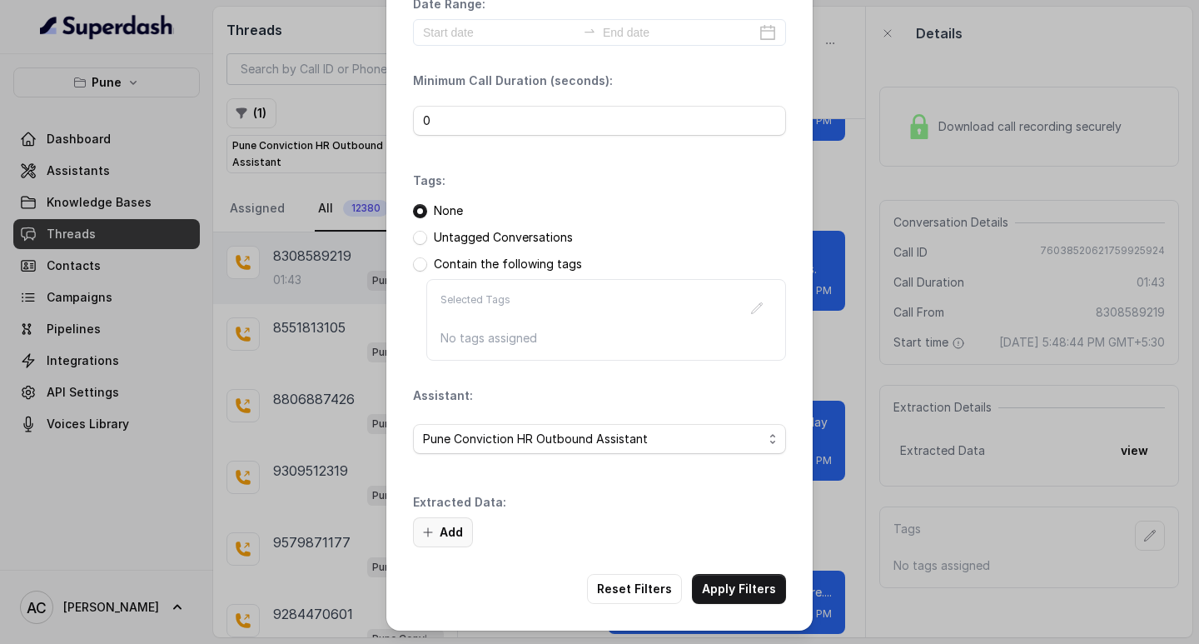
click at [445, 530] on button "Add" at bounding box center [443, 532] width 60 height 30
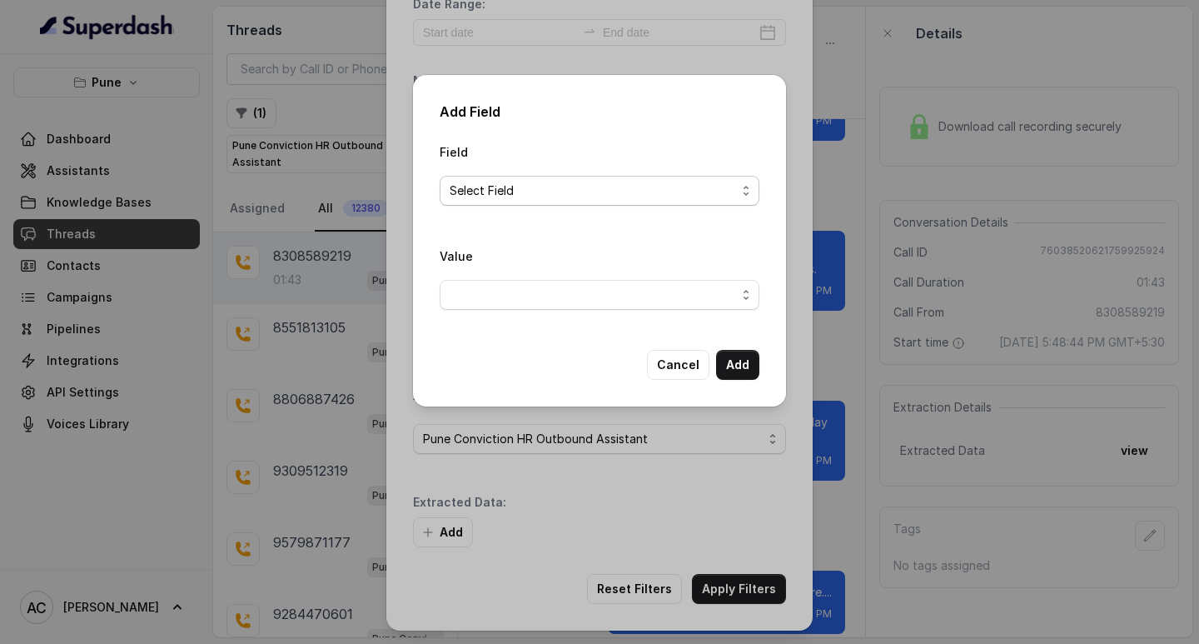
click at [489, 185] on span "Select Field" at bounding box center [593, 191] width 286 height 20
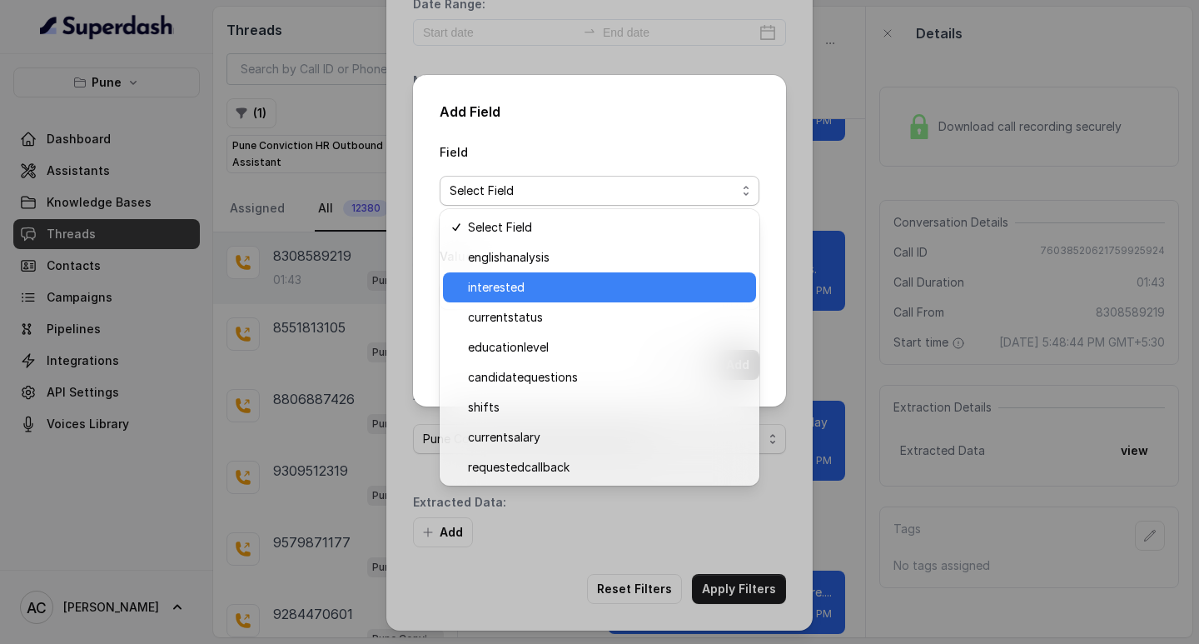
click at [501, 275] on div "interested" at bounding box center [599, 287] width 313 height 30
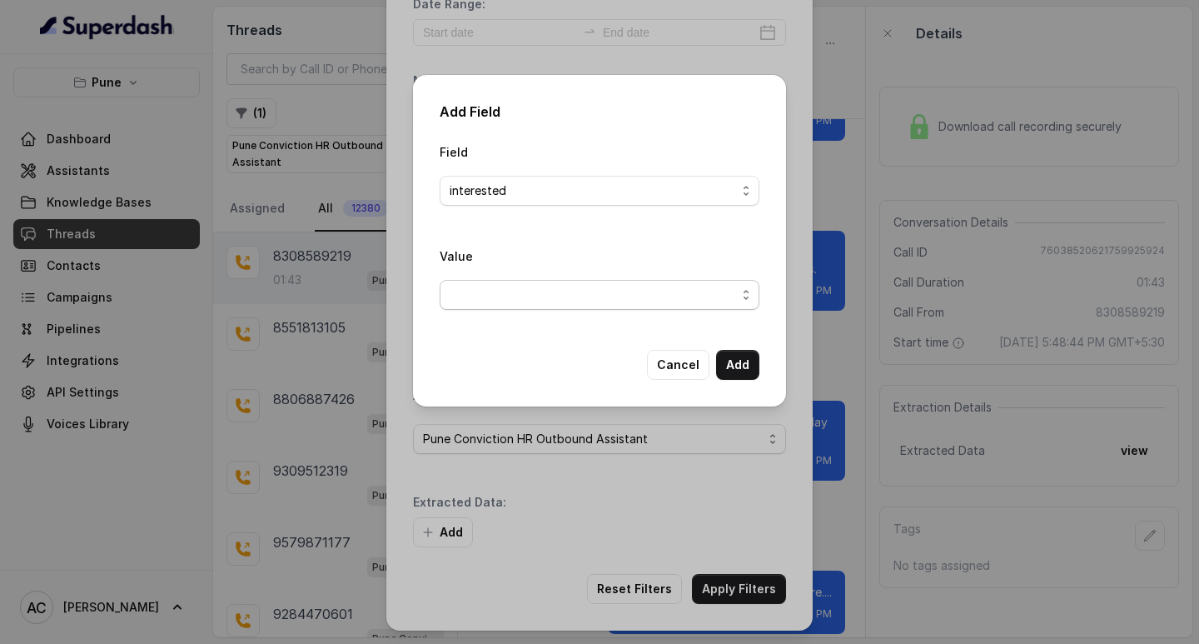
click at [521, 297] on span "button" at bounding box center [600, 295] width 320 height 30
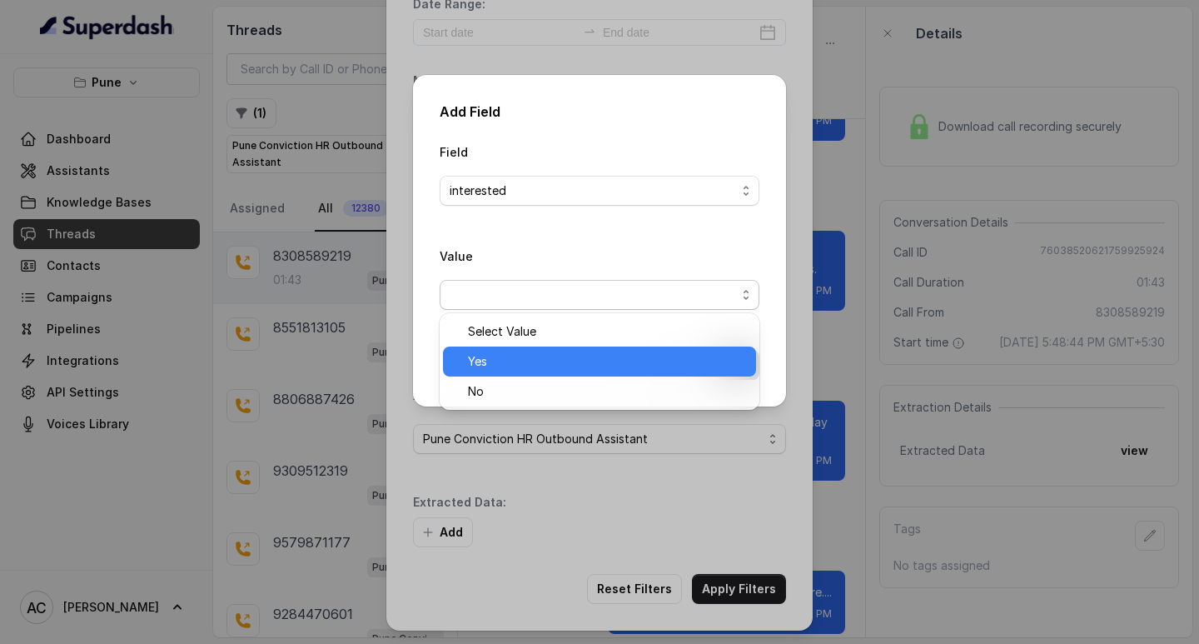
click at [517, 362] on span "Yes" at bounding box center [607, 361] width 278 height 20
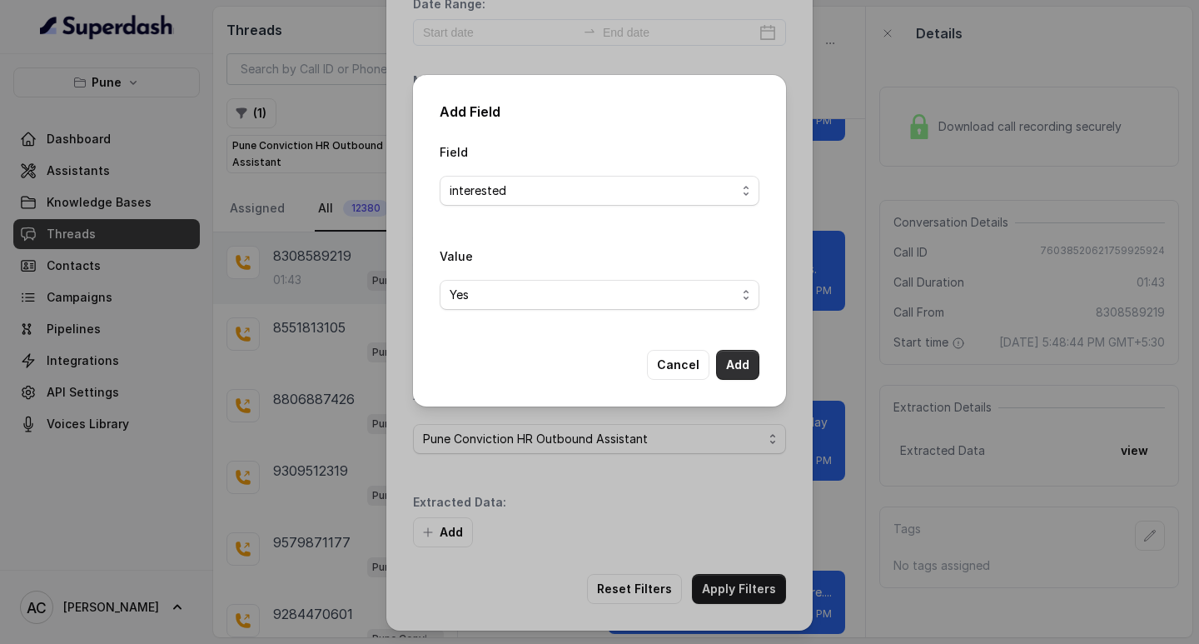
click at [750, 361] on button "Add" at bounding box center [737, 365] width 43 height 30
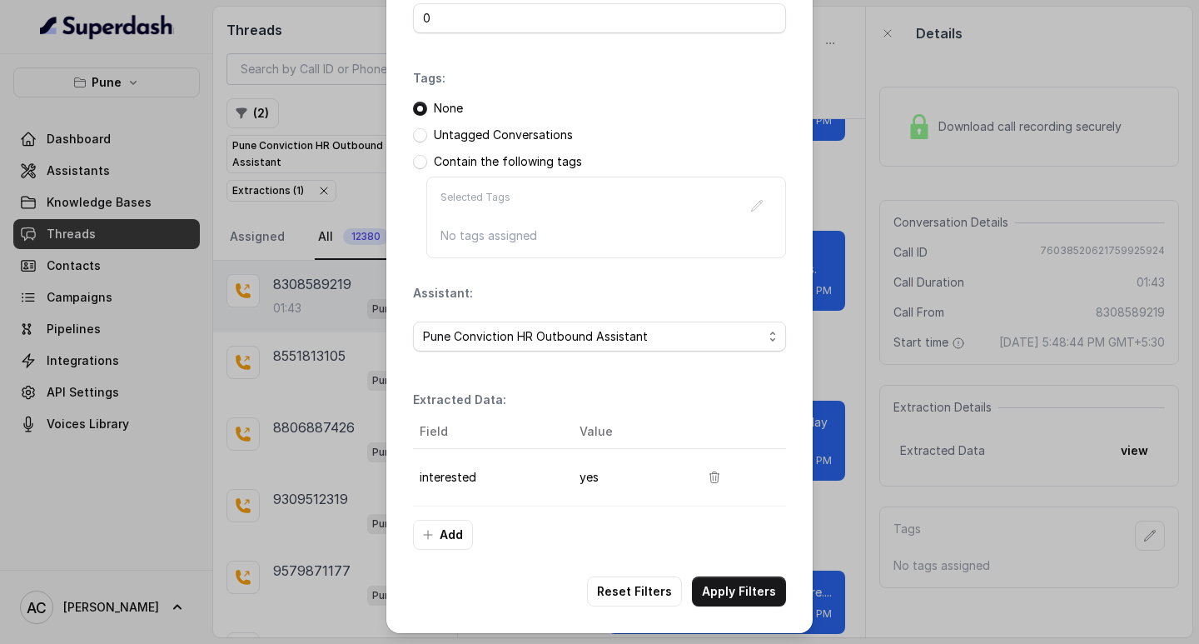
scroll to position [176, 0]
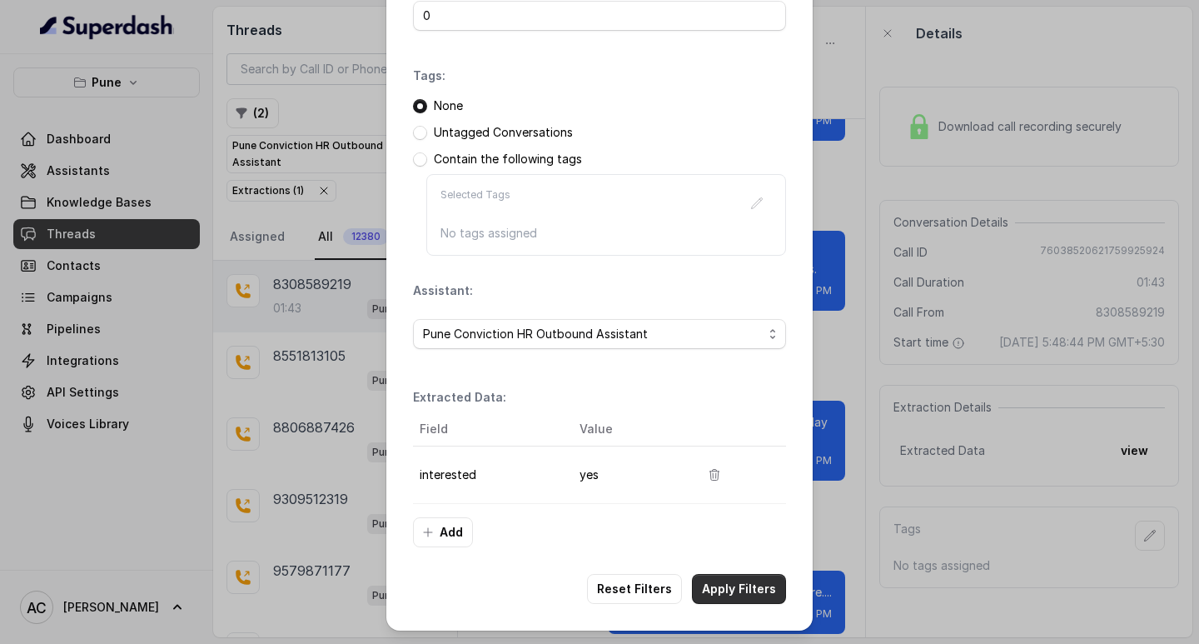
click at [715, 588] on button "Apply Filters" at bounding box center [739, 589] width 94 height 30
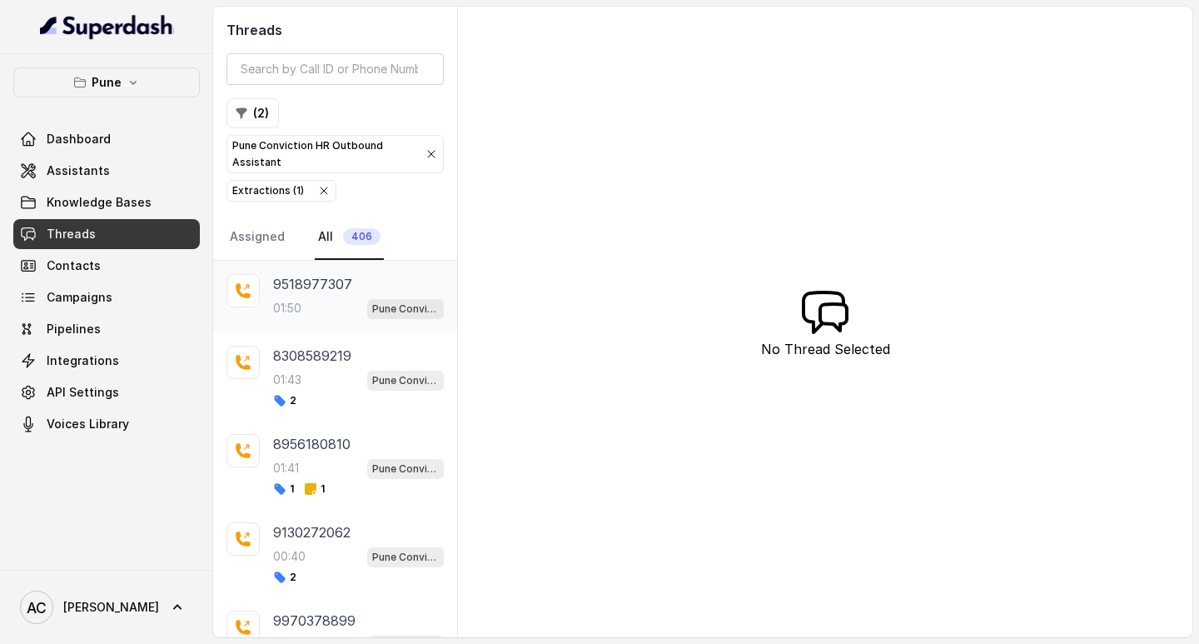
click at [299, 297] on div "01:50 Pune Conviction HR Outbound Assistant" at bounding box center [358, 308] width 171 height 22
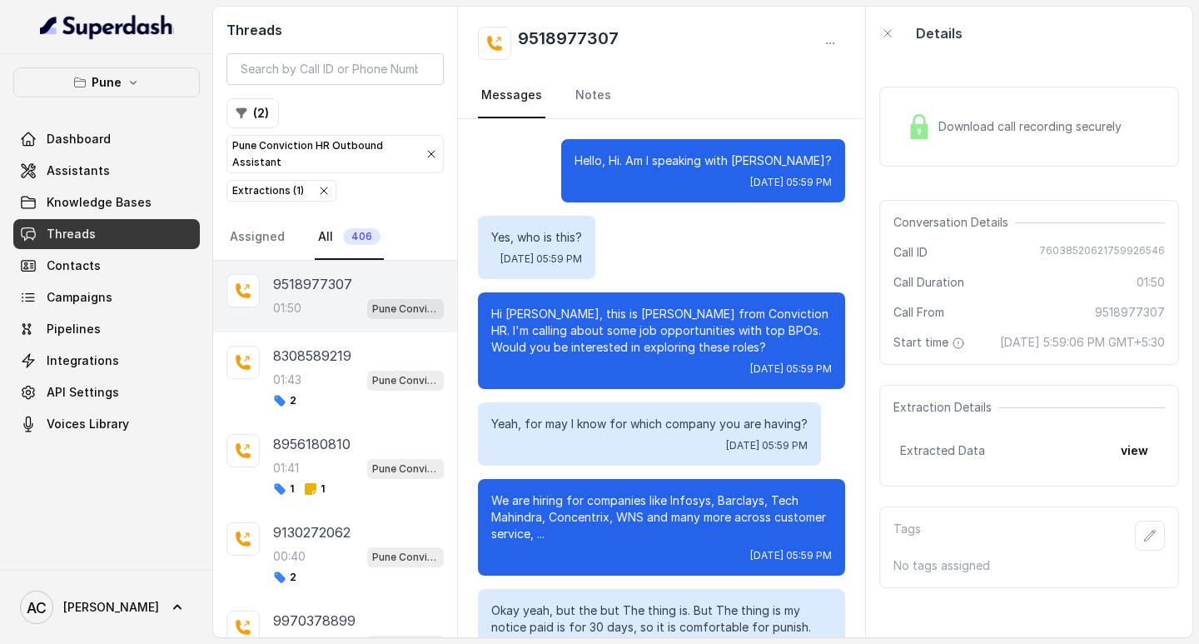
scroll to position [1181, 0]
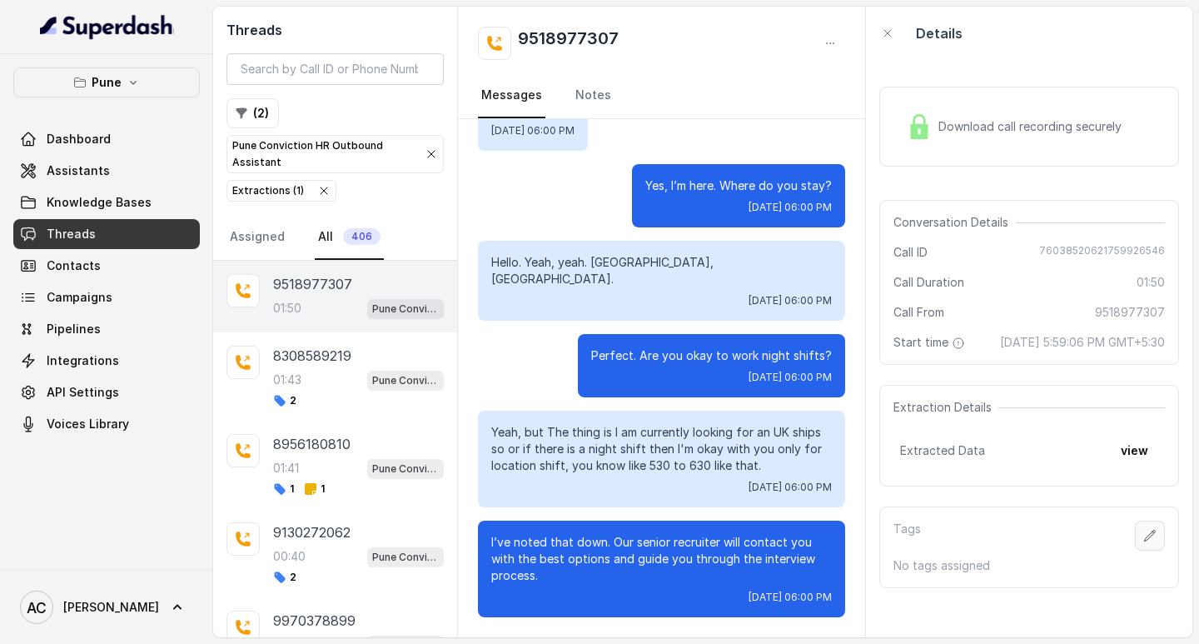
click at [1145, 540] on icon "button" at bounding box center [1150, 535] width 11 height 11
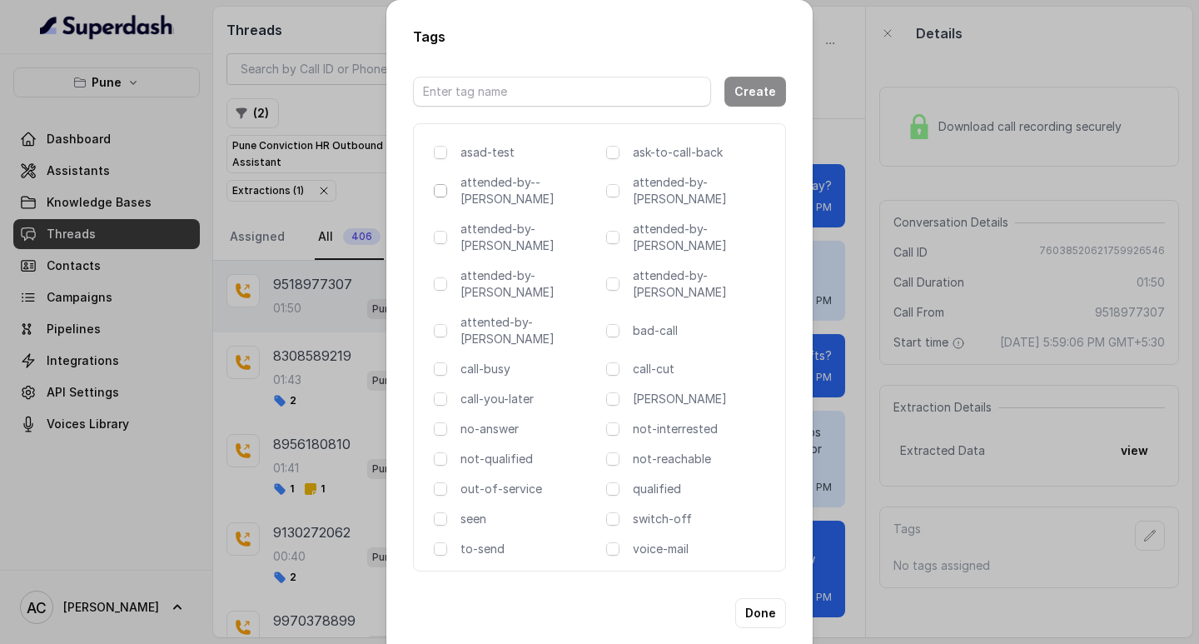
click at [438, 195] on span at bounding box center [440, 190] width 13 height 13
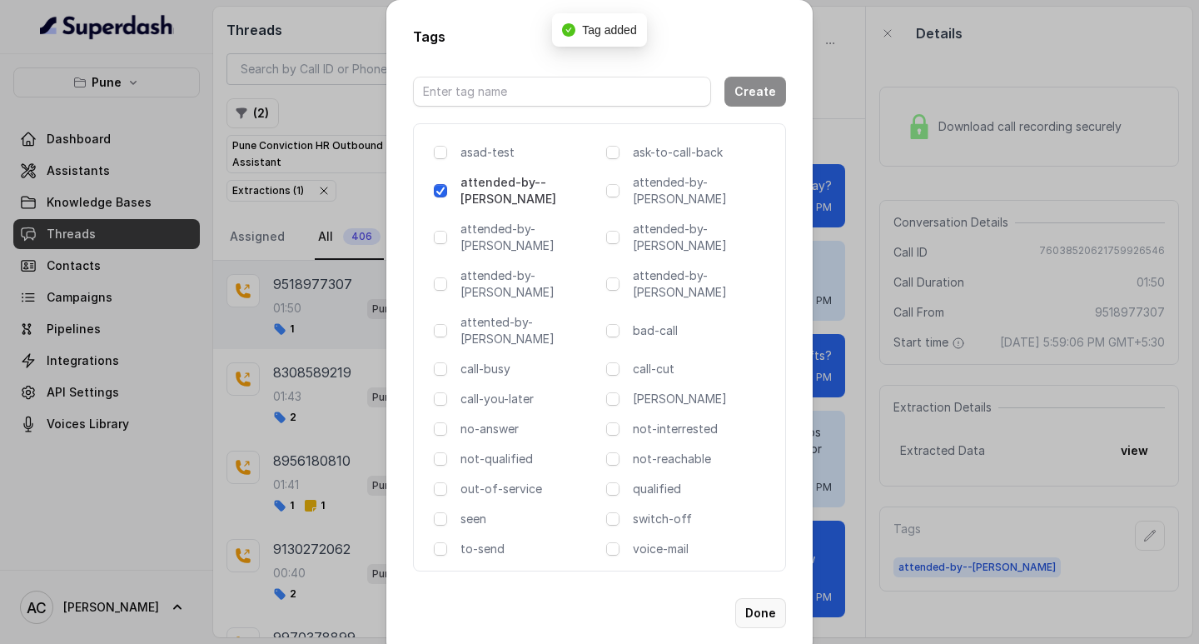
click at [759, 598] on button "Done" at bounding box center [760, 613] width 51 height 30
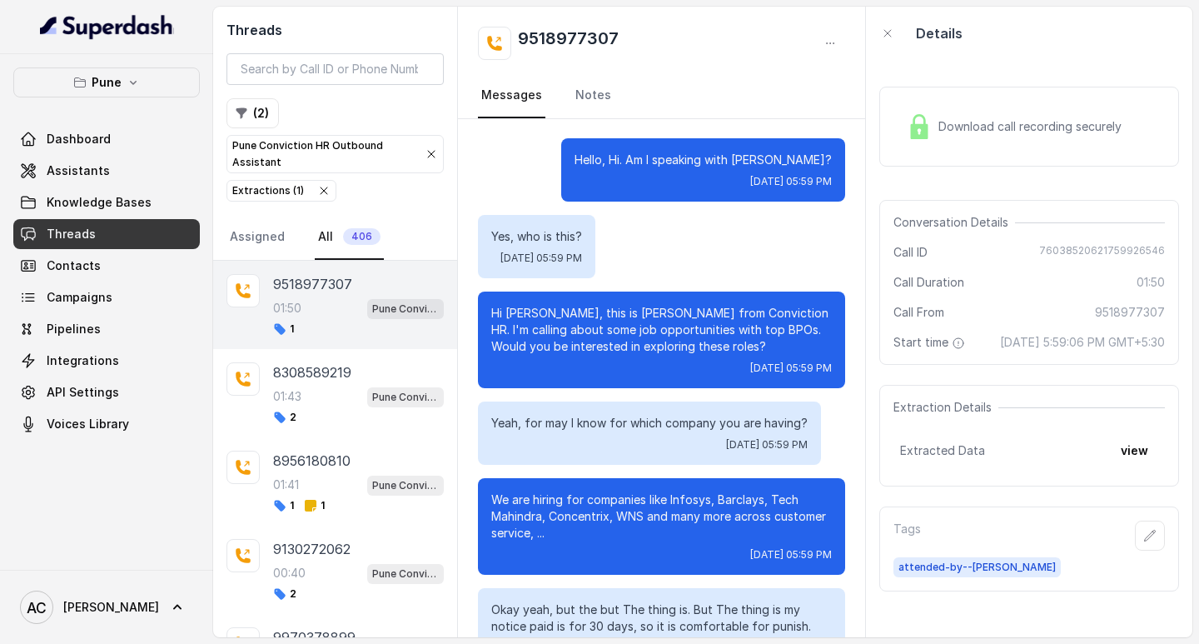
scroll to position [0, 0]
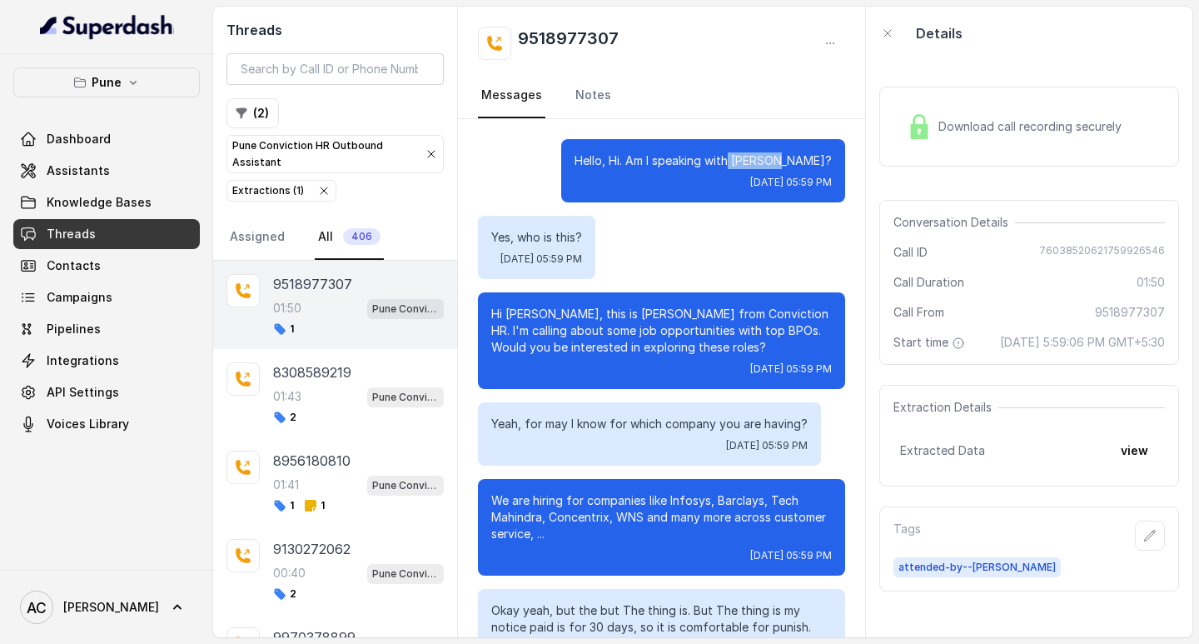
drag, startPoint x: 755, startPoint y: 157, endPoint x: 814, endPoint y: 163, distance: 59.4
click at [814, 163] on p "Hello, Hi. Am I speaking with SAURABH?" at bounding box center [703, 160] width 257 height 17
copy p "SAURABH"
drag, startPoint x: 646, startPoint y: 32, endPoint x: 496, endPoint y: 47, distance: 151.4
click at [496, 47] on div "9518977307" at bounding box center [661, 43] width 367 height 33
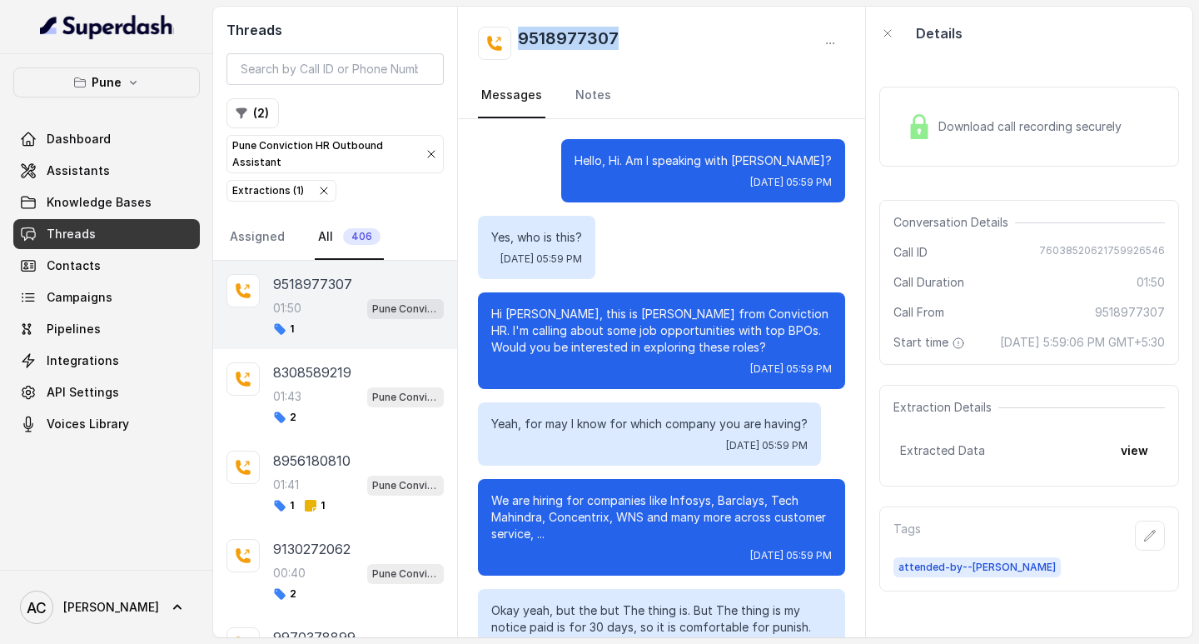
copy h2 "9518977307"
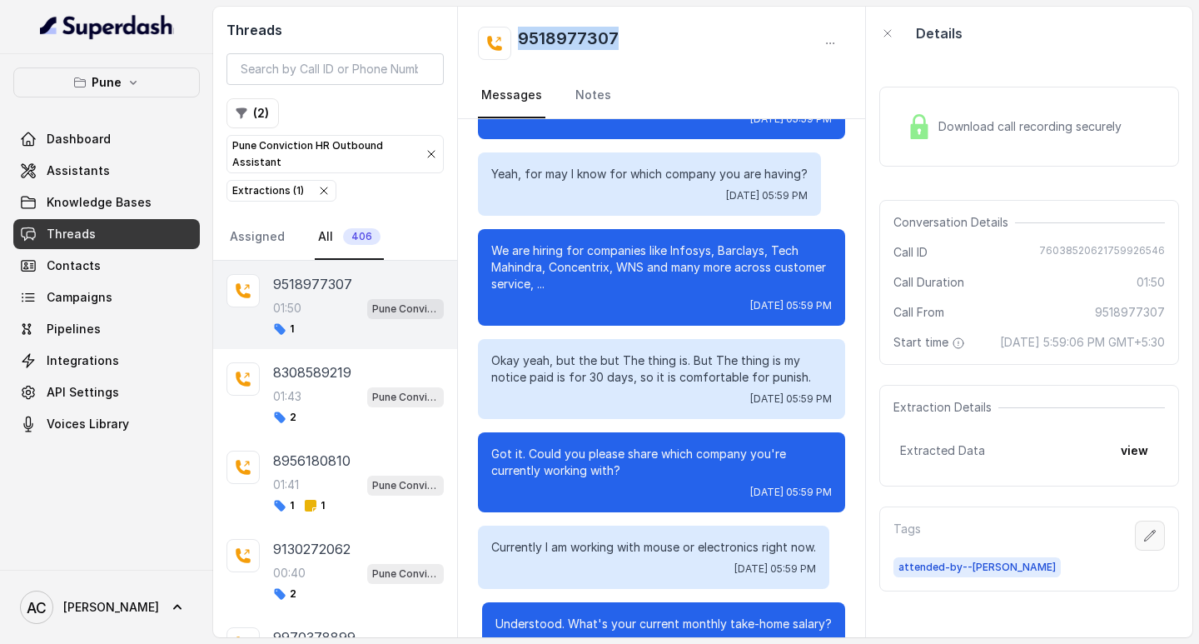
click at [1143, 542] on icon "button" at bounding box center [1149, 535] width 13 height 13
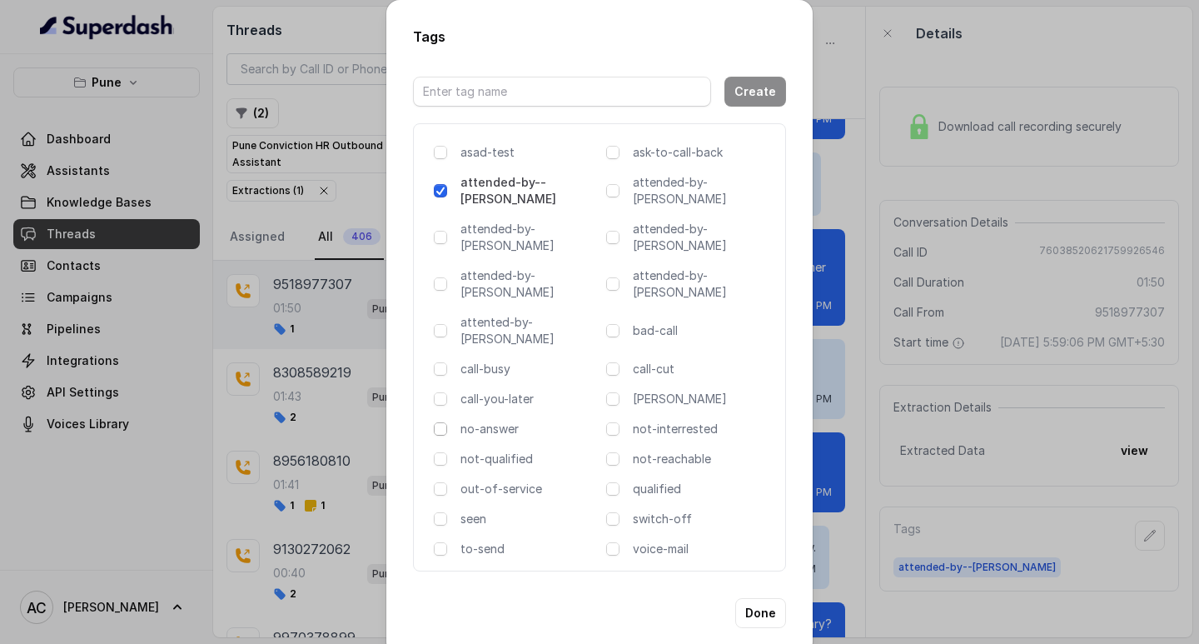
click at [438, 422] on span at bounding box center [440, 428] width 13 height 13
click at [764, 598] on button "Done" at bounding box center [760, 613] width 51 height 30
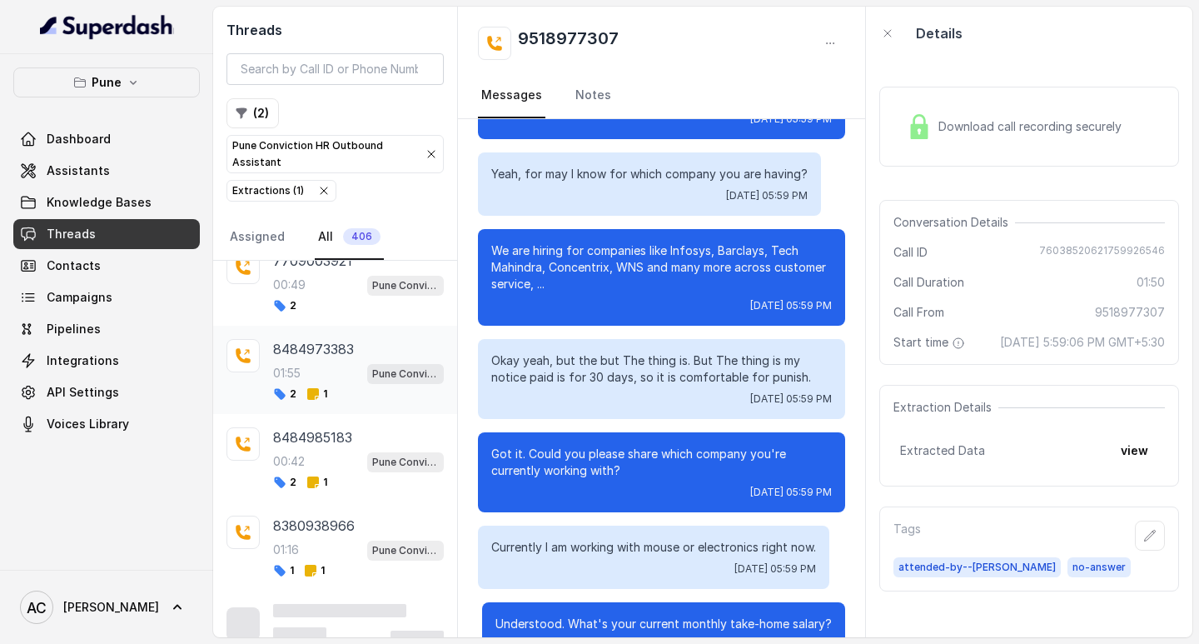
scroll to position [573, 0]
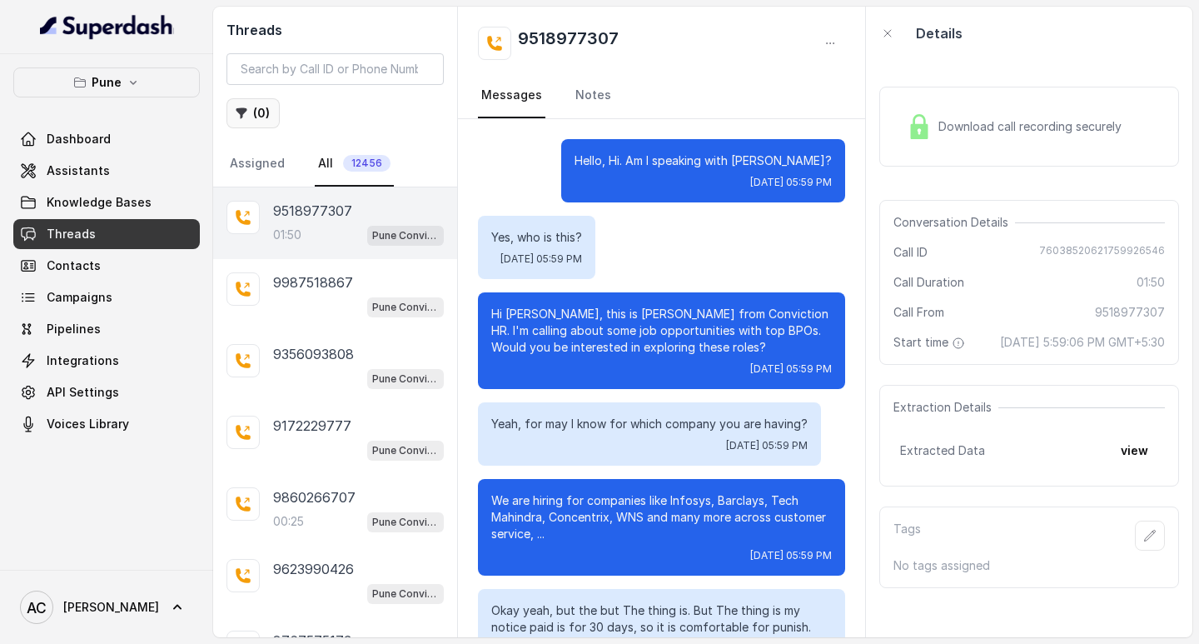
scroll to position [1181, 0]
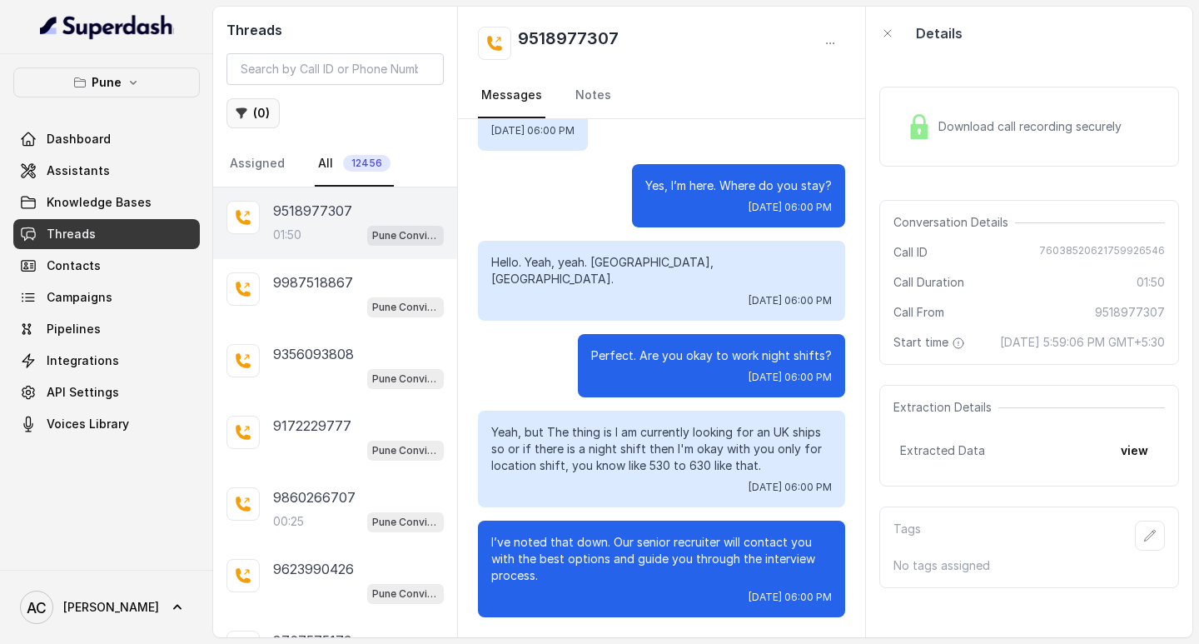
click at [261, 112] on button "( 0 )" at bounding box center [253, 113] width 53 height 30
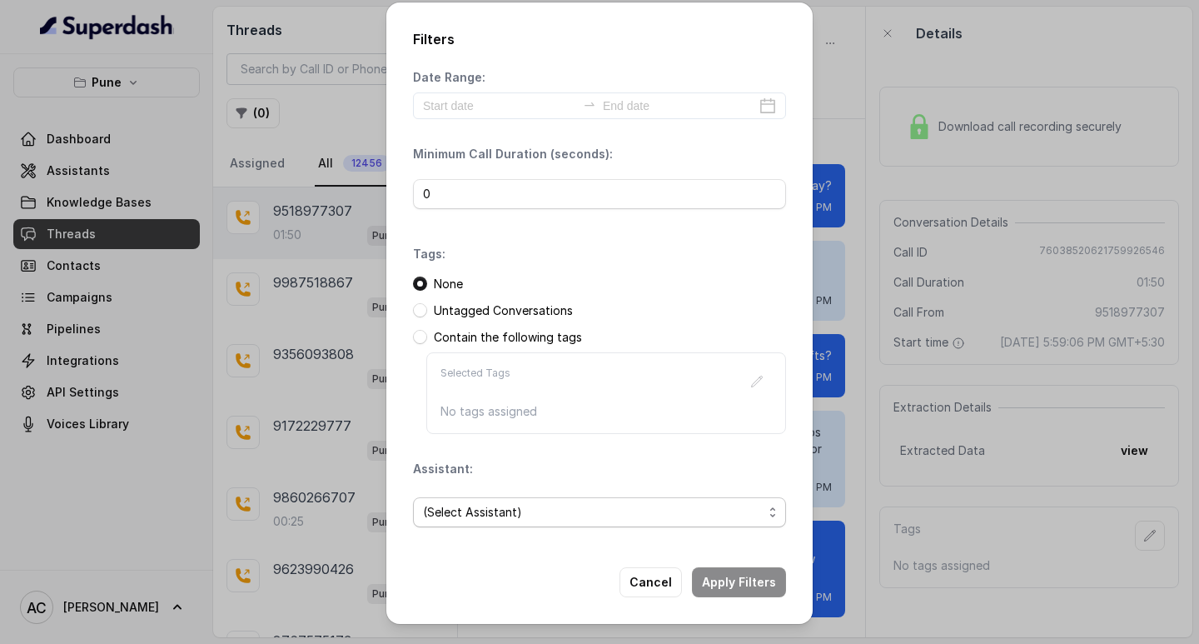
click at [448, 512] on span "(Select Assistant)" at bounding box center [593, 512] width 340 height 20
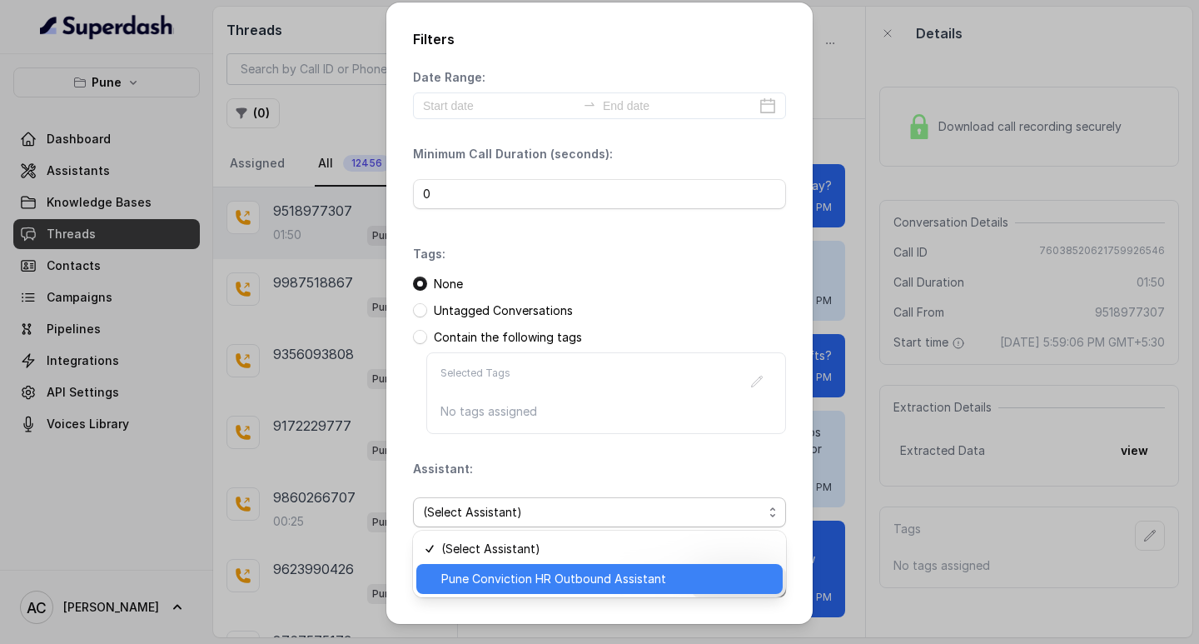
click at [468, 575] on span "Pune Conviction HR Outbound Assistant" at bounding box center [606, 579] width 331 height 20
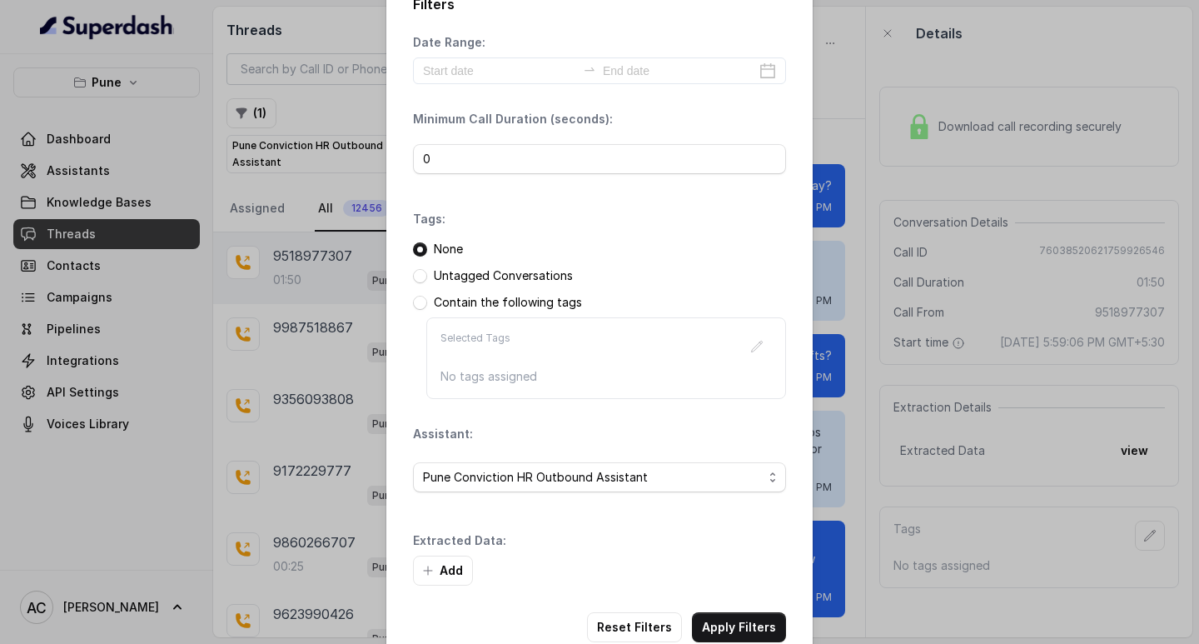
scroll to position [71, 0]
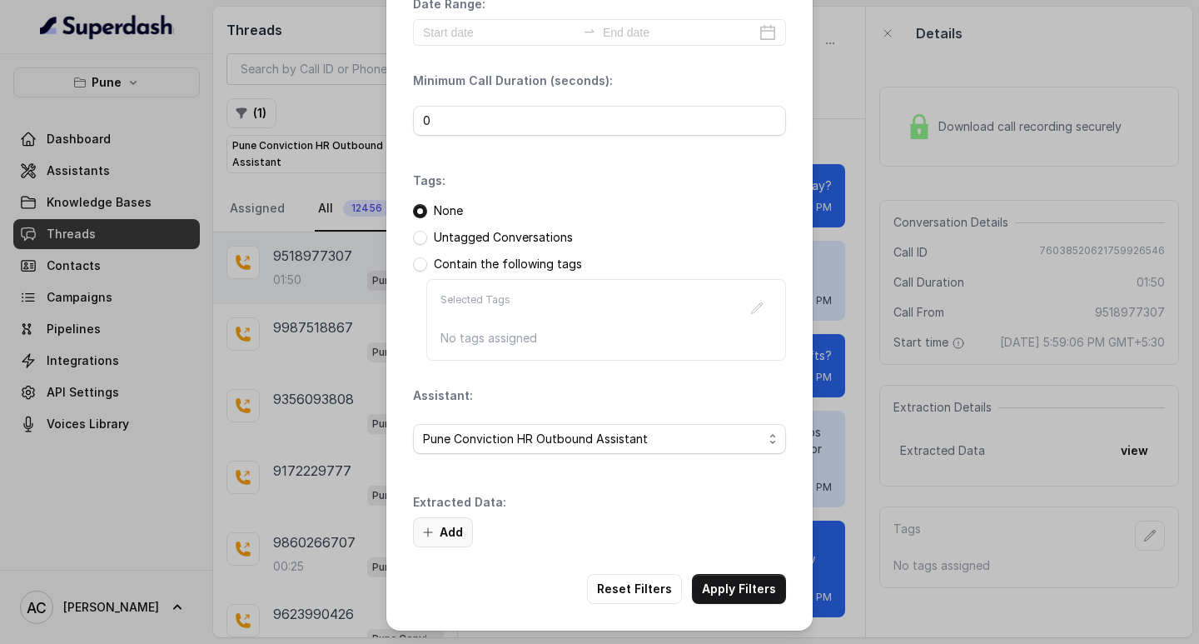
click at [446, 535] on button "Add" at bounding box center [443, 532] width 60 height 30
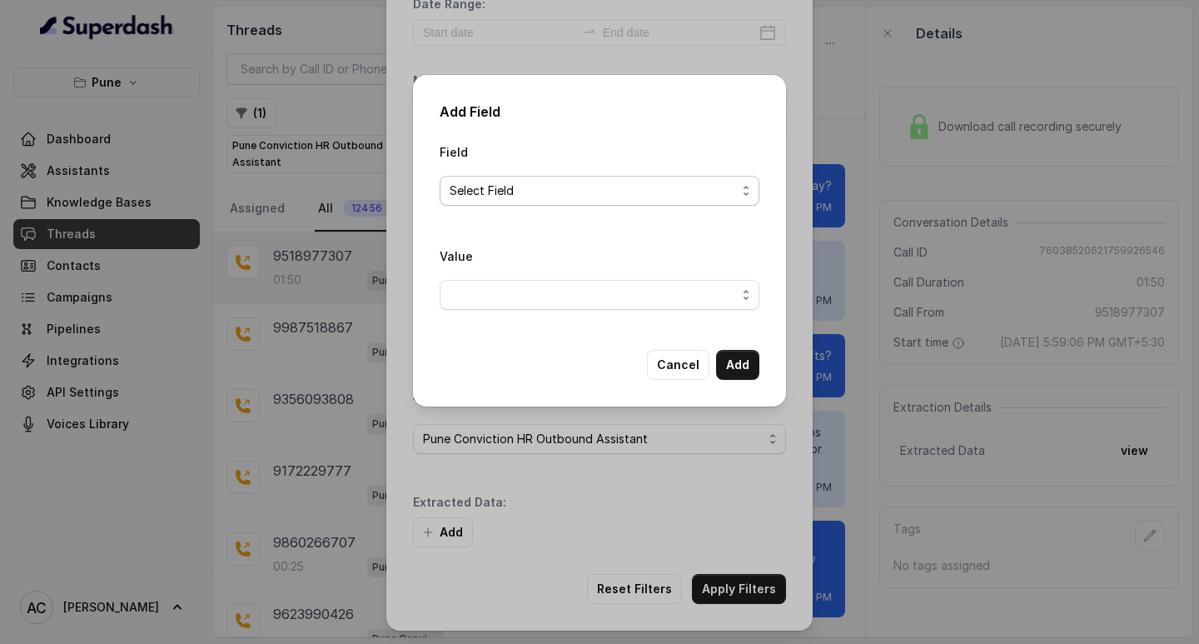
click at [483, 187] on span "Select Field" at bounding box center [593, 191] width 286 height 20
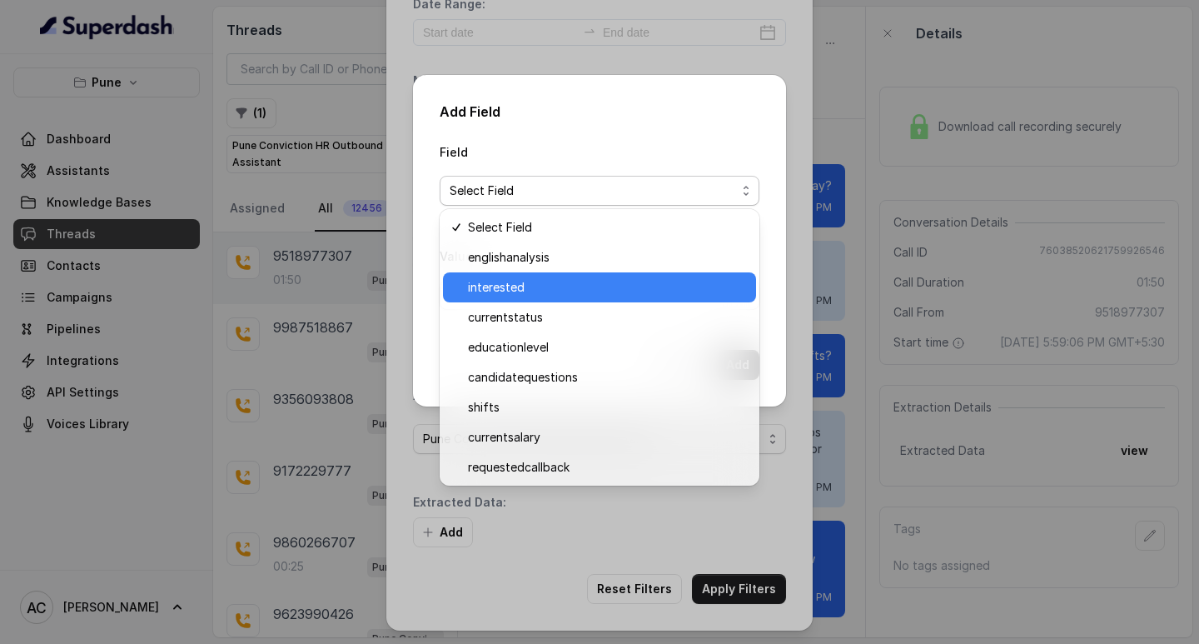
click at [491, 289] on span "interested" at bounding box center [607, 287] width 278 height 20
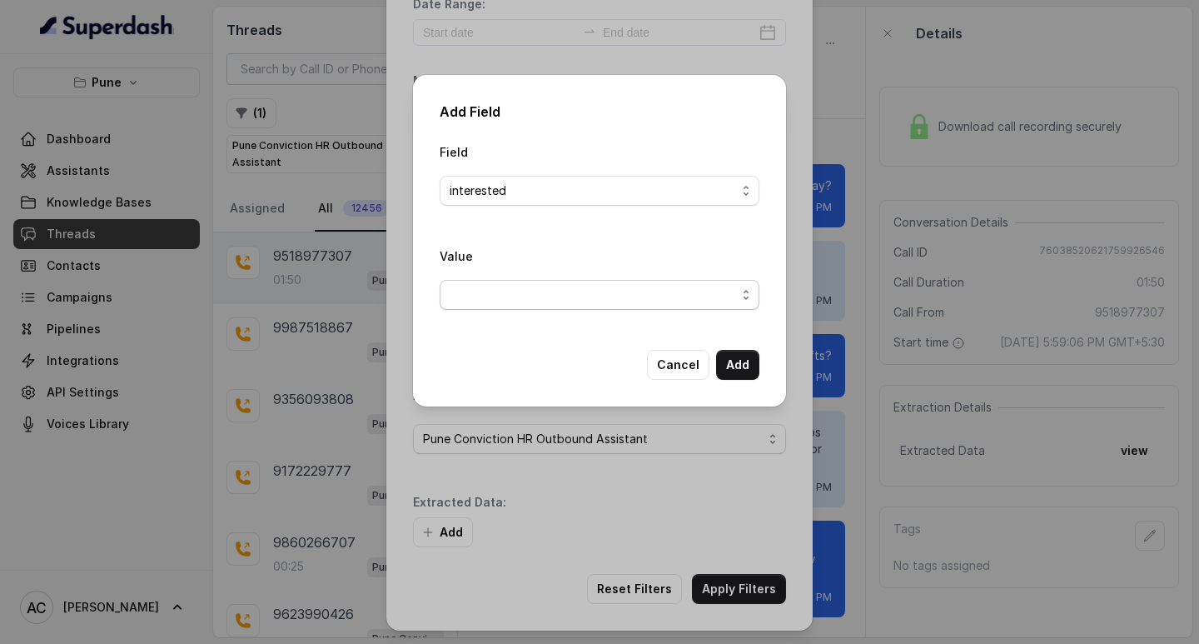
click at [478, 291] on span "button" at bounding box center [600, 295] width 320 height 30
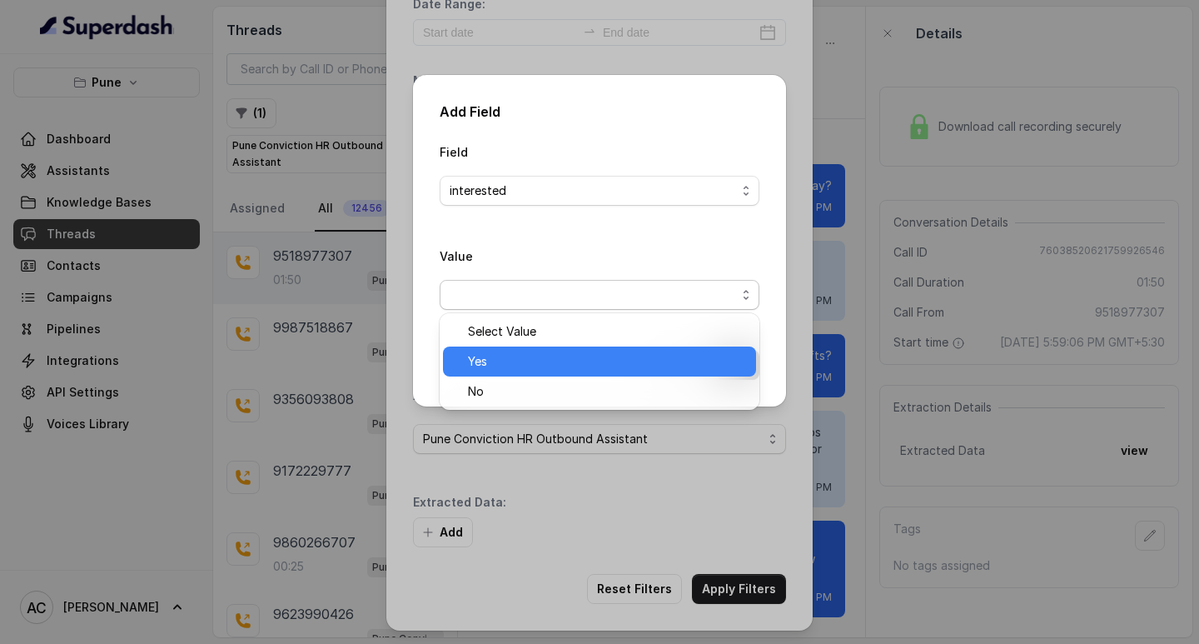
click at [476, 362] on span "Yes" at bounding box center [607, 361] width 278 height 20
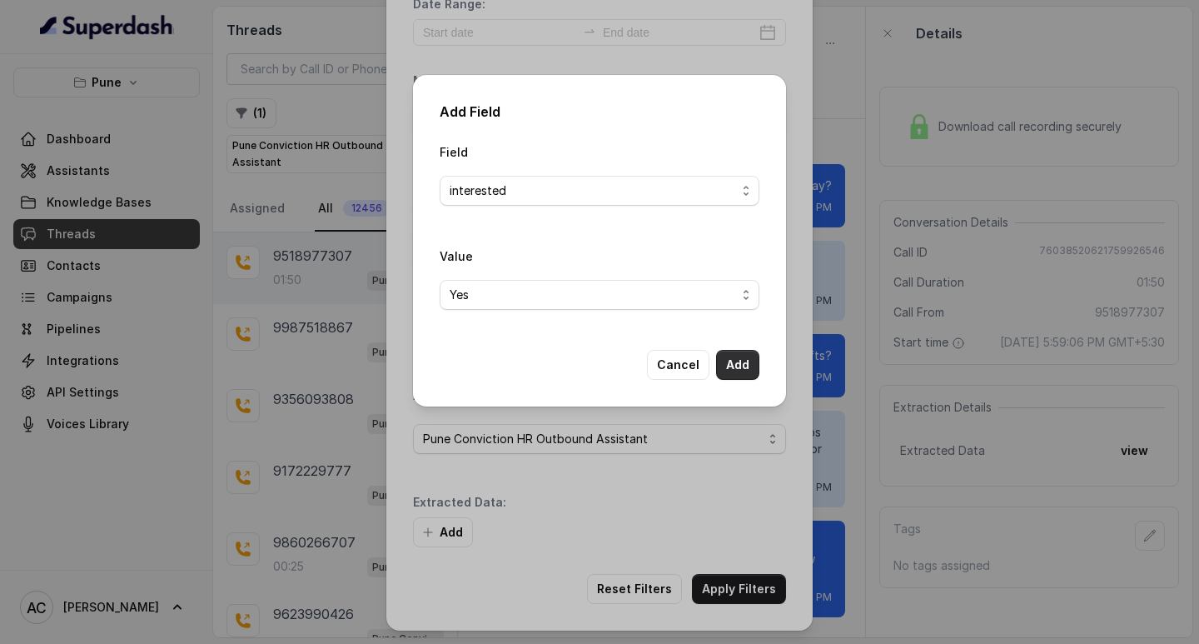
click at [724, 363] on button "Add" at bounding box center [737, 365] width 43 height 30
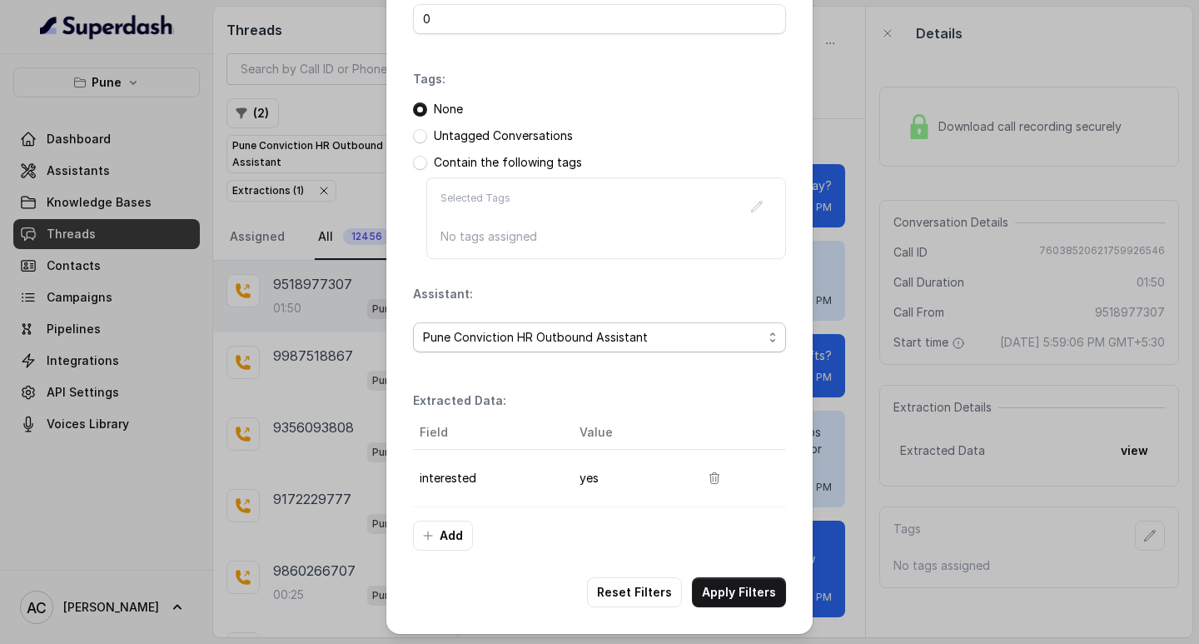
scroll to position [176, 0]
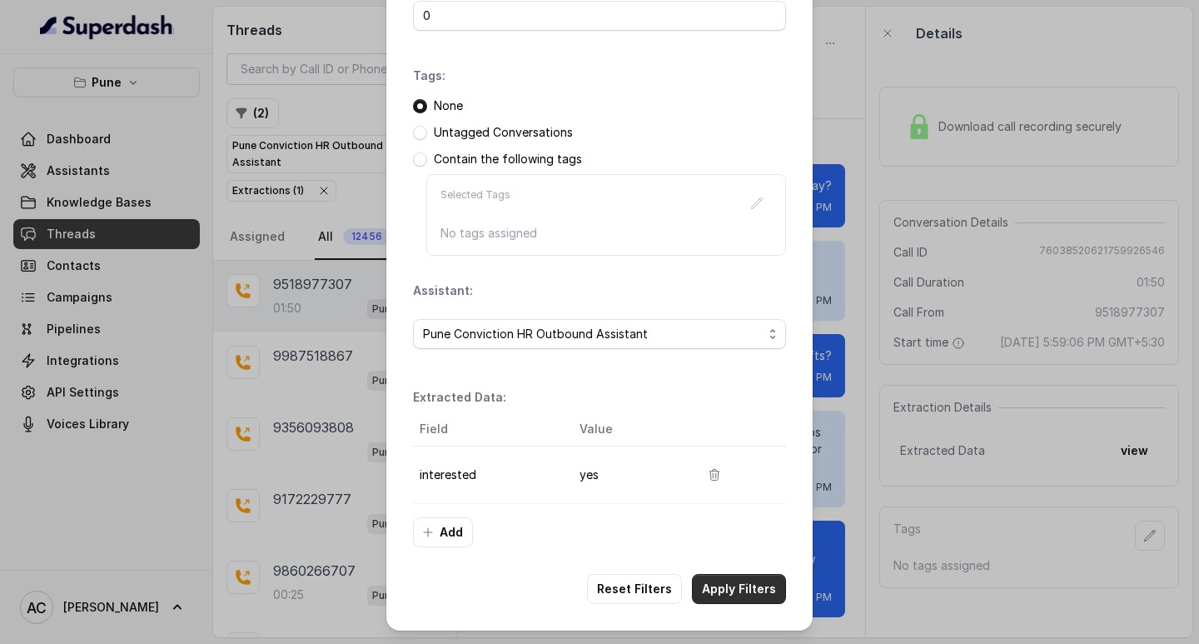
click at [721, 589] on button "Apply Filters" at bounding box center [739, 589] width 94 height 30
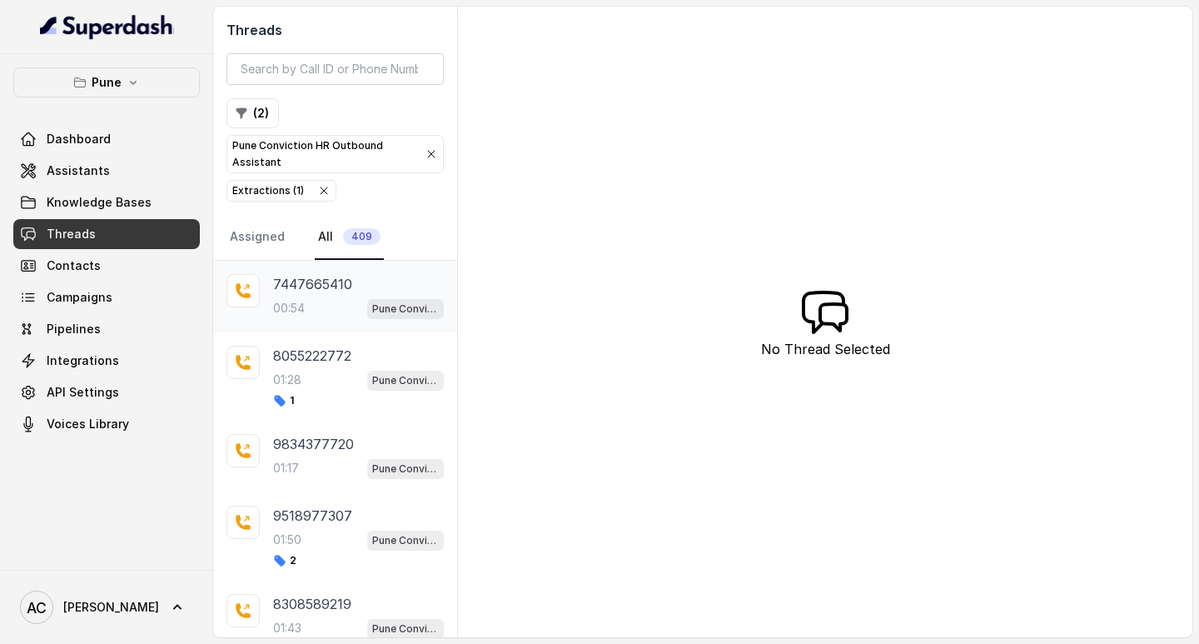
click at [308, 296] on div "7447665410 00:54 Pune Conviction HR Outbound Assistant" at bounding box center [358, 296] width 171 height 45
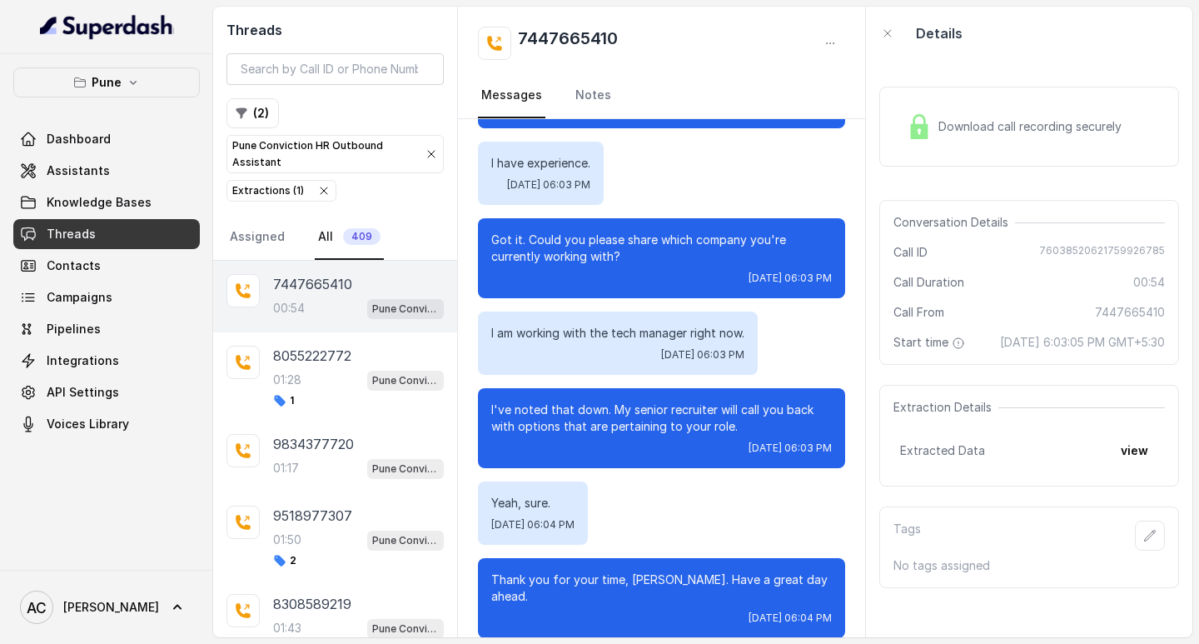
scroll to position [435, 0]
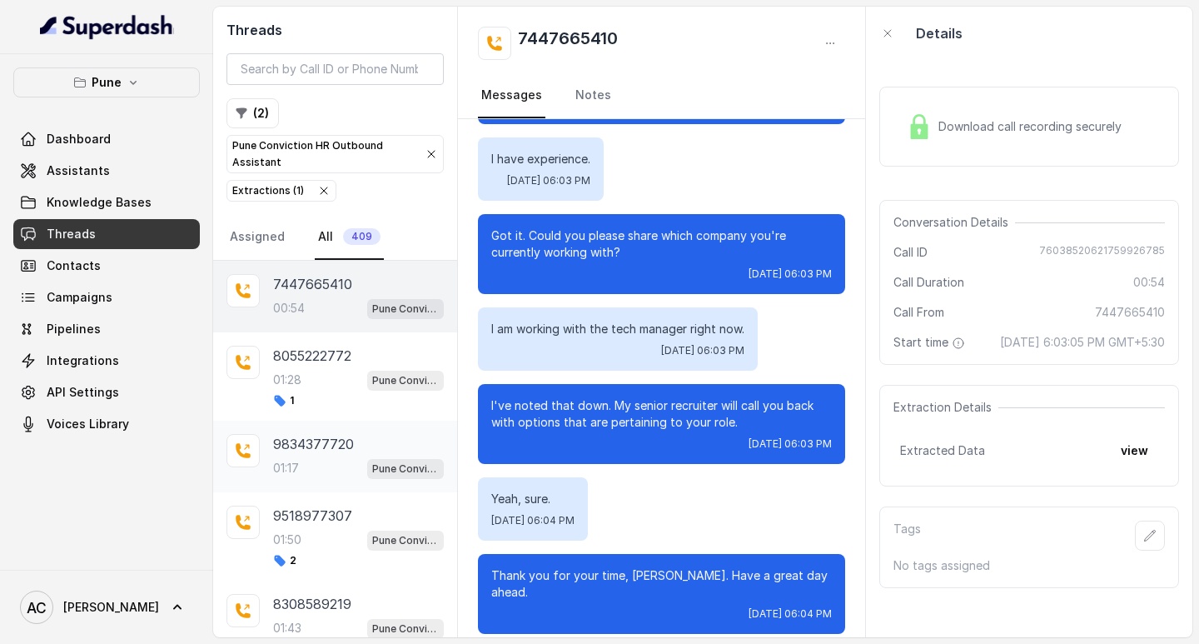
click at [293, 466] on p "01:17" at bounding box center [286, 468] width 26 height 17
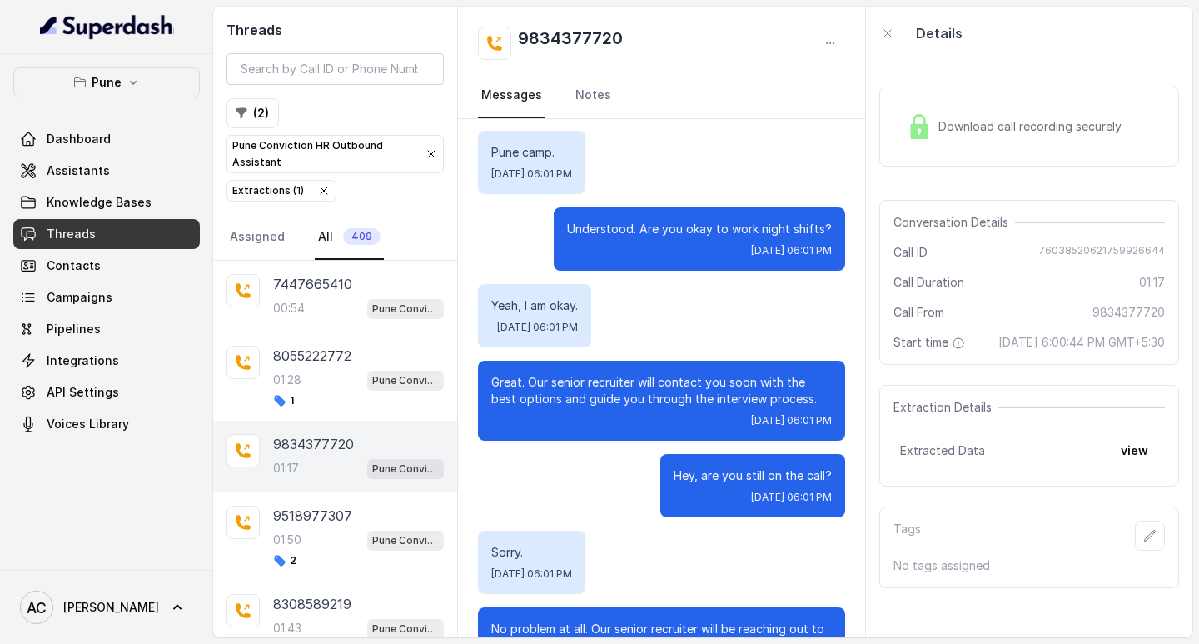
scroll to position [758, 0]
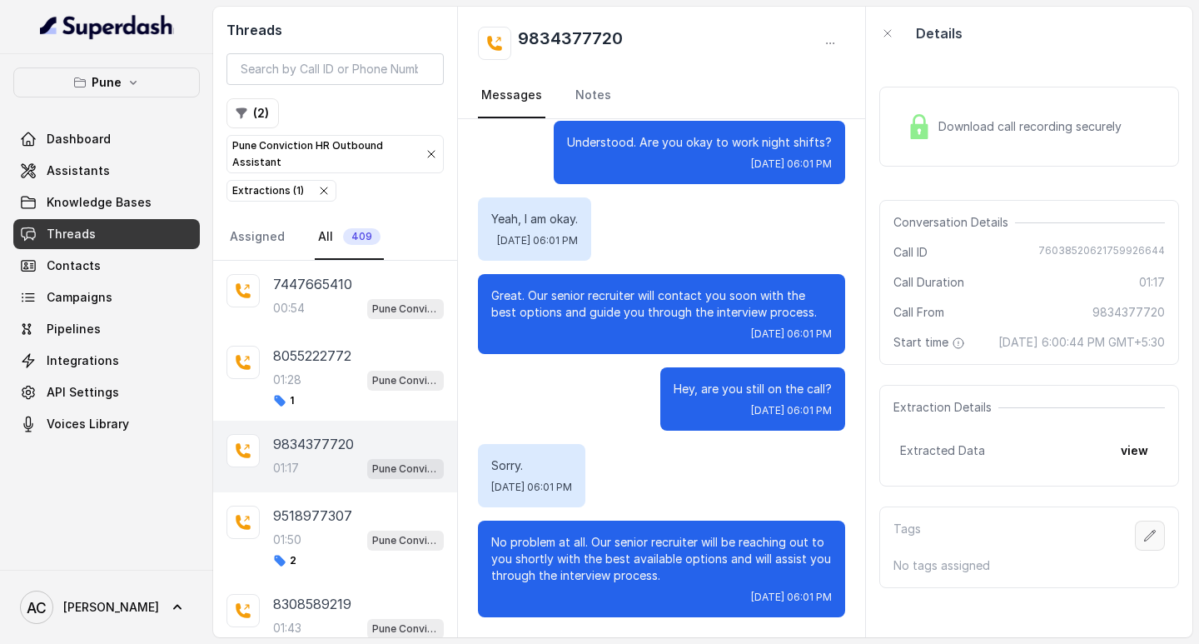
click at [1143, 542] on icon "button" at bounding box center [1149, 535] width 13 height 13
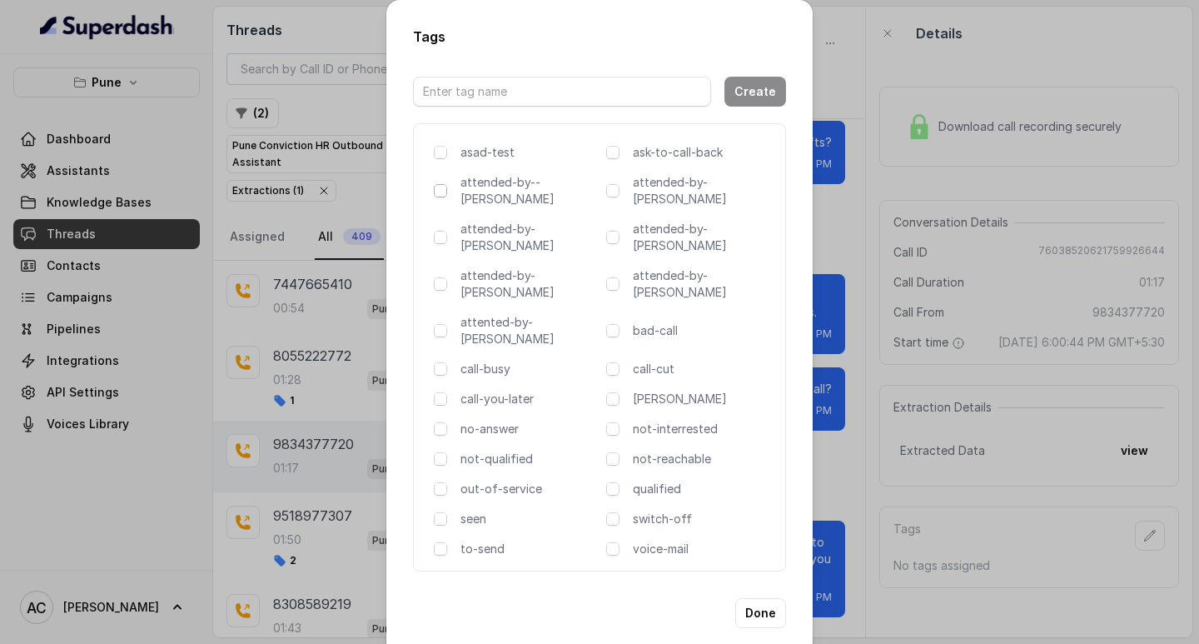
click at [444, 192] on span at bounding box center [440, 190] width 13 height 13
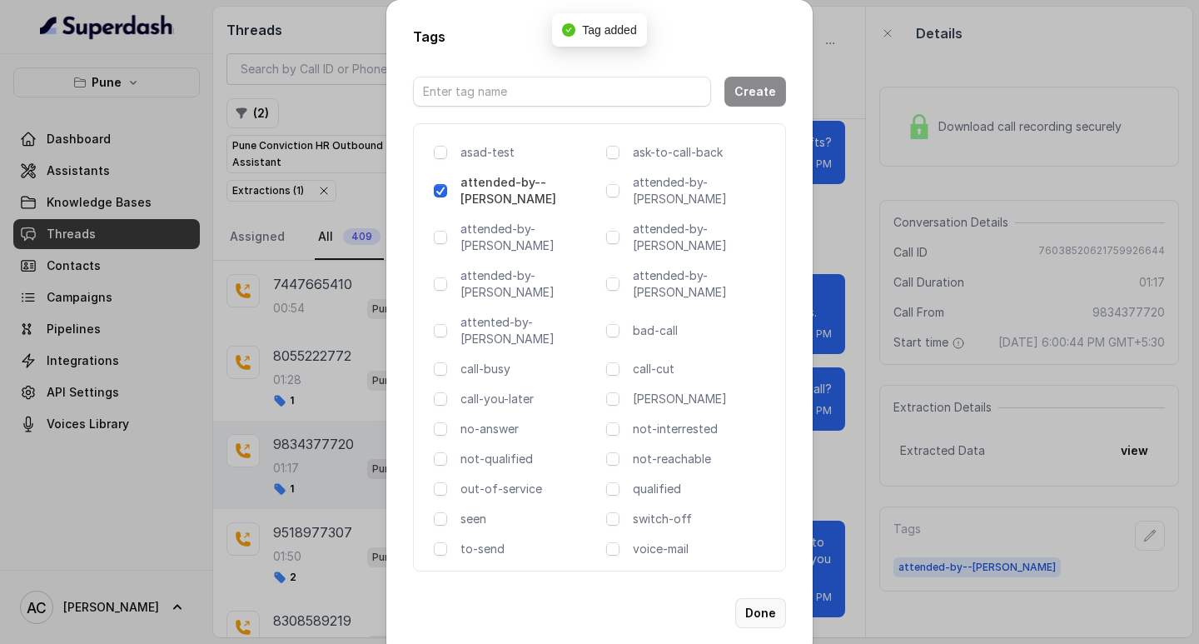
click at [755, 598] on button "Done" at bounding box center [760, 613] width 51 height 30
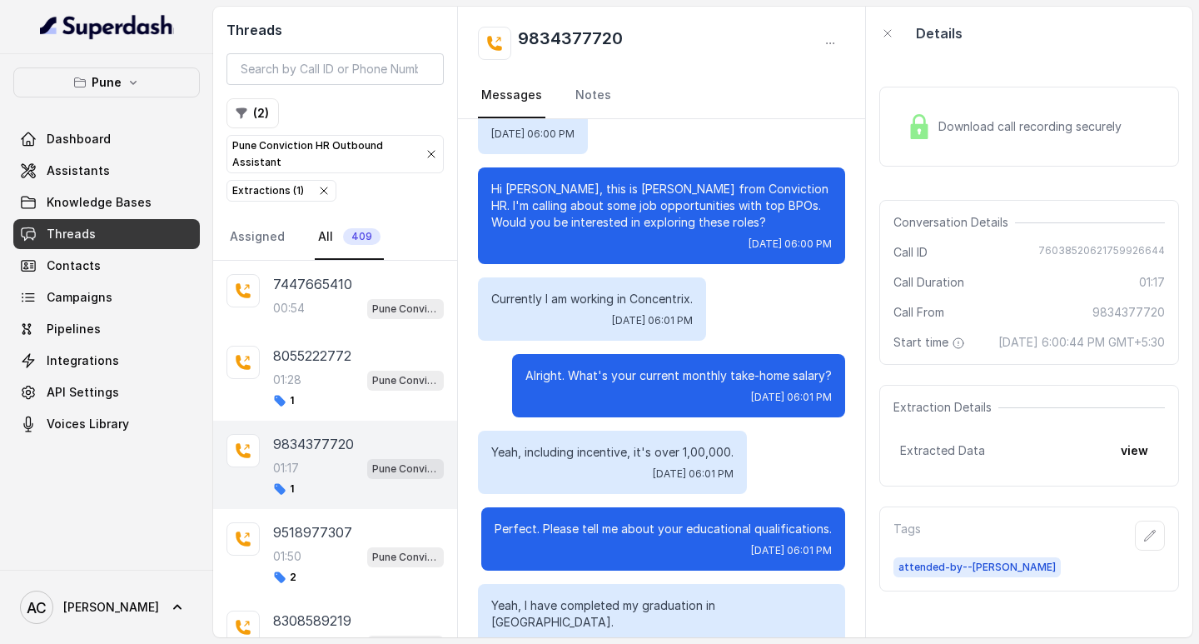
scroll to position [0, 0]
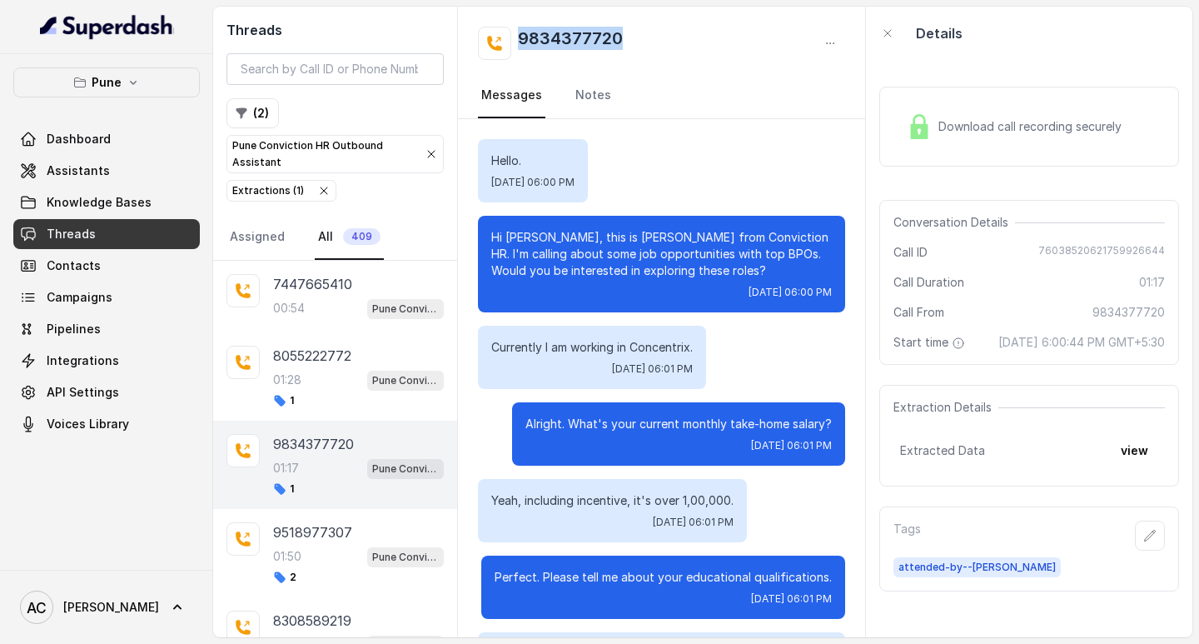
drag, startPoint x: 520, startPoint y: 38, endPoint x: 645, endPoint y: 44, distance: 125.9
click at [645, 44] on div "9834377720" at bounding box center [661, 43] width 367 height 33
copy h2 "9834377720"
drag, startPoint x: 550, startPoint y: 237, endPoint x: 506, endPoint y: 237, distance: 44.1
click at [506, 237] on p "Hi [PERSON_NAME], this is [PERSON_NAME] from Conviction HR. I'm calling about s…" at bounding box center [661, 254] width 341 height 50
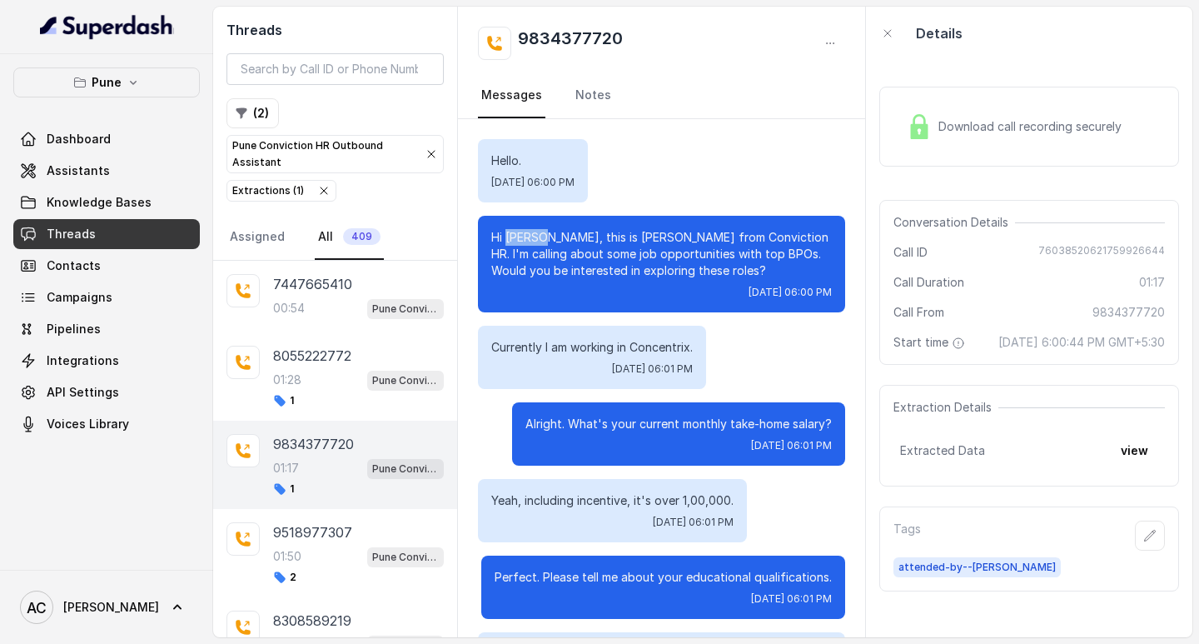
copy p "Meezan"
click at [1143, 542] on icon "button" at bounding box center [1149, 535] width 13 height 13
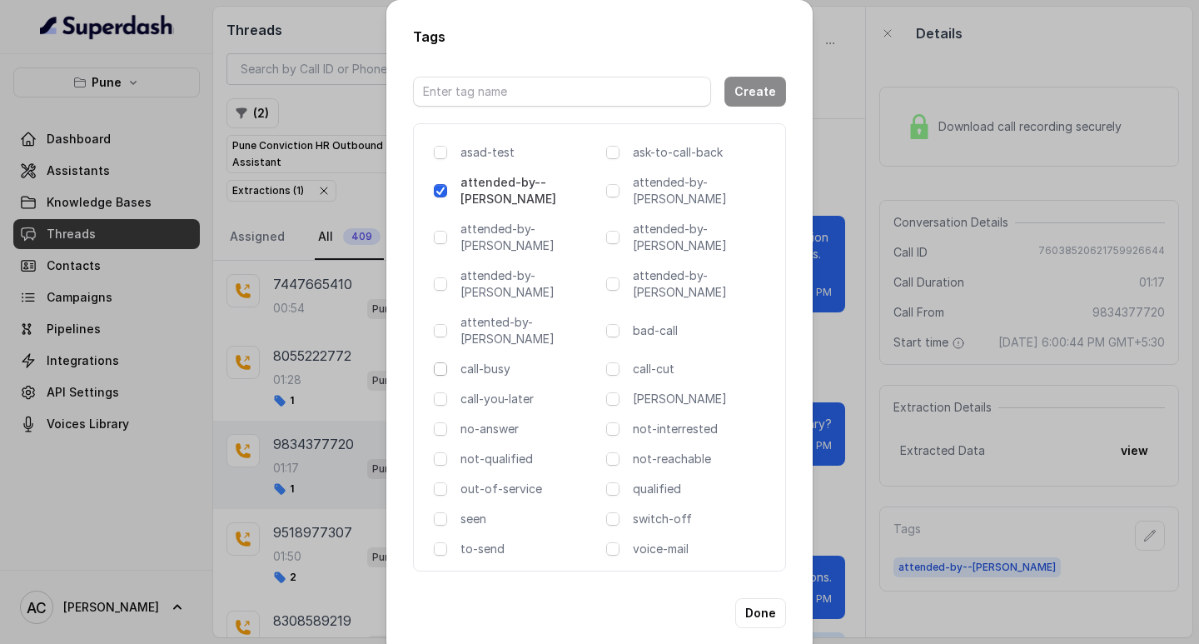
click at [440, 362] on span at bounding box center [440, 368] width 13 height 13
click at [759, 598] on button "Done" at bounding box center [760, 613] width 51 height 30
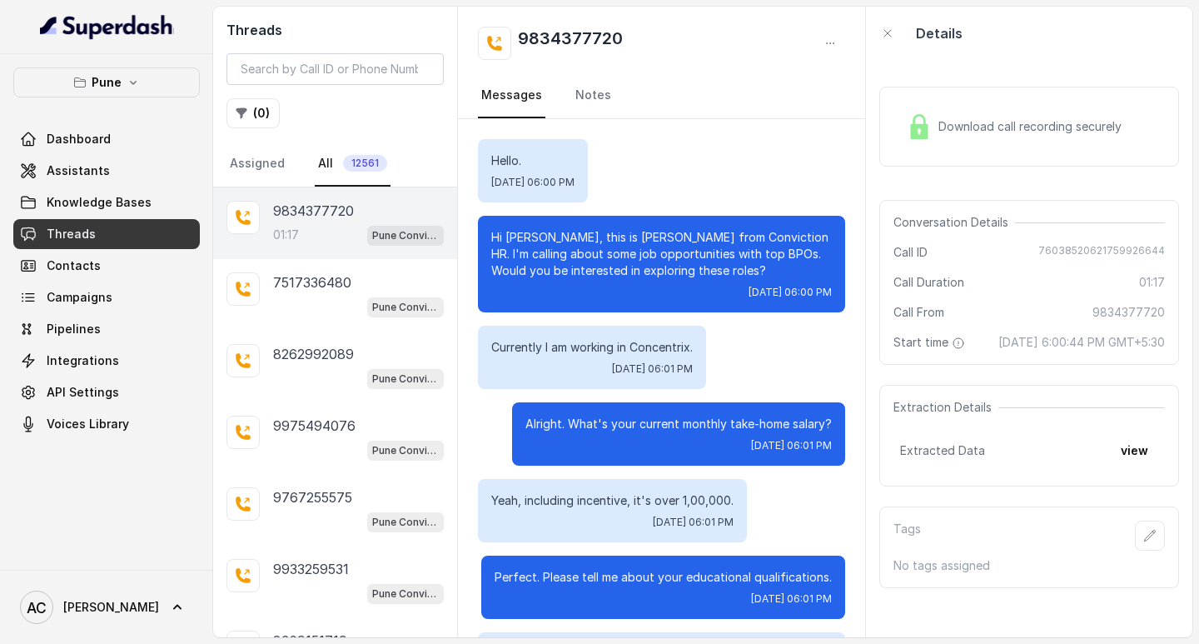
scroll to position [758, 0]
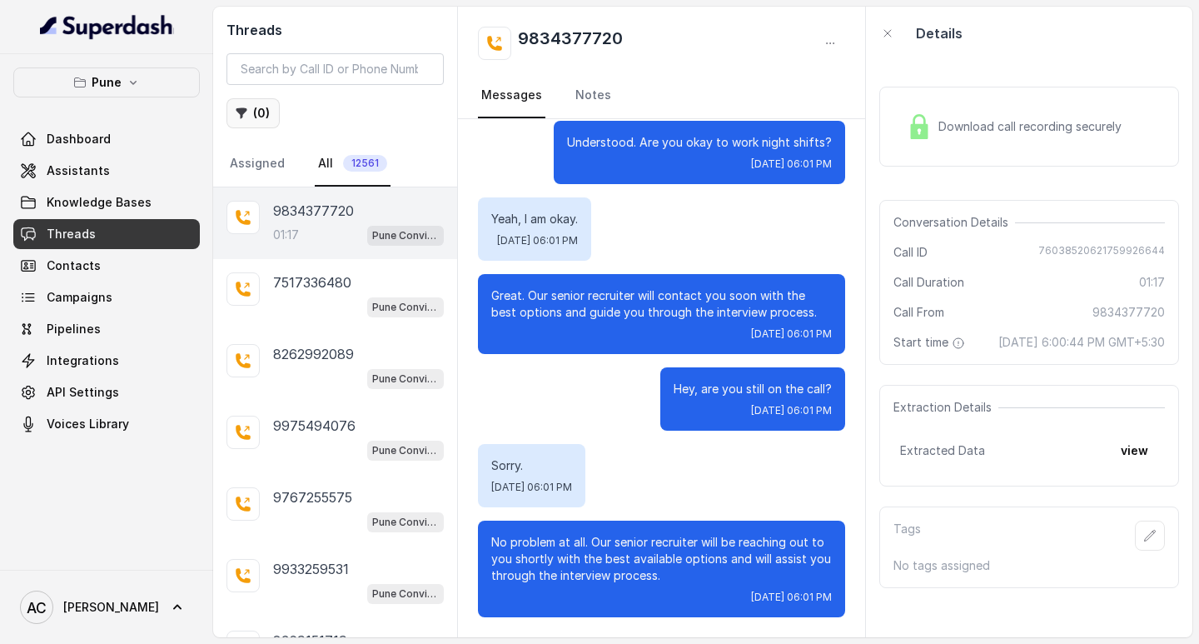
click at [260, 113] on button "( 0 )" at bounding box center [253, 113] width 53 height 30
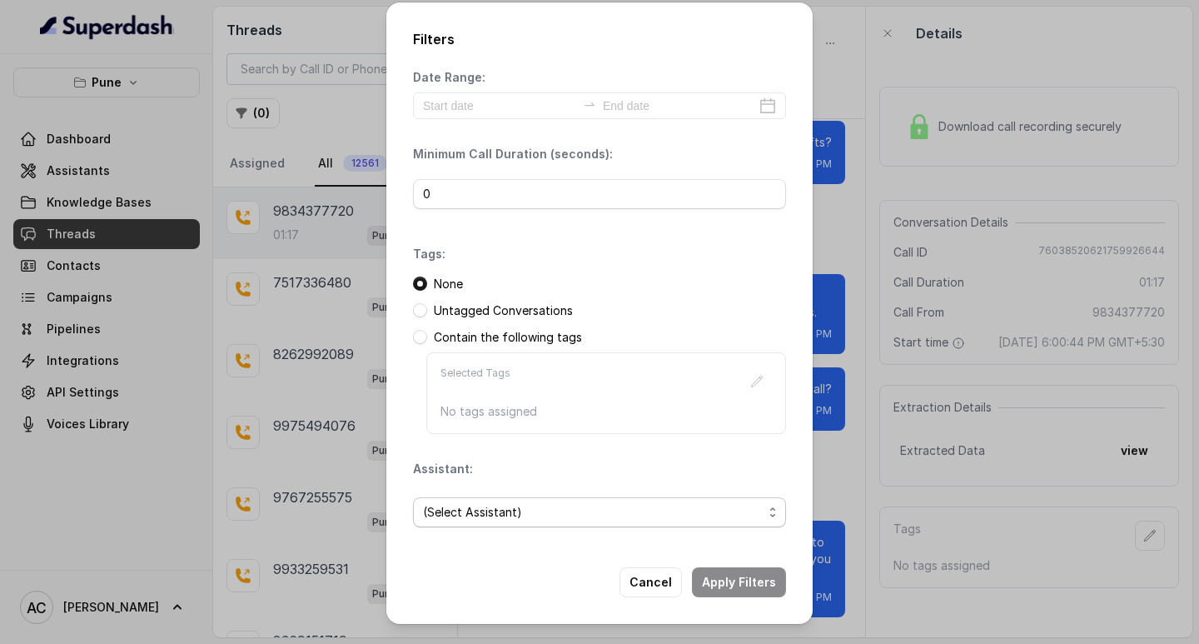
click at [460, 497] on span "(Select Assistant)" at bounding box center [599, 512] width 373 height 30
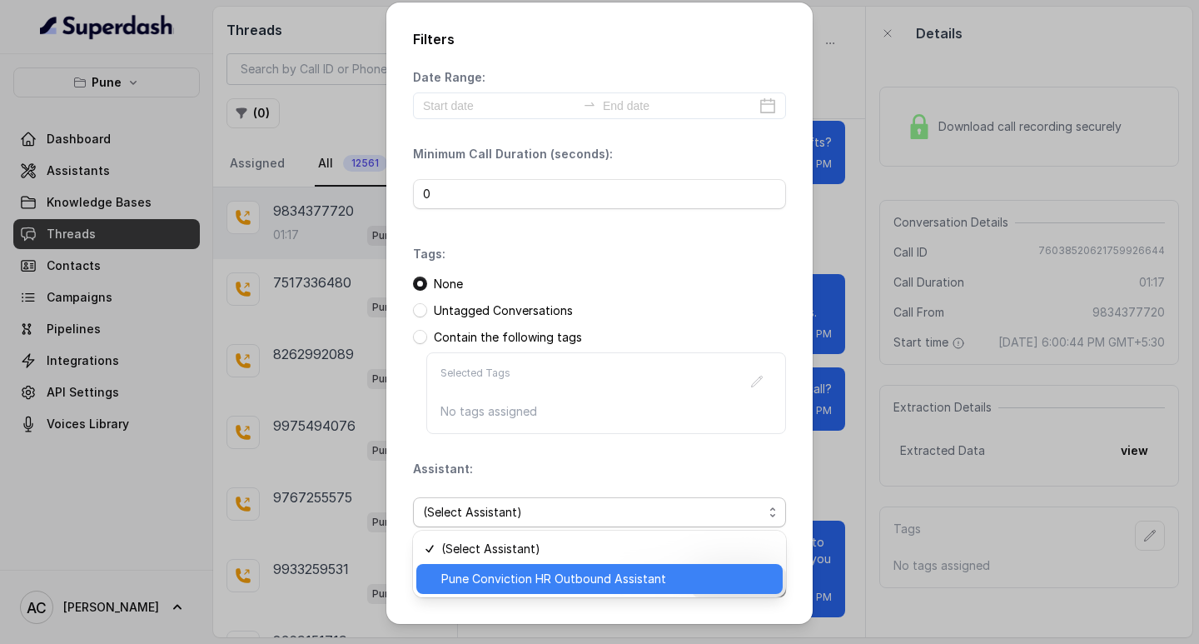
click at [478, 576] on span "Pune Conviction HR Outbound Assistant" at bounding box center [606, 579] width 331 height 20
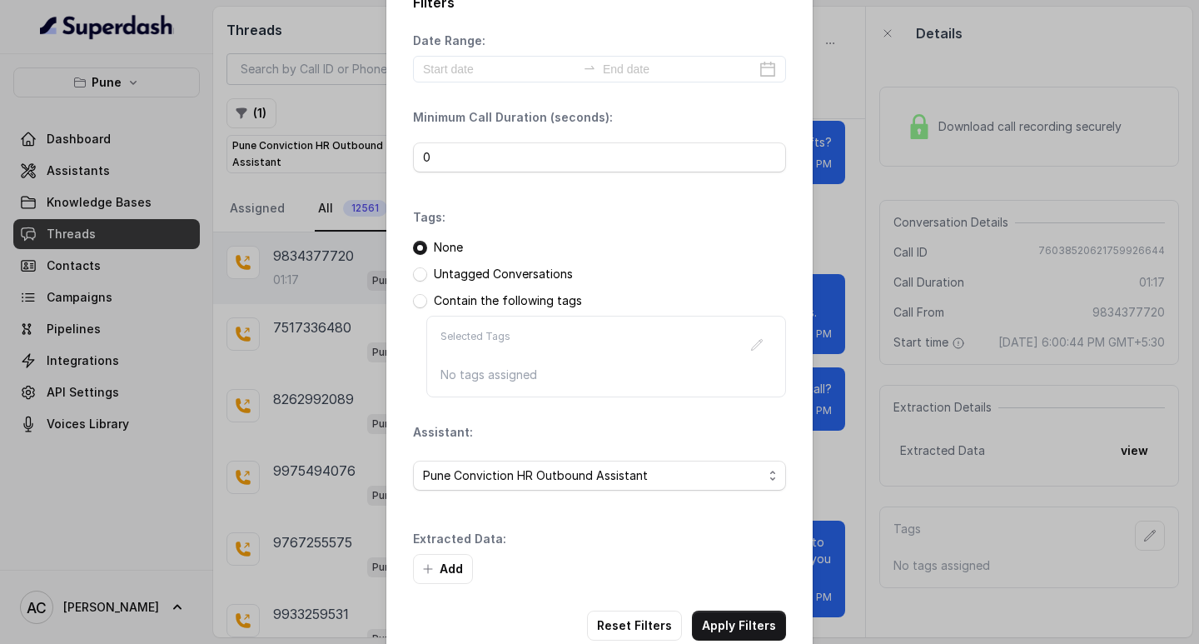
scroll to position [71, 0]
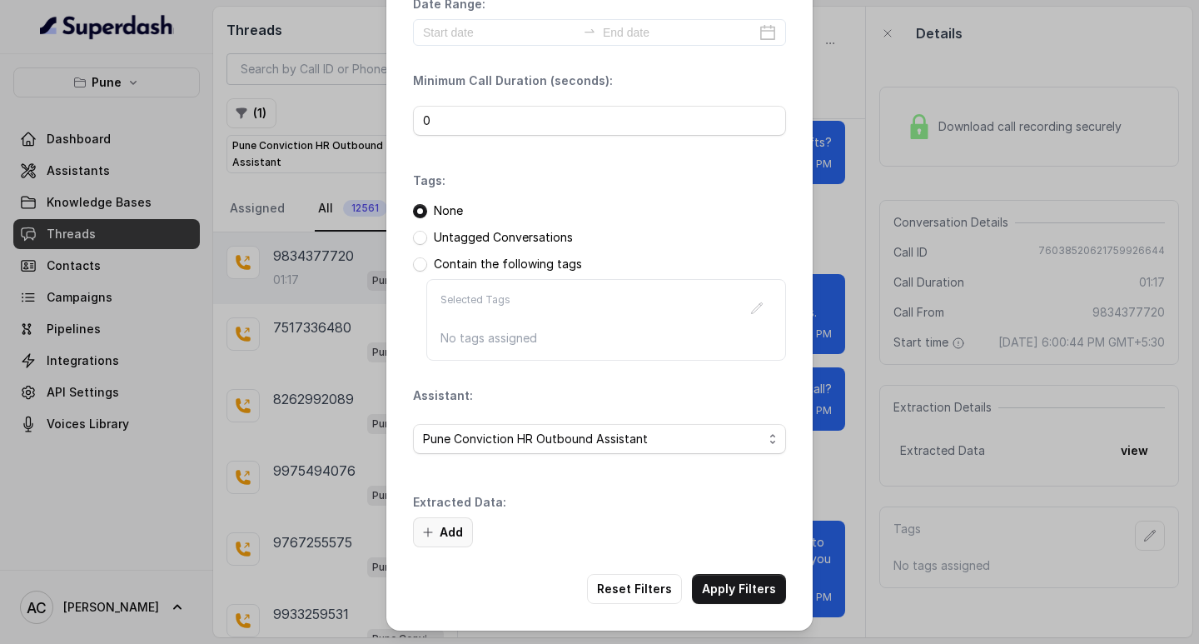
click at [443, 529] on button "Add" at bounding box center [443, 532] width 60 height 30
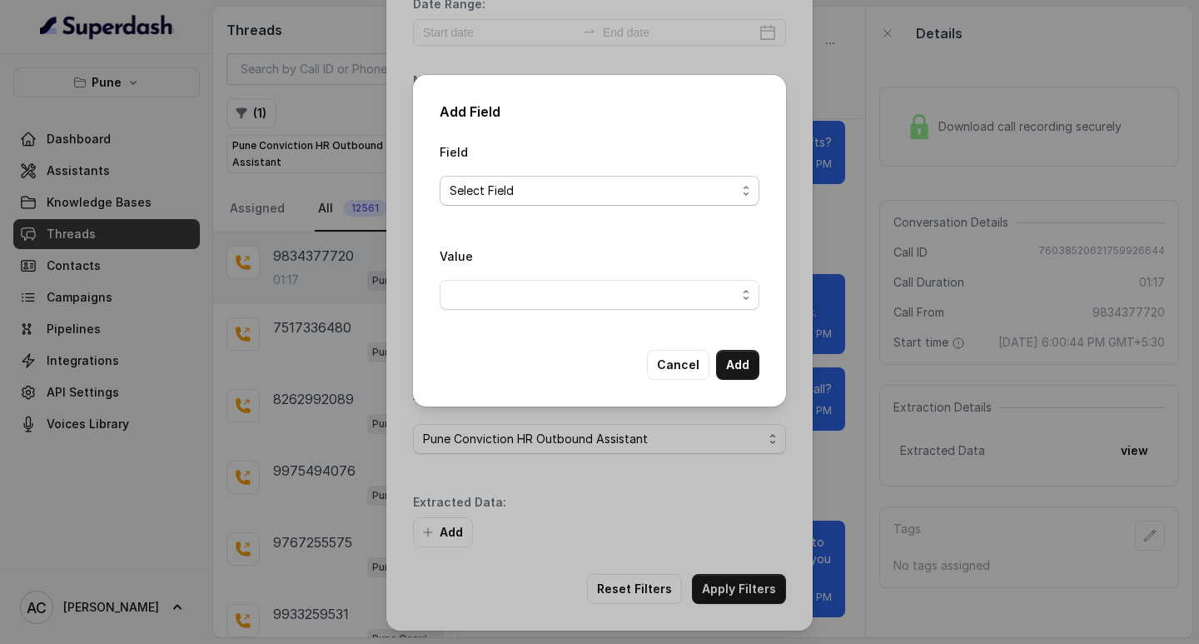
click at [458, 191] on span "Select Field" at bounding box center [593, 191] width 286 height 20
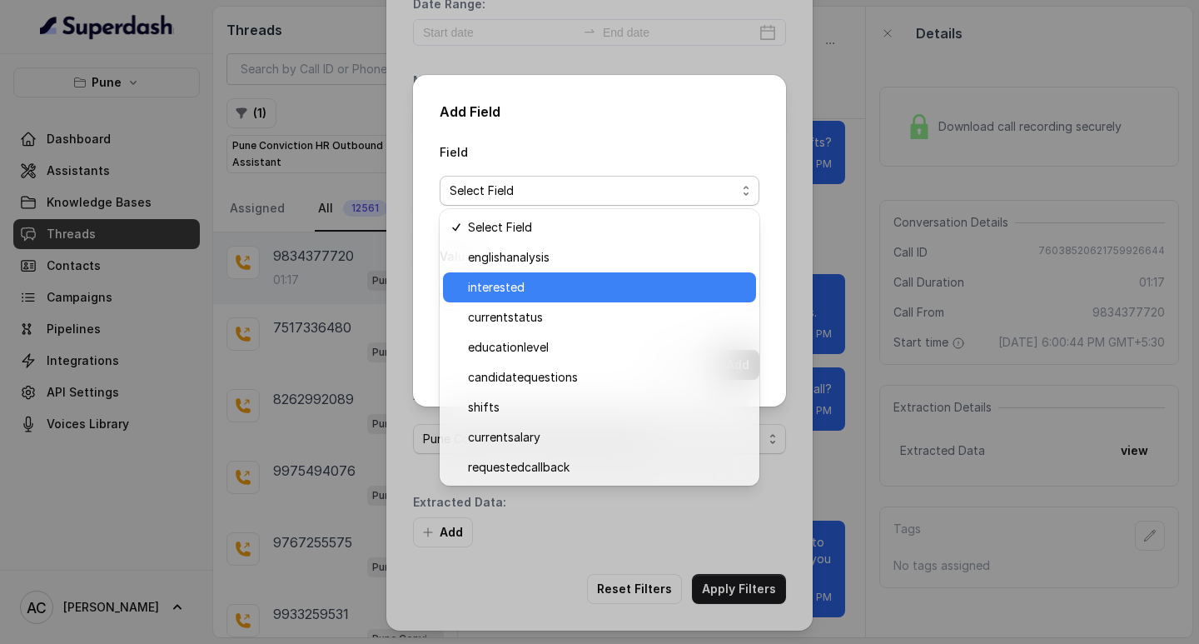
click at [486, 290] on span "interested" at bounding box center [607, 287] width 278 height 20
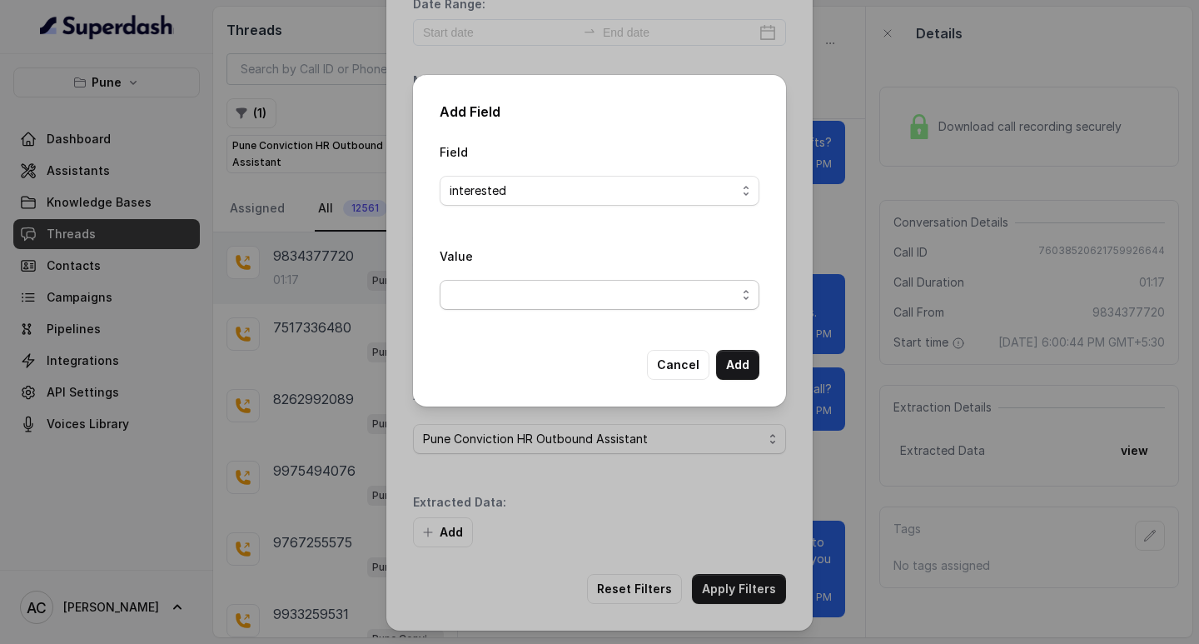
click at [477, 296] on span "button" at bounding box center [600, 295] width 320 height 30
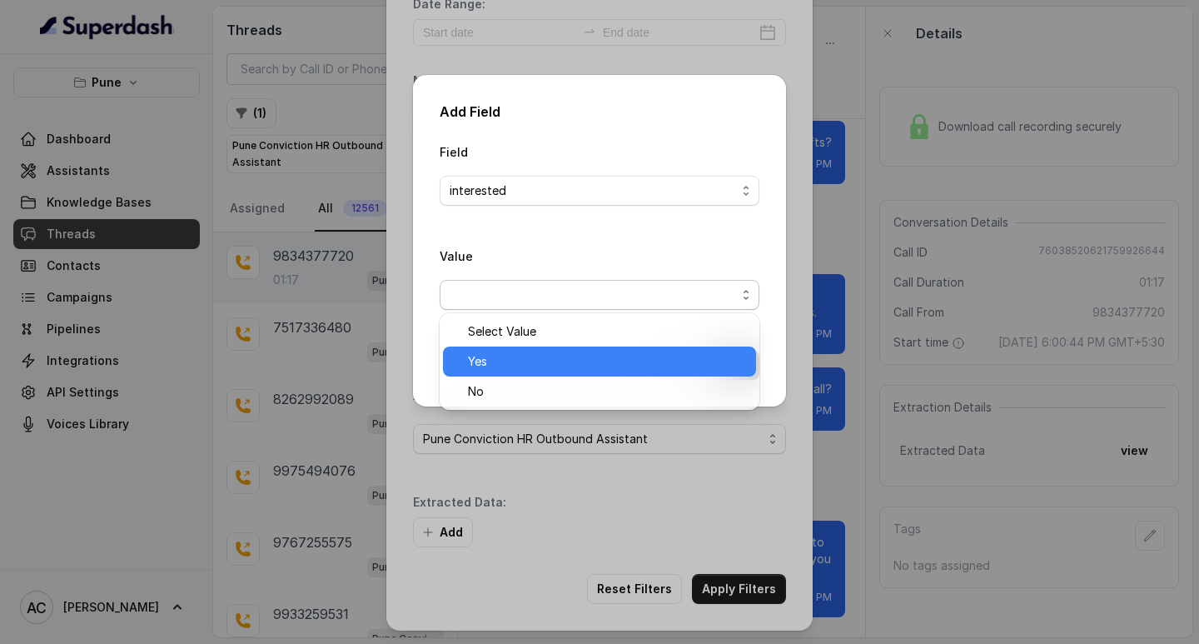
click at [486, 360] on span "Yes" at bounding box center [607, 361] width 278 height 20
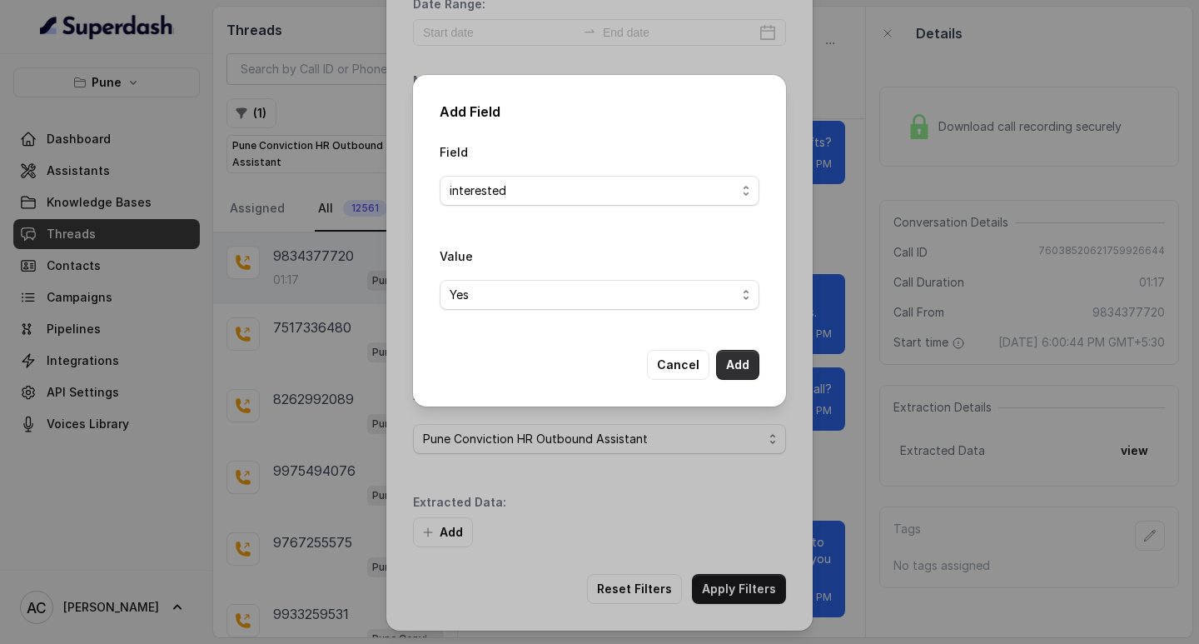
click at [730, 364] on button "Add" at bounding box center [737, 365] width 43 height 30
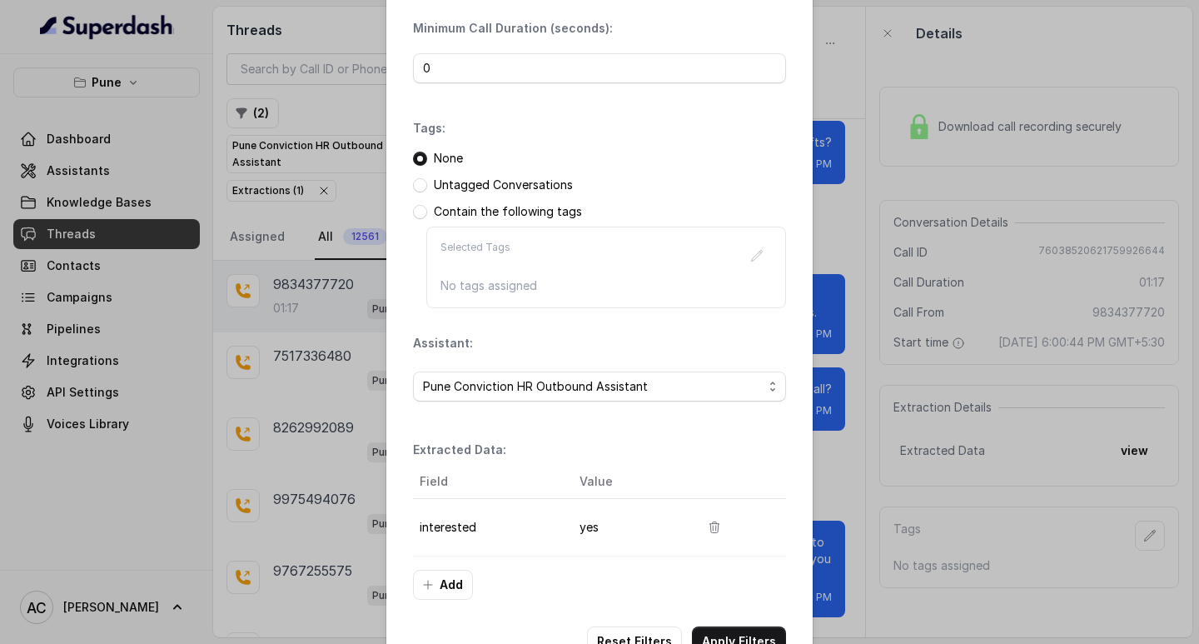
scroll to position [176, 0]
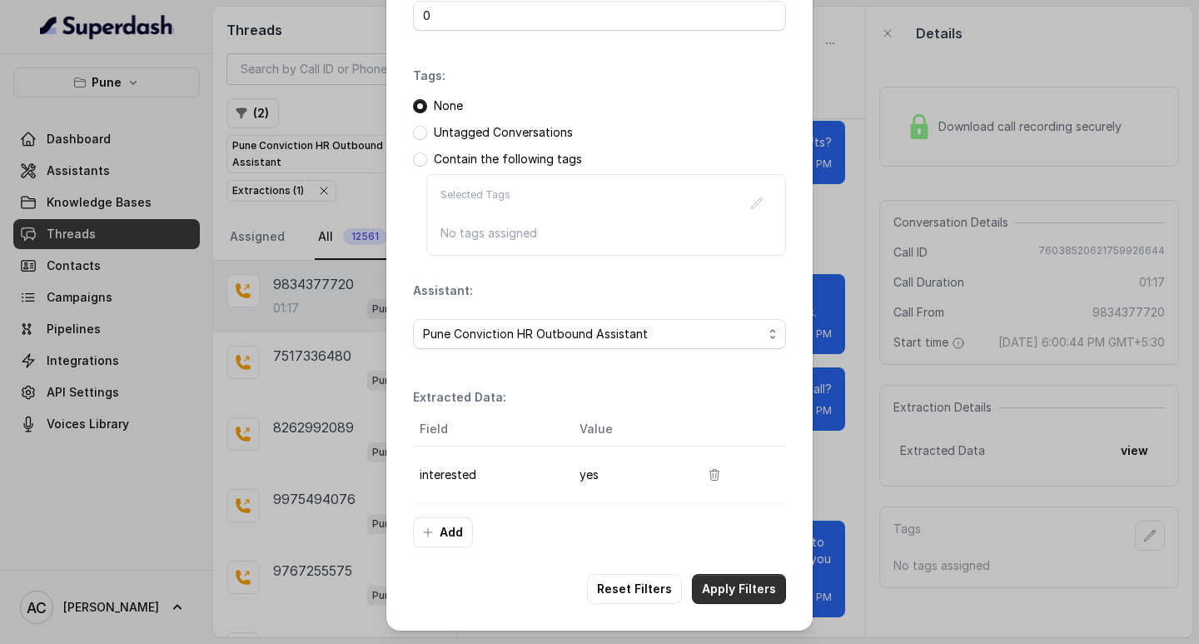
click at [717, 586] on button "Apply Filters" at bounding box center [739, 589] width 94 height 30
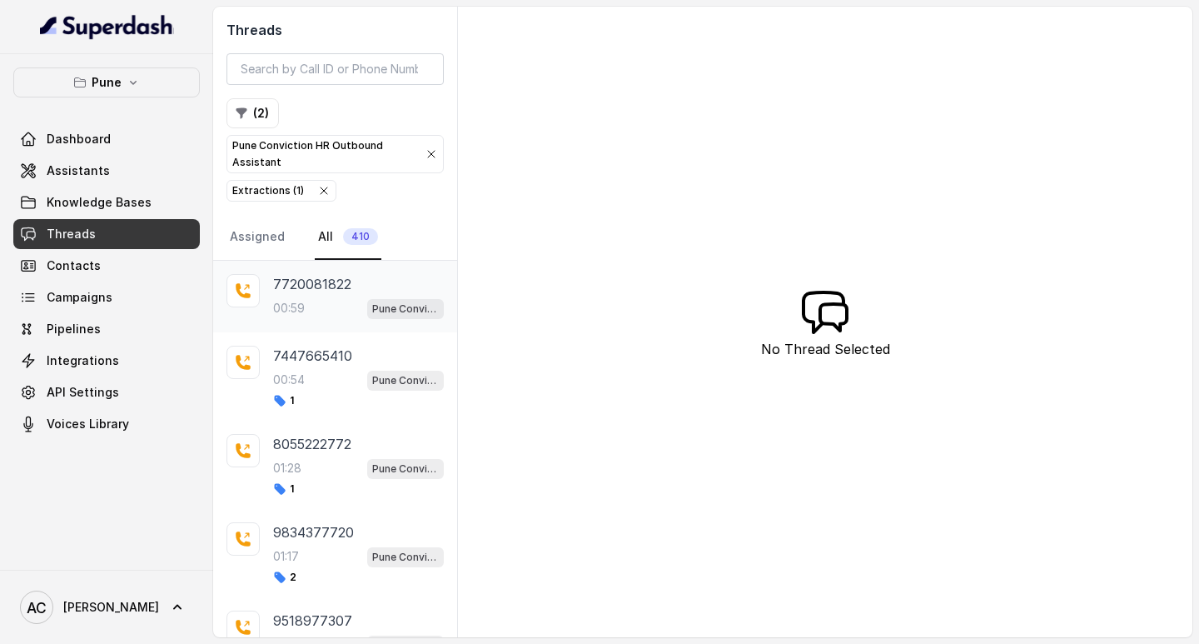
click at [302, 300] on p "00:59" at bounding box center [289, 308] width 32 height 17
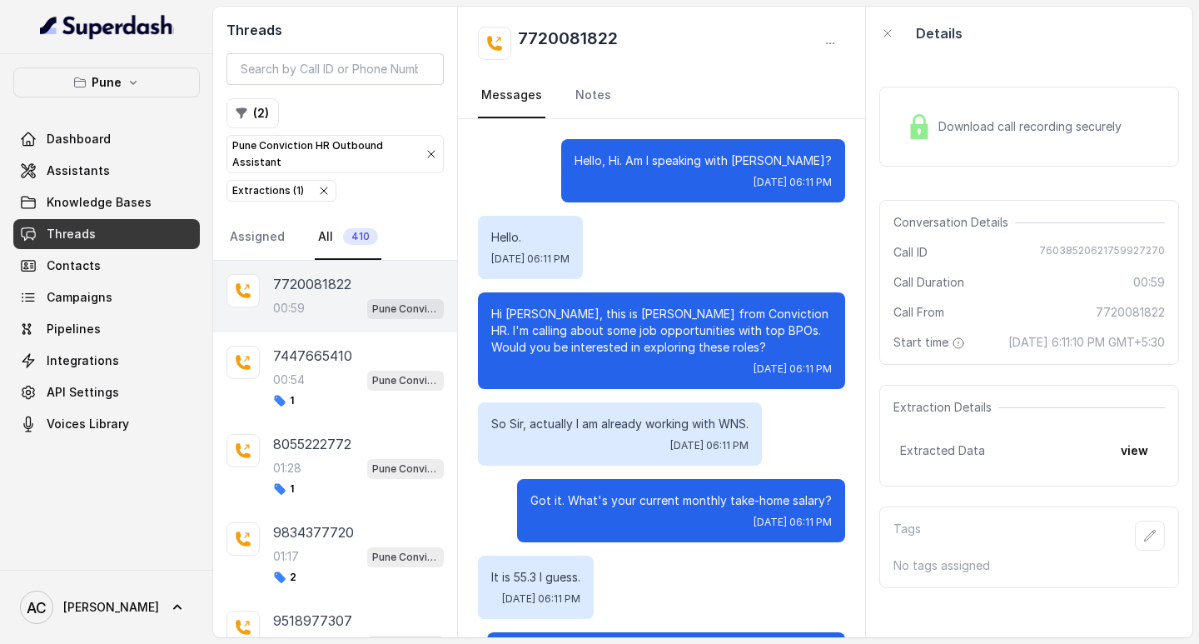
scroll to position [571, 0]
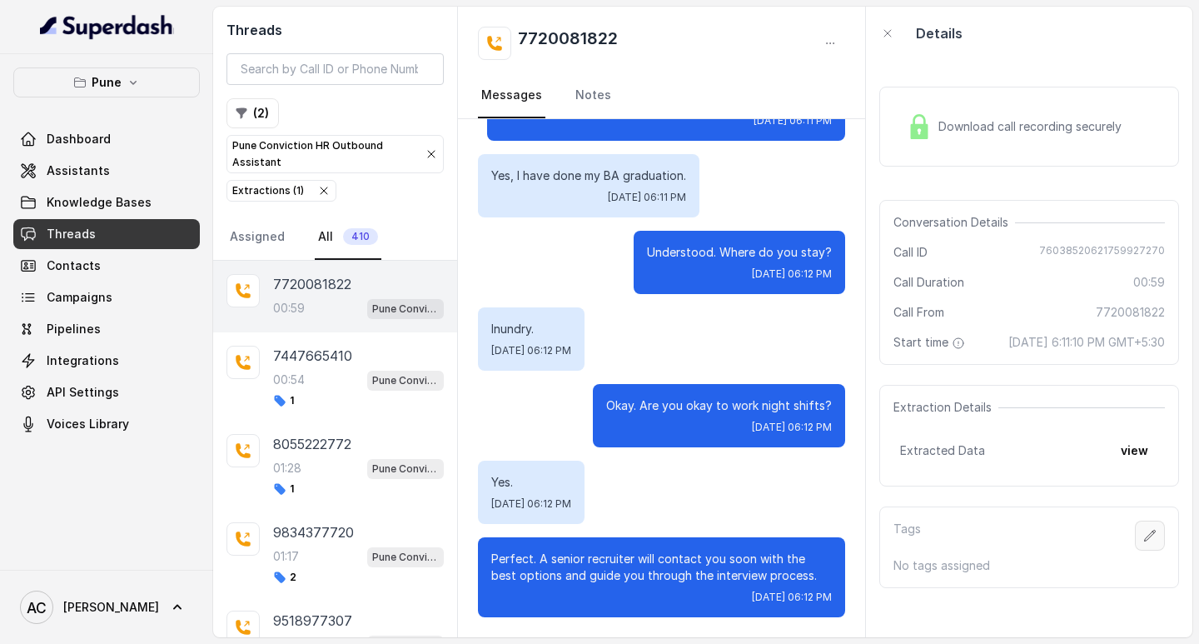
click at [1143, 542] on icon "button" at bounding box center [1149, 535] width 13 height 13
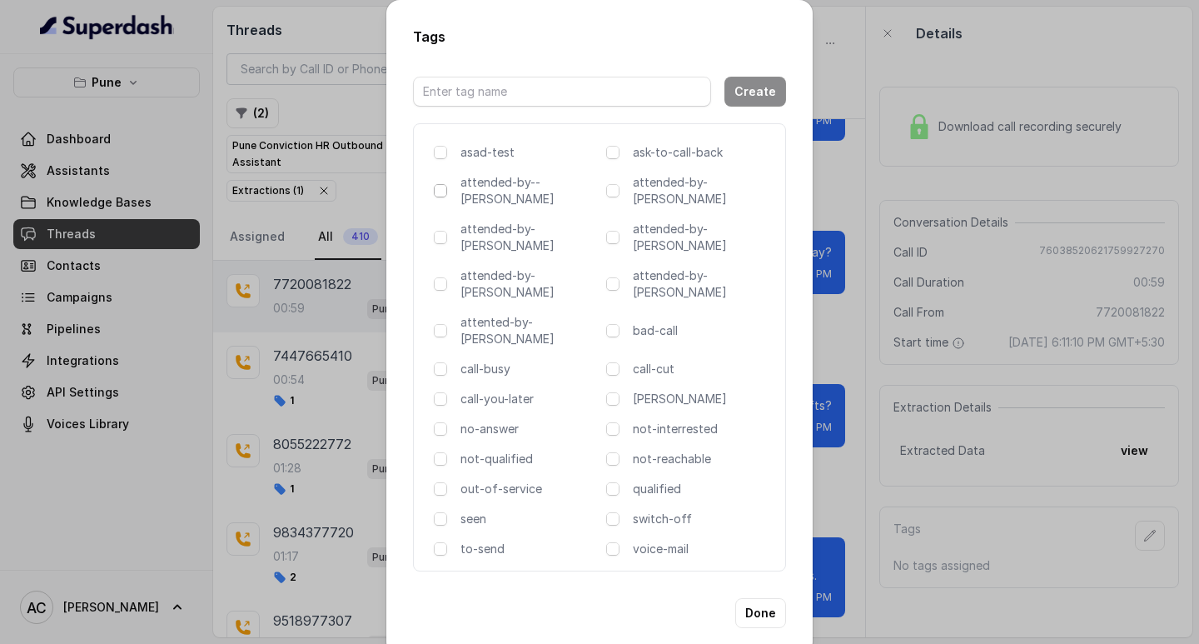
click at [436, 191] on span at bounding box center [440, 190] width 13 height 13
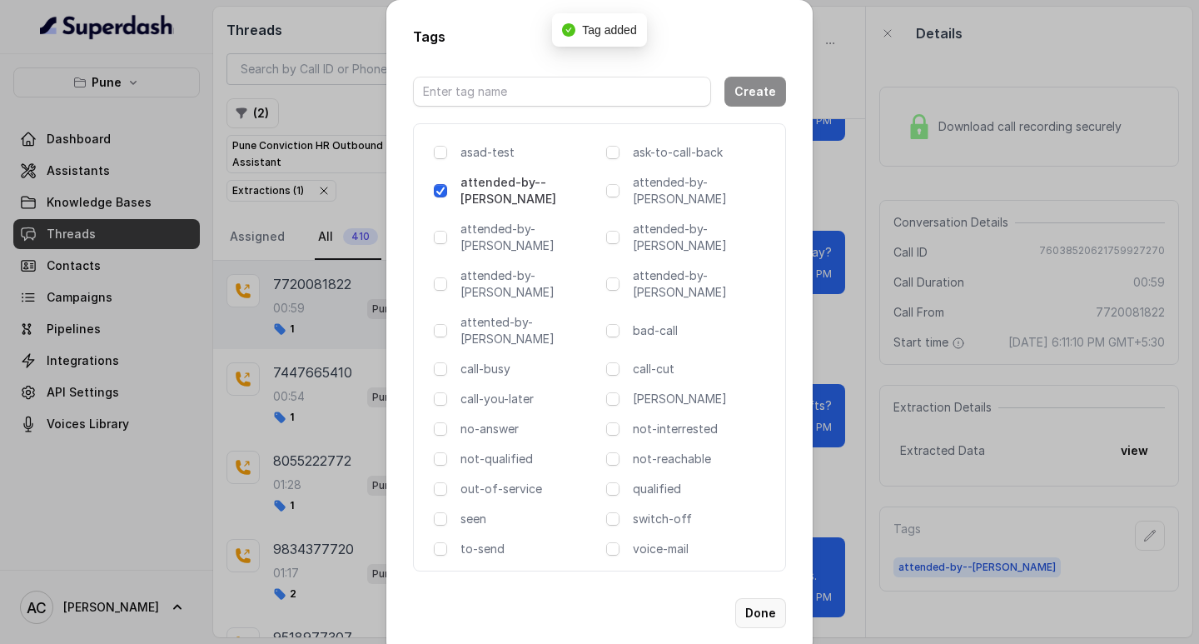
click at [759, 598] on button "Done" at bounding box center [760, 613] width 51 height 30
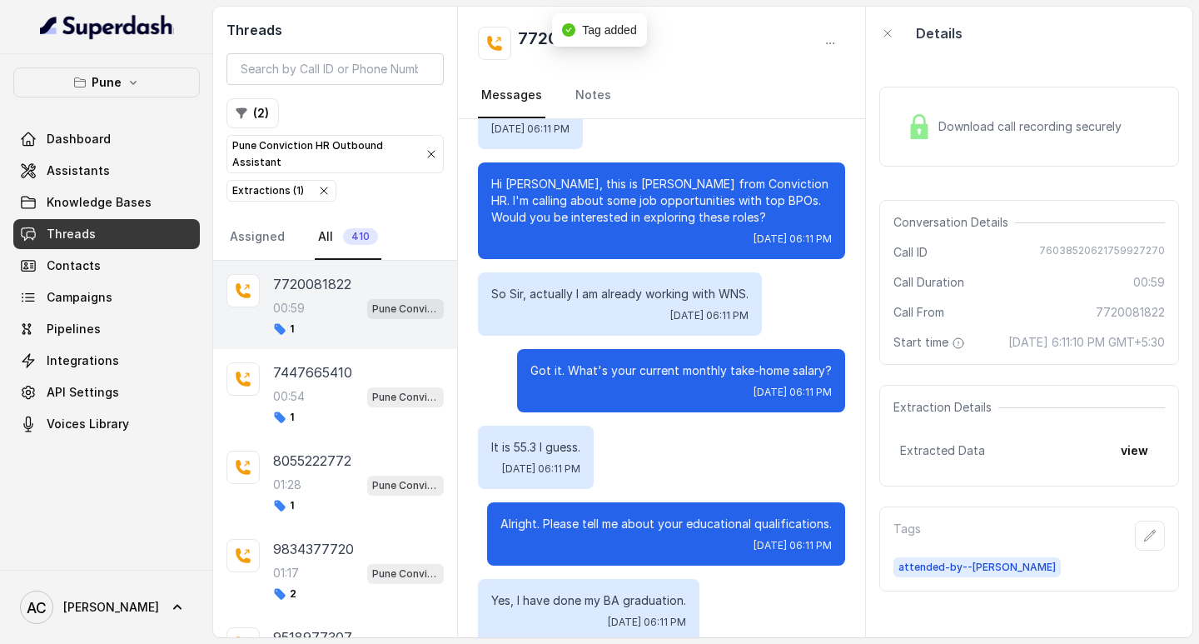
scroll to position [0, 0]
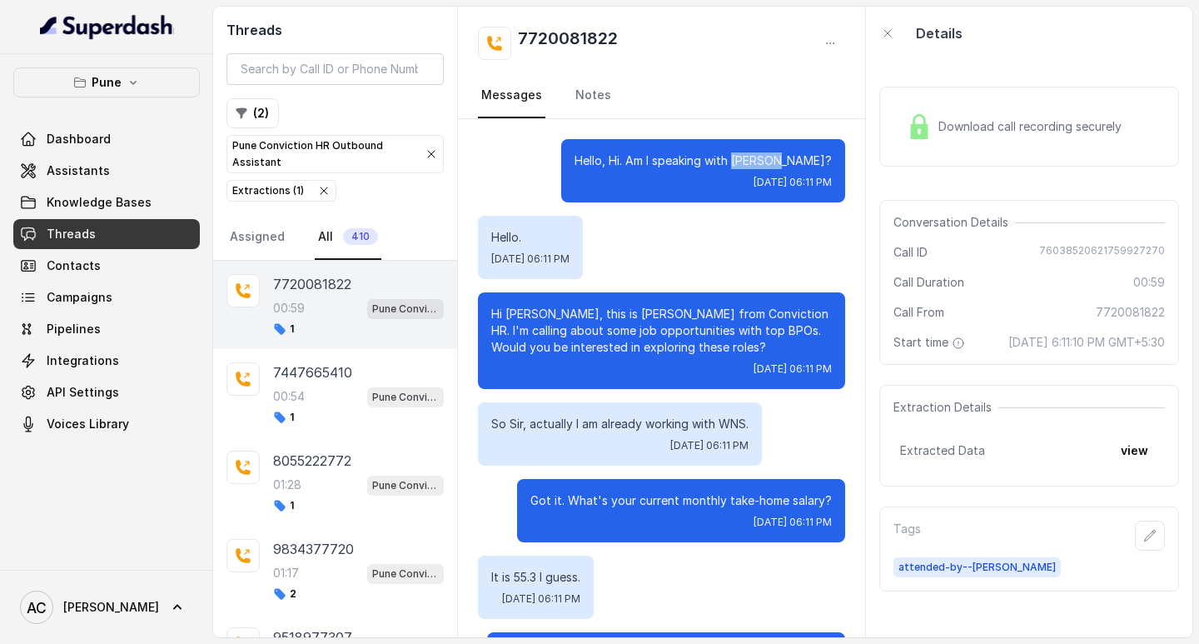
drag, startPoint x: 773, startPoint y: 162, endPoint x: 817, endPoint y: 166, distance: 44.3
click at [817, 166] on p "Hello, Hi. Am I speaking with SANIYA?" at bounding box center [703, 160] width 257 height 17
copy p "SANIYA?"
drag, startPoint x: 635, startPoint y: 42, endPoint x: 516, endPoint y: 45, distance: 119.1
click at [516, 45] on div "7720081822" at bounding box center [661, 43] width 367 height 33
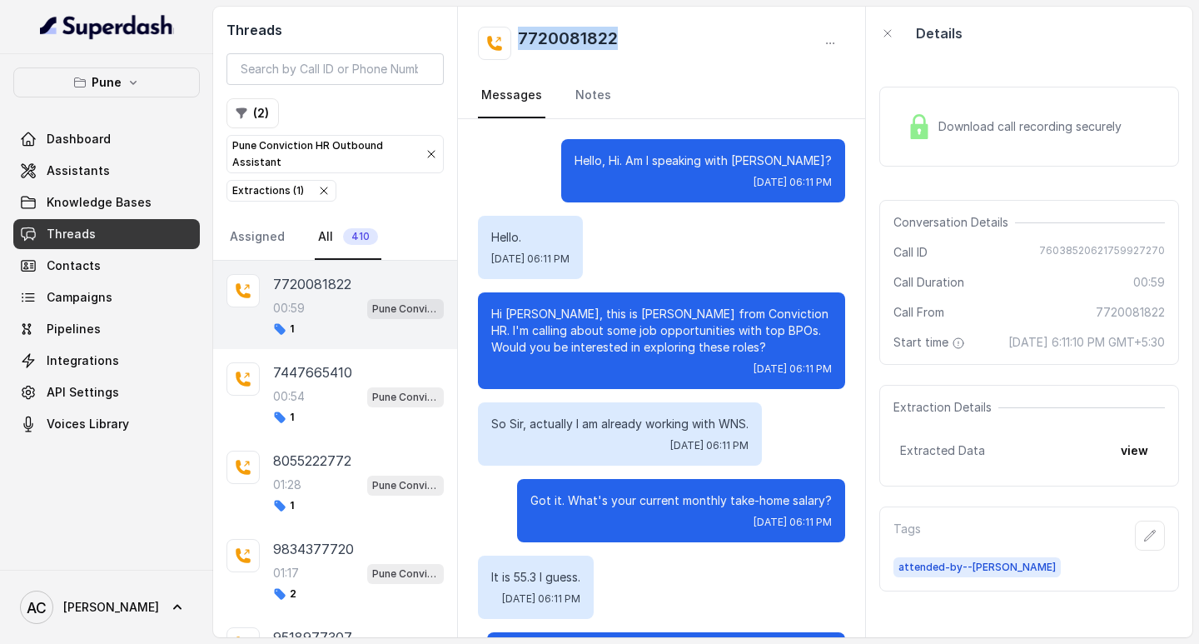
copy h2 "7720081822"
click at [1135, 548] on button "button" at bounding box center [1150, 535] width 30 height 30
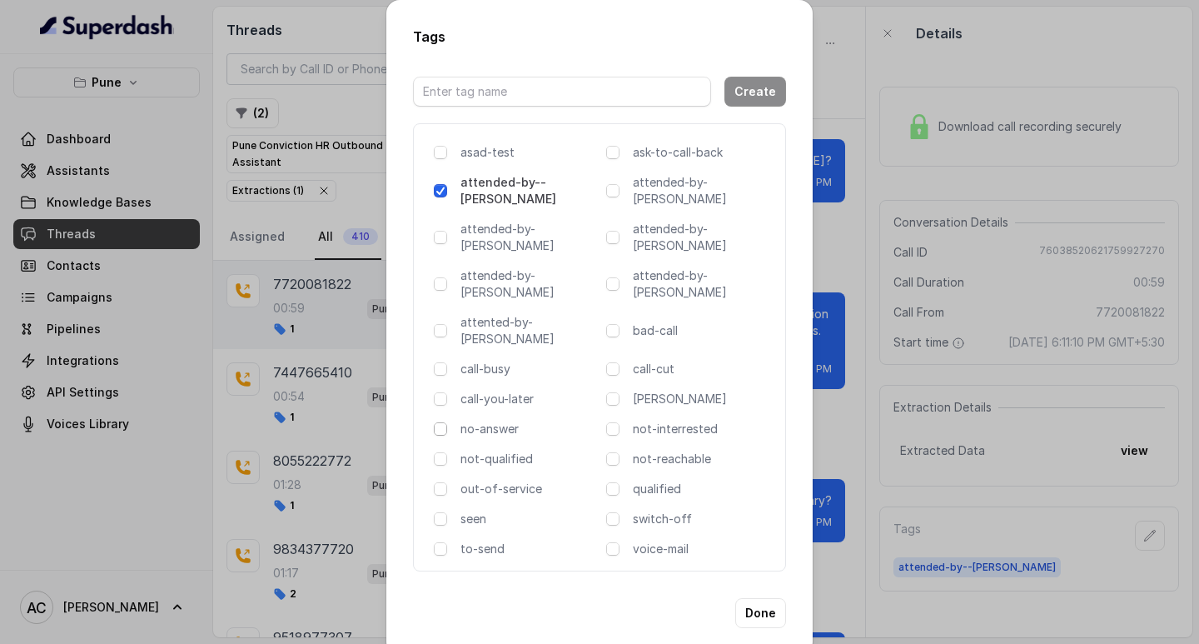
click at [441, 422] on span at bounding box center [440, 428] width 13 height 13
click at [759, 598] on button "Done" at bounding box center [760, 613] width 51 height 30
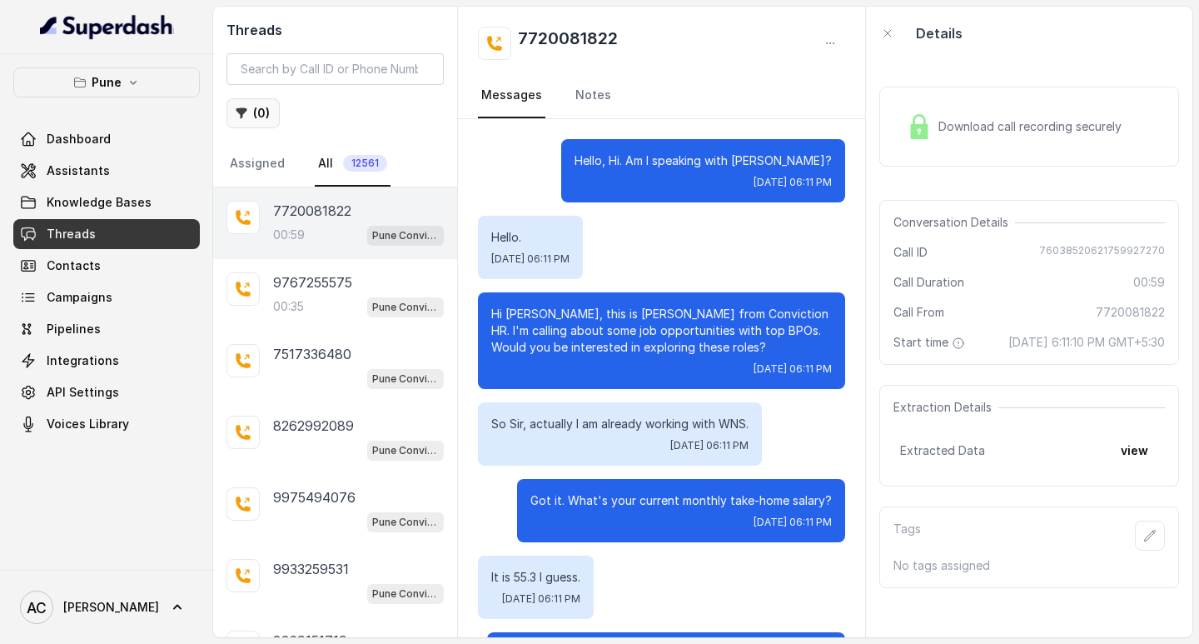
scroll to position [571, 0]
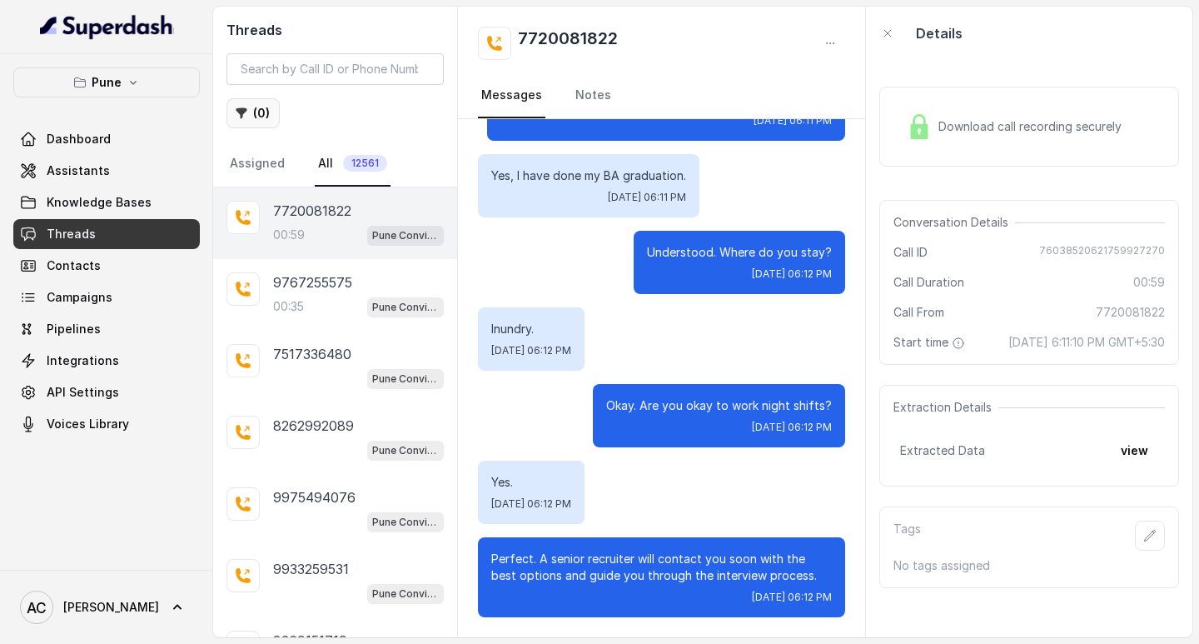
click at [252, 107] on button "( 0 )" at bounding box center [253, 113] width 53 height 30
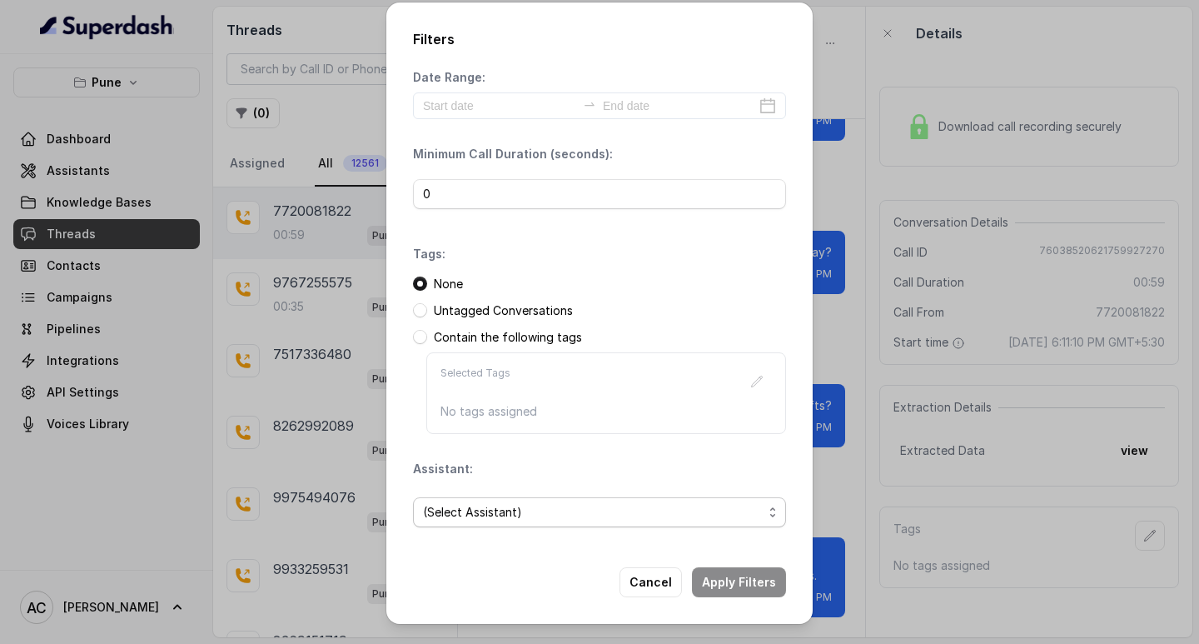
click at [470, 509] on span "(Select Assistant)" at bounding box center [593, 512] width 340 height 20
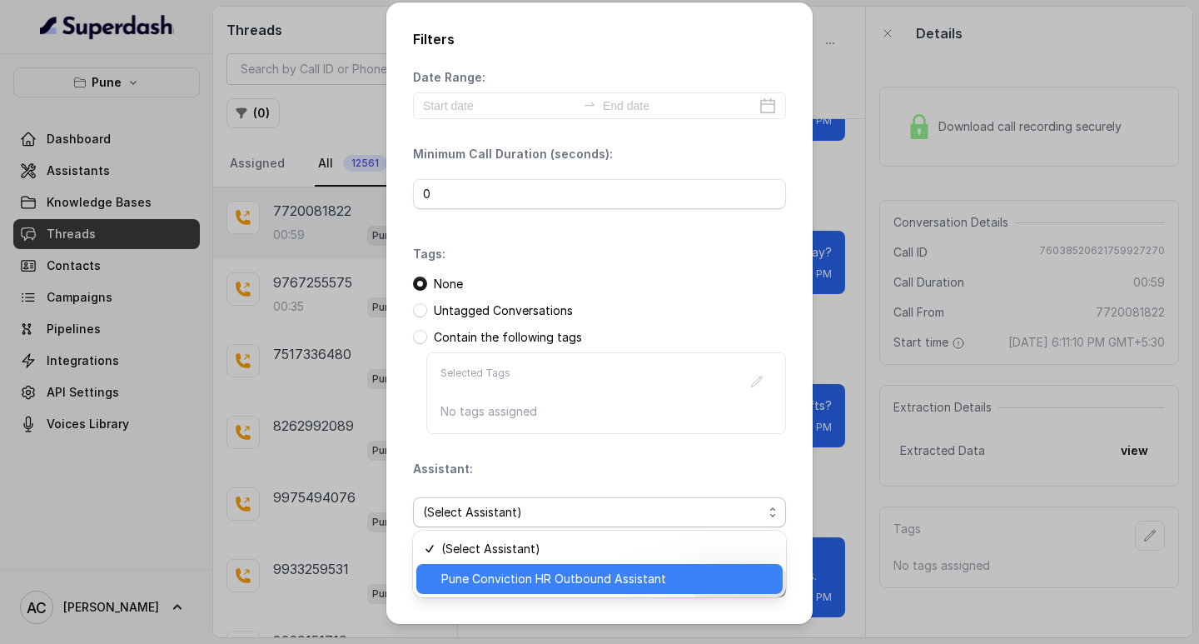
drag, startPoint x: 487, startPoint y: 585, endPoint x: 502, endPoint y: 556, distance: 32.8
click at [488, 585] on span "Pune Conviction HR Outbound Assistant" at bounding box center [606, 579] width 331 height 20
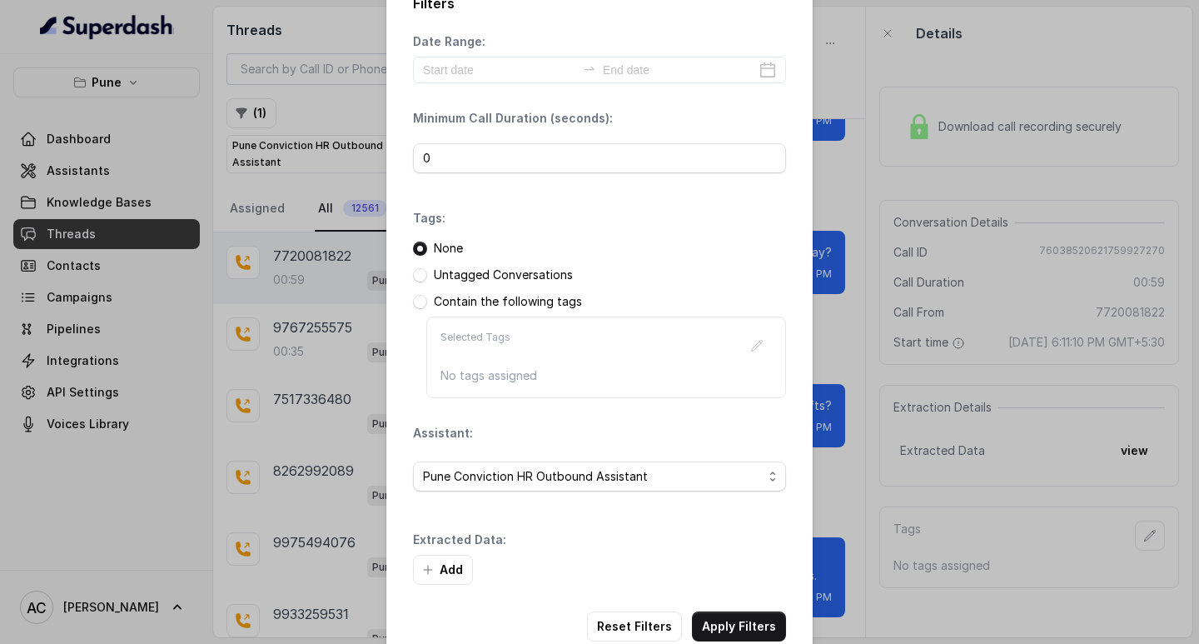
scroll to position [71, 0]
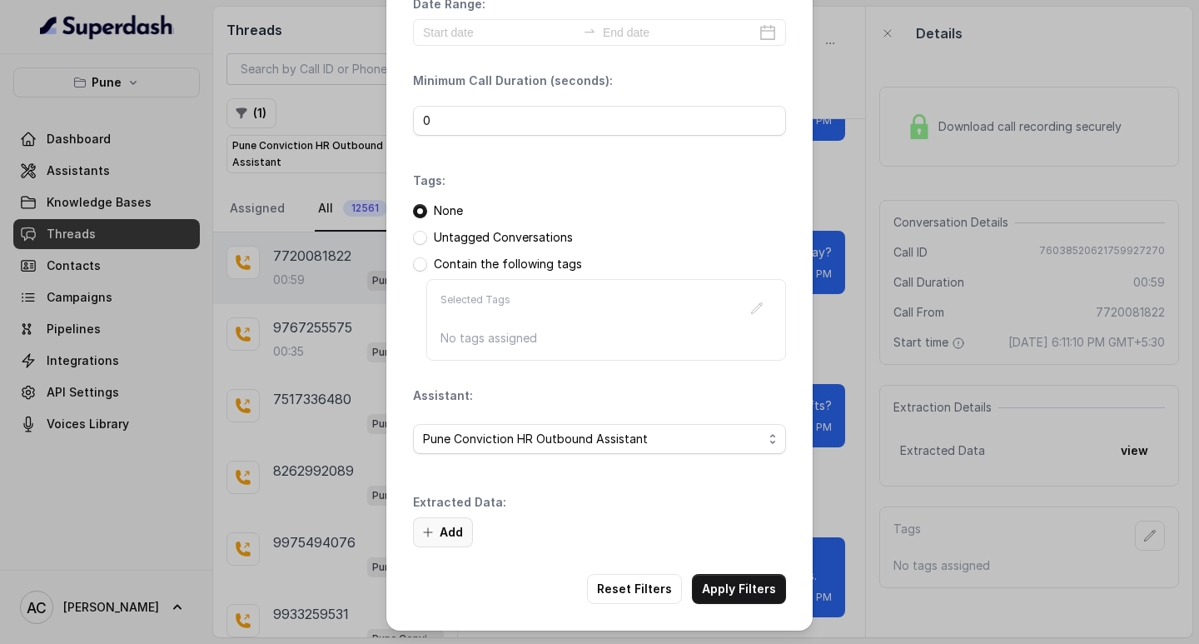
click at [450, 528] on button "Add" at bounding box center [443, 532] width 60 height 30
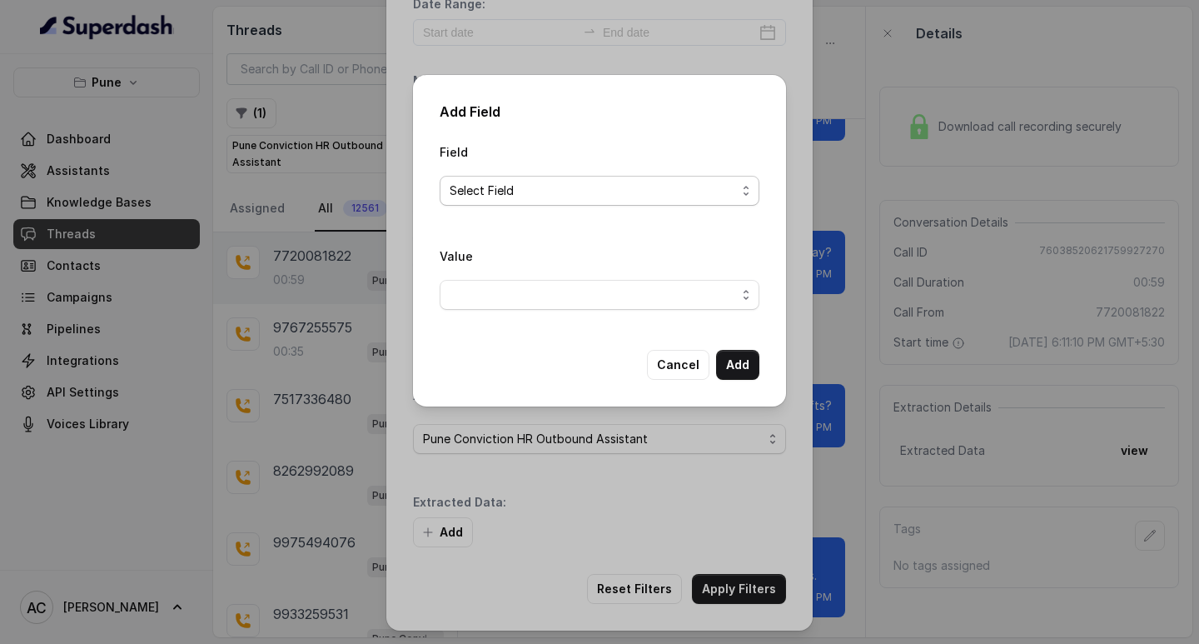
click at [496, 192] on span "Select Field" at bounding box center [593, 191] width 286 height 20
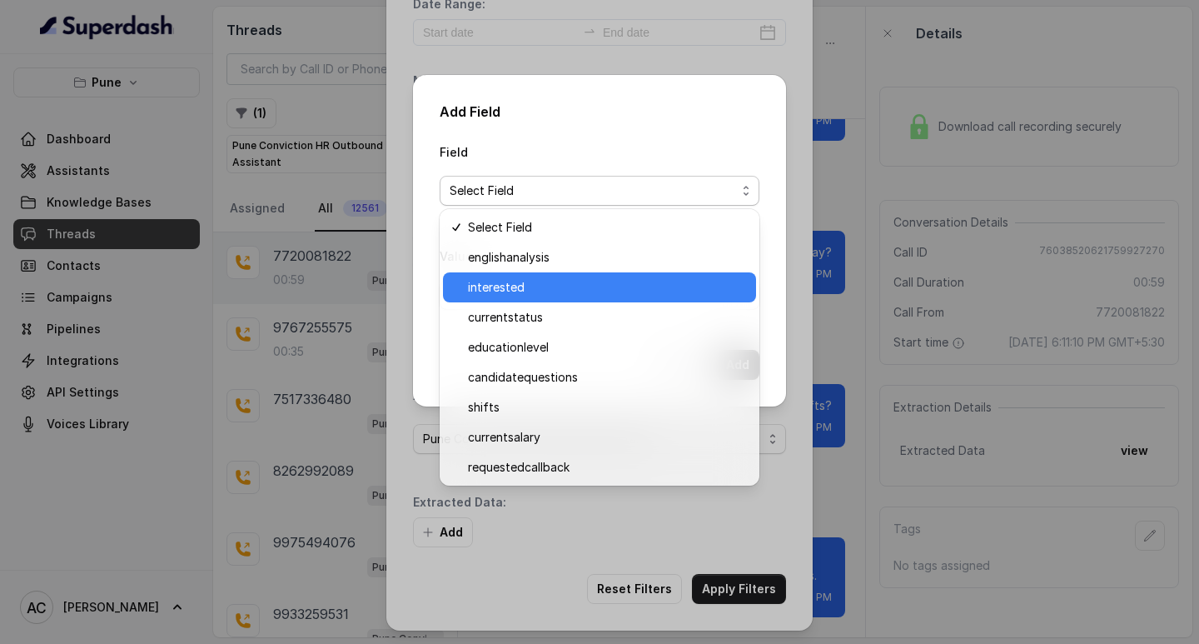
click at [500, 285] on span "interested" at bounding box center [607, 287] width 278 height 20
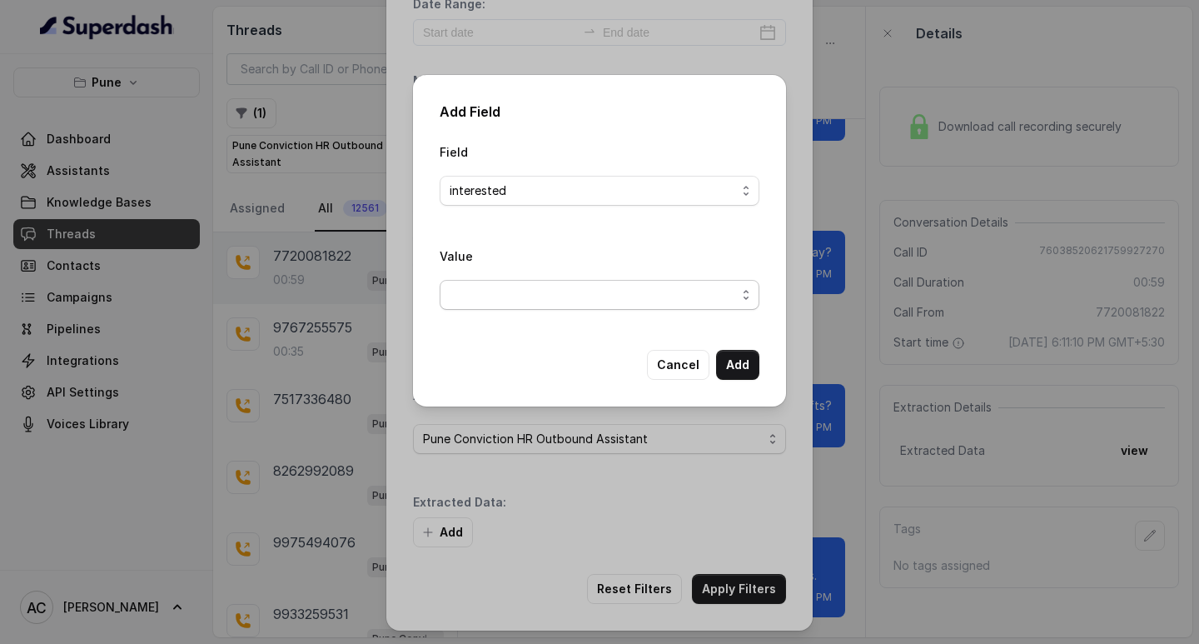
click at [490, 299] on span "button" at bounding box center [600, 295] width 320 height 30
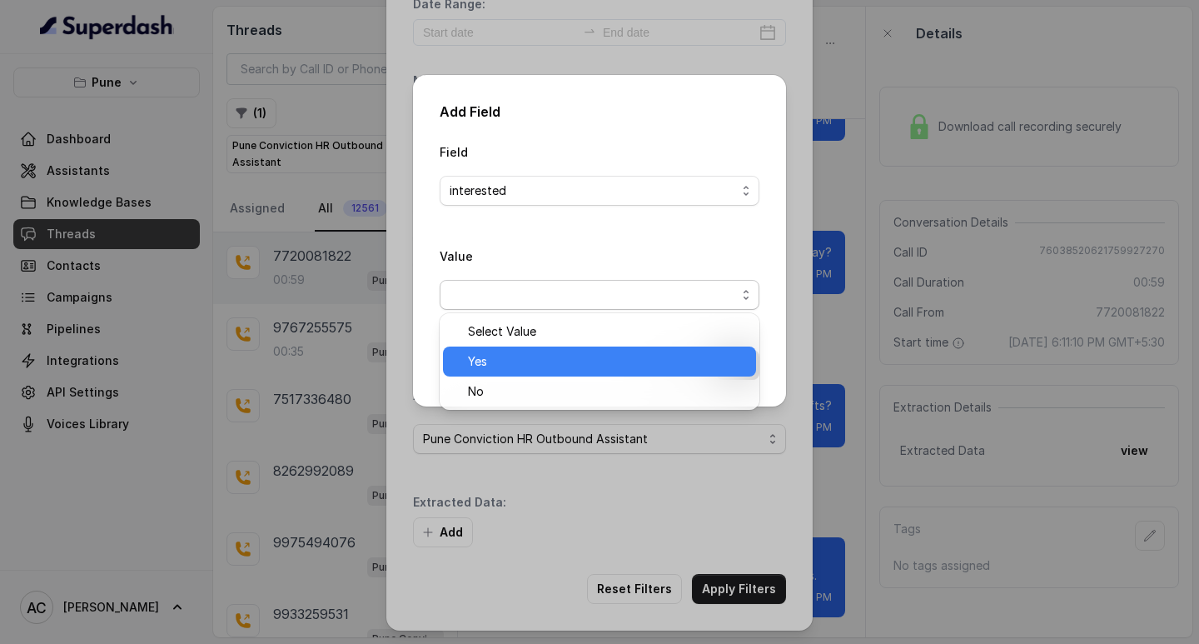
click at [500, 360] on span "Yes" at bounding box center [607, 361] width 278 height 20
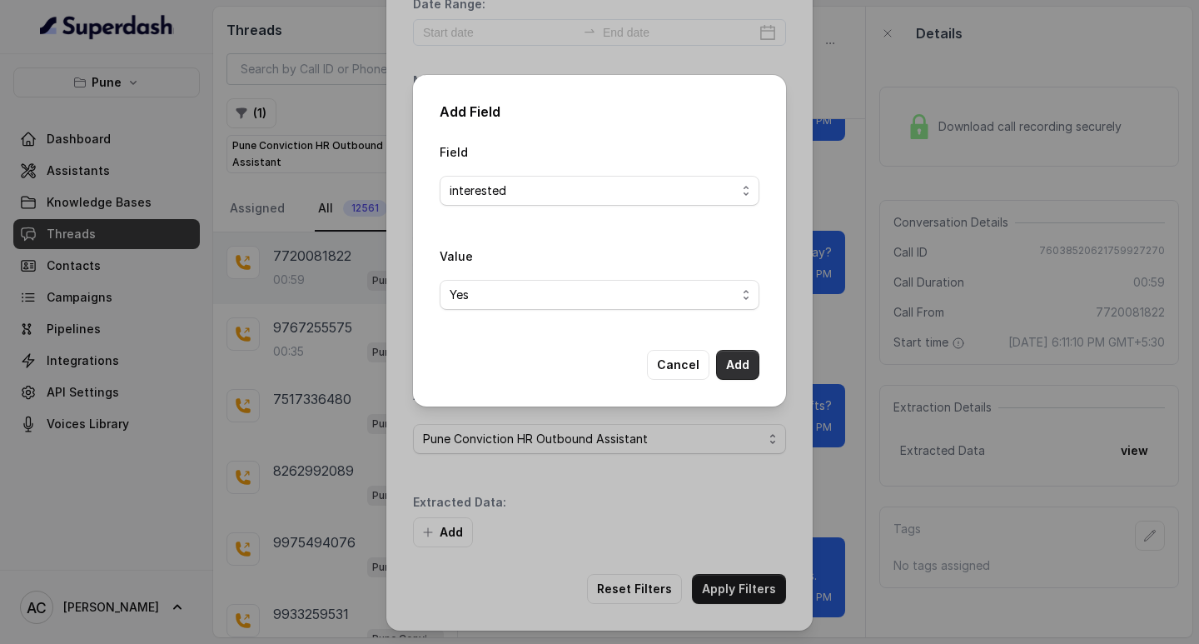
click at [740, 361] on button "Add" at bounding box center [737, 365] width 43 height 30
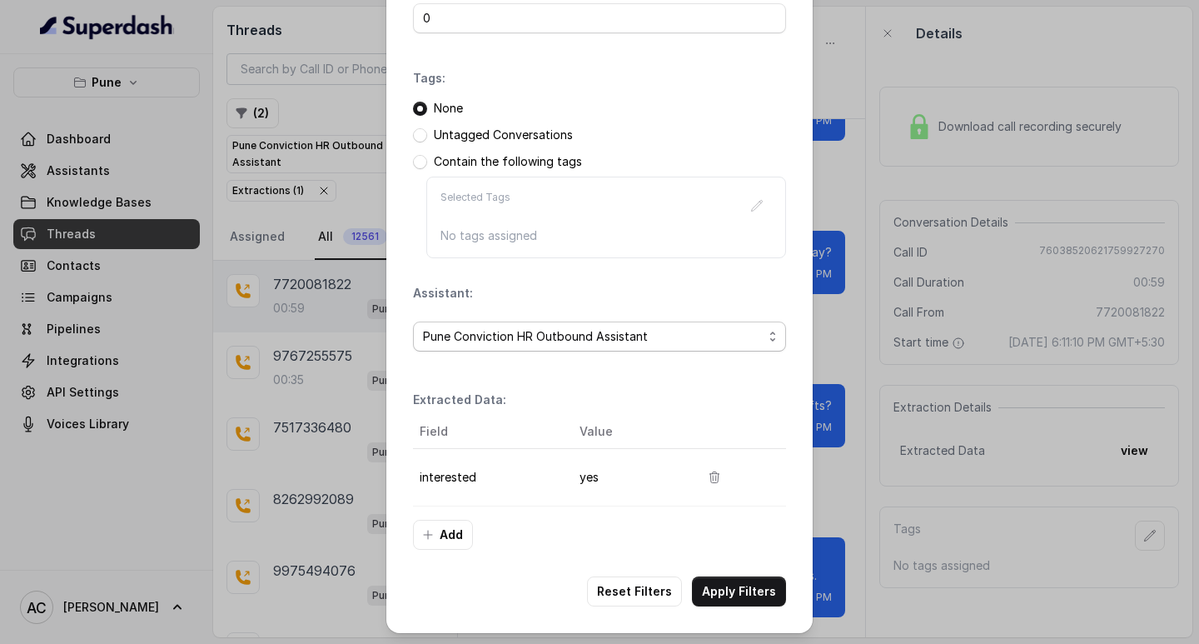
scroll to position [176, 0]
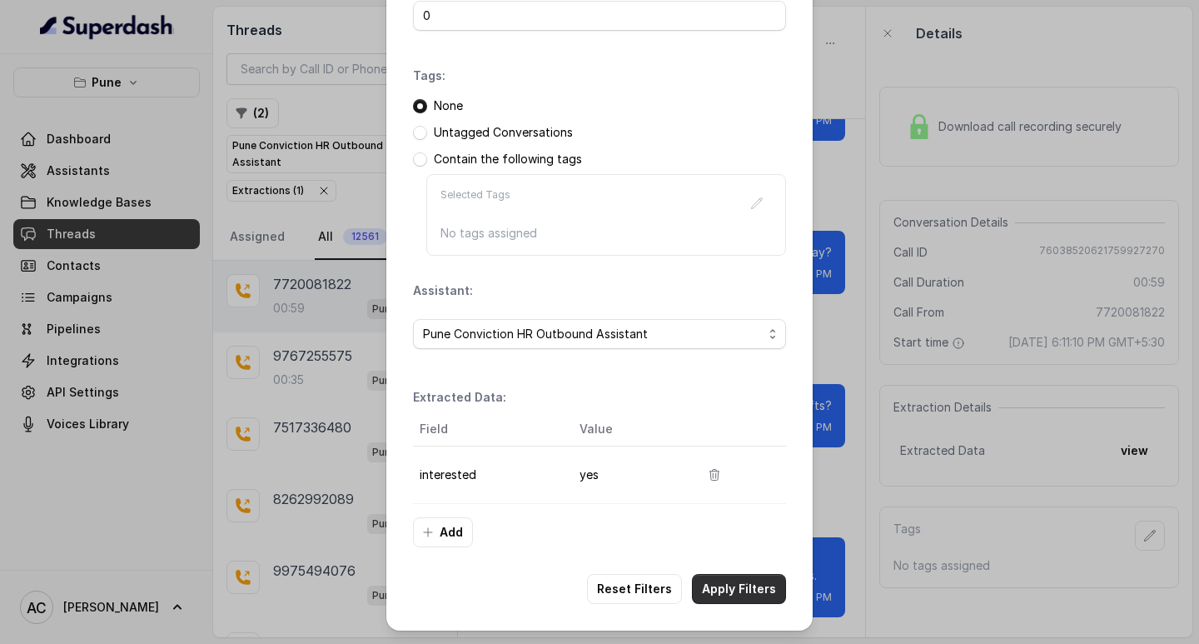
click at [735, 580] on button "Apply Filters" at bounding box center [739, 589] width 94 height 30
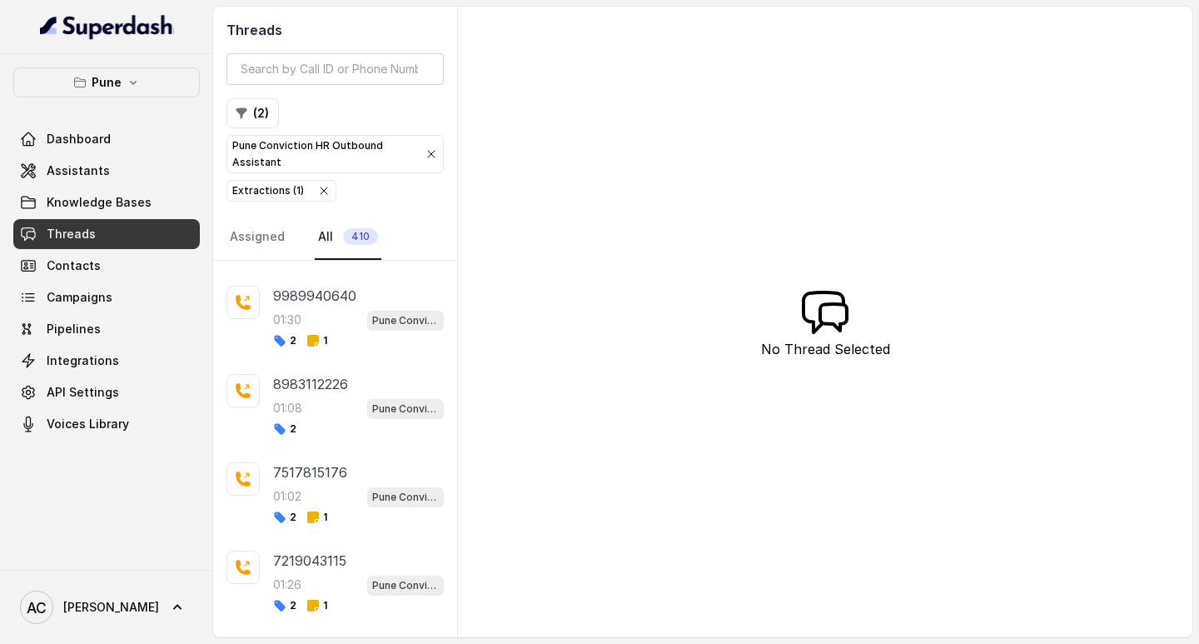
scroll to position [13128, 0]
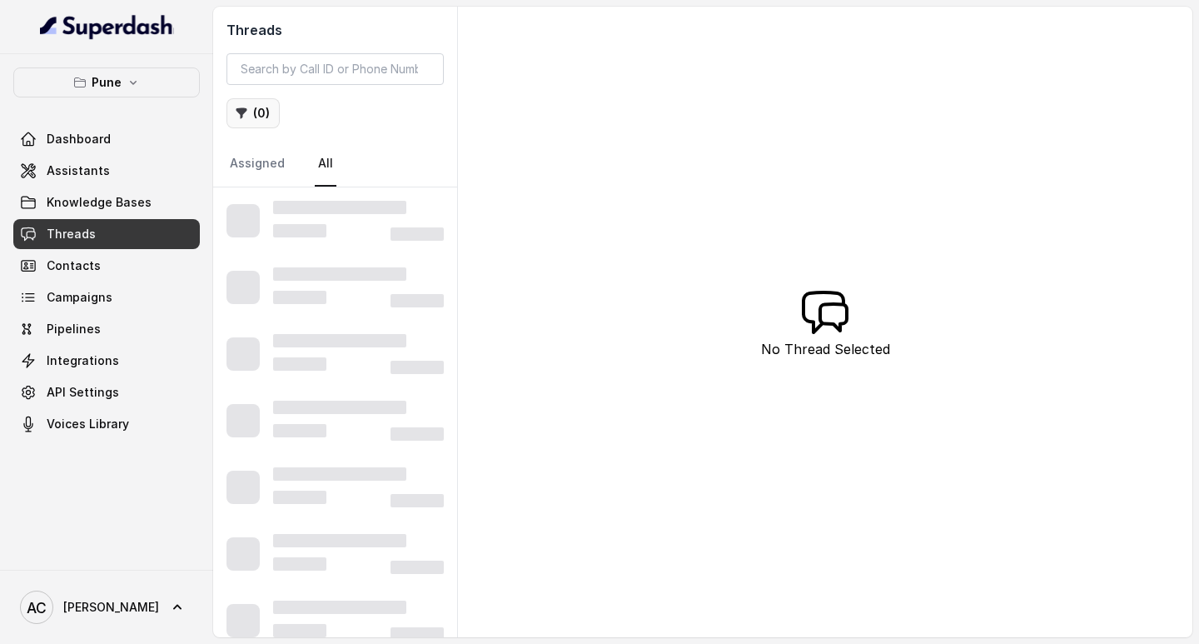
click at [261, 106] on button "( 0 )" at bounding box center [253, 113] width 53 height 30
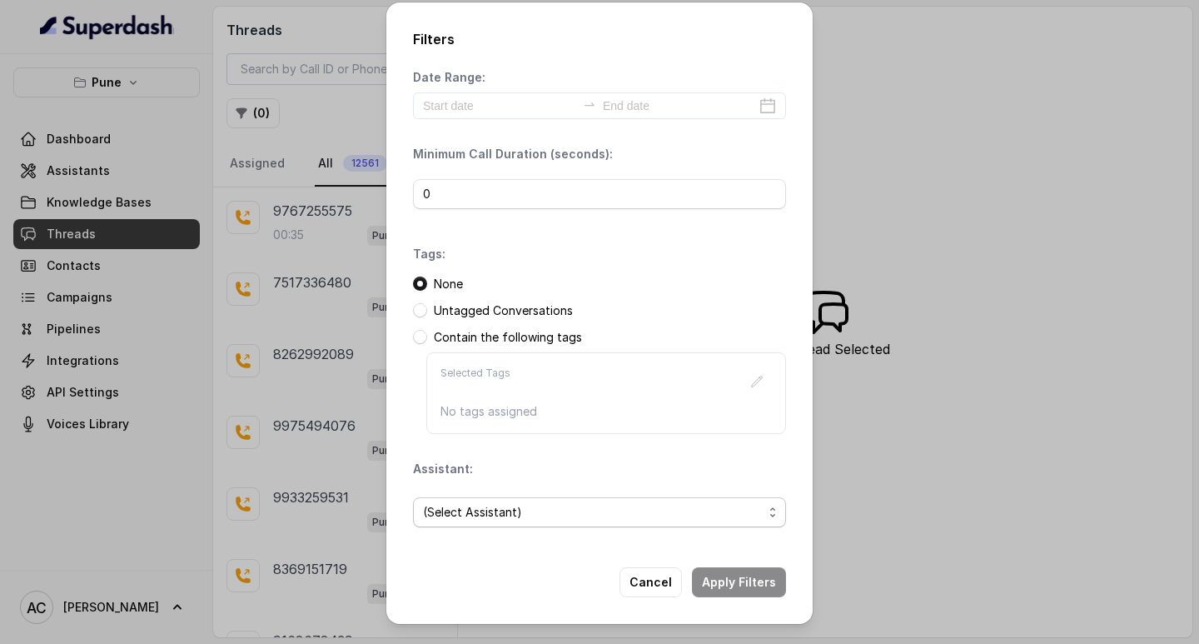
click at [477, 510] on span "(Select Assistant)" at bounding box center [593, 512] width 340 height 20
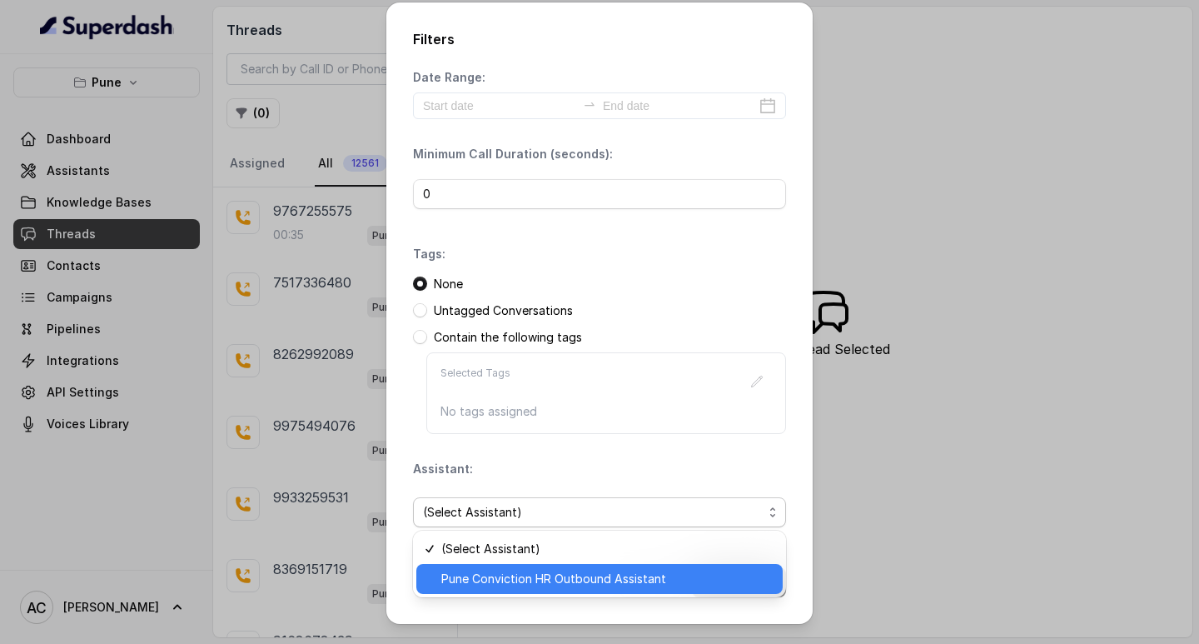
click at [481, 575] on span "Pune Conviction HR Outbound Assistant" at bounding box center [606, 579] width 331 height 20
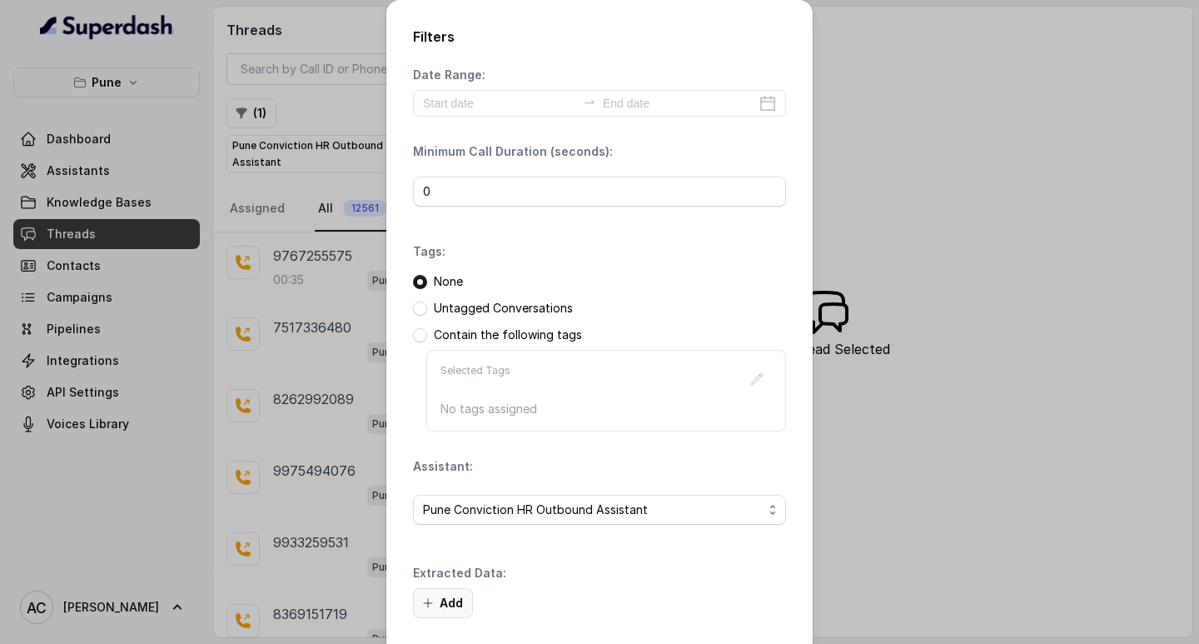
click at [448, 593] on button "Add" at bounding box center [443, 603] width 60 height 30
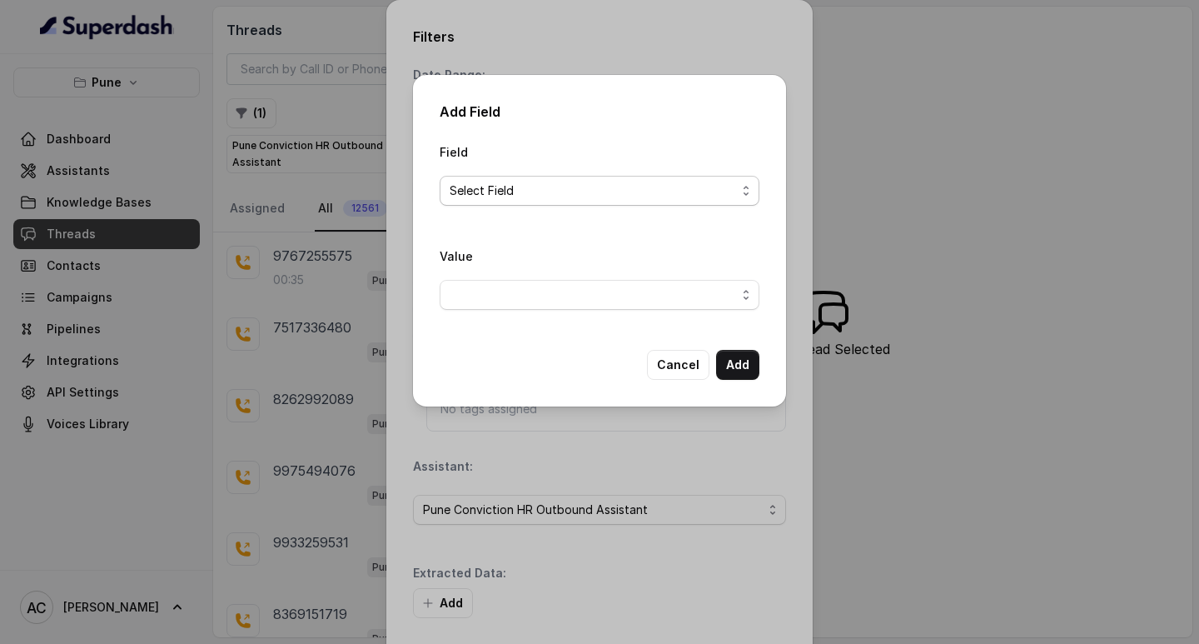
click at [484, 181] on span "Select Field" at bounding box center [593, 191] width 286 height 20
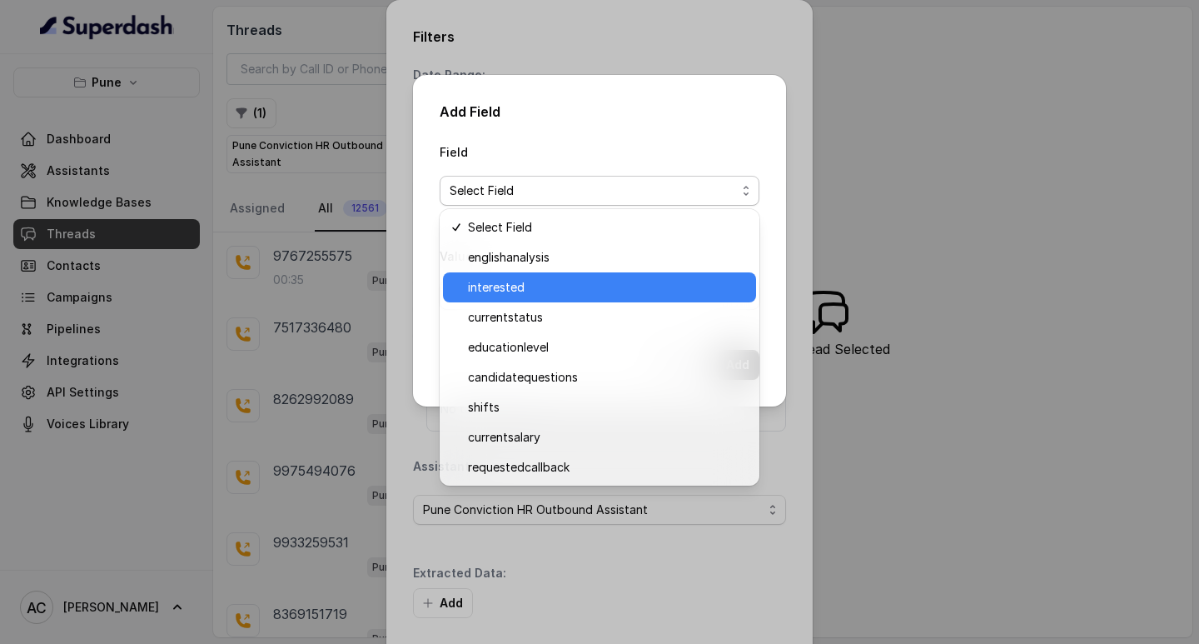
click at [510, 283] on span "interested" at bounding box center [607, 287] width 278 height 20
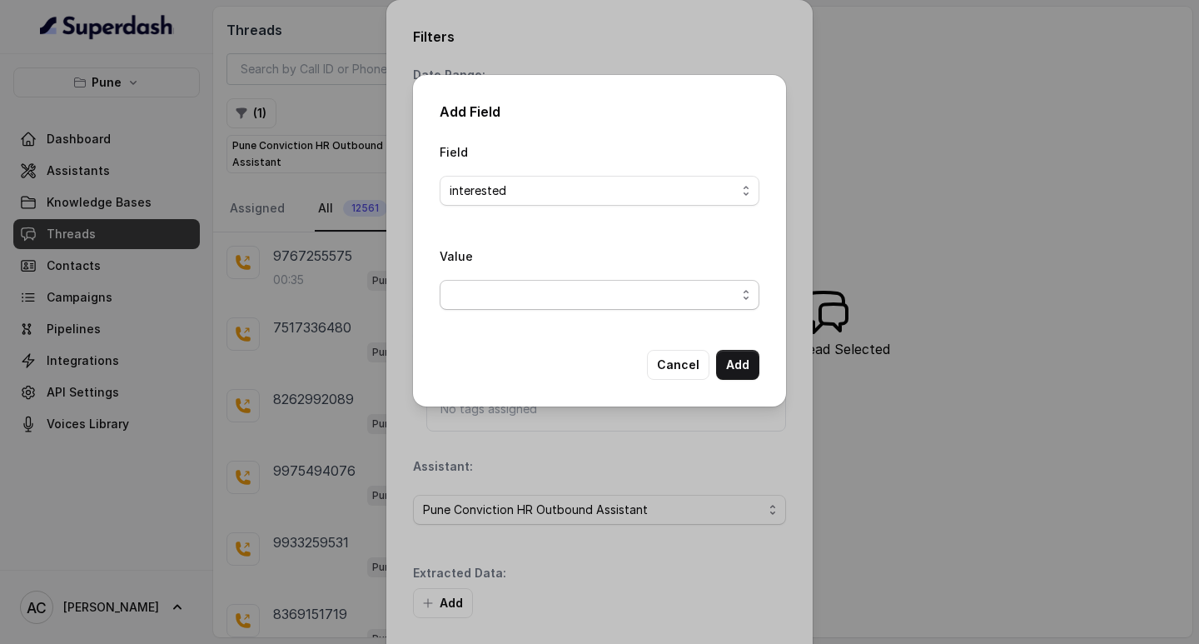
click at [503, 285] on span "button" at bounding box center [600, 295] width 320 height 30
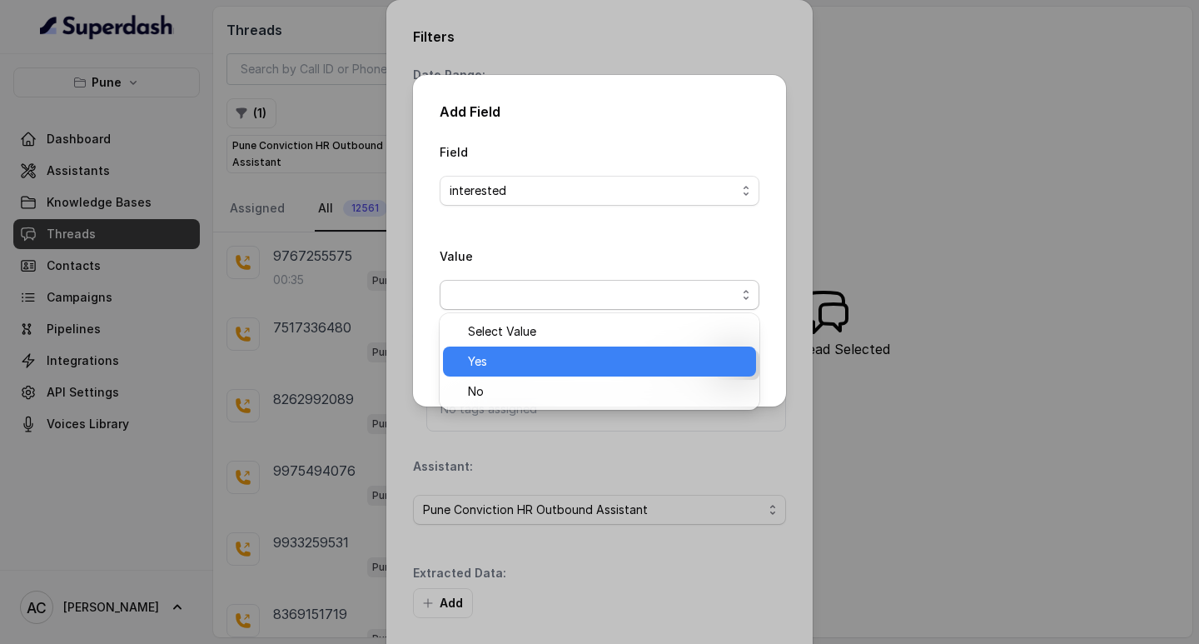
click at [516, 366] on span "Yes" at bounding box center [607, 361] width 278 height 20
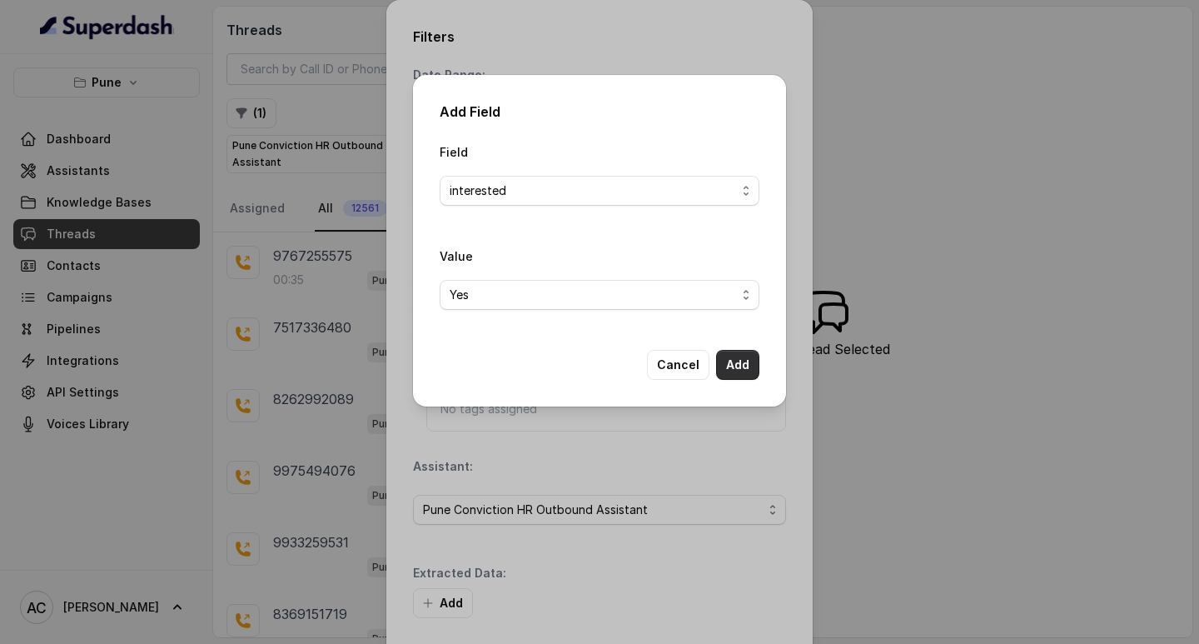
click at [743, 364] on button "Add" at bounding box center [737, 365] width 43 height 30
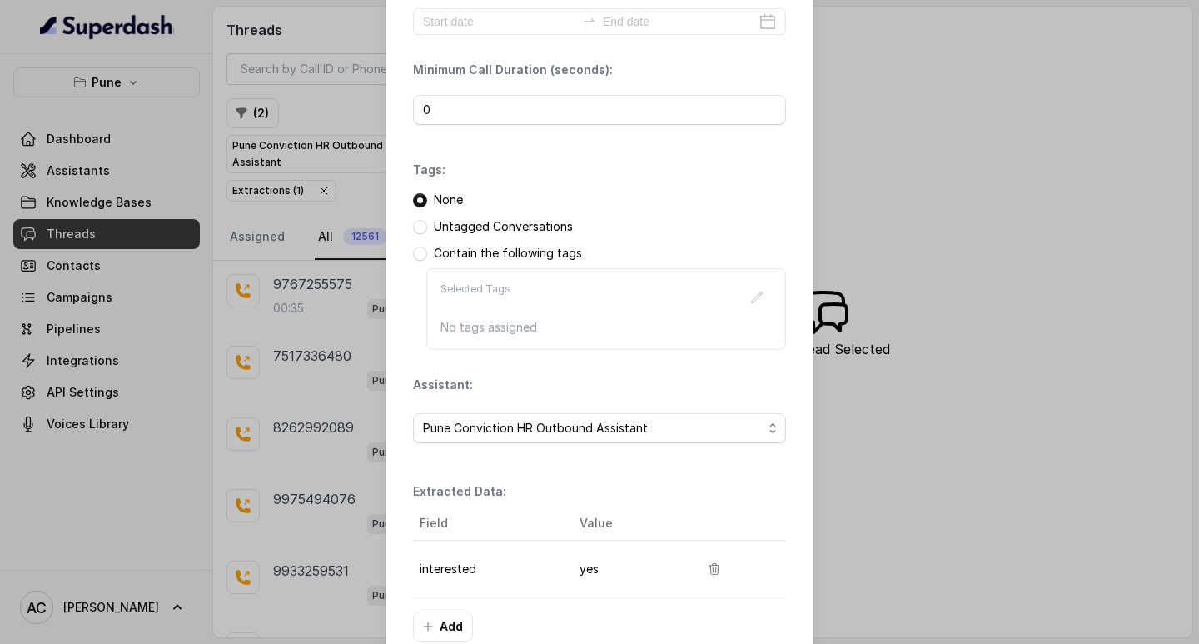
scroll to position [176, 0]
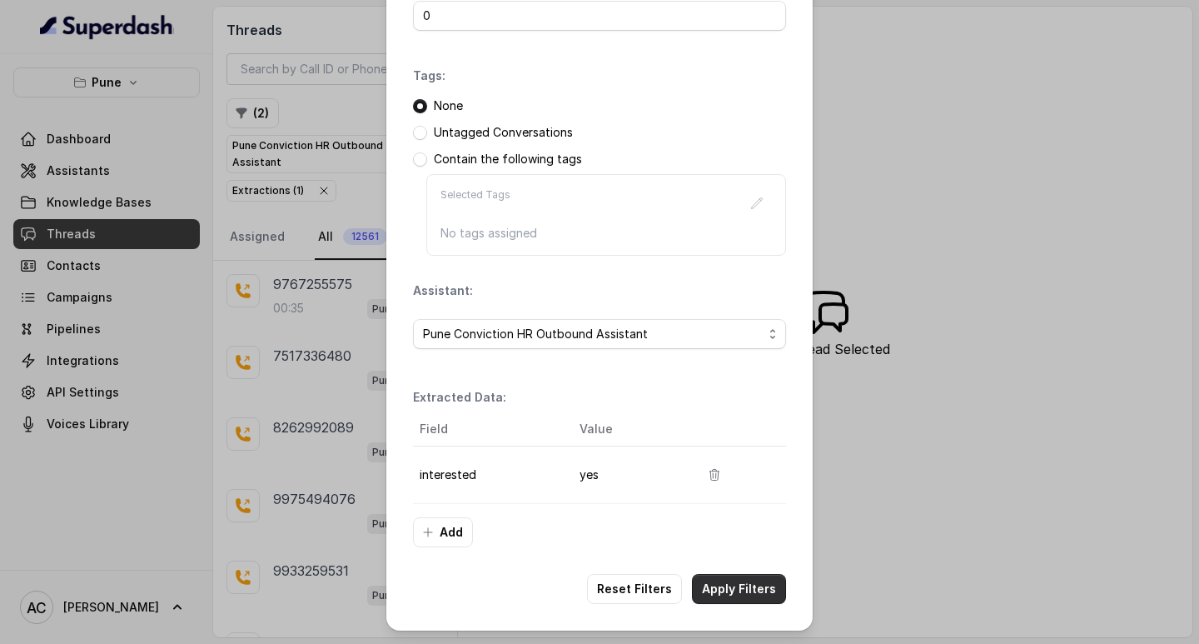
click at [711, 585] on button "Apply Filters" at bounding box center [739, 589] width 94 height 30
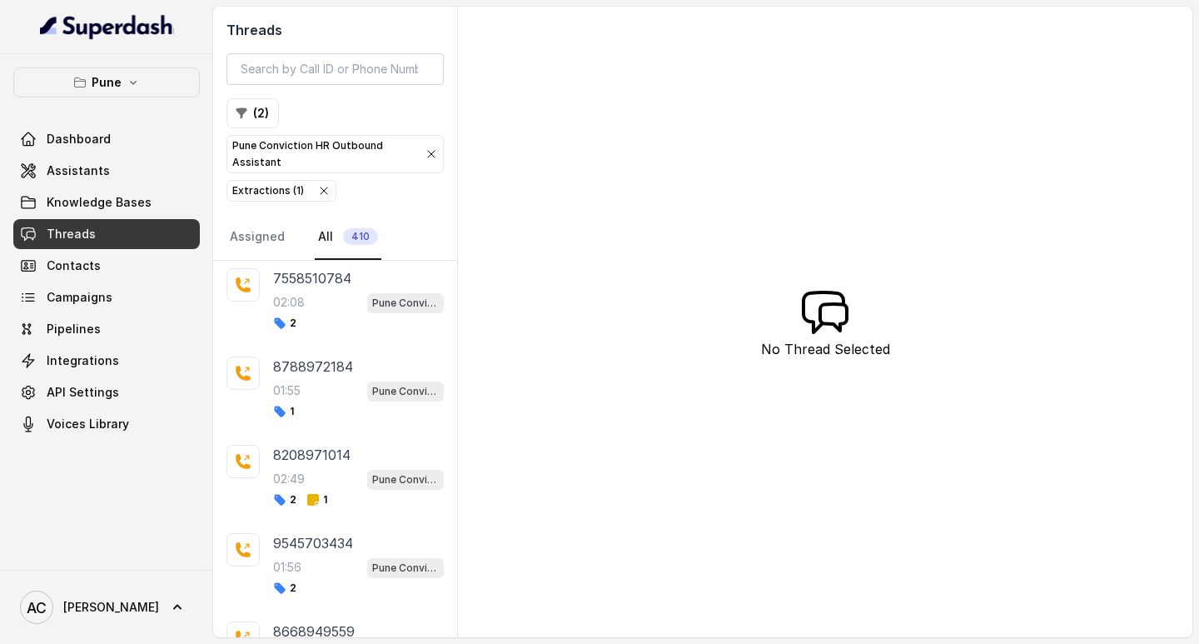
scroll to position [3271, 0]
